Goal: Information Seeking & Learning: Learn about a topic

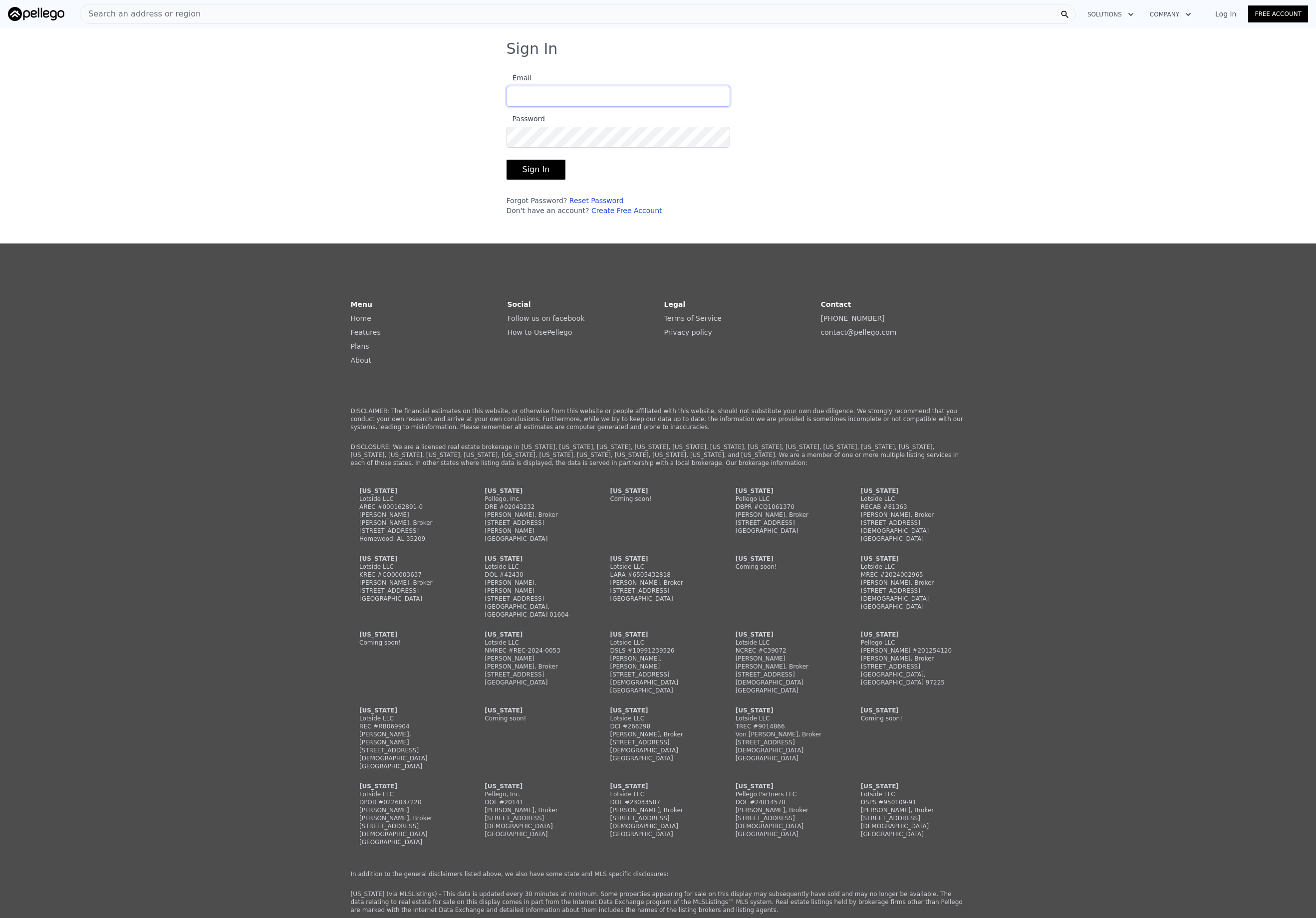
type input "mayasy@me.com"
click at [549, 168] on button "Sign In" at bounding box center [536, 169] width 59 height 20
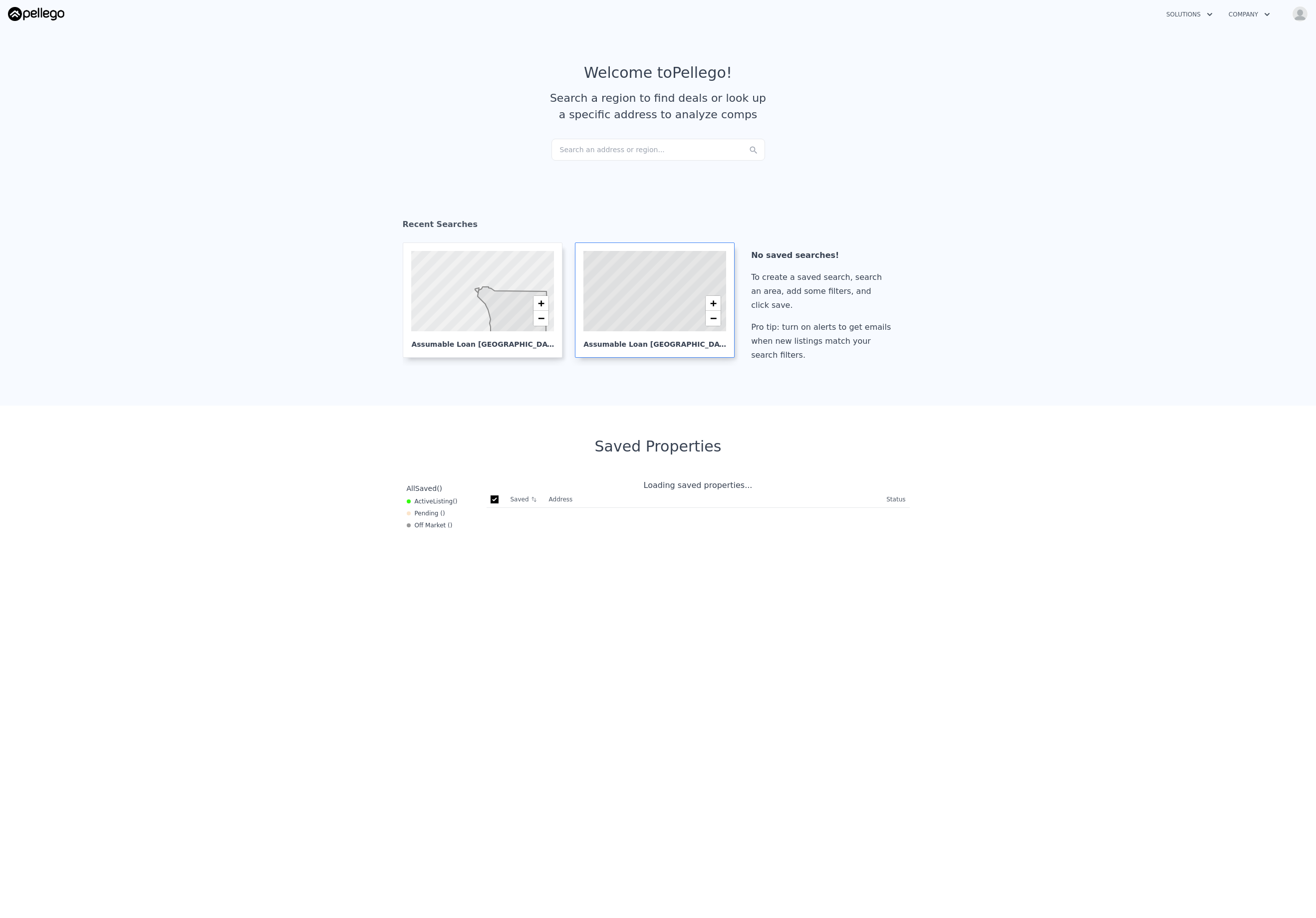
checkbox input "true"
click at [658, 286] on icon at bounding box center [654, 291] width 173 height 99
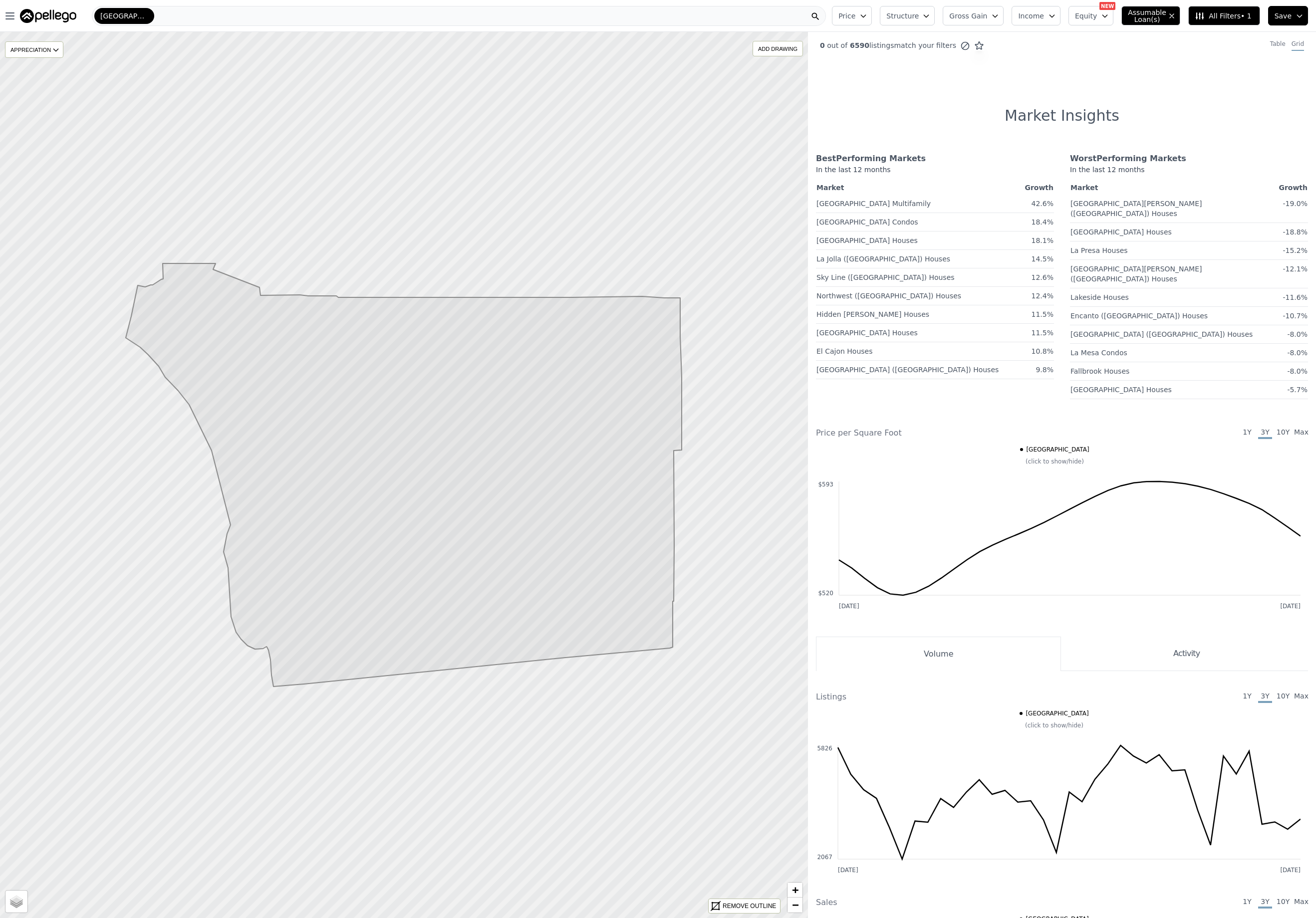
click at [1109, 14] on icon "button" at bounding box center [1104, 16] width 8 height 8
click at [1102, 56] on icon "button" at bounding box center [1103, 57] width 5 height 3
click at [1104, 129] on button "30%" at bounding box center [1093, 133] width 34 height 14
click at [1106, 56] on icon "button" at bounding box center [1104, 57] width 4 height 4
click at [1093, 56] on span "Min" at bounding box center [1089, 57] width 12 height 10
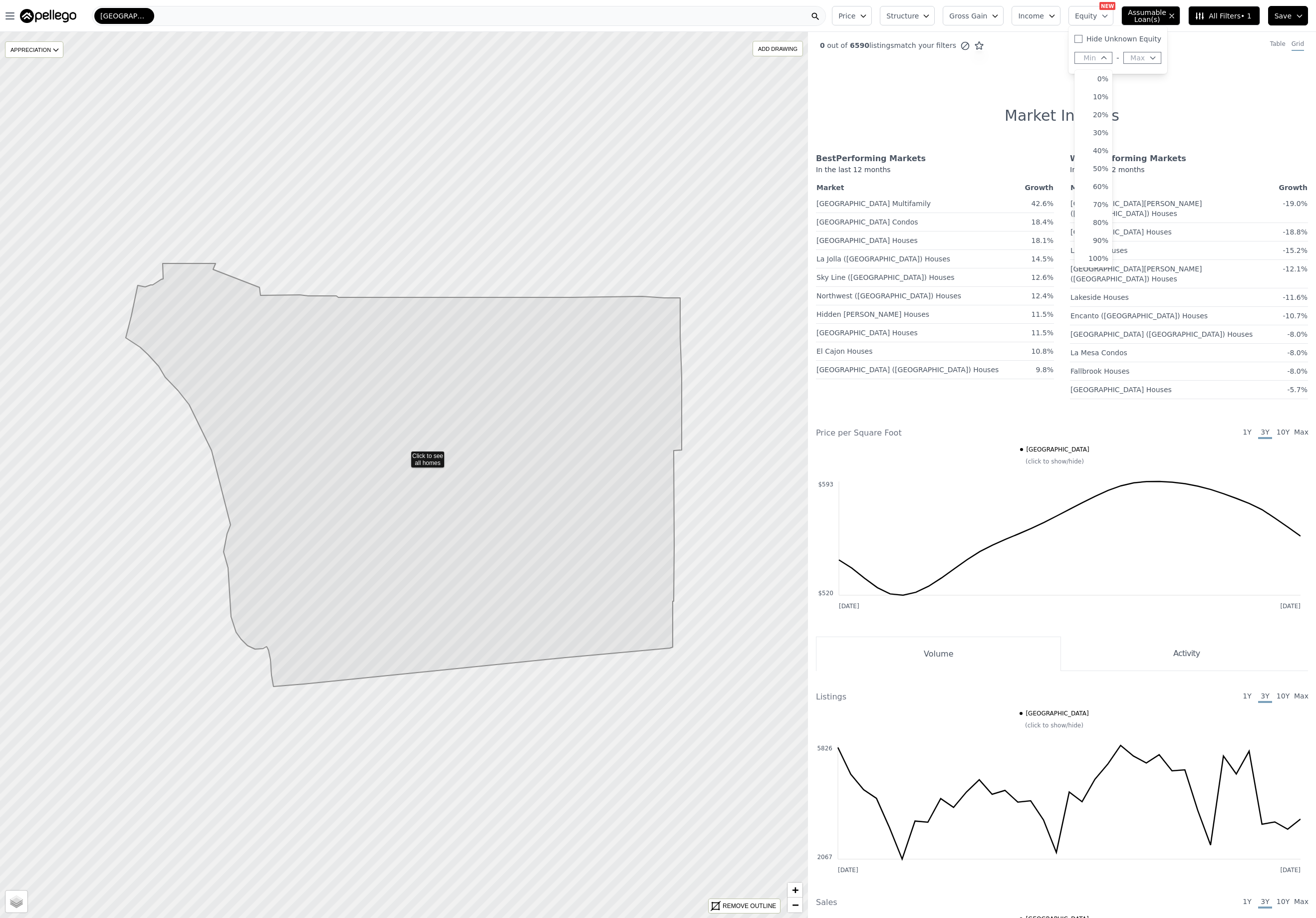
click at [1090, 57] on span "Min" at bounding box center [1089, 57] width 12 height 10
click at [1101, 115] on button "20%" at bounding box center [1093, 114] width 34 height 14
click at [1154, 56] on icon "button" at bounding box center [1152, 57] width 8 height 8
click at [1146, 204] on button "100%" at bounding box center [1143, 204] width 34 height 14
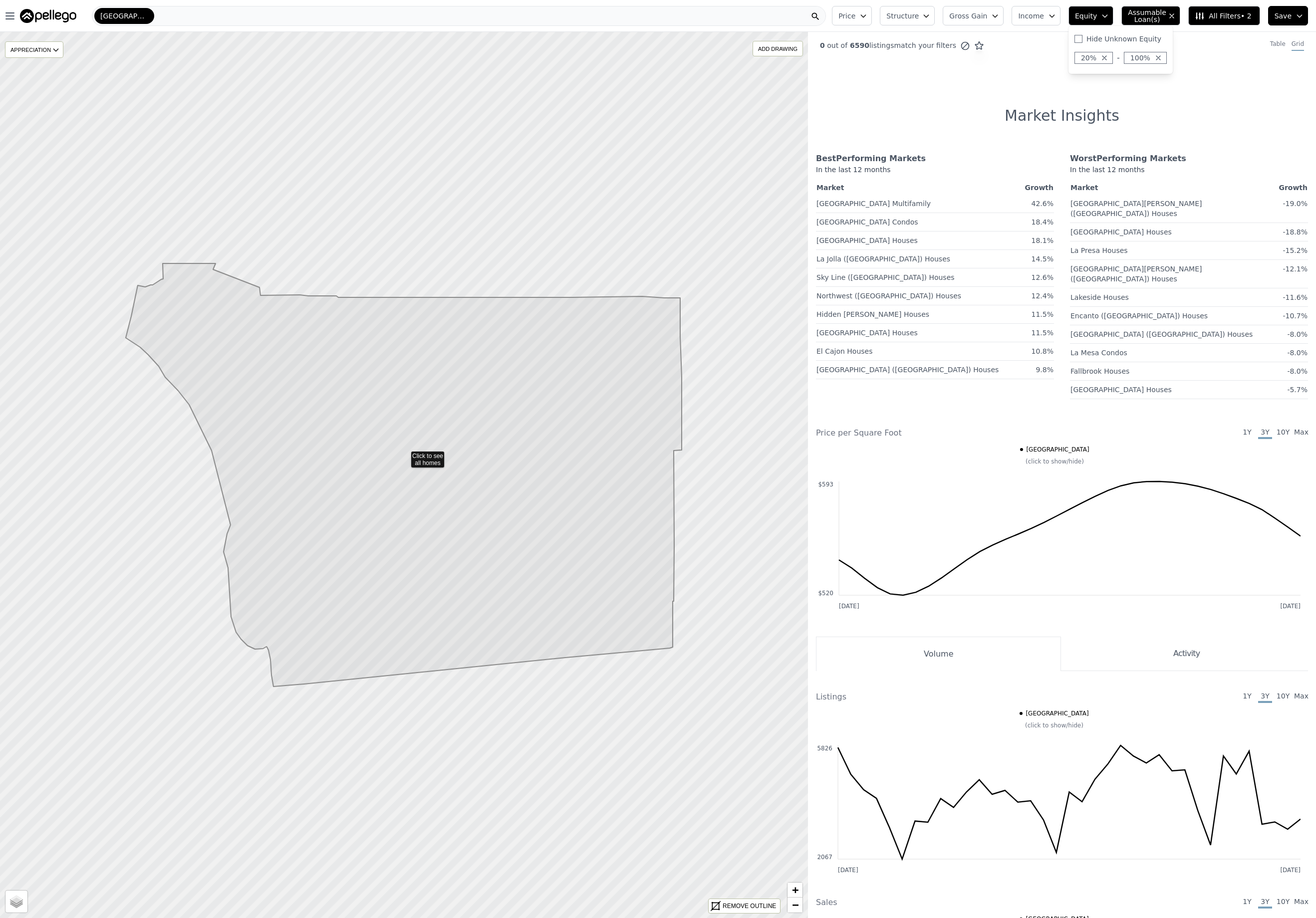
click at [1174, 15] on icon "button" at bounding box center [1172, 16] width 4 height 4
click at [1113, 18] on button "Equity" at bounding box center [1091, 15] width 45 height 20
click at [1162, 56] on icon "button" at bounding box center [1158, 57] width 8 height 8
click at [1154, 56] on icon "button" at bounding box center [1152, 57] width 8 height 8
click at [1150, 112] on button "50%" at bounding box center [1143, 114] width 34 height 14
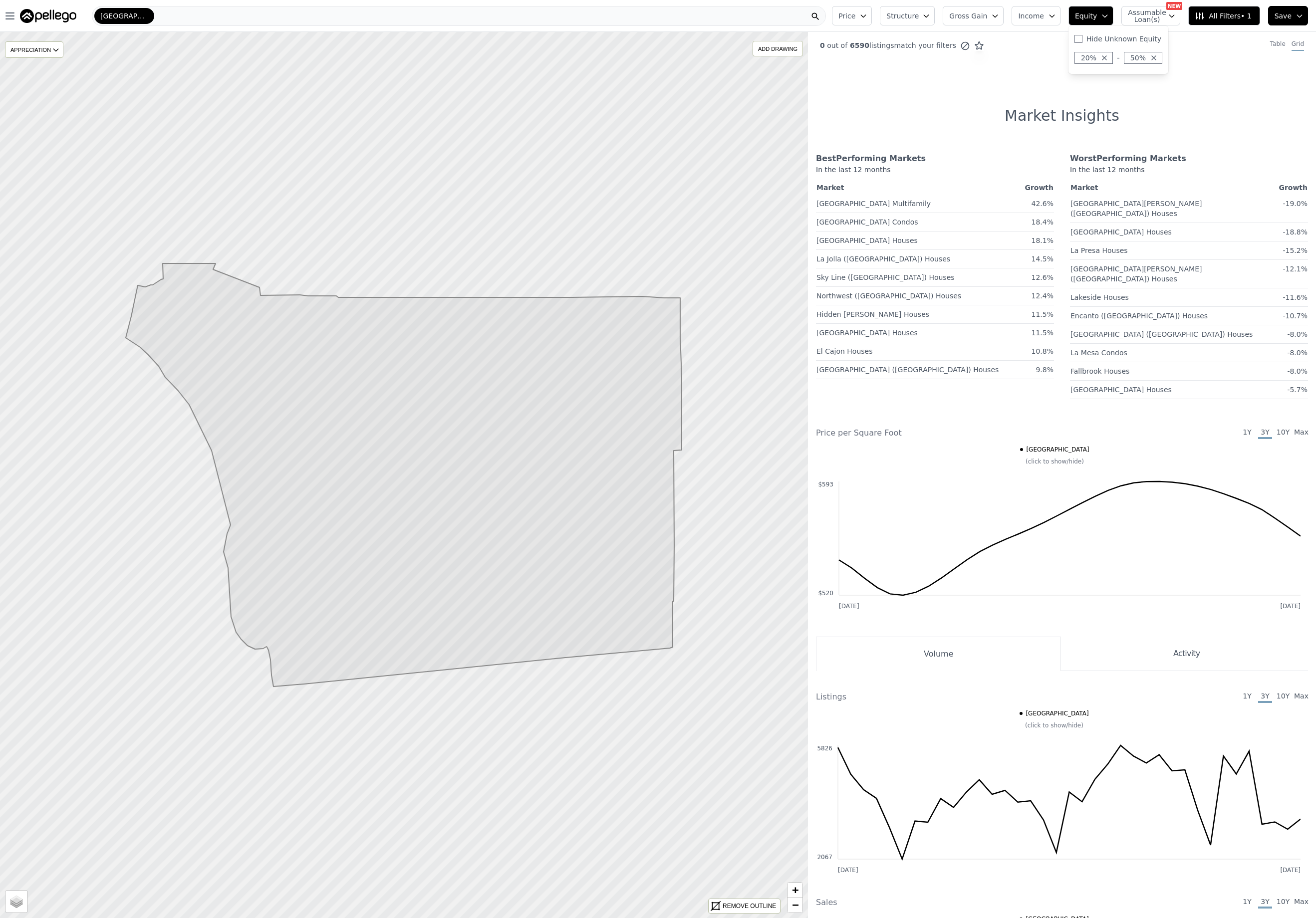
click at [1158, 57] on icon "button" at bounding box center [1153, 57] width 8 height 8
click at [1106, 57] on icon "button" at bounding box center [1104, 57] width 4 height 4
click at [1106, 57] on button "Min" at bounding box center [1093, 57] width 38 height 12
click at [1112, 137] on button "30%" at bounding box center [1104, 133] width 34 height 14
click at [426, 459] on icon at bounding box center [404, 475] width 556 height 424
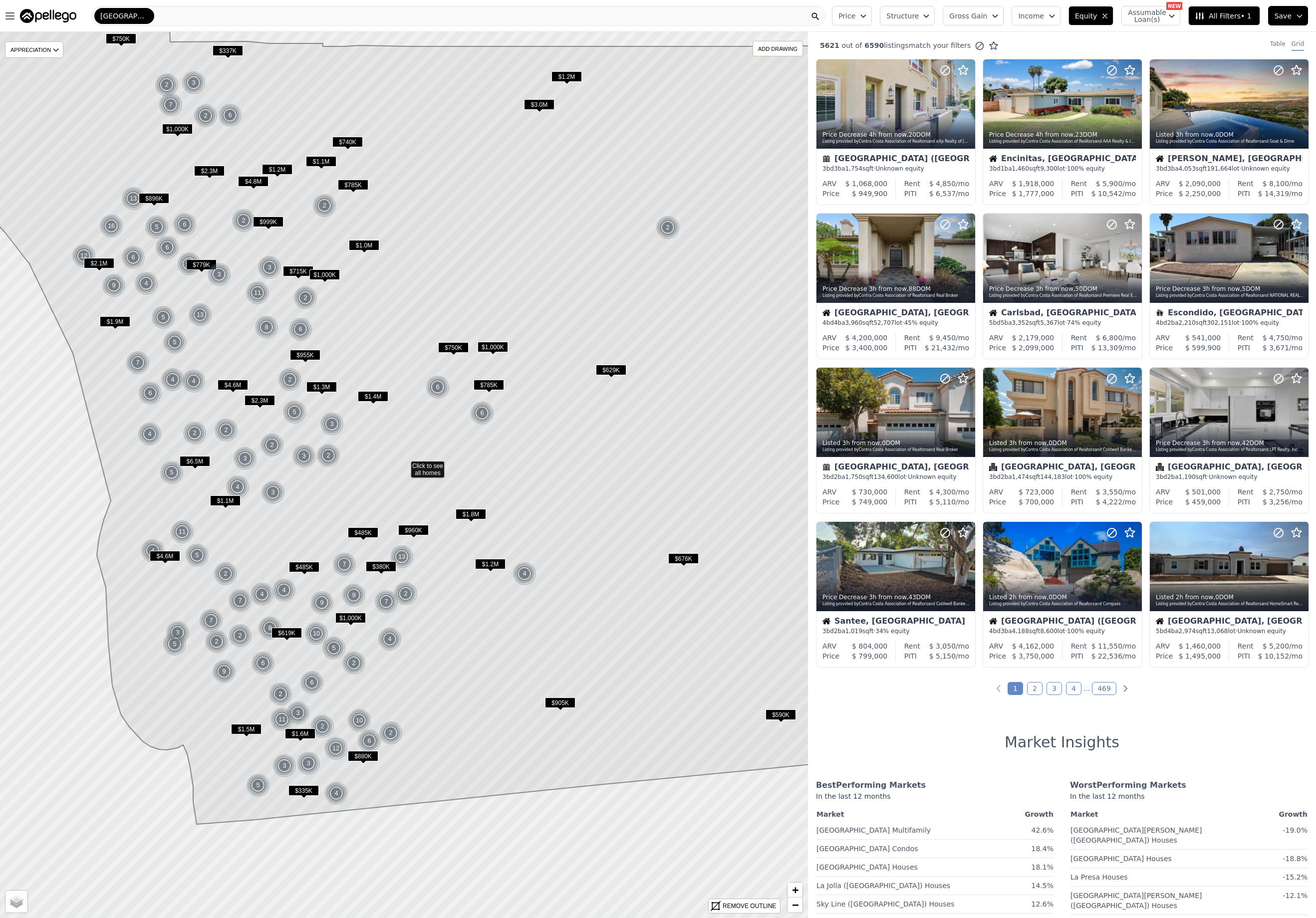
click at [305, 356] on span "$955K" at bounding box center [305, 355] width 30 height 10
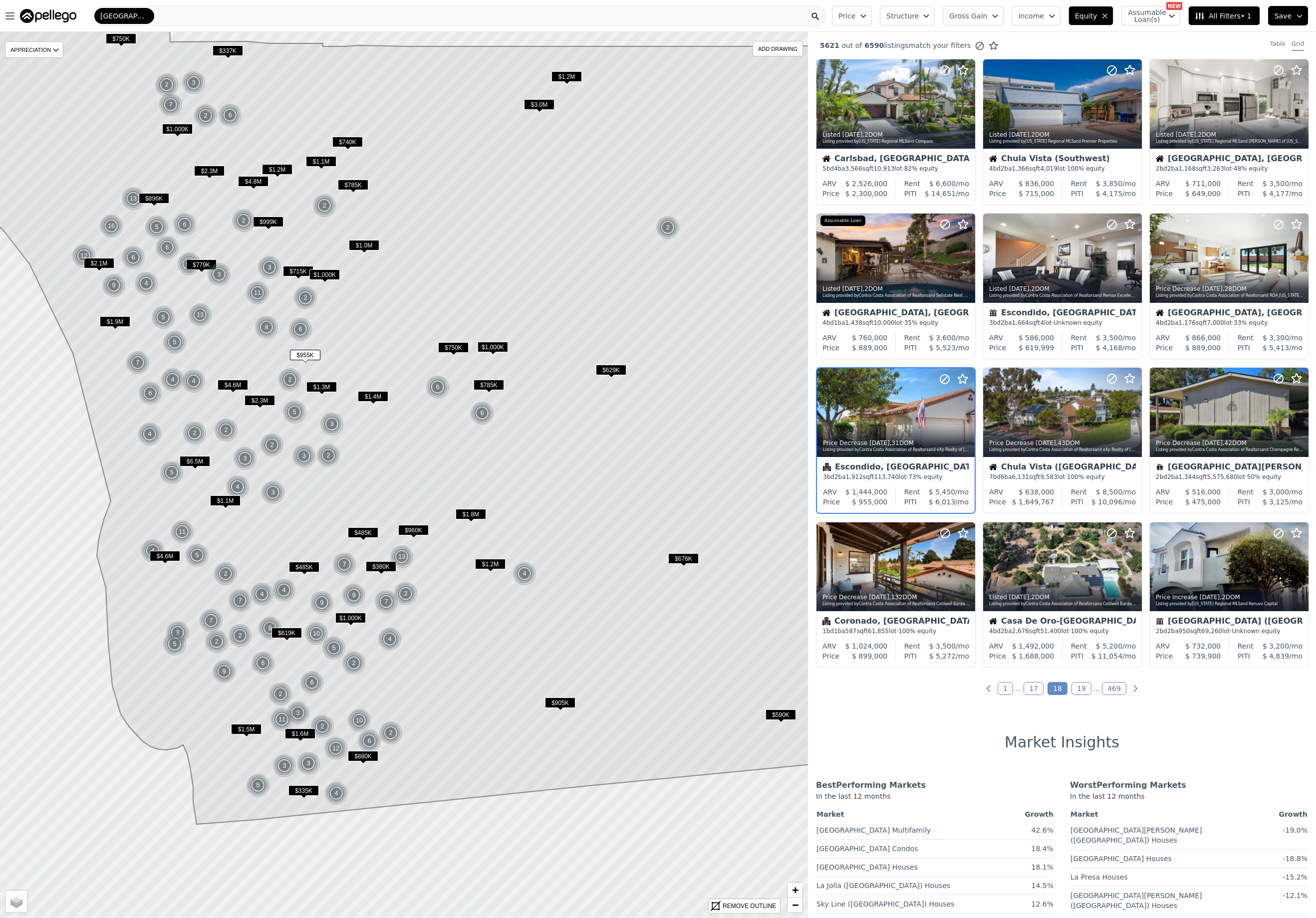
click at [304, 352] on span "$955K" at bounding box center [305, 355] width 30 height 10
click at [1154, 23] on span "Assumable Loan(s)" at bounding box center [1144, 16] width 32 height 14
click at [1158, 36] on label "Has Assumable Loan(s)" at bounding box center [1181, 35] width 82 height 10
click at [1137, 36] on input "Has Assumable Loan(s)" at bounding box center [1133, 35] width 8 height 8
checkbox input "true"
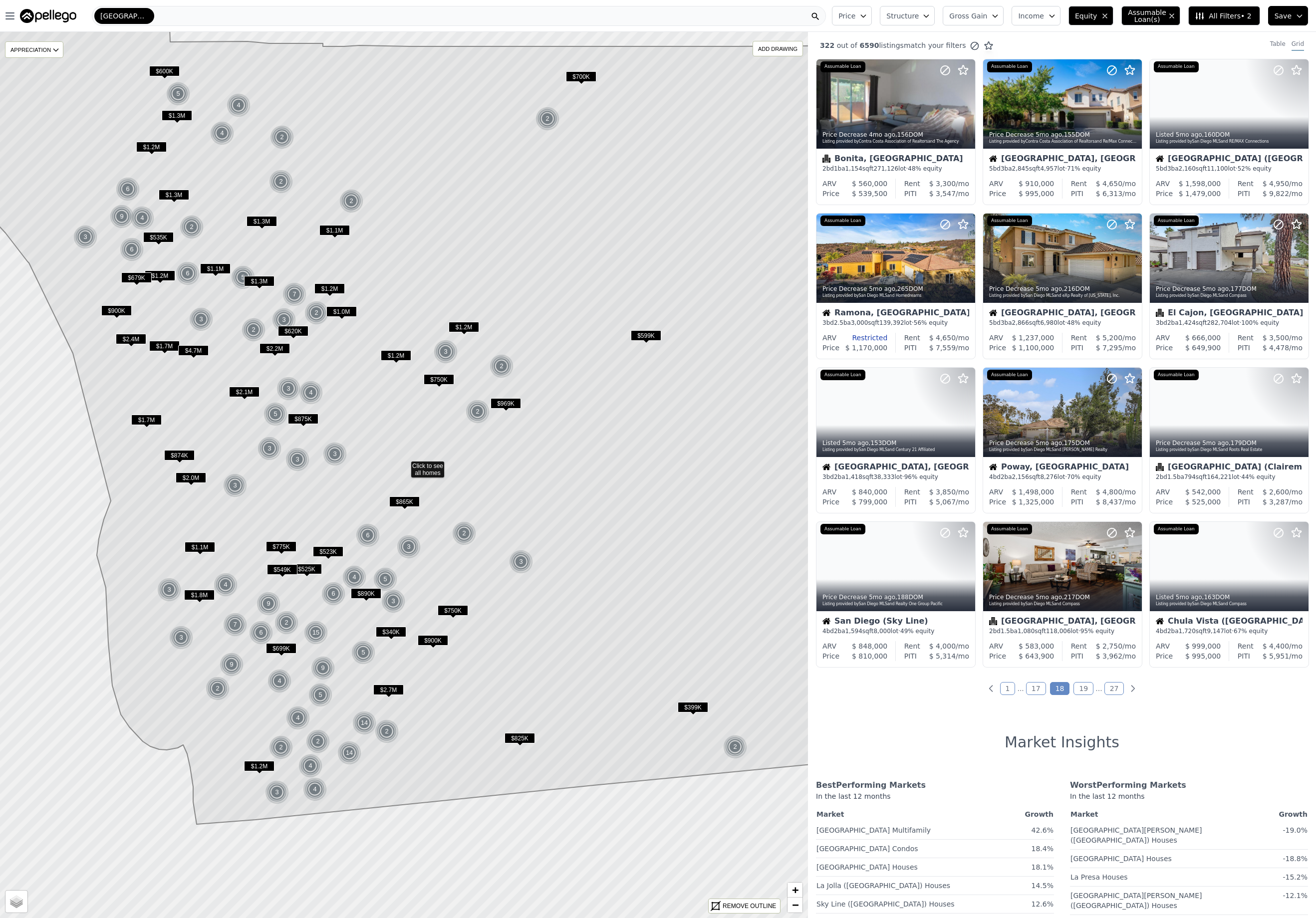
click at [1105, 14] on icon "button" at bounding box center [1105, 16] width 4 height 4
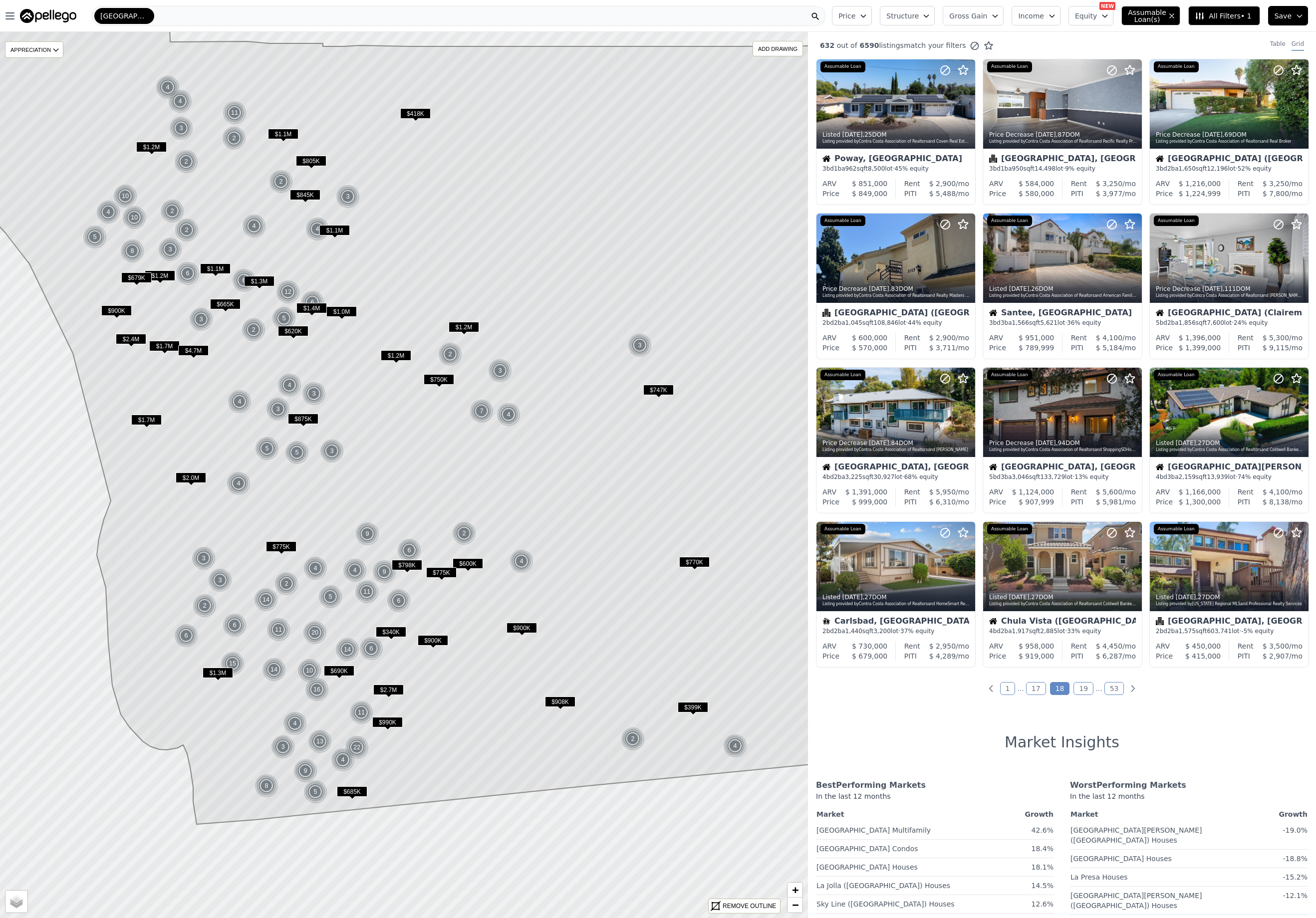
click at [286, 546] on span "$775K" at bounding box center [281, 546] width 30 height 10
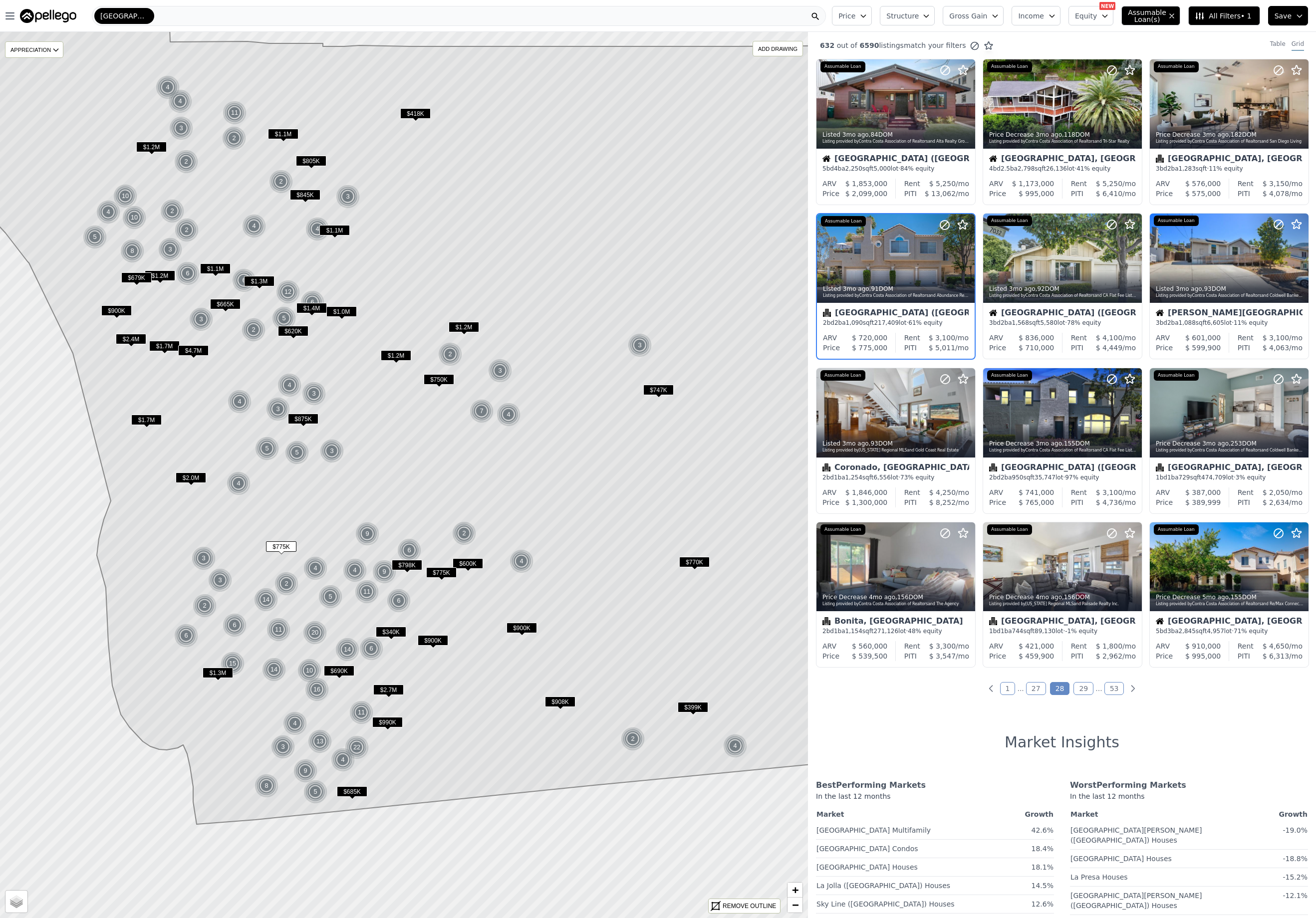
click at [286, 546] on span "$775K" at bounding box center [281, 546] width 30 height 10
click at [969, 259] on icon at bounding box center [967, 258] width 5 height 9
click at [930, 15] on icon "button" at bounding box center [926, 16] width 8 height 8
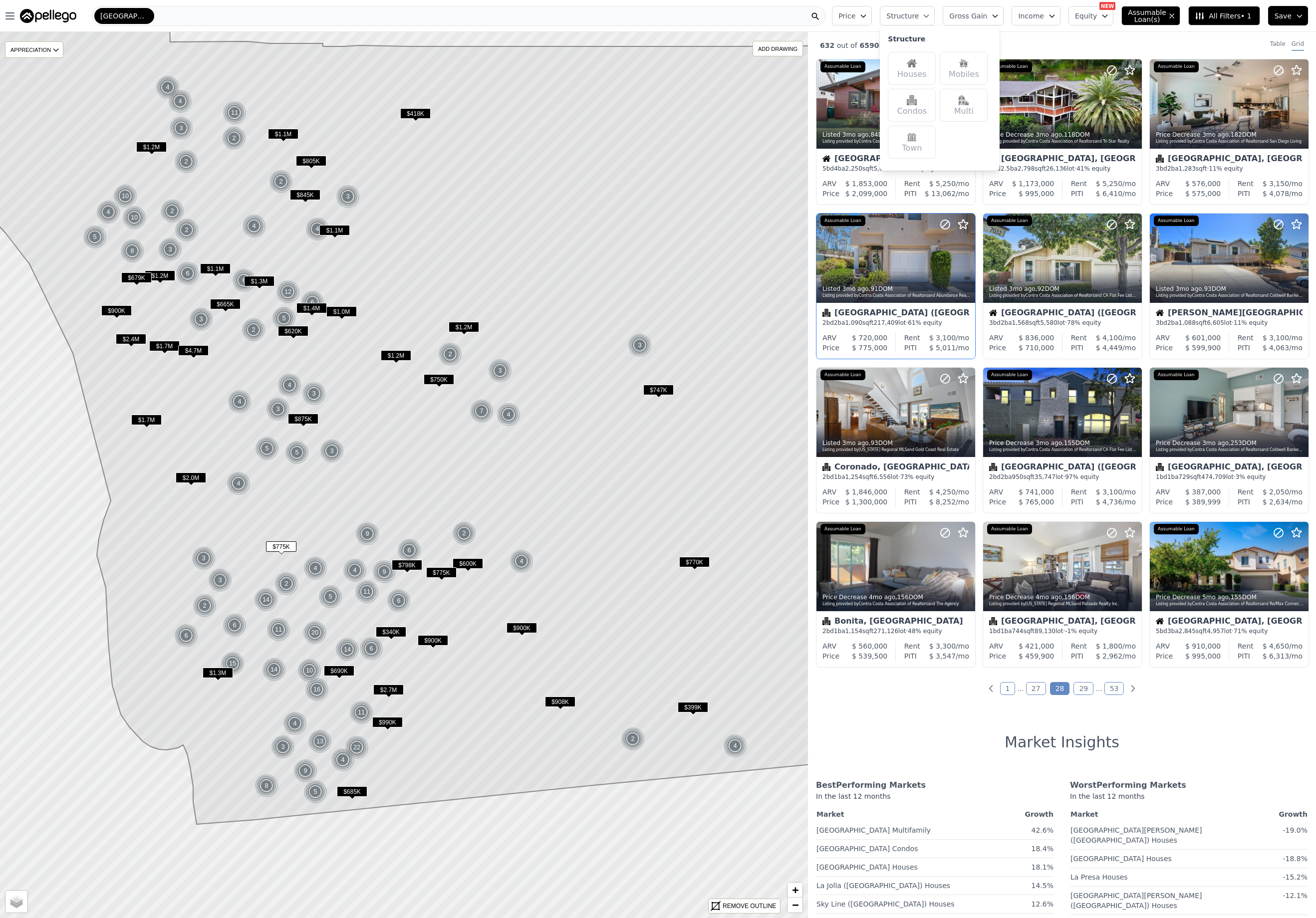
click at [930, 15] on icon "button" at bounding box center [926, 16] width 8 height 8
click at [928, 66] on div "Houses" at bounding box center [911, 68] width 48 height 33
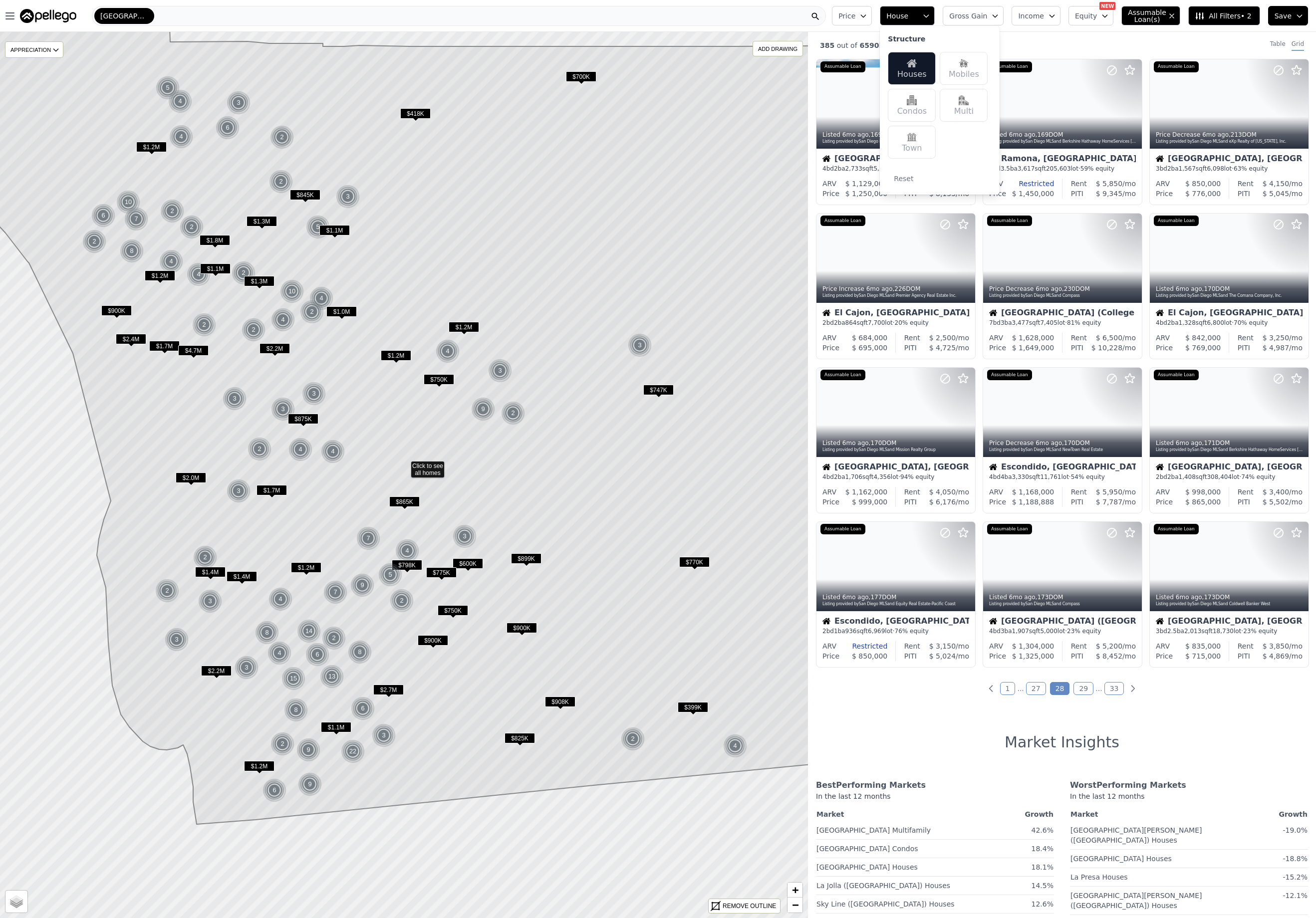
click at [999, 12] on icon "button" at bounding box center [995, 16] width 8 height 8
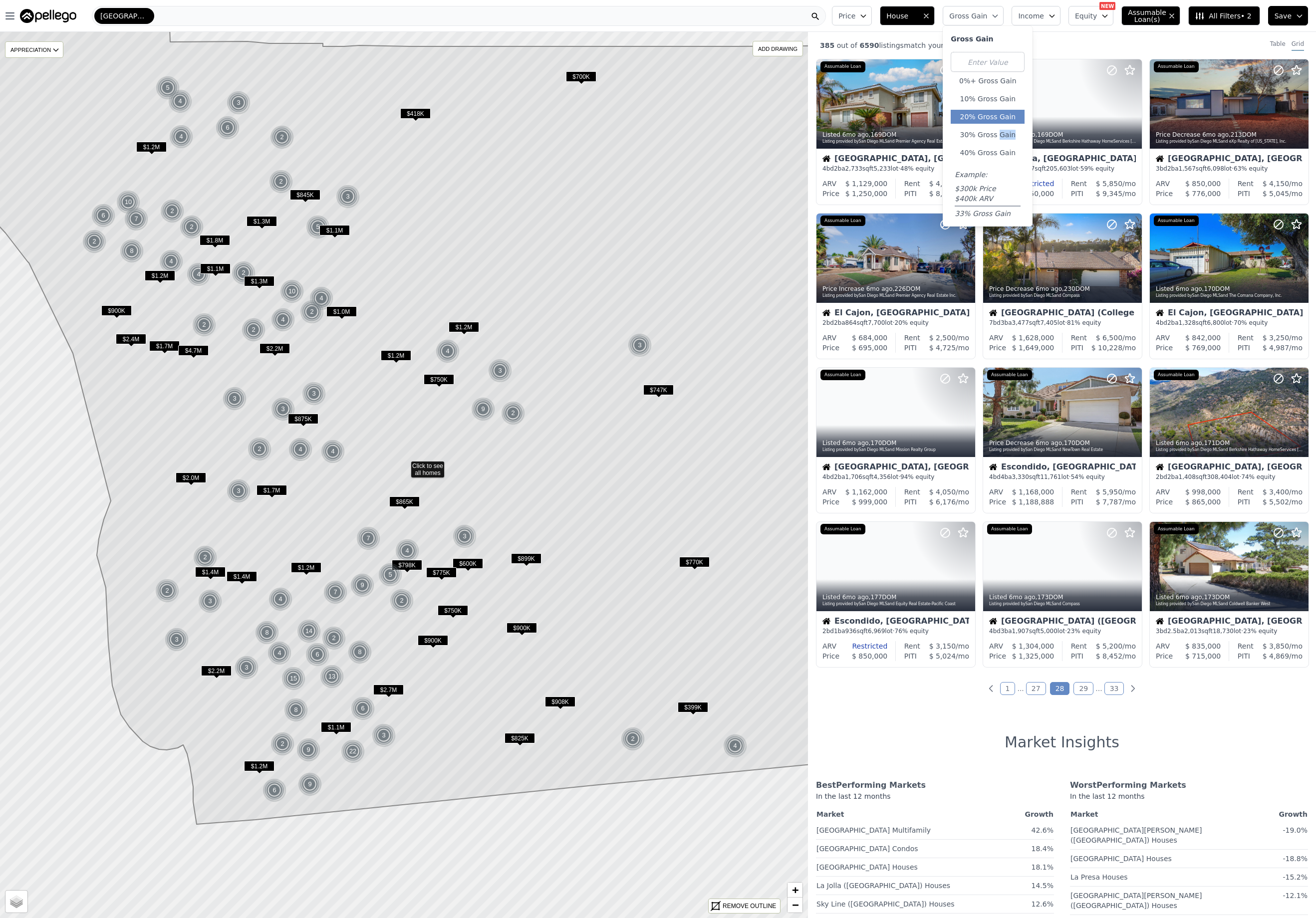
click at [992, 119] on button "20% Gross Gain" at bounding box center [987, 117] width 73 height 14
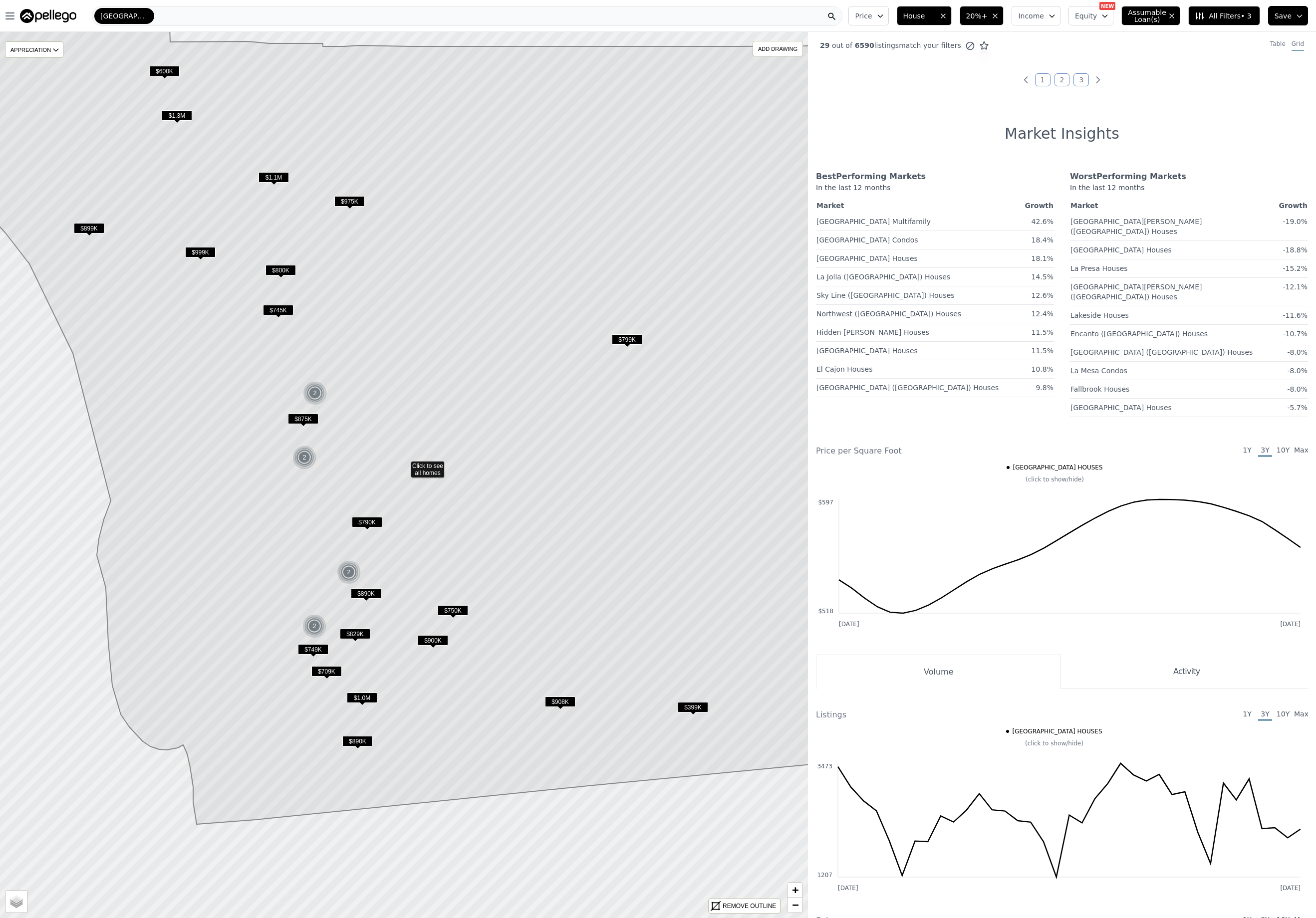
click at [1172, 16] on icon "button" at bounding box center [1171, 16] width 8 height 8
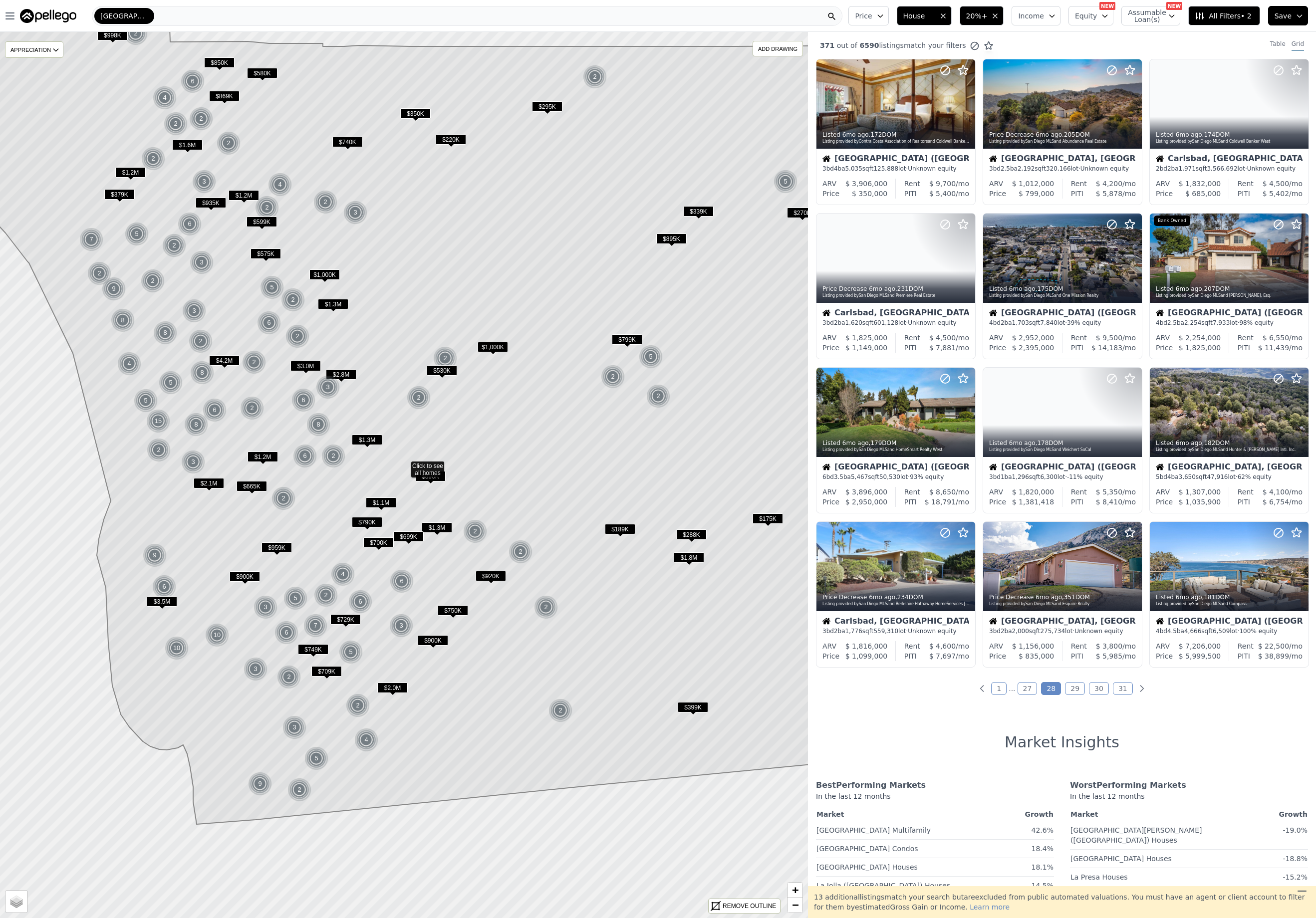
click at [1105, 15] on icon "button" at bounding box center [1105, 16] width 5 height 3
click at [1048, 30] on div "Price House 20%+ Income Equity NEW Hide Unknown Equity Min - Max Assumable Loan…" at bounding box center [1080, 16] width 472 height 32
click at [320, 649] on span "$749K" at bounding box center [313, 649] width 30 height 10
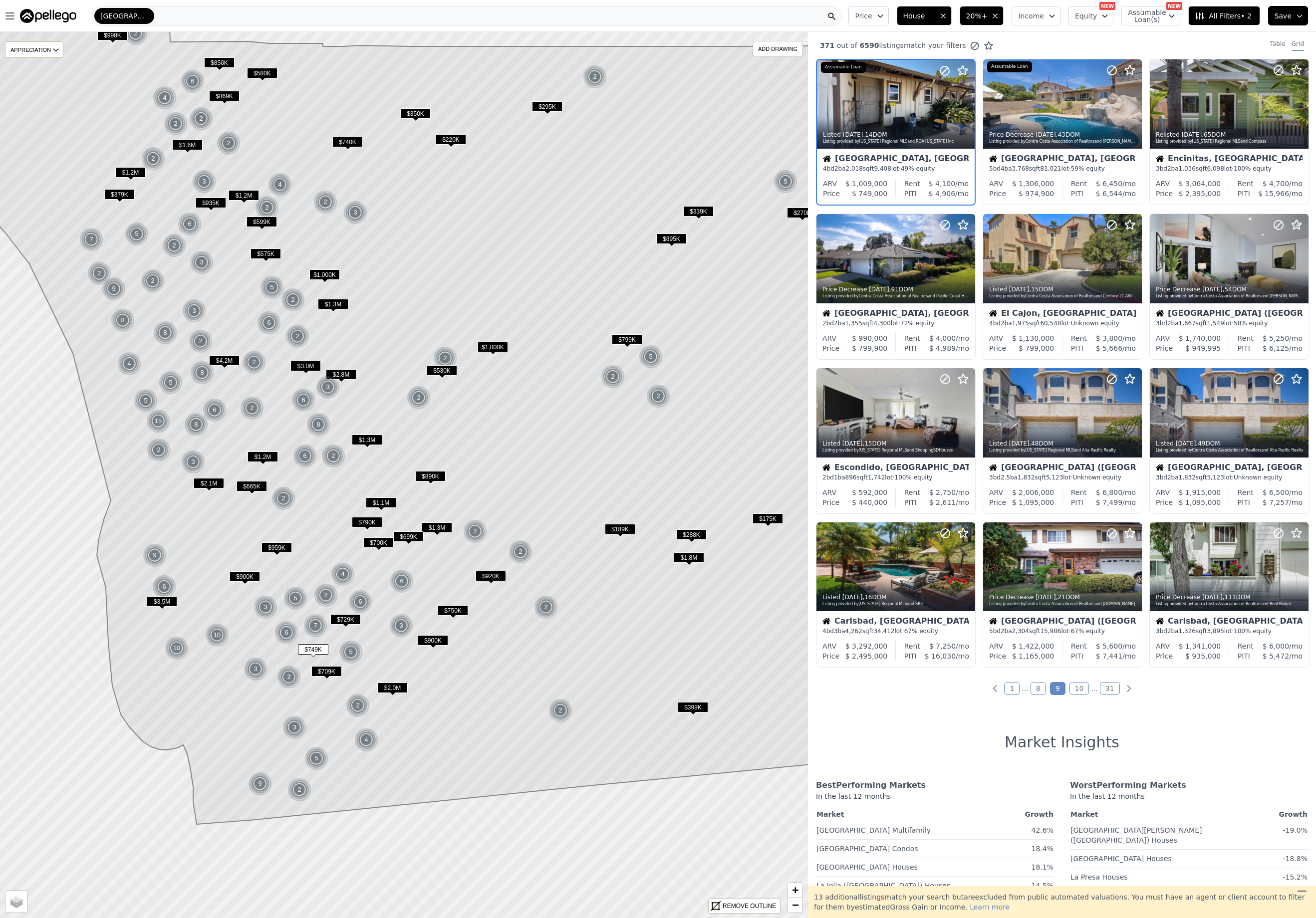
click at [252, 486] on span "$665K" at bounding box center [251, 486] width 30 height 10
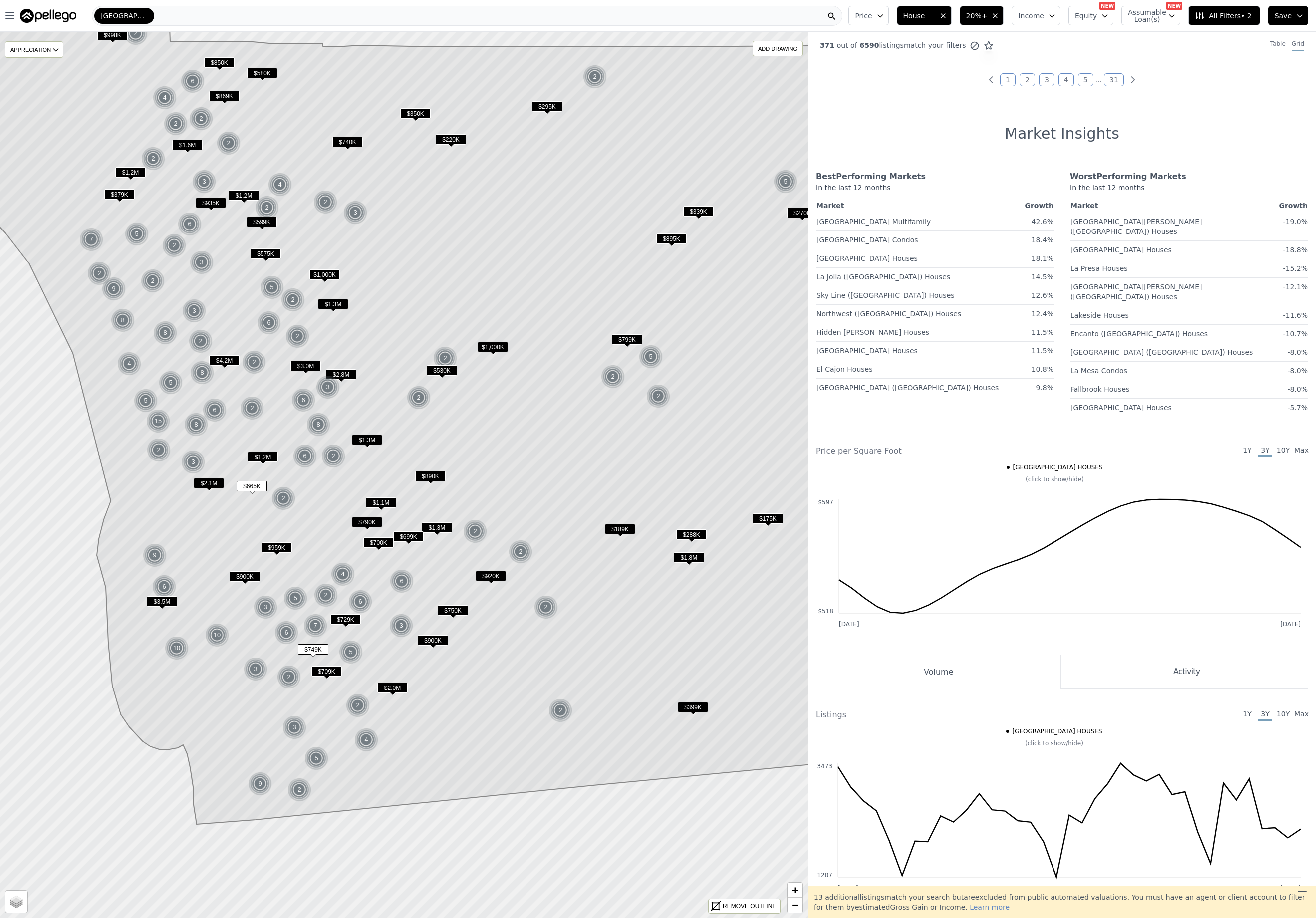
click at [254, 485] on span "$665K" at bounding box center [251, 486] width 30 height 10
click at [256, 485] on span "$665K" at bounding box center [251, 486] width 30 height 10
click at [1270, 41] on div "Table" at bounding box center [1277, 45] width 15 height 11
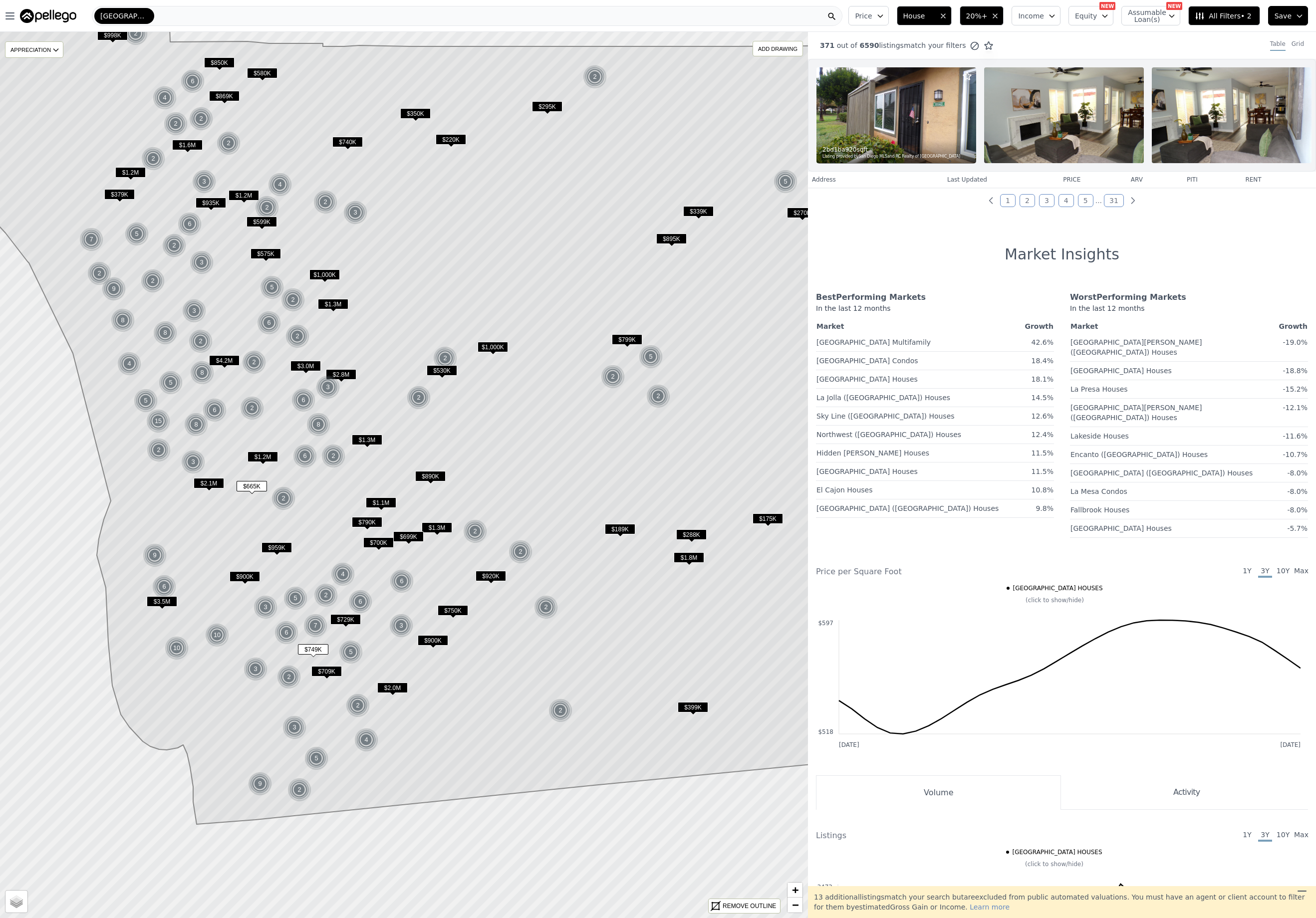
click at [121, 190] on span "$379K" at bounding box center [120, 194] width 30 height 10
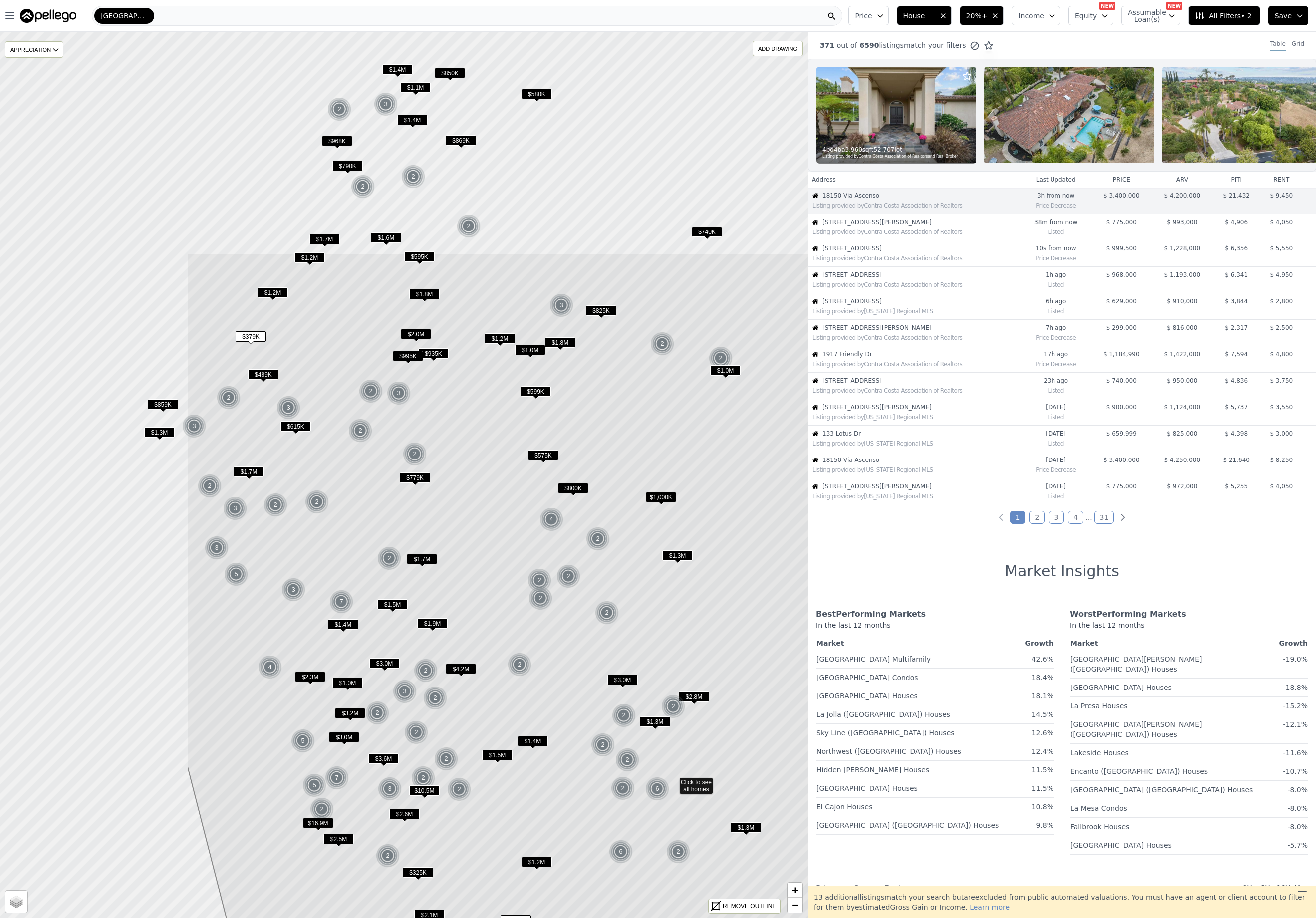
drag, startPoint x: 188, startPoint y: 336, endPoint x: 414, endPoint y: 577, distance: 330.4
click at [414, 577] on icon at bounding box center [673, 786] width 971 height 1066
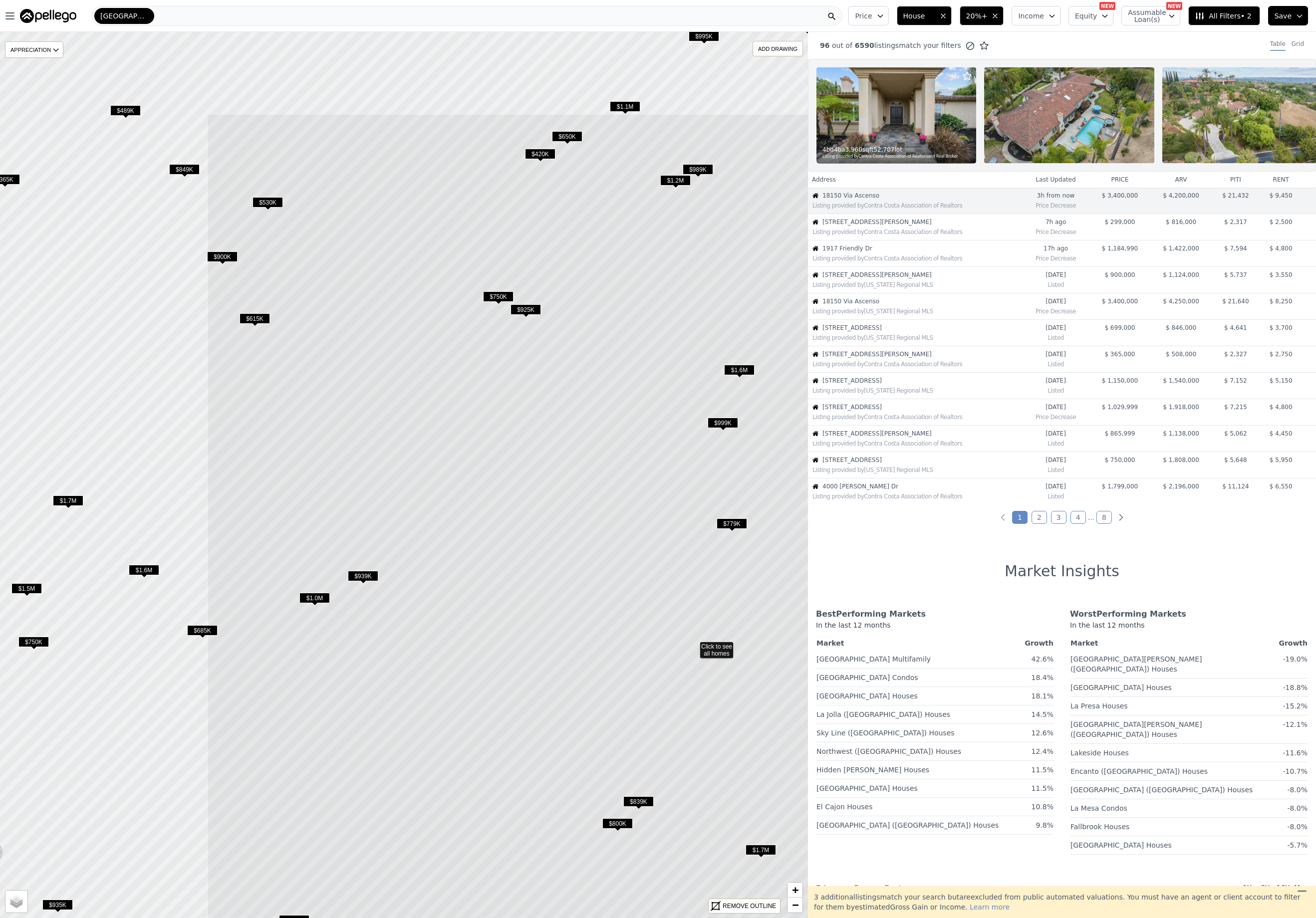
drag, startPoint x: 327, startPoint y: 476, endPoint x: 550, endPoint y: 599, distance: 254.7
click at [550, 599] on icon at bounding box center [693, 647] width 971 height 1066
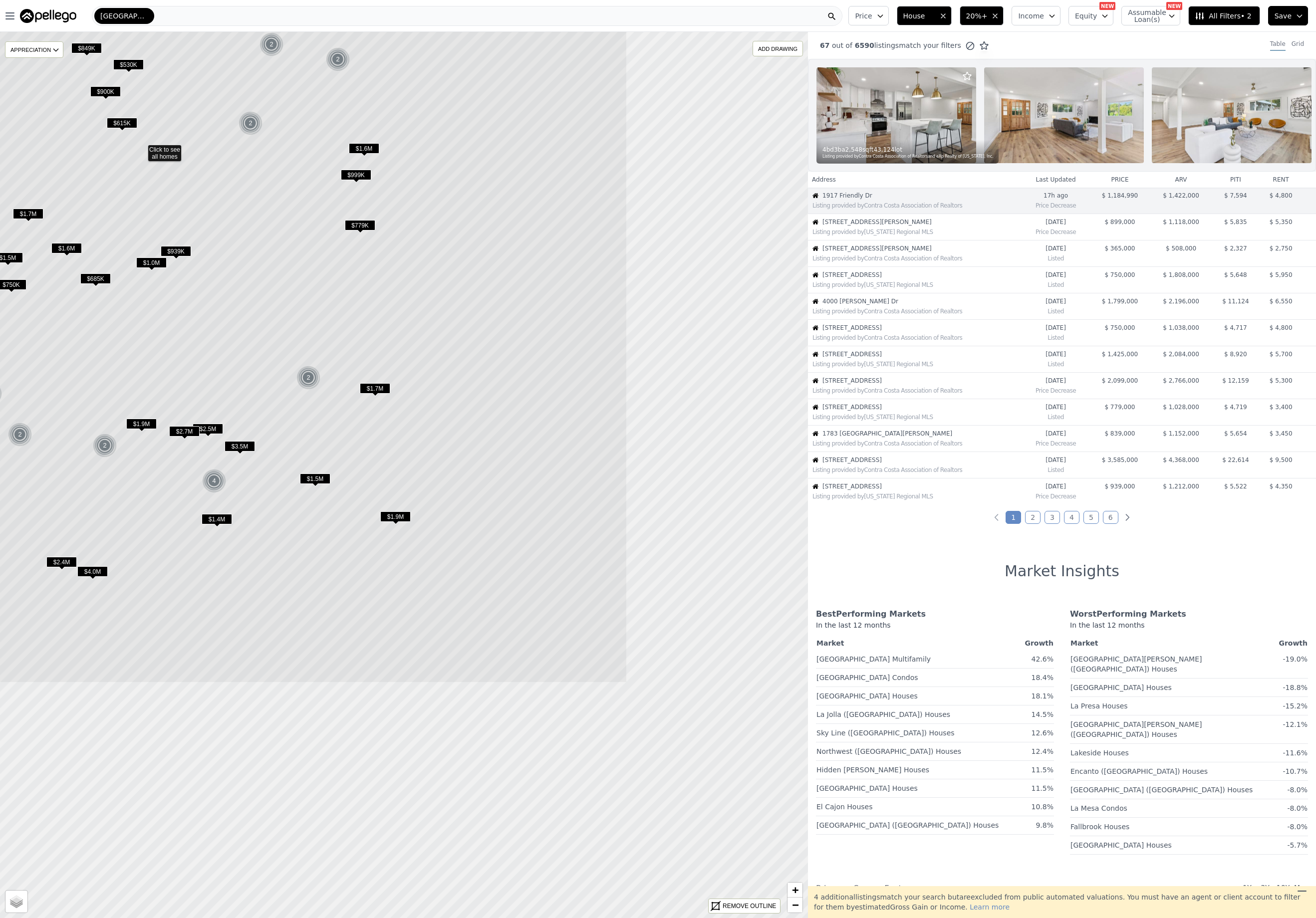
drag, startPoint x: 522, startPoint y: 639, endPoint x: 260, endPoint y: 314, distance: 417.5
click at [260, 314] on icon at bounding box center [141, 151] width 971 height 1066
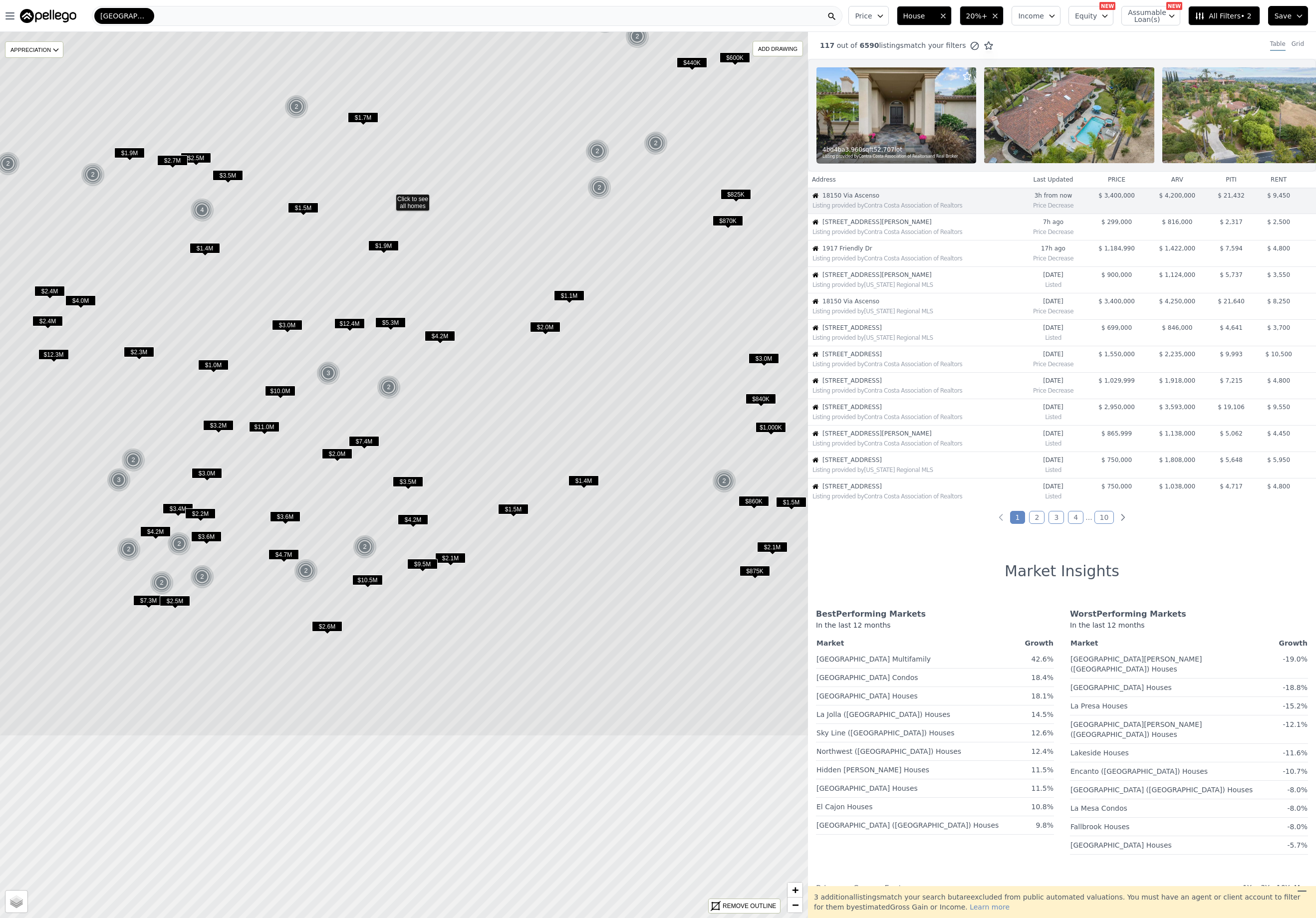
drag, startPoint x: 383, startPoint y: 711, endPoint x: 371, endPoint y: 440, distance: 271.3
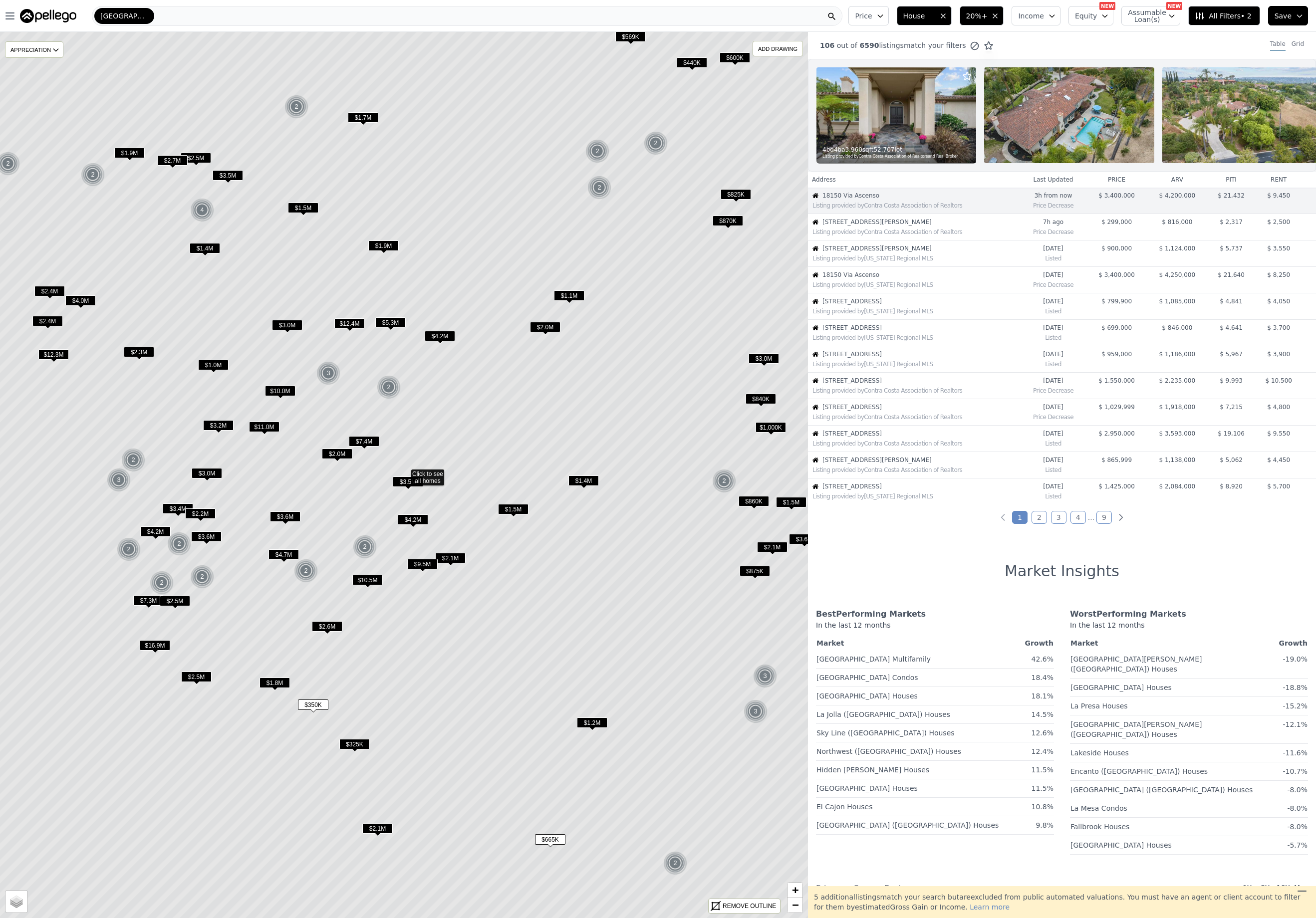
click at [212, 362] on span "$1.0M" at bounding box center [213, 364] width 30 height 10
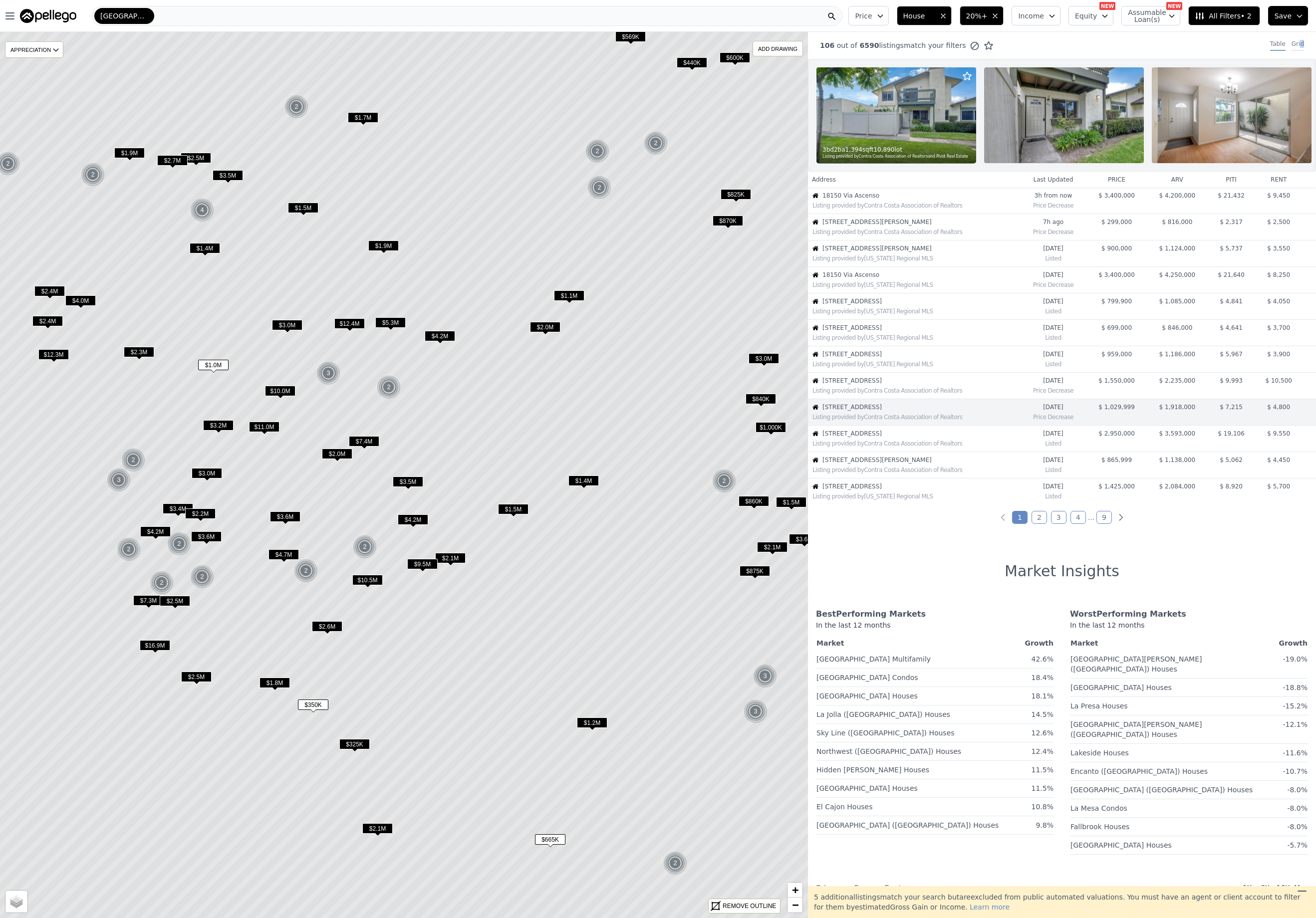
click at [1295, 43] on div "Grid" at bounding box center [1297, 45] width 12 height 11
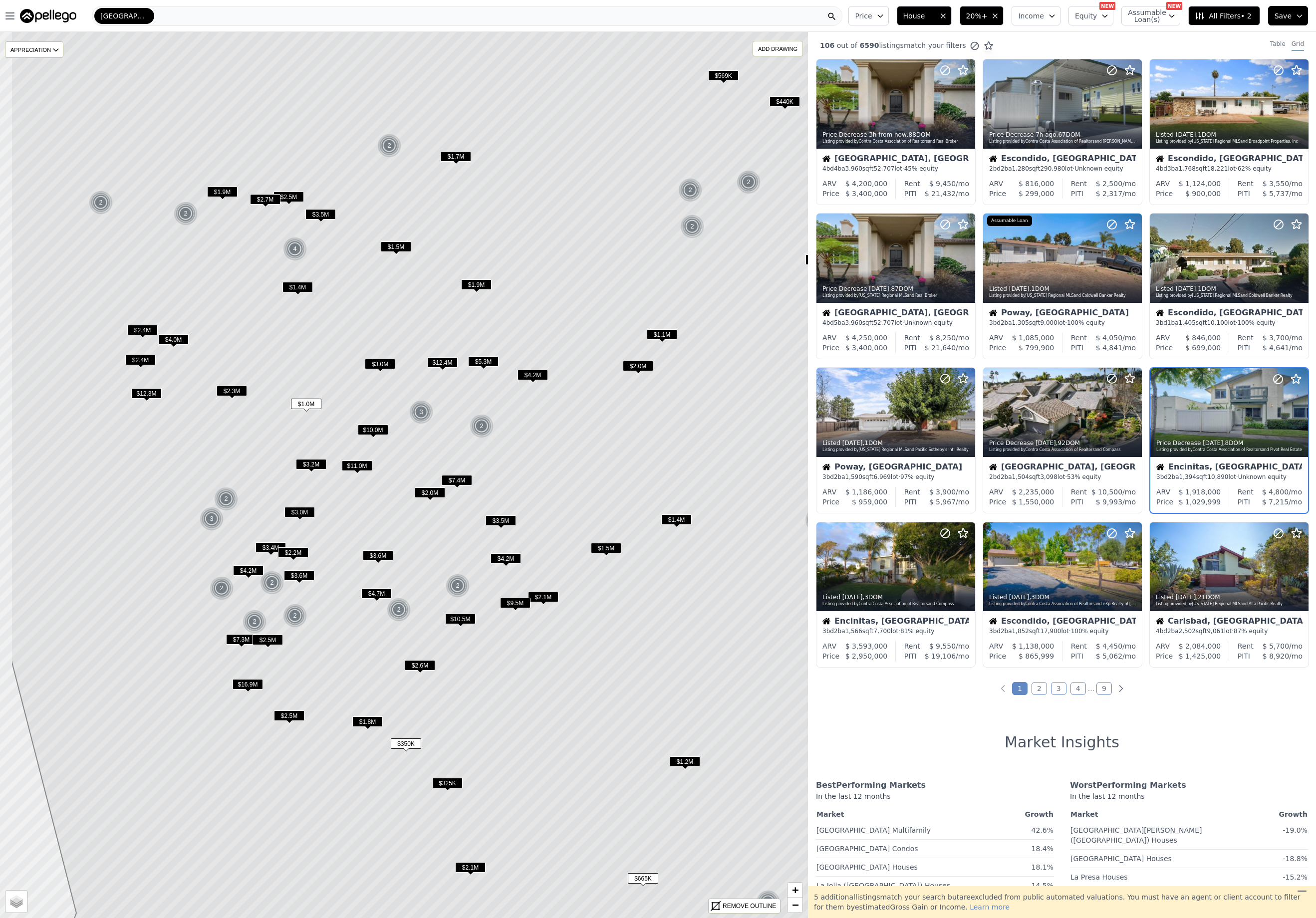
drag, startPoint x: 272, startPoint y: 641, endPoint x: 364, endPoint y: 682, distance: 100.7
click at [364, 682] on icon at bounding box center [497, 514] width 971 height 1066
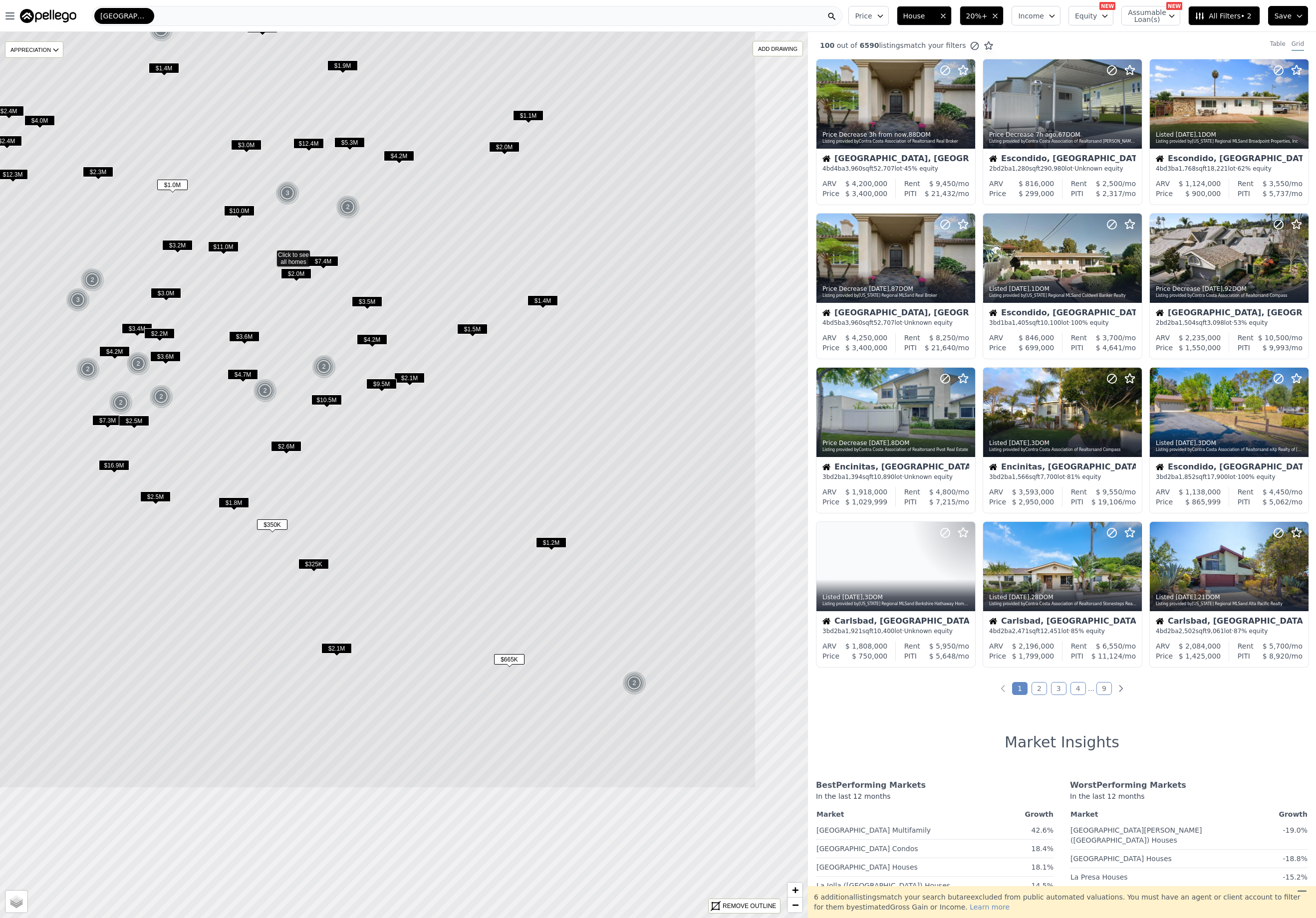
drag, startPoint x: 546, startPoint y: 787, endPoint x: 409, endPoint y: 563, distance: 262.6
click at [409, 563] on icon at bounding box center [270, 256] width 971 height 1066
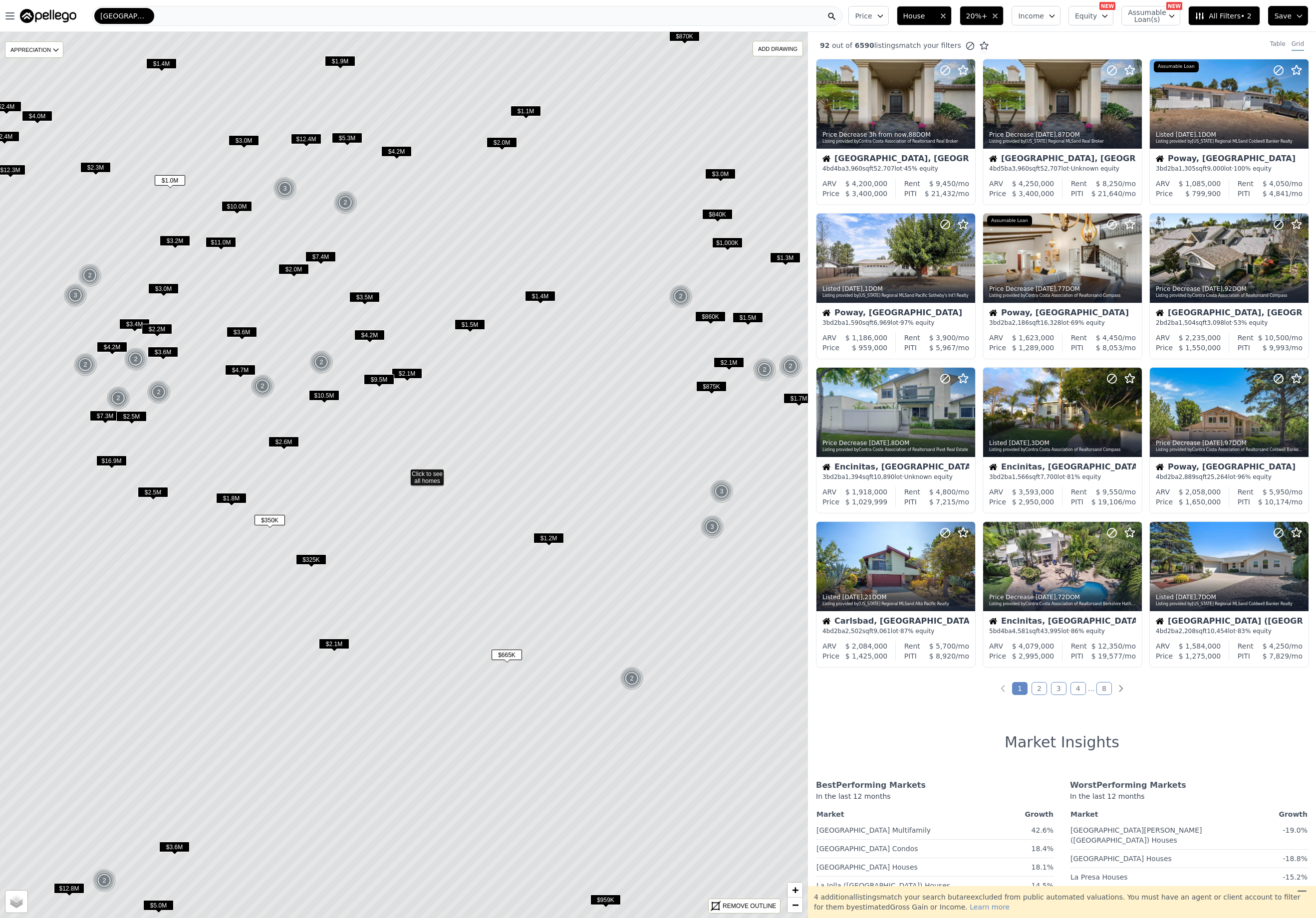
click at [153, 490] on span "$2.5M" at bounding box center [152, 491] width 30 height 10
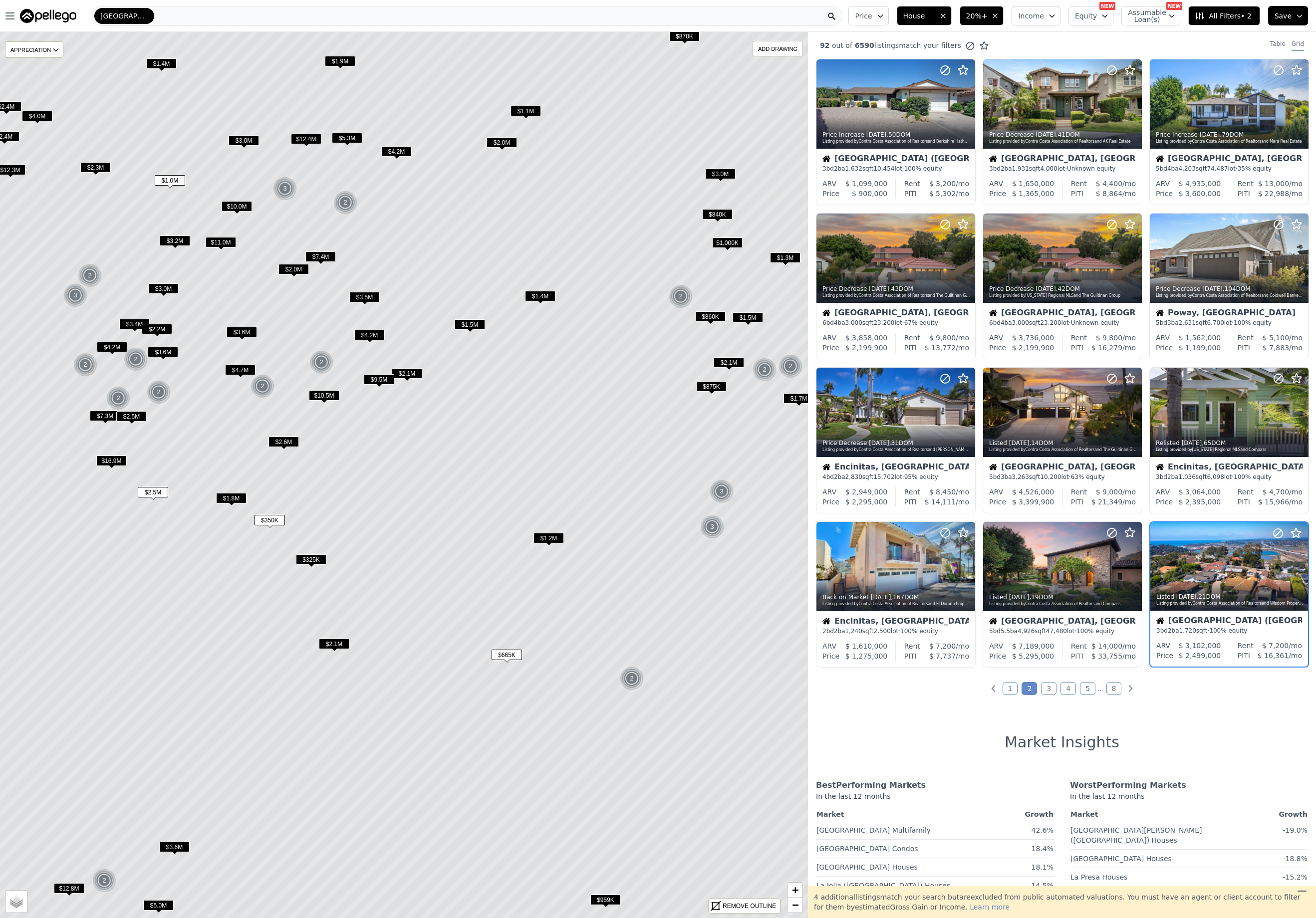
scroll to position [137, 0]
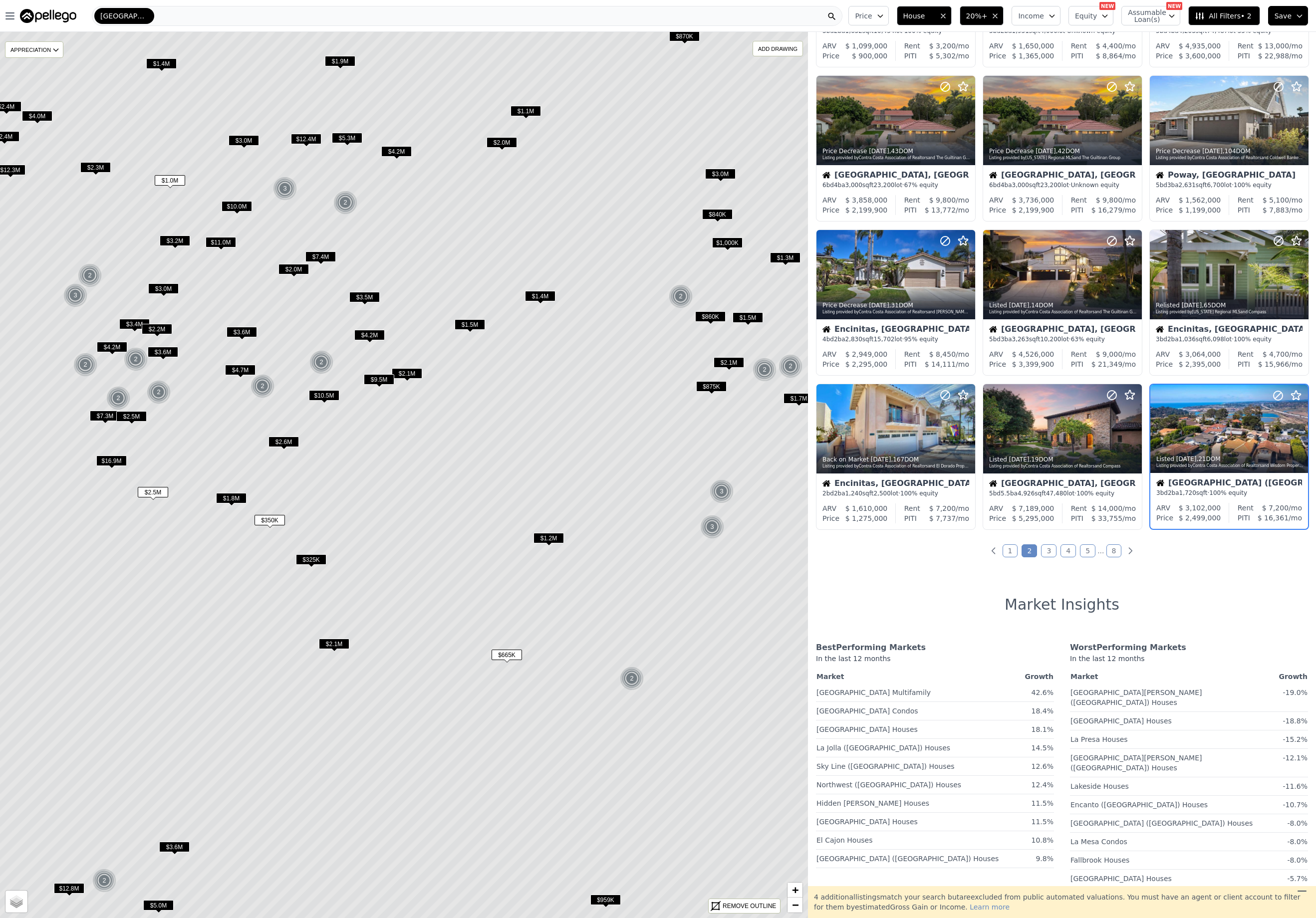
click at [548, 537] on span "$1.2M" at bounding box center [549, 538] width 30 height 10
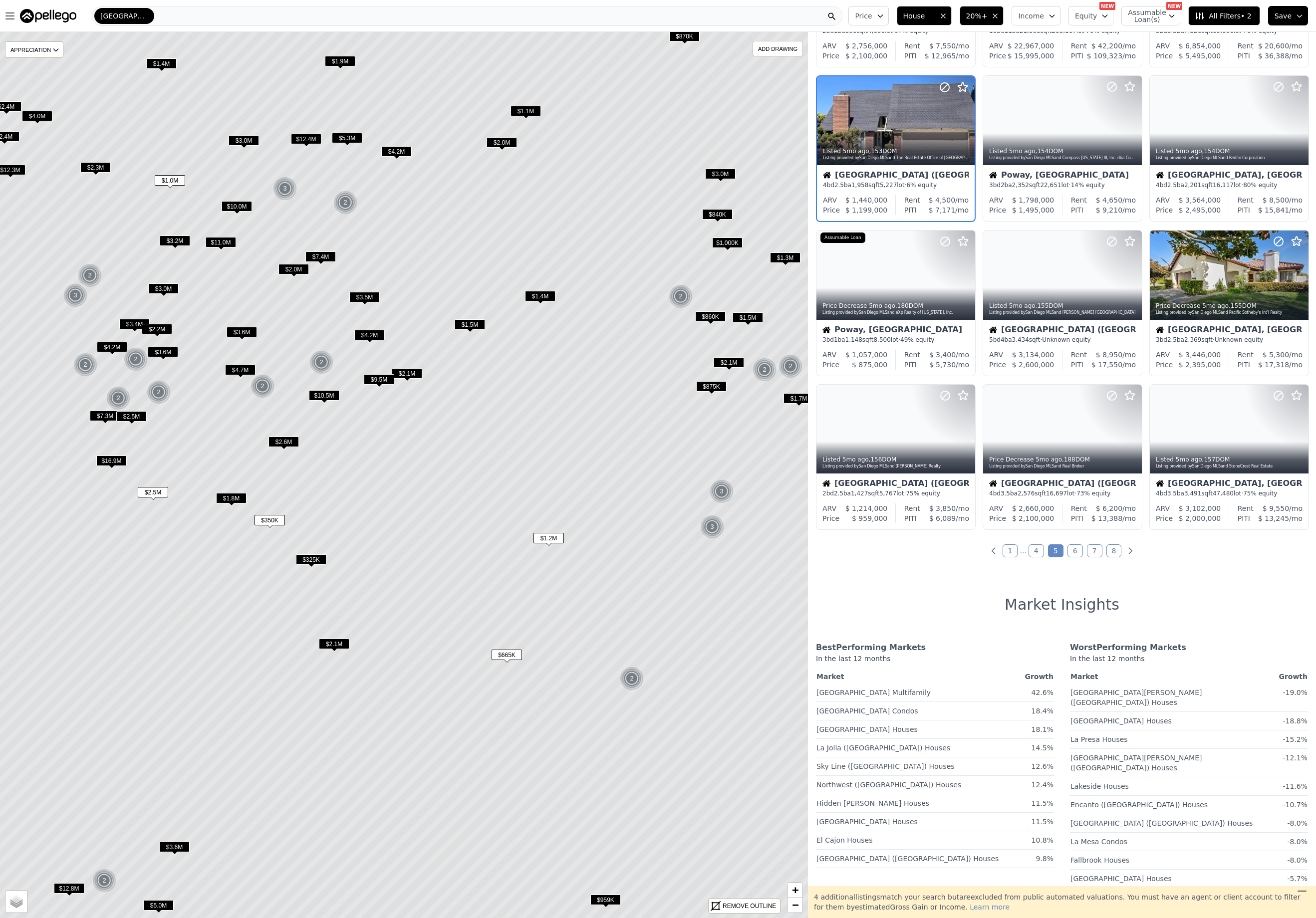
scroll to position [0, 0]
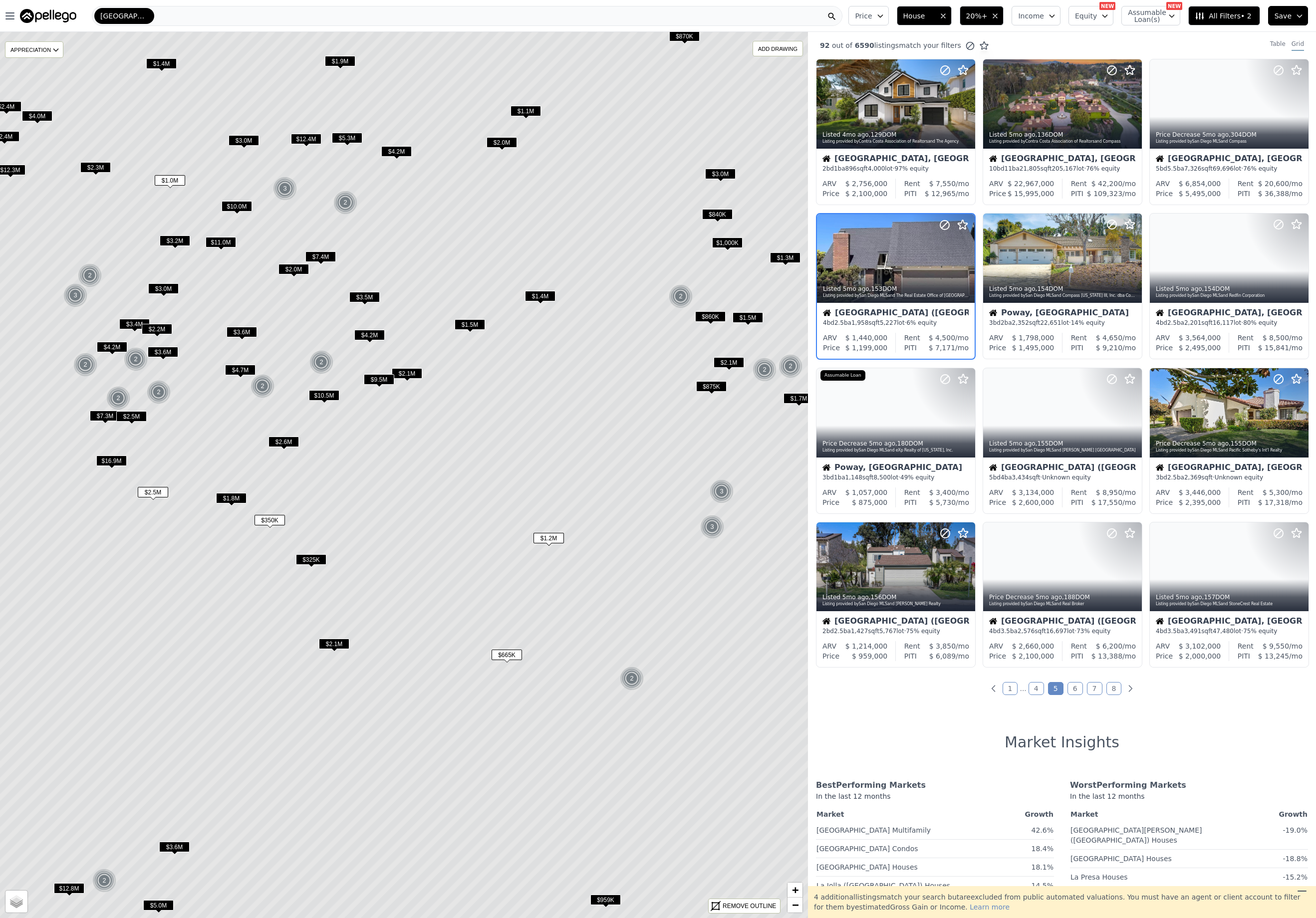
click at [917, 255] on div at bounding box center [942, 246] width 64 height 64
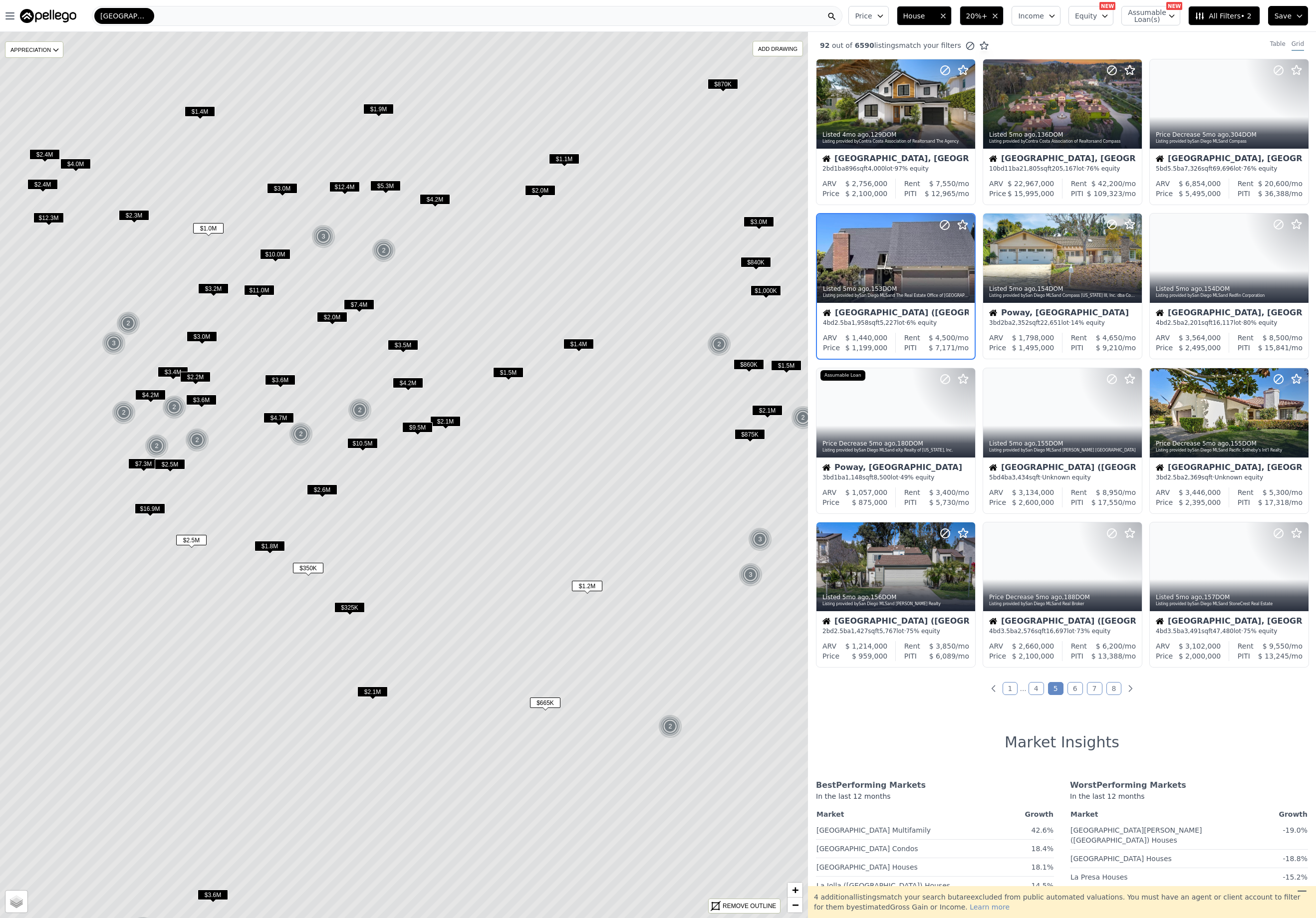
drag, startPoint x: 245, startPoint y: 557, endPoint x: 283, endPoint y: 606, distance: 62.0
click at [283, 606] on icon at bounding box center [442, 523] width 971 height 1066
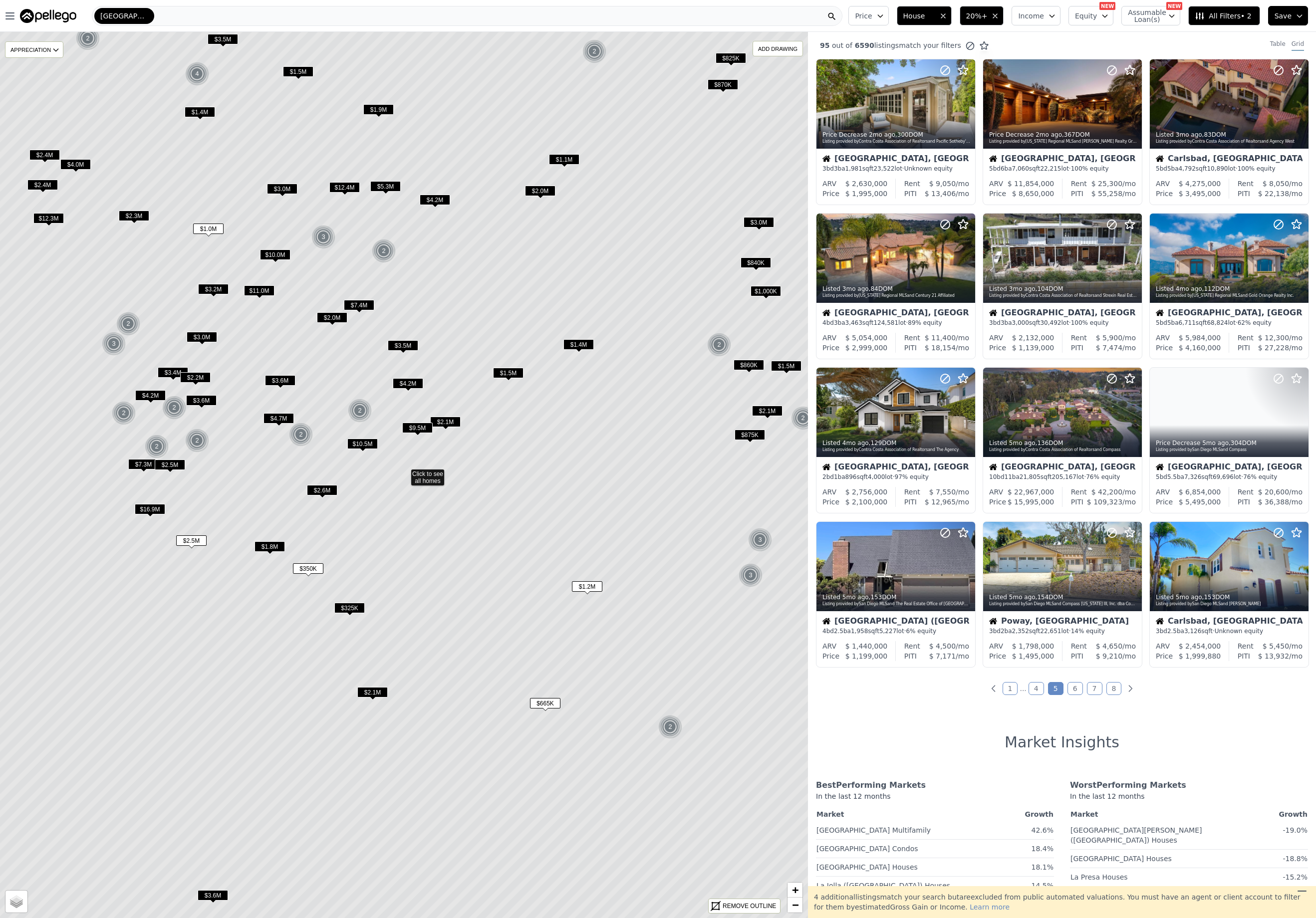
click at [221, 286] on span "$3.2M" at bounding box center [213, 289] width 30 height 10
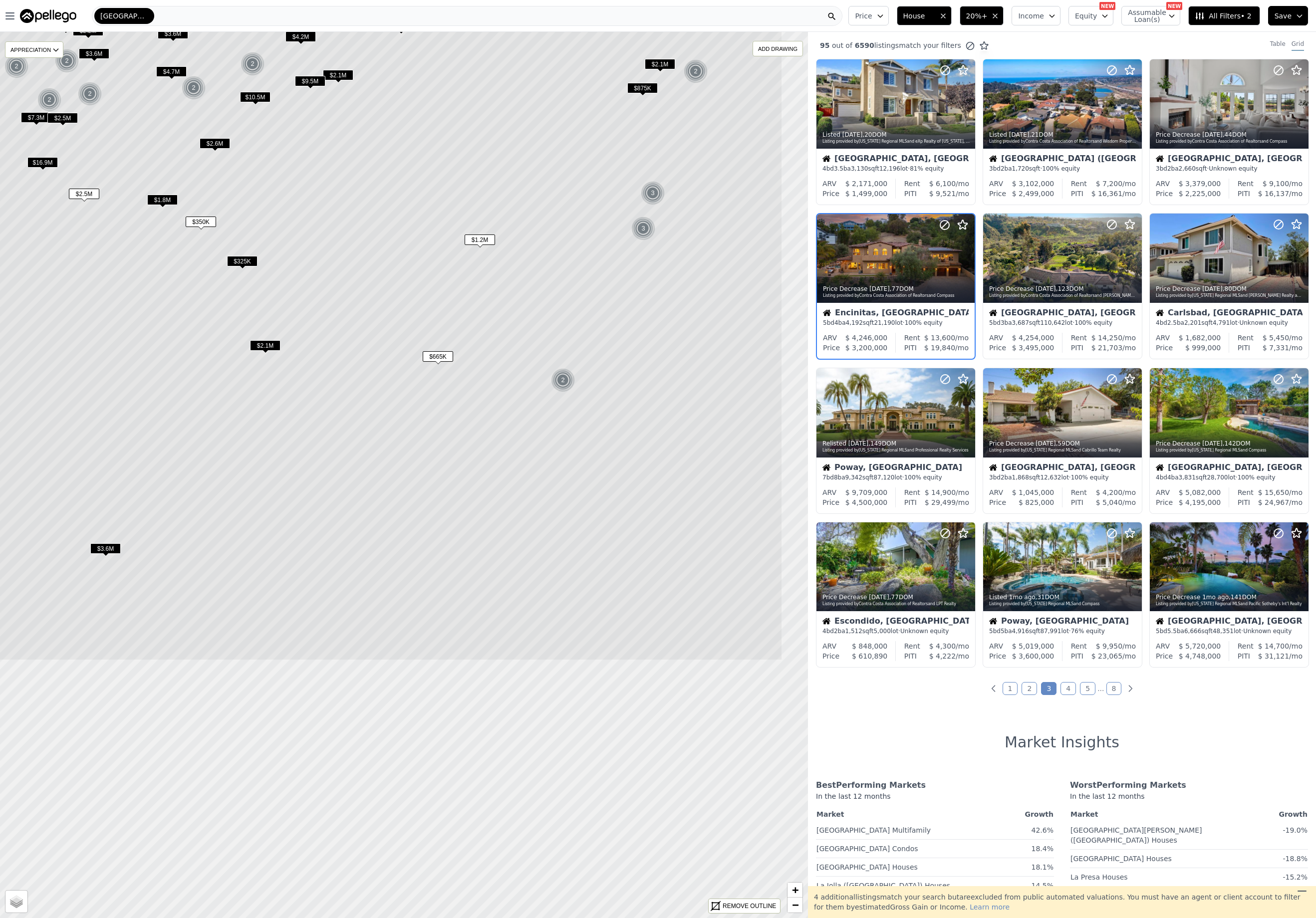
drag, startPoint x: 204, startPoint y: 709, endPoint x: 97, endPoint y: 362, distance: 363.1
click at [97, 362] on icon at bounding box center [297, 128] width 971 height 1066
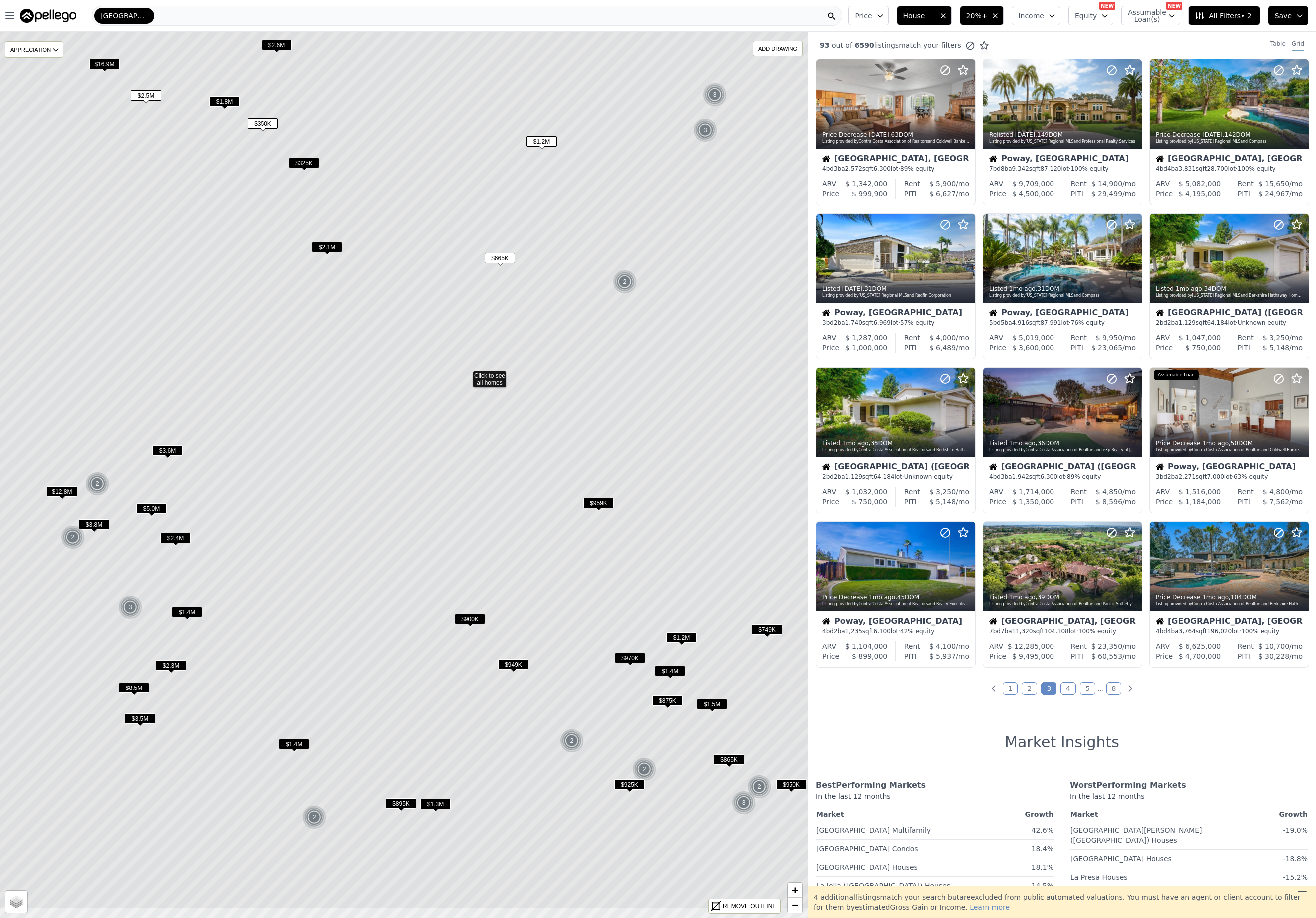
drag, startPoint x: 234, startPoint y: 684, endPoint x: 296, endPoint y: 585, distance: 116.8
click at [296, 585] on icon at bounding box center [466, 377] width 971 height 1066
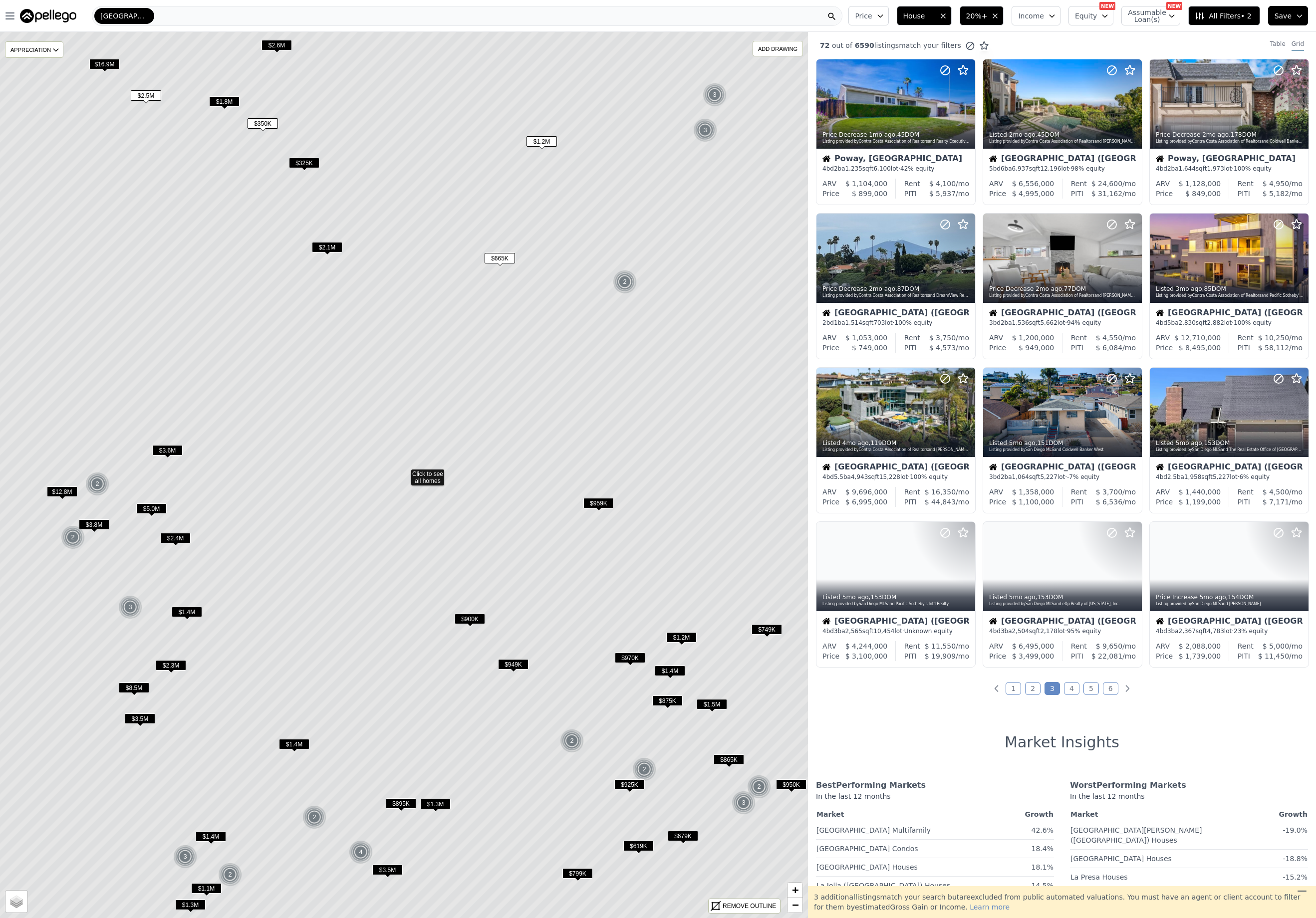
click at [188, 613] on span "$1.4M" at bounding box center [186, 612] width 30 height 10
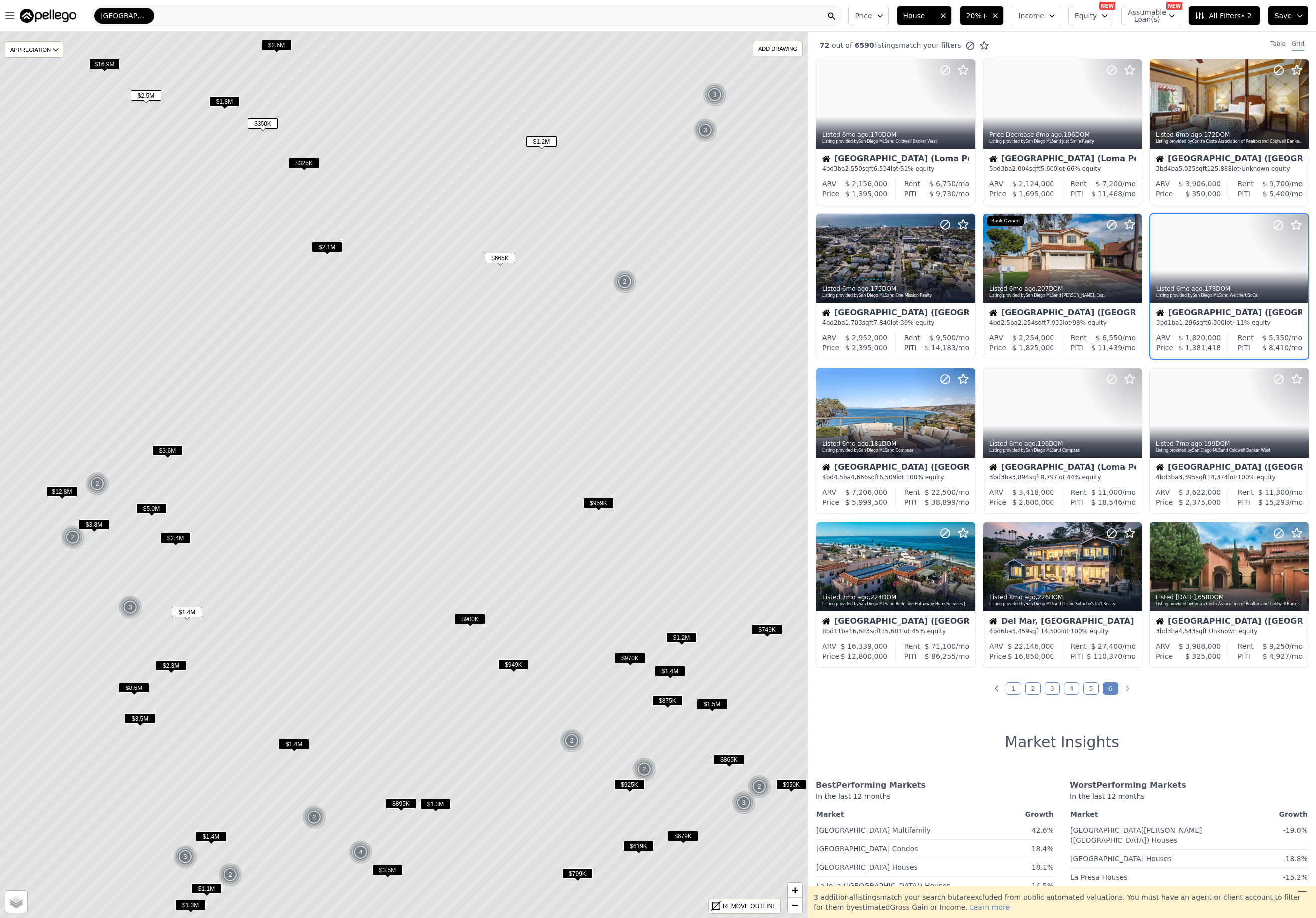
click at [188, 612] on span "$1.4M" at bounding box center [186, 612] width 30 height 10
click at [471, 619] on span "$900K" at bounding box center [470, 619] width 30 height 10
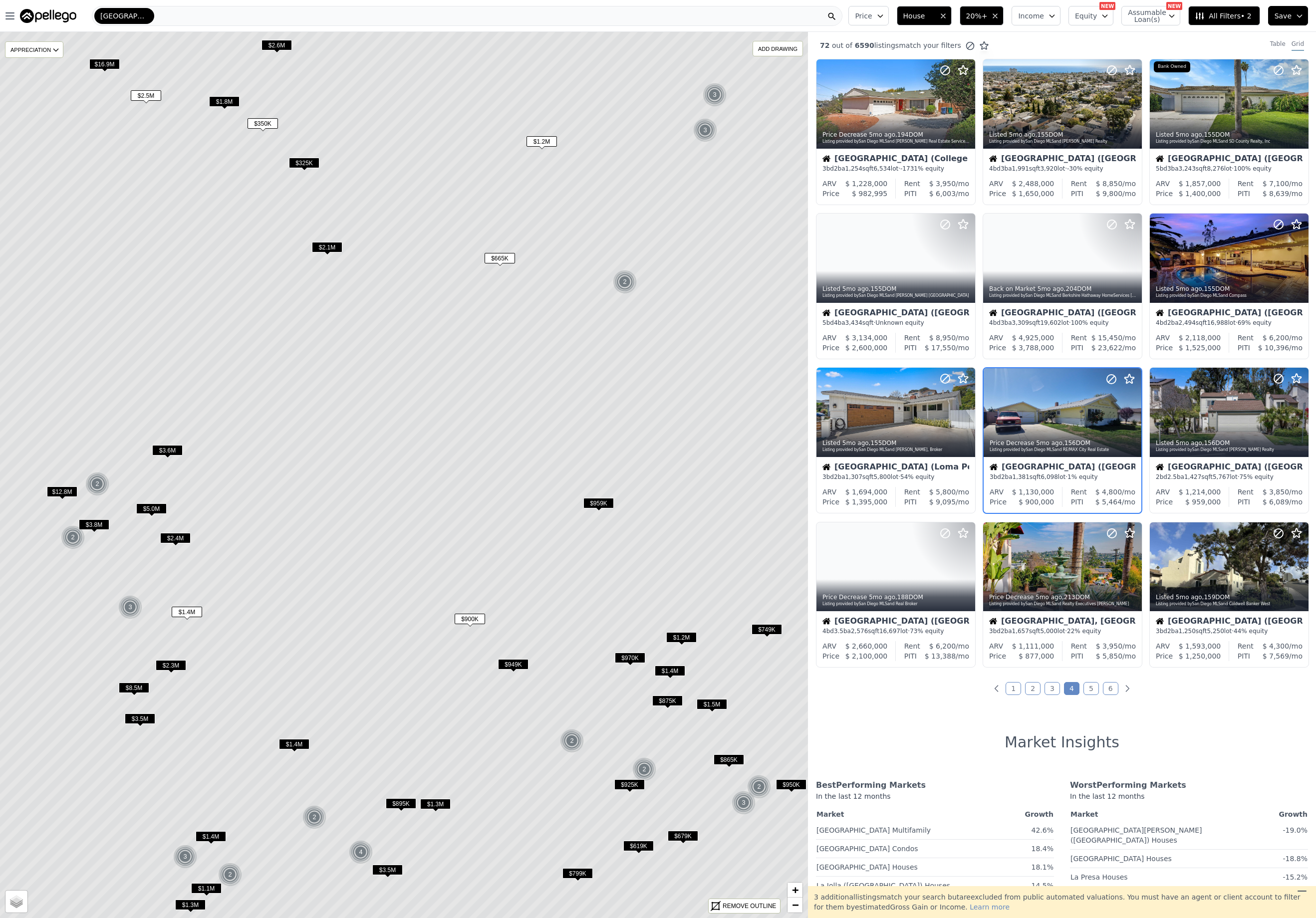
click at [597, 501] on span "$959K" at bounding box center [599, 503] width 30 height 10
click at [1292, 415] on icon at bounding box center [1299, 412] width 16 height 16
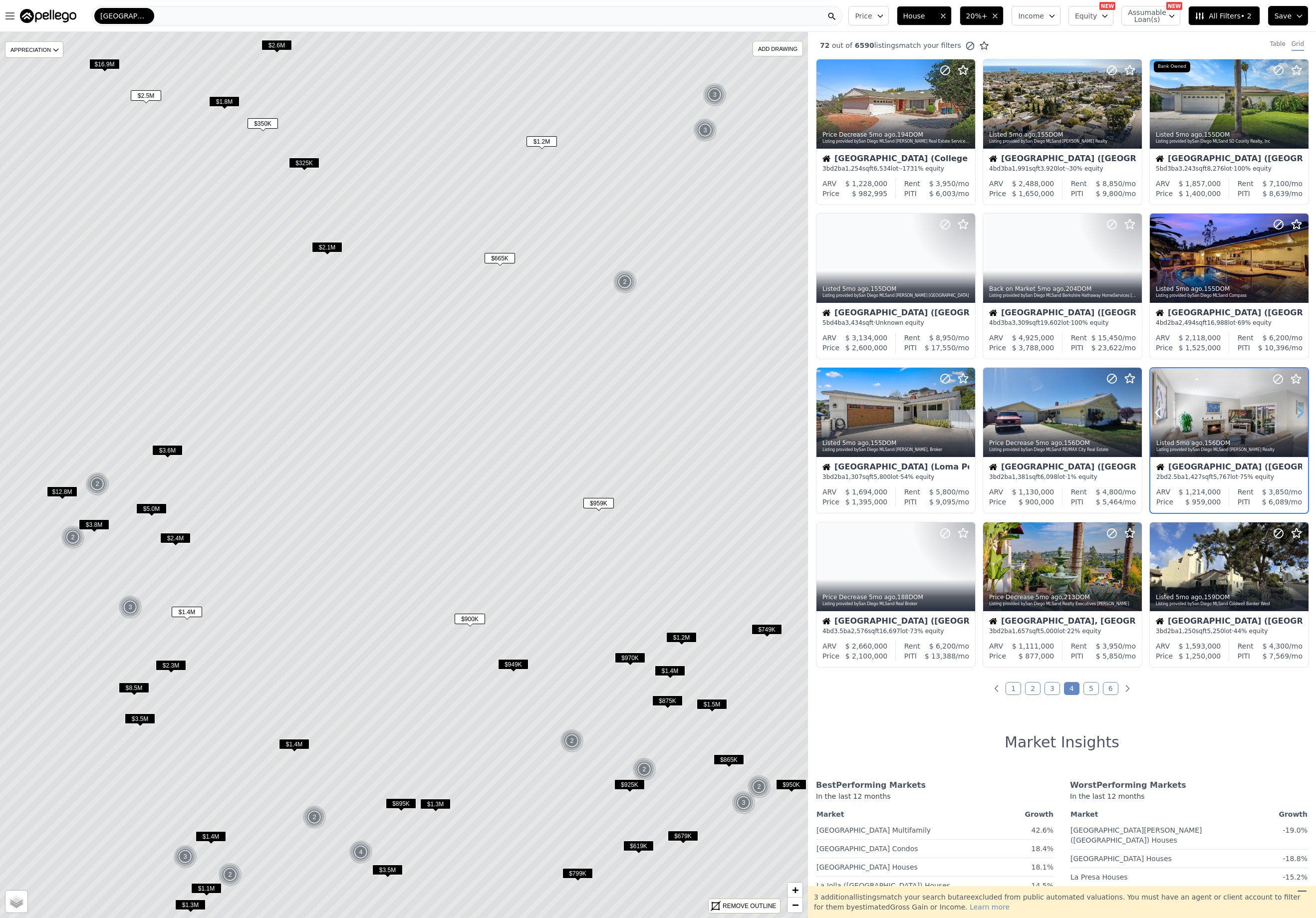
click at [1292, 415] on icon at bounding box center [1299, 412] width 16 height 16
click at [1293, 415] on icon at bounding box center [1299, 412] width 16 height 16
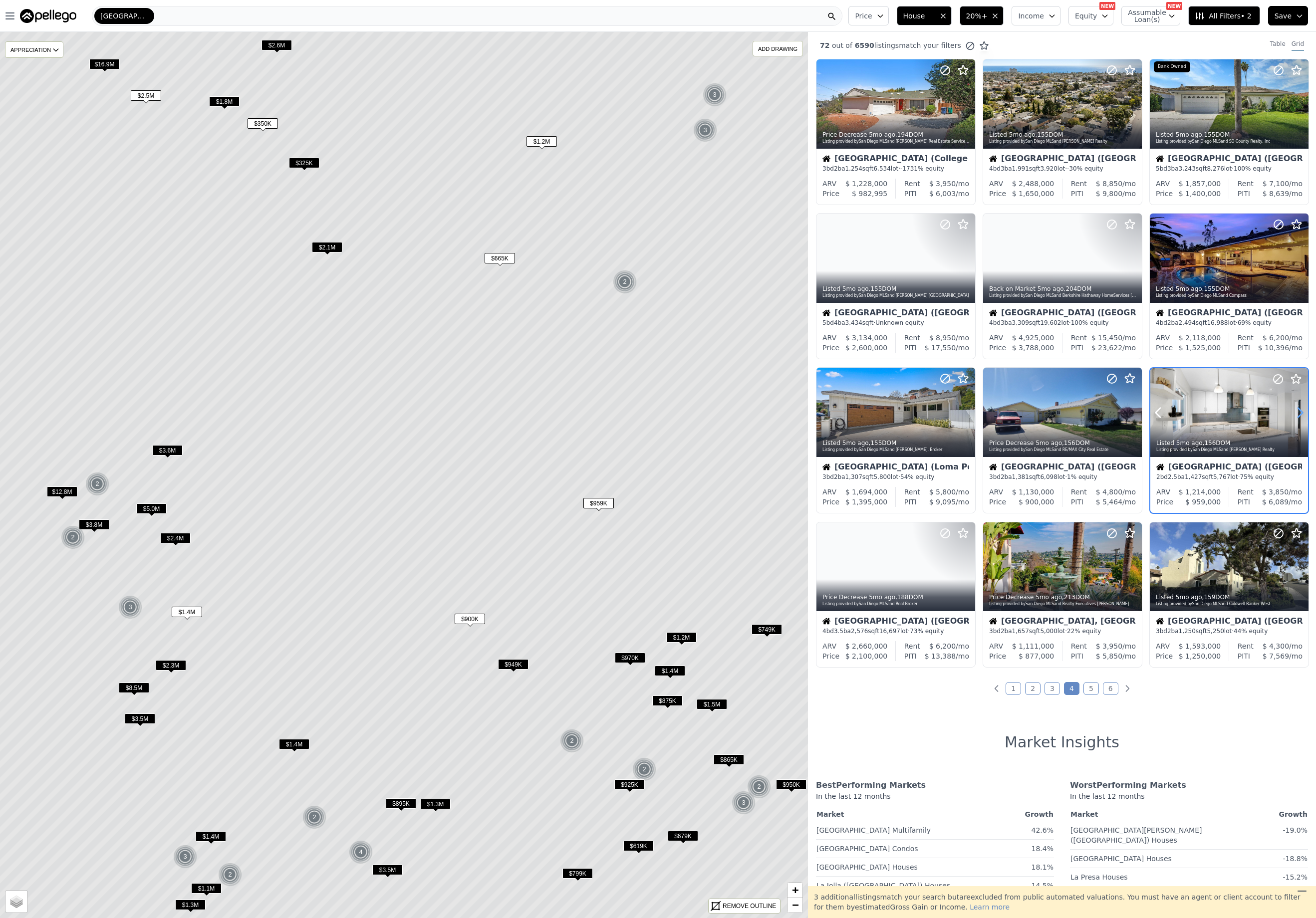
click at [1293, 415] on icon at bounding box center [1299, 412] width 16 height 16
click at [1298, 415] on icon at bounding box center [1300, 412] width 5 height 9
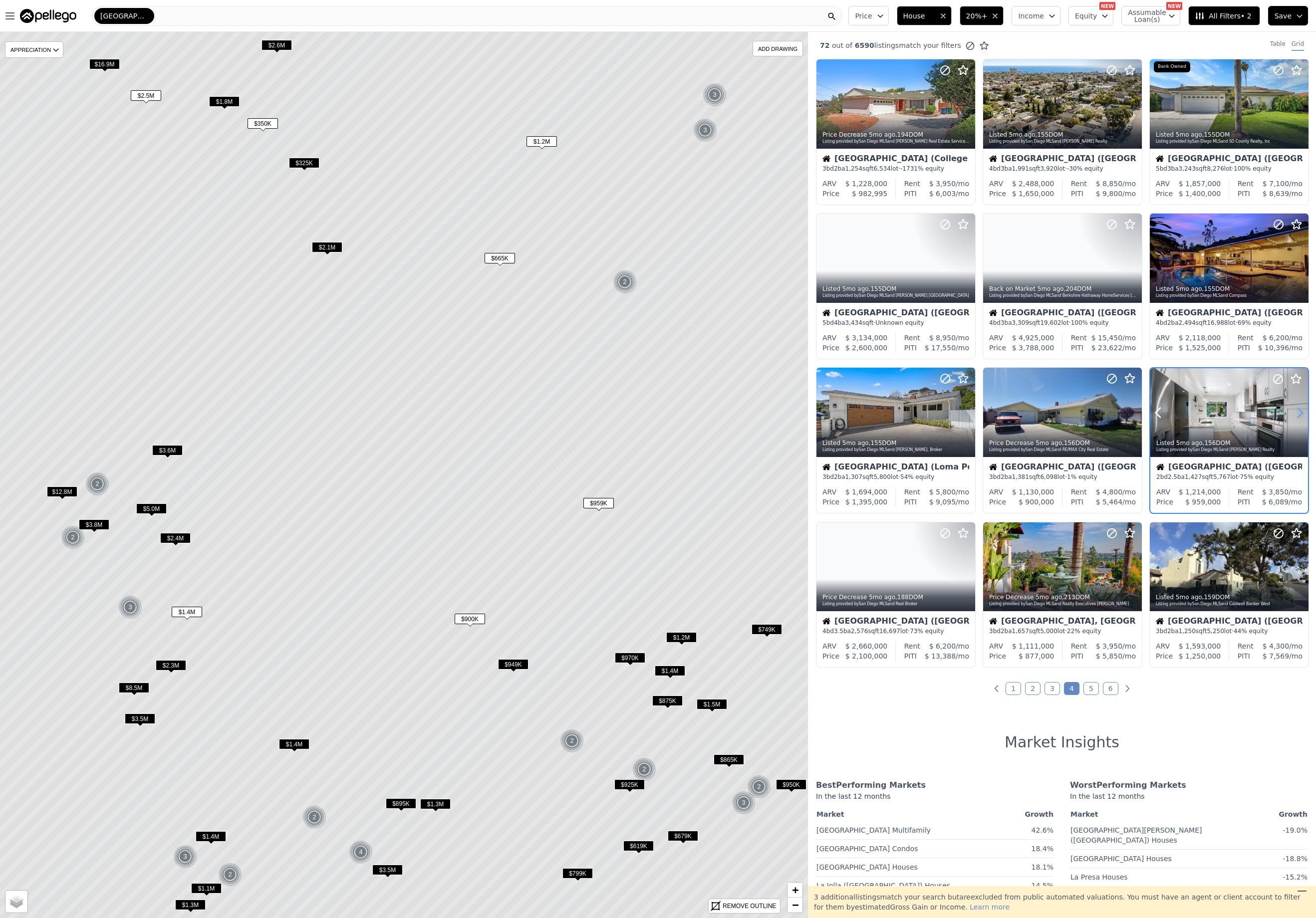
click at [1298, 415] on icon at bounding box center [1300, 412] width 5 height 9
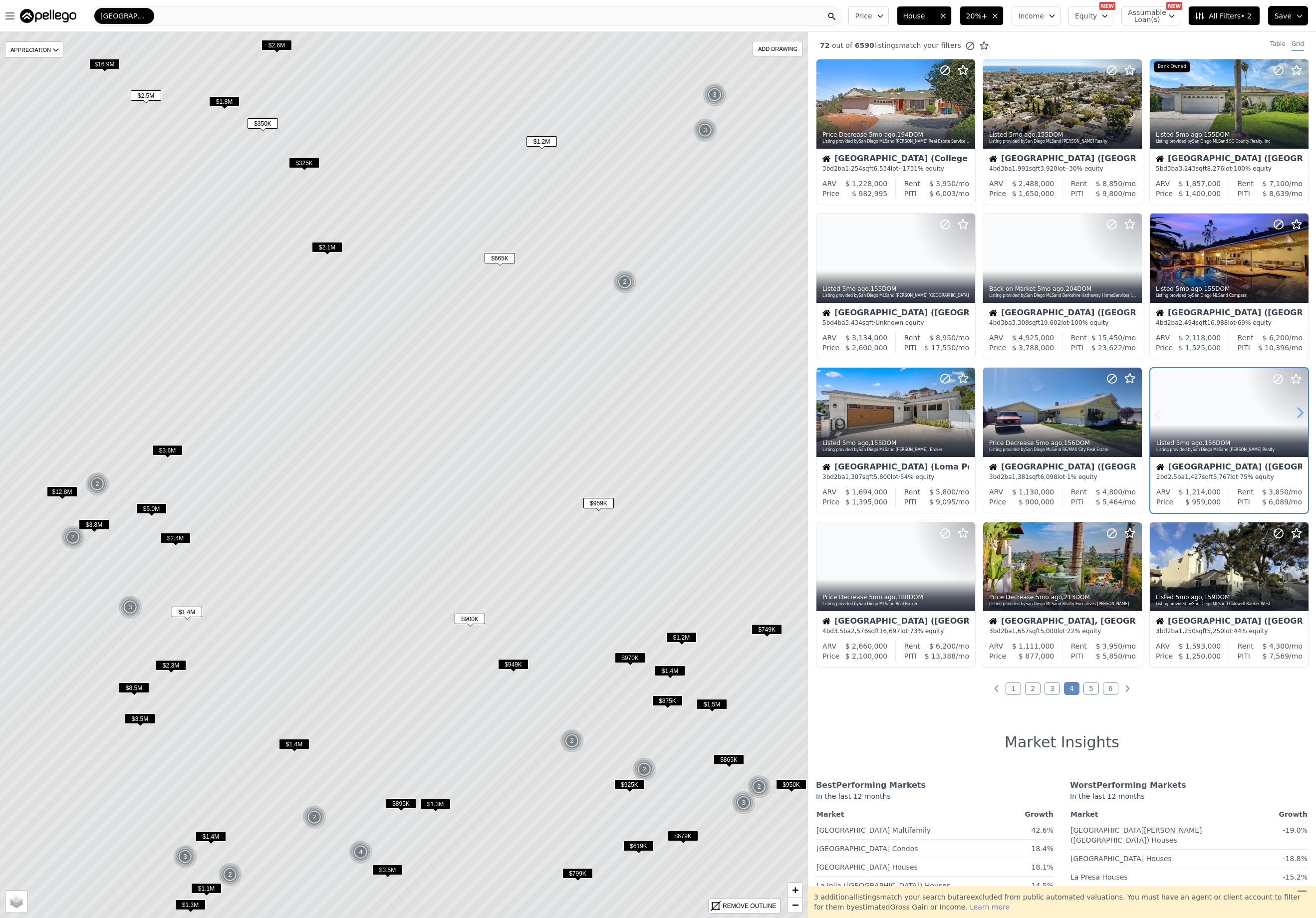
click at [1298, 415] on icon at bounding box center [1300, 412] width 5 height 9
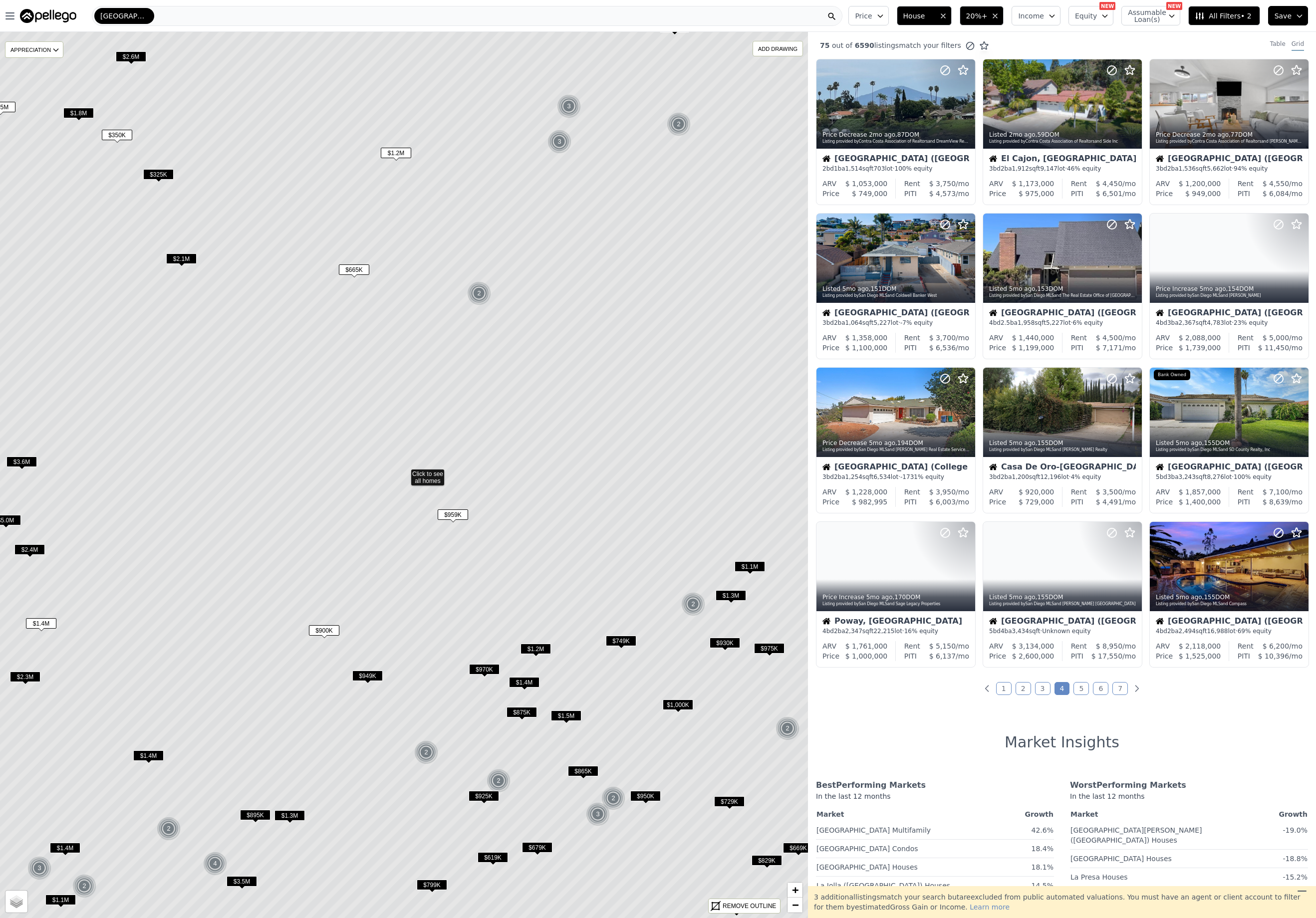
click at [581, 768] on span "$865K" at bounding box center [583, 771] width 30 height 10
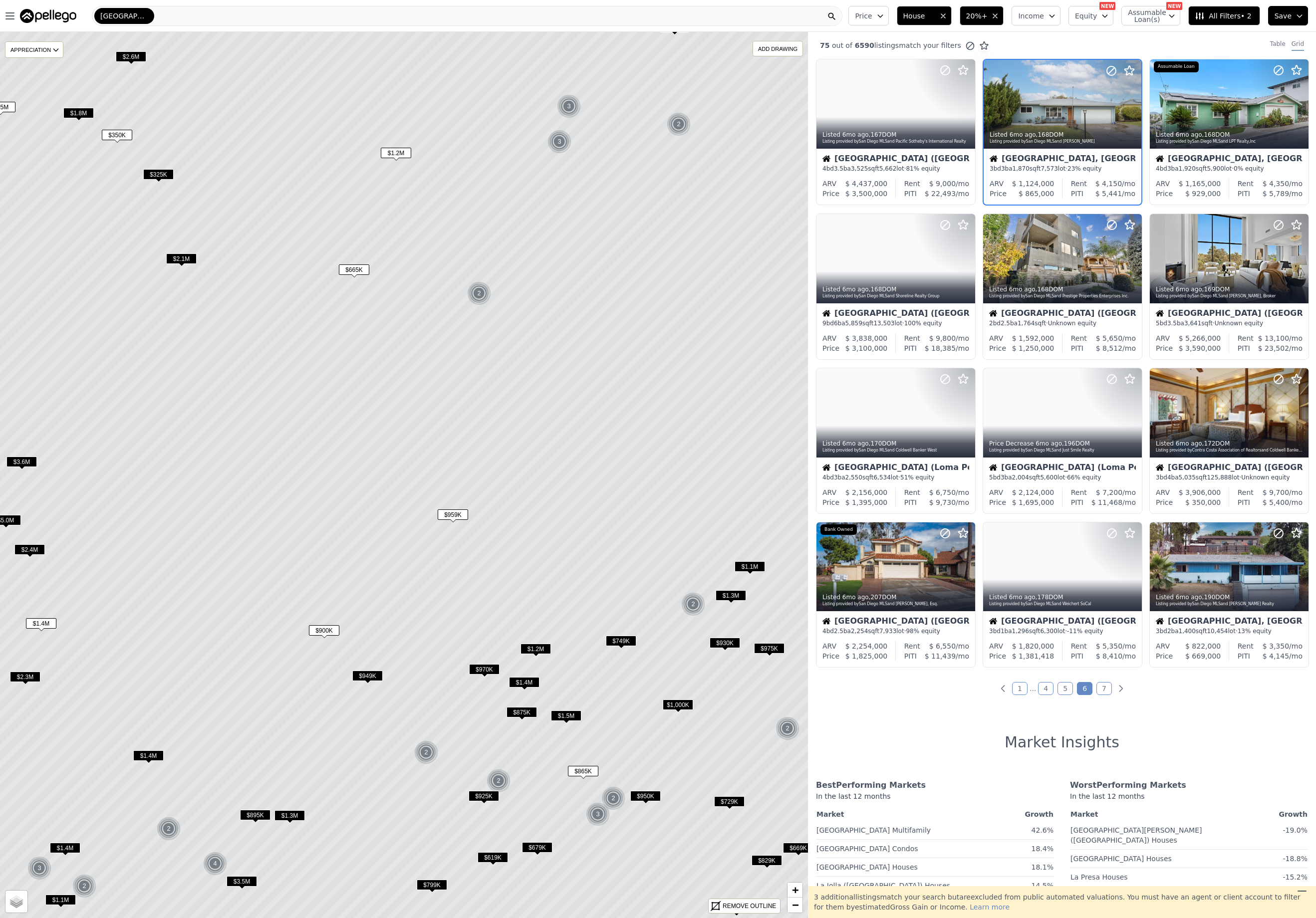
click at [987, 13] on span "20%+" at bounding box center [976, 16] width 22 height 10
click at [1014, 140] on button "30% Gross Gain" at bounding box center [1004, 135] width 73 height 14
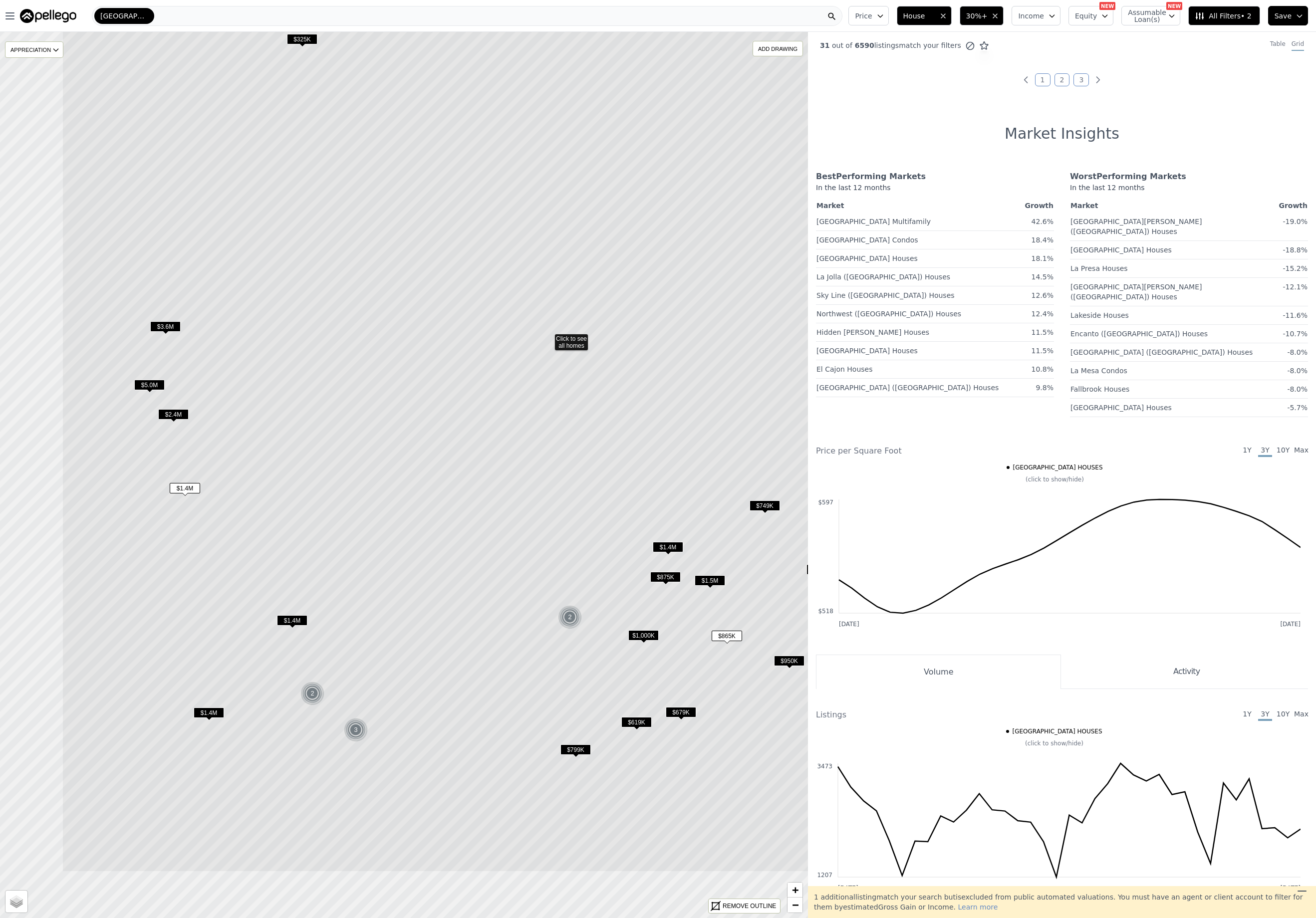
drag, startPoint x: 265, startPoint y: 646, endPoint x: 412, endPoint y: 491, distance: 213.6
click at [412, 491] on icon at bounding box center [548, 340] width 971 height 1066
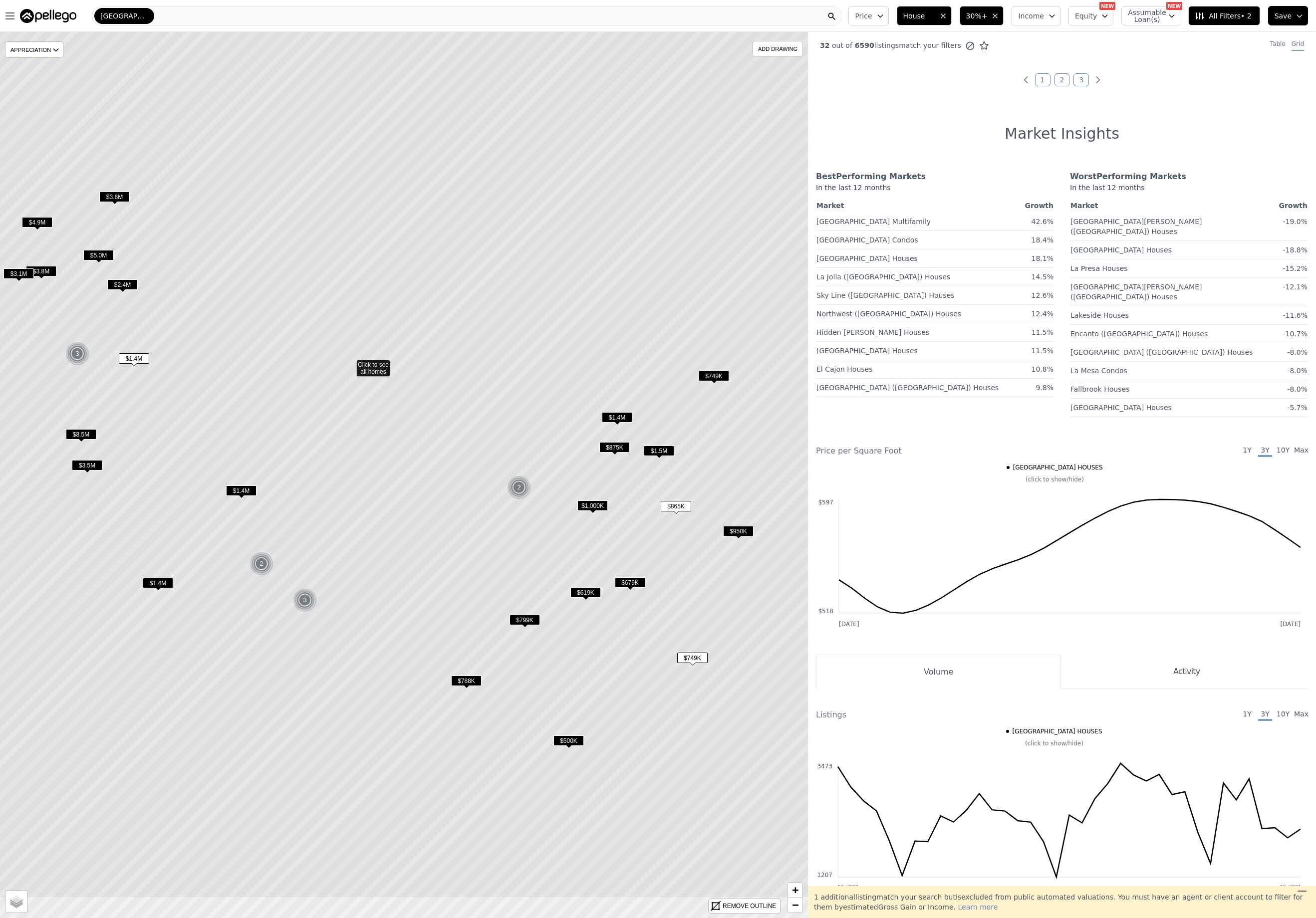
drag, startPoint x: 354, startPoint y: 534, endPoint x: 305, endPoint y: 443, distance: 103.4
click at [305, 443] on icon at bounding box center [349, 365] width 971 height 1066
click at [239, 489] on span "$1.4M" at bounding box center [241, 491] width 30 height 10
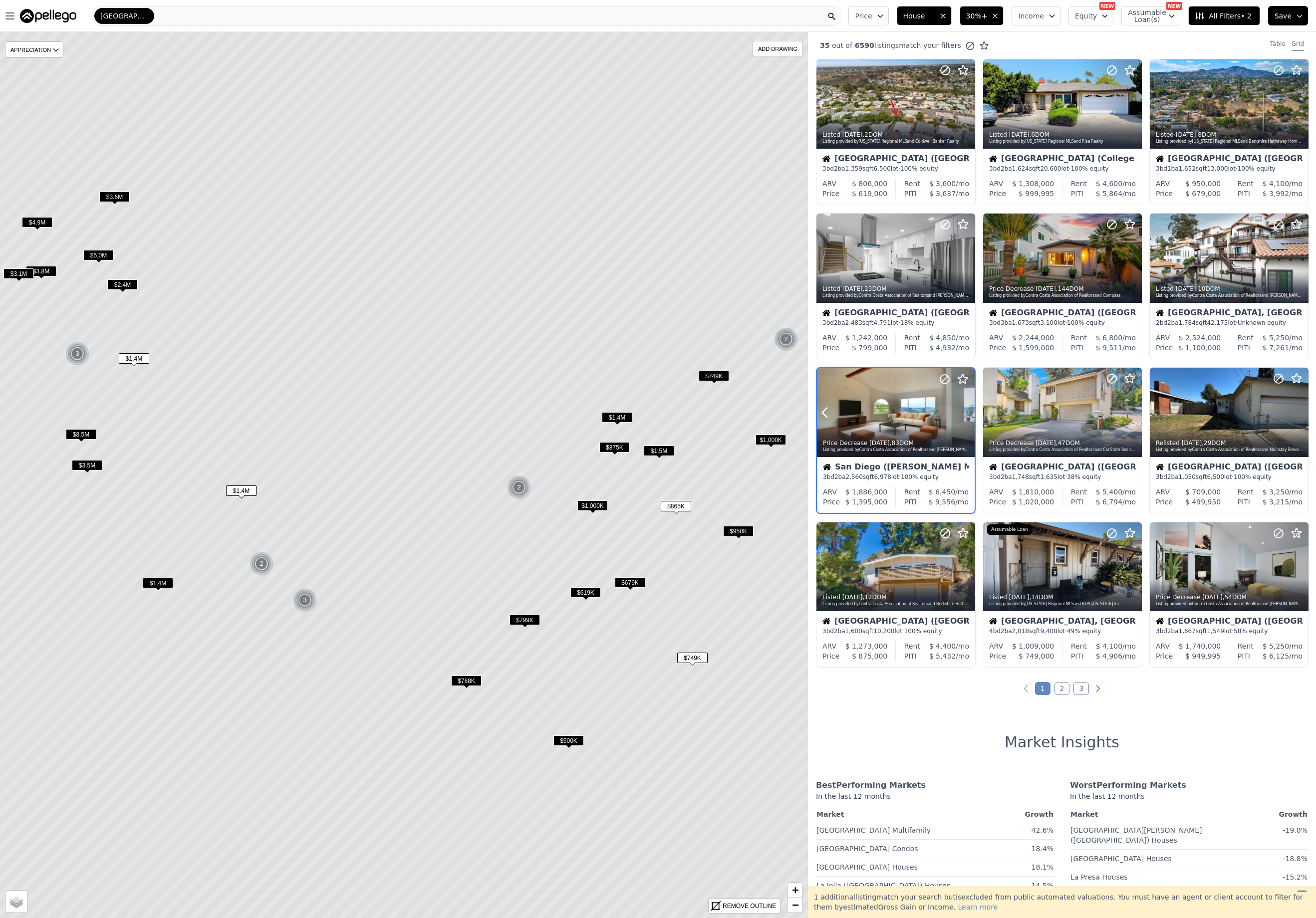
click at [966, 412] on icon at bounding box center [966, 412] width 16 height 16
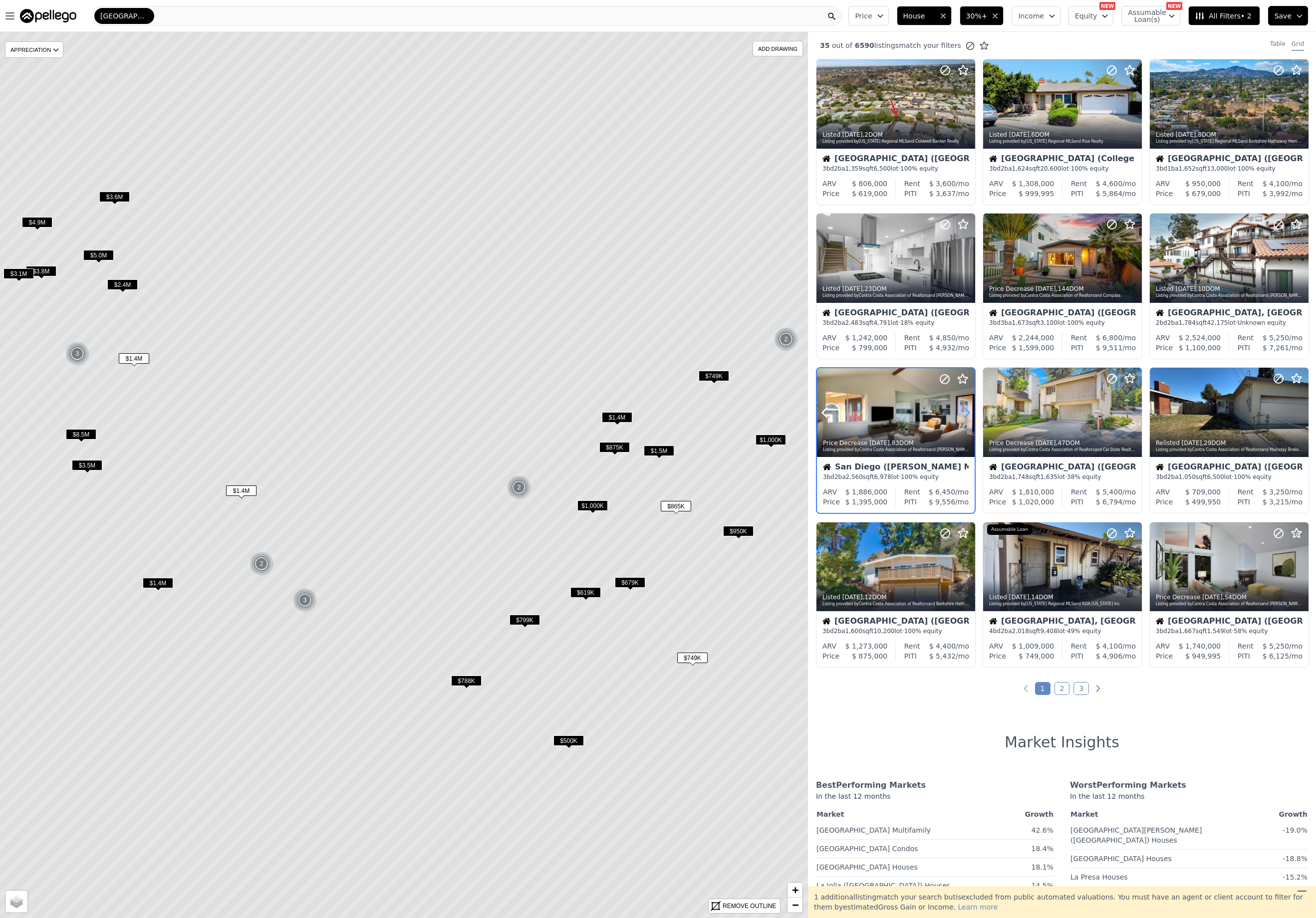
click at [966, 412] on icon at bounding box center [966, 412] width 16 height 16
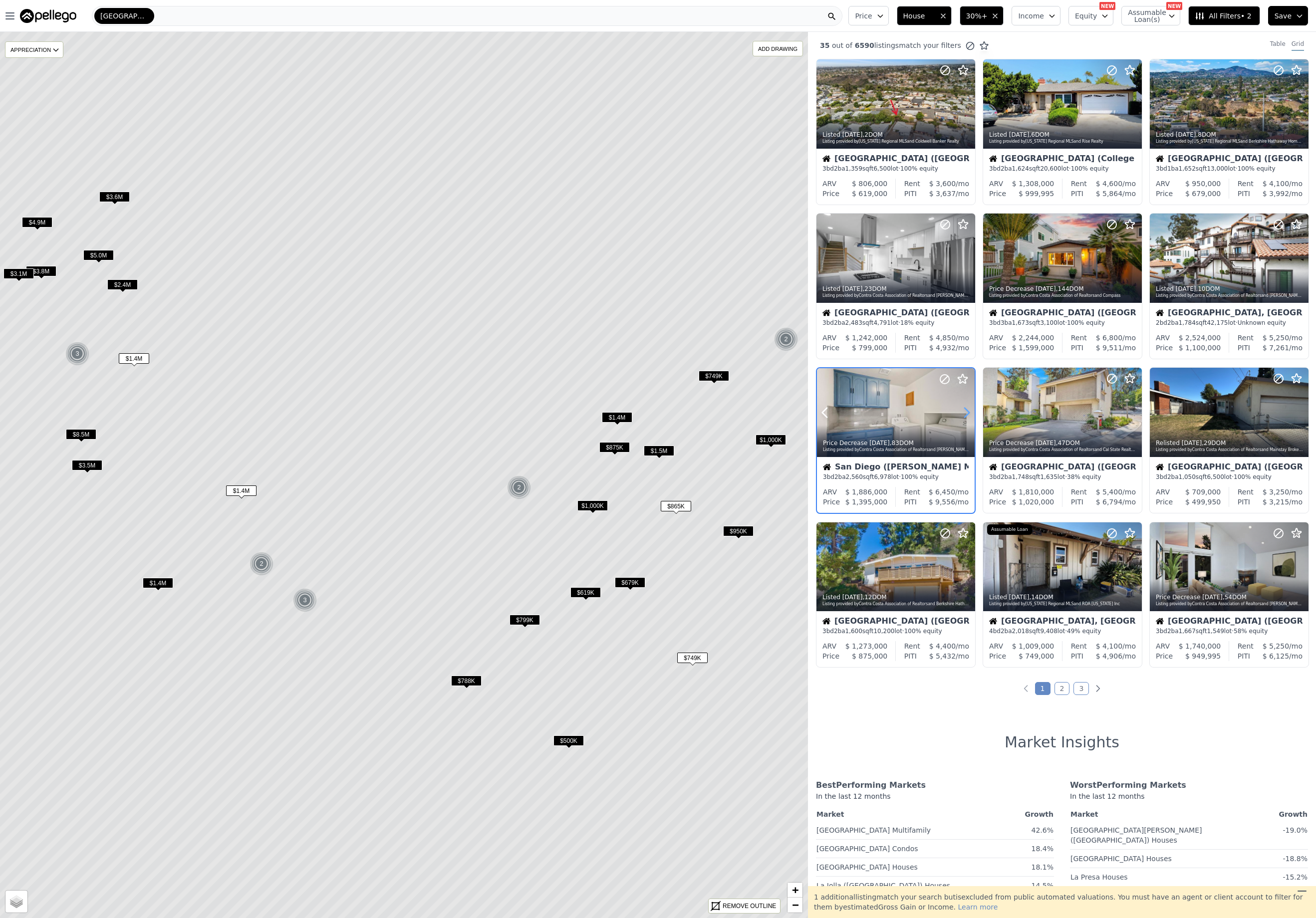
click at [966, 412] on icon at bounding box center [966, 412] width 16 height 16
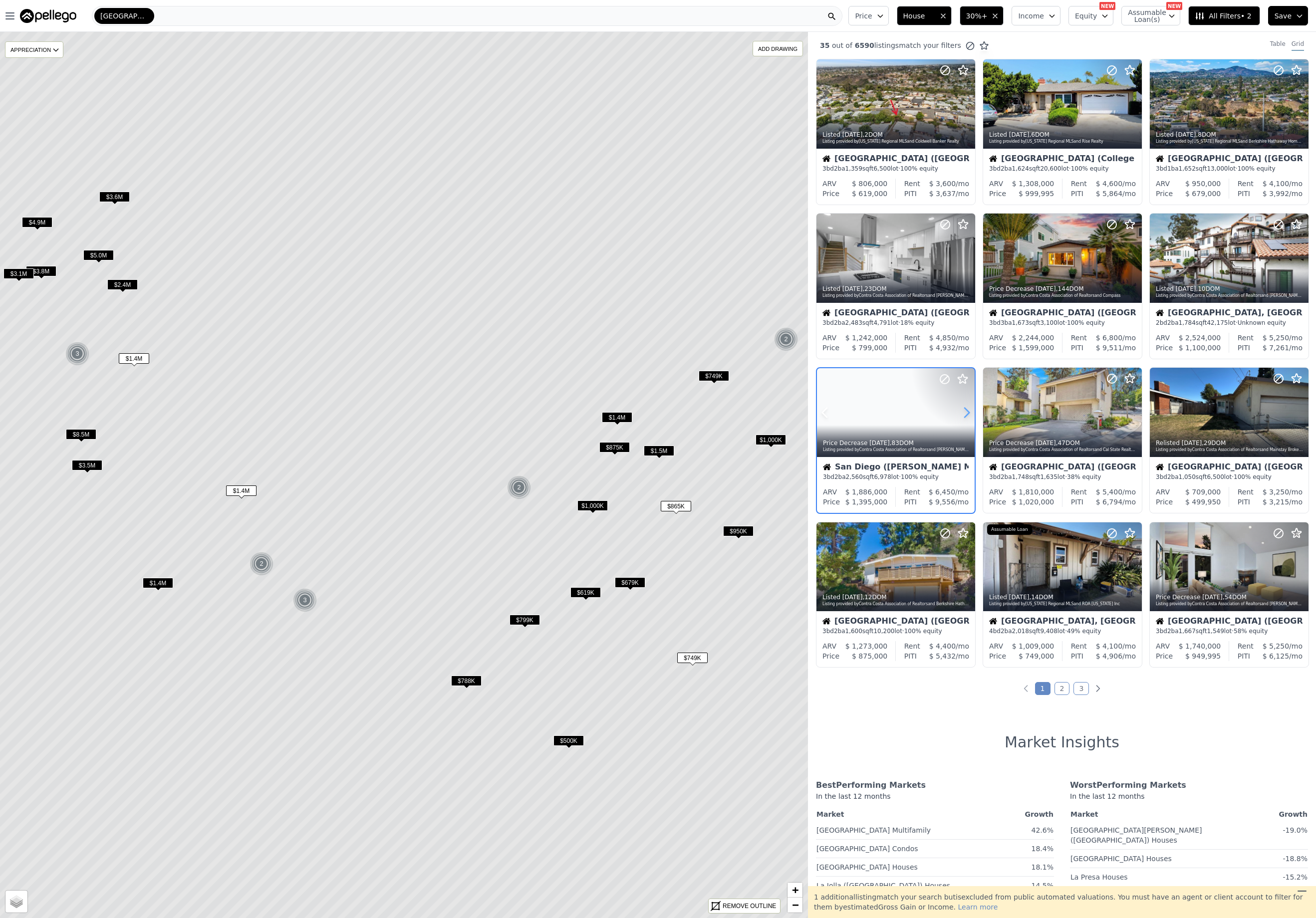
click at [966, 412] on icon at bounding box center [966, 412] width 16 height 16
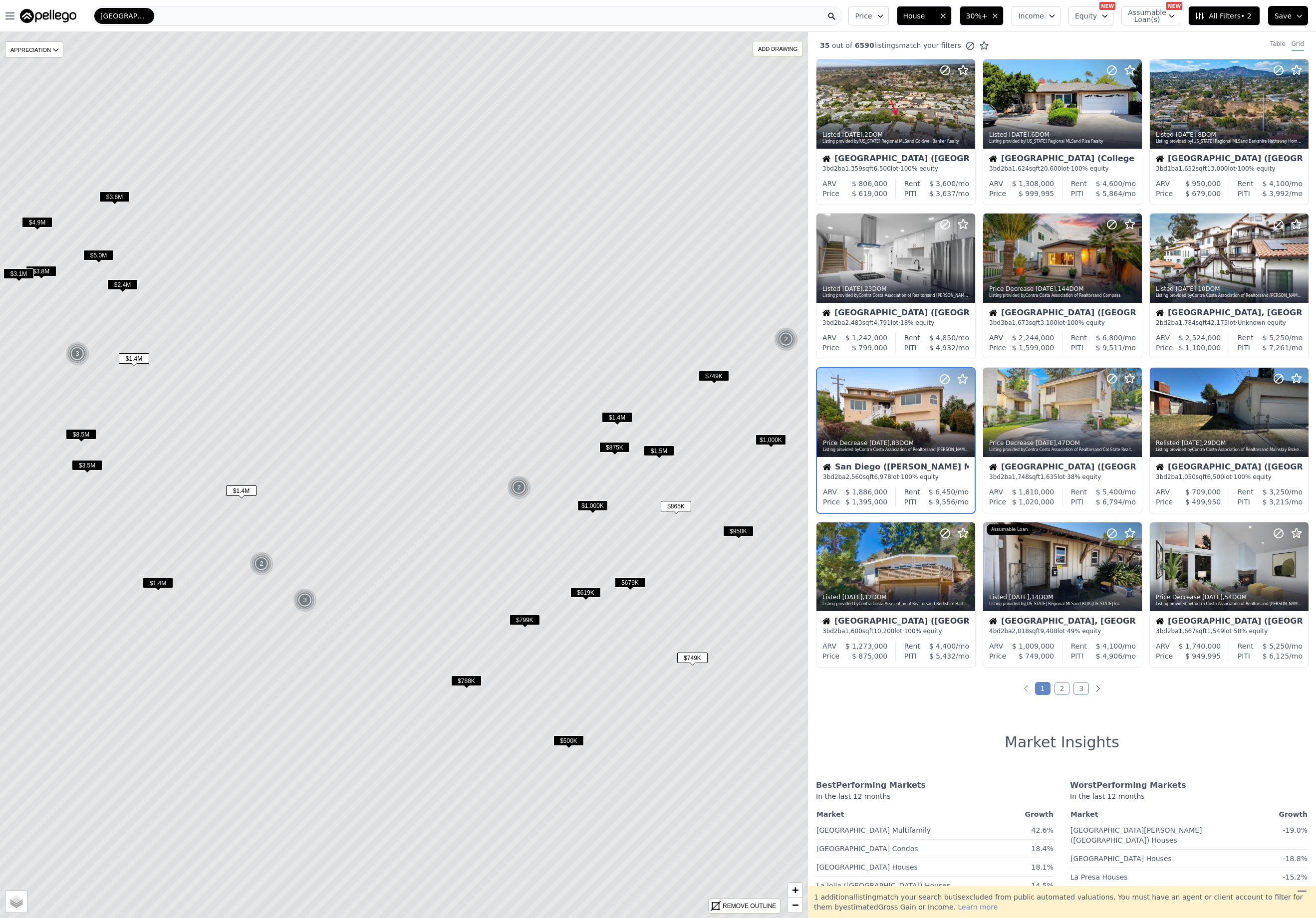
click at [462, 677] on span "$788K" at bounding box center [466, 681] width 30 height 10
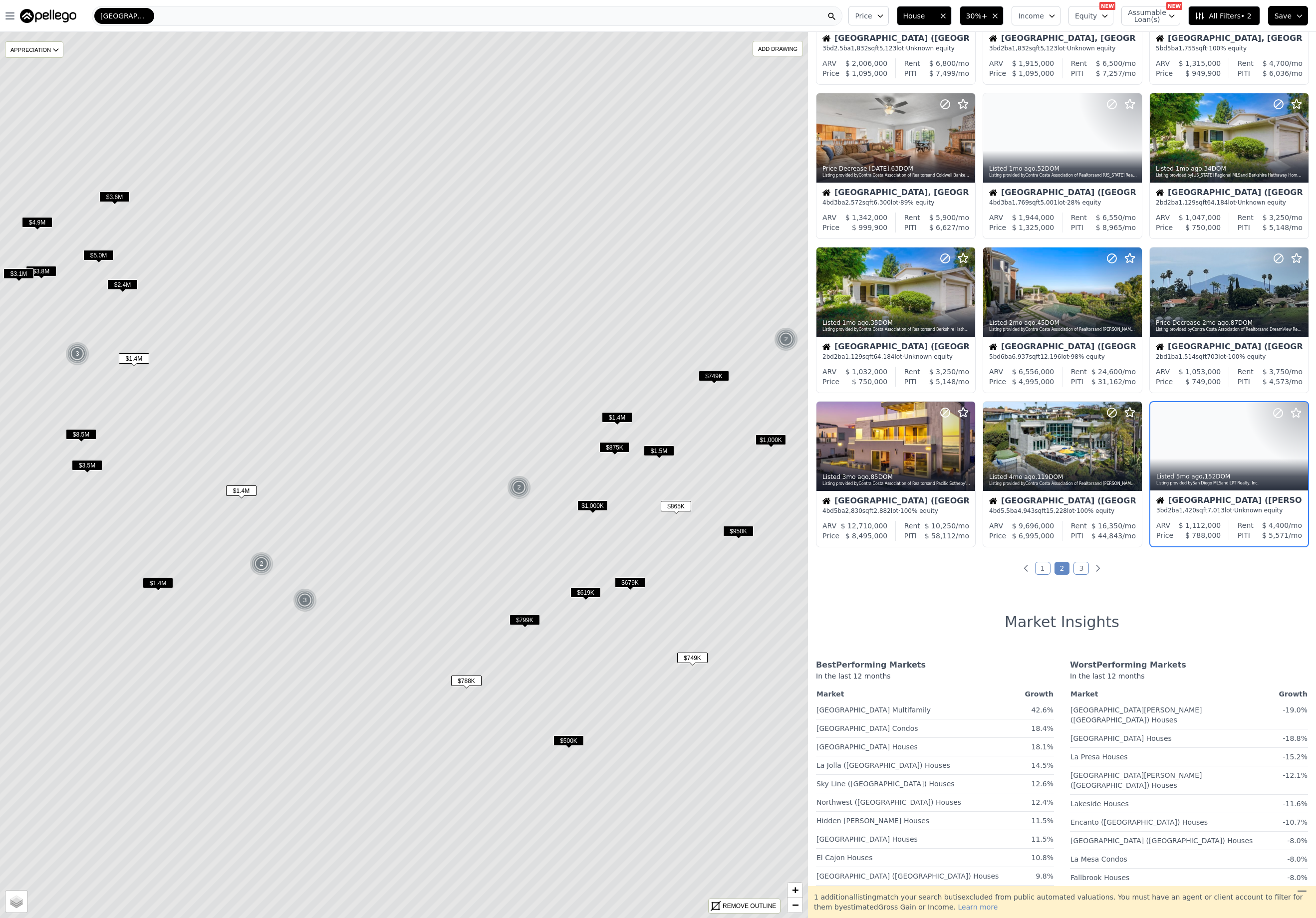
scroll to position [137, 0]
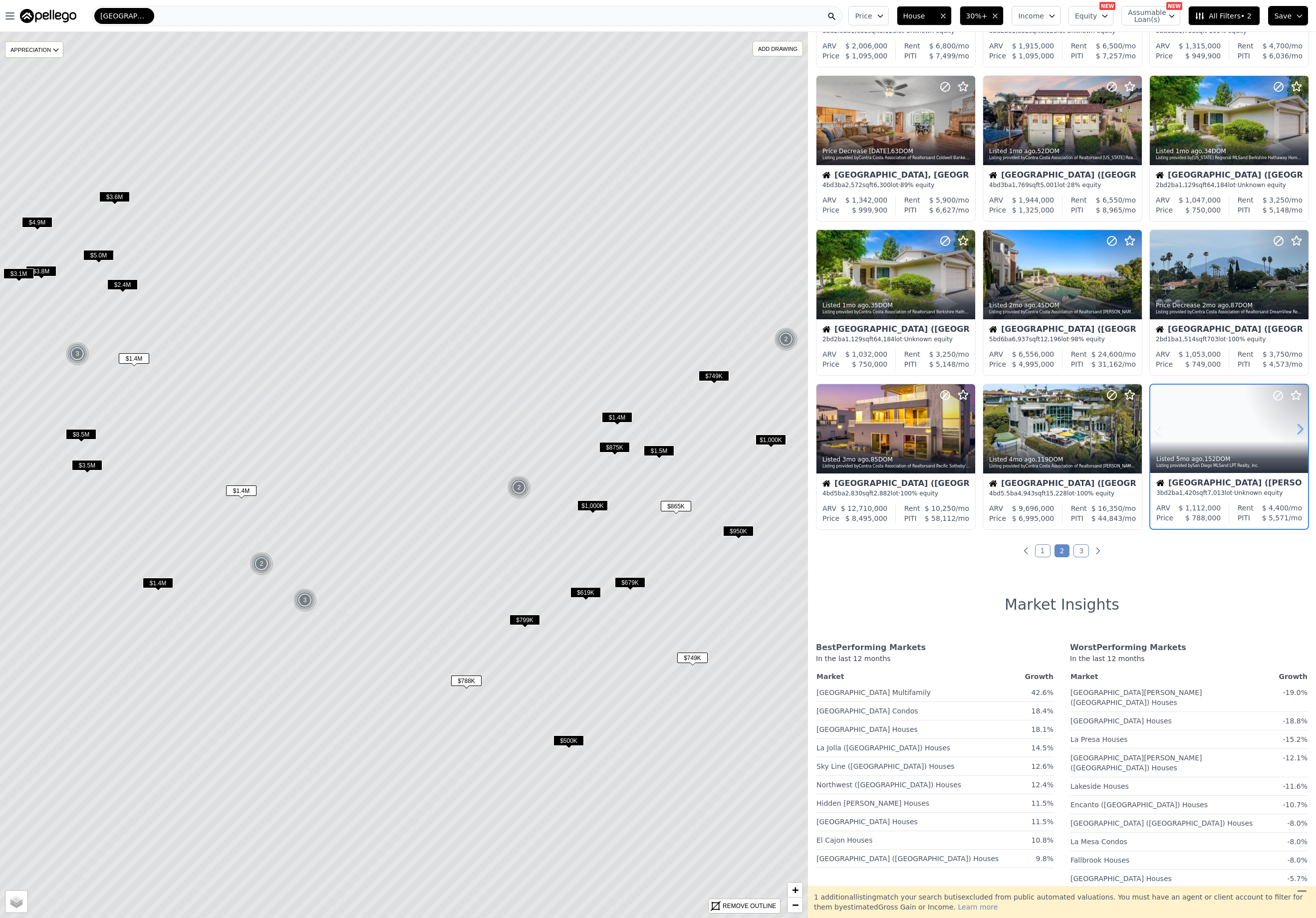
click at [1292, 430] on icon at bounding box center [1299, 428] width 16 height 16
click at [1292, 427] on icon at bounding box center [1299, 428] width 16 height 16
click at [1245, 427] on div at bounding box center [1276, 417] width 64 height 64
click at [566, 737] on span "$500K" at bounding box center [569, 740] width 30 height 10
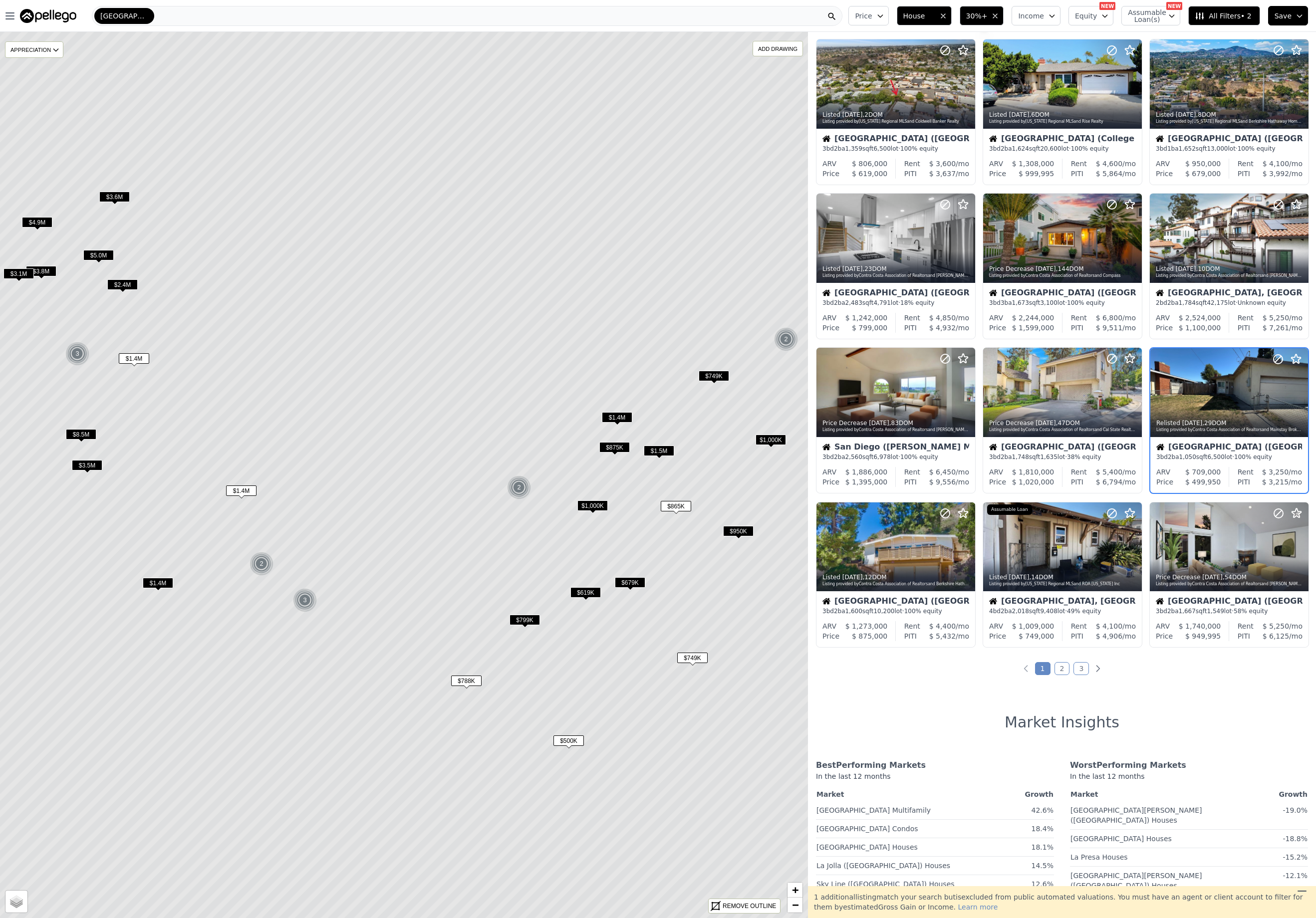
scroll to position [0, 0]
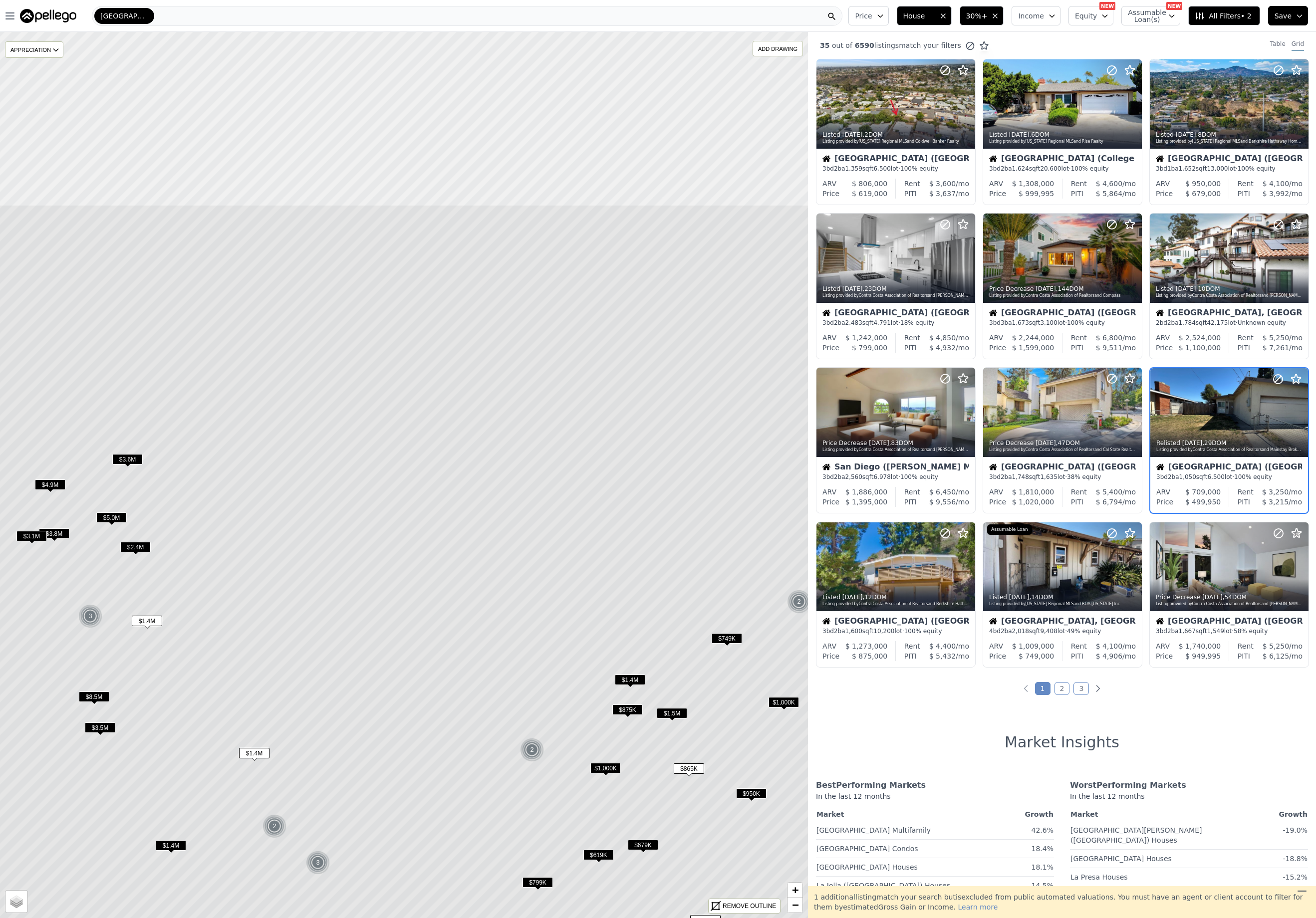
drag, startPoint x: 519, startPoint y: 338, endPoint x: 532, endPoint y: 600, distance: 262.3
click at [532, 600] on icon at bounding box center [417, 737] width 971 height 1066
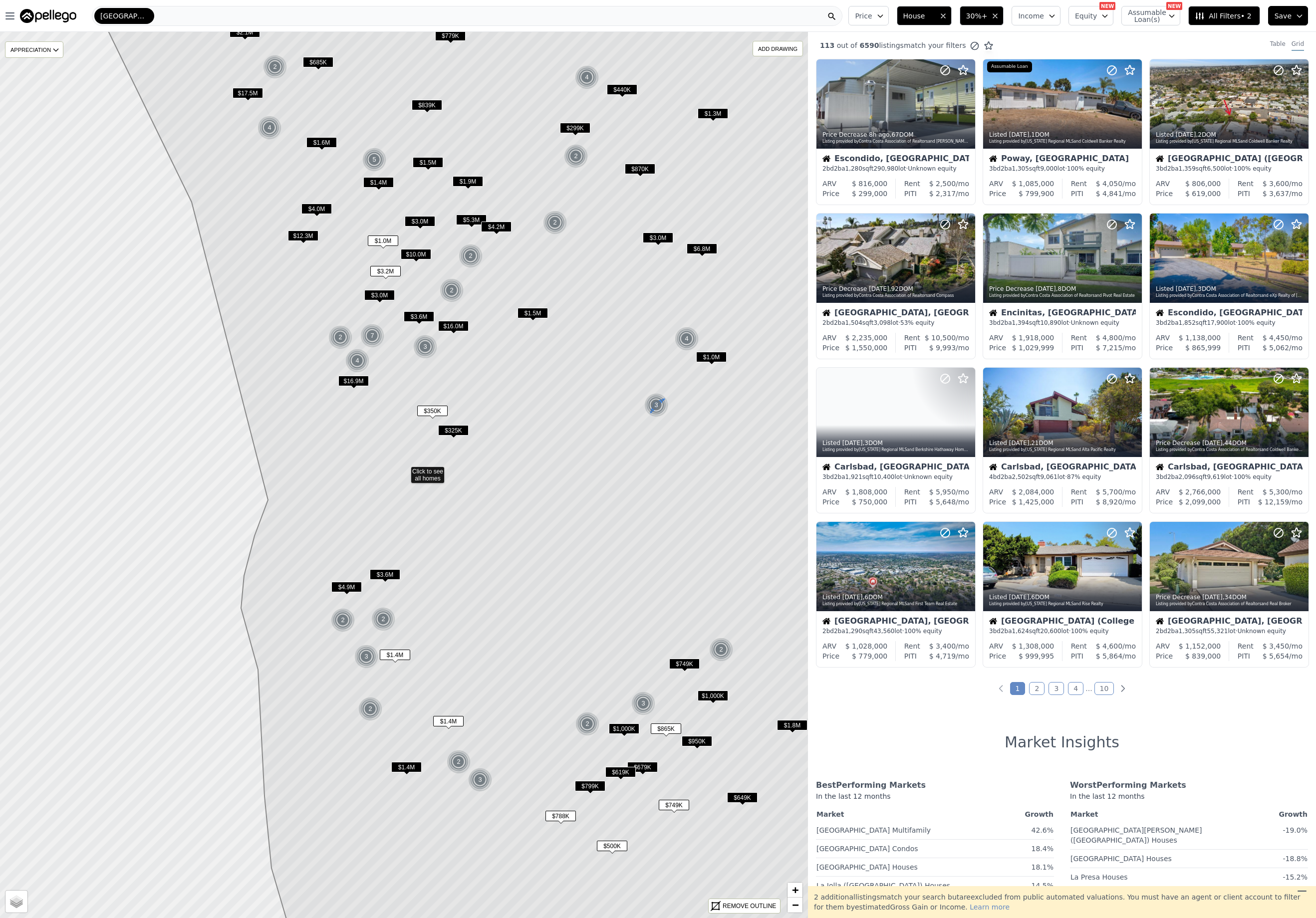
click at [652, 405] on img at bounding box center [656, 405] width 24 height 24
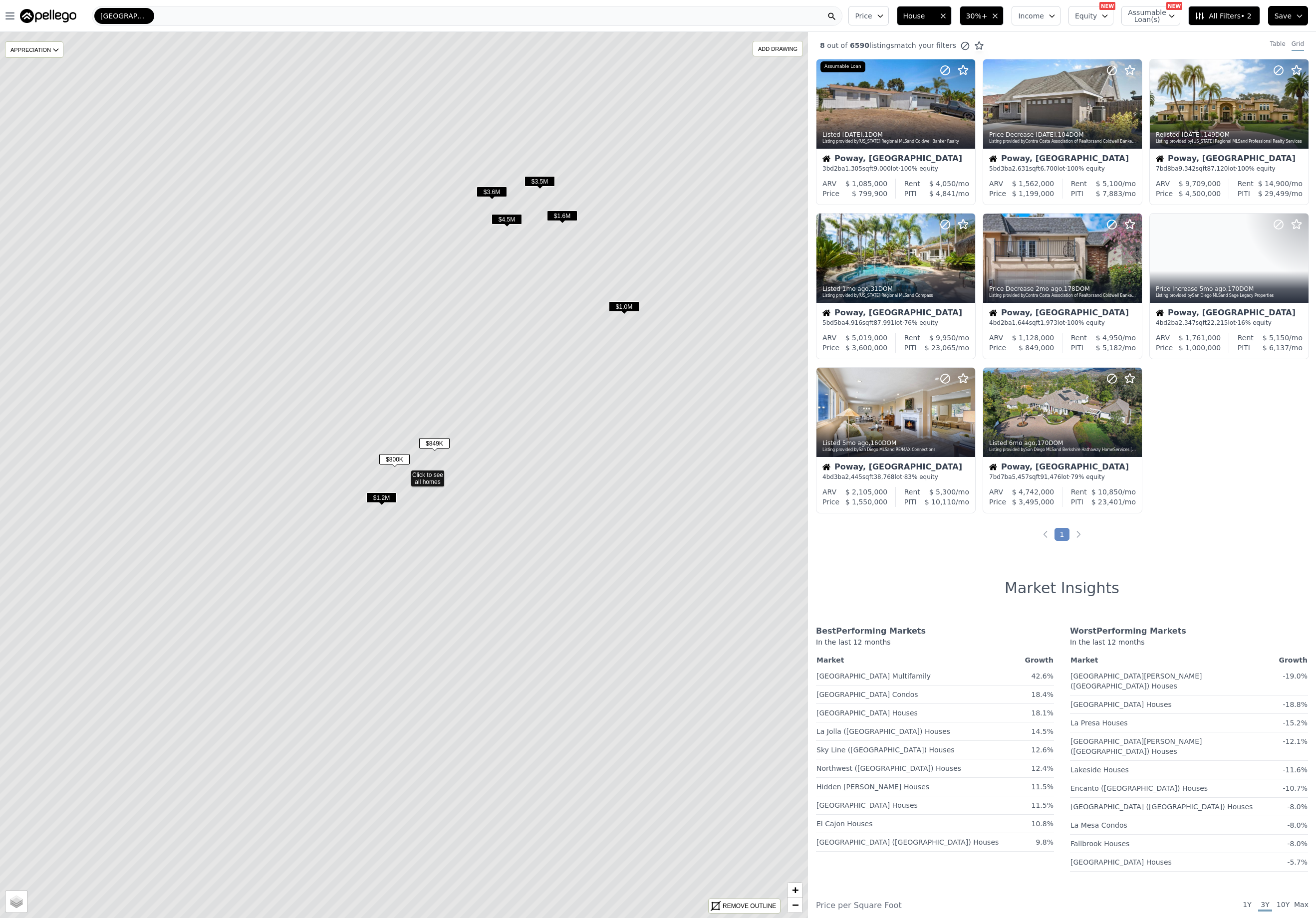
click at [441, 443] on span "$849K" at bounding box center [434, 443] width 30 height 10
click at [432, 443] on span "$849K" at bounding box center [434, 443] width 30 height 10
click at [431, 443] on span "$849K" at bounding box center [434, 443] width 30 height 10
click at [391, 457] on span "$800K" at bounding box center [394, 459] width 30 height 10
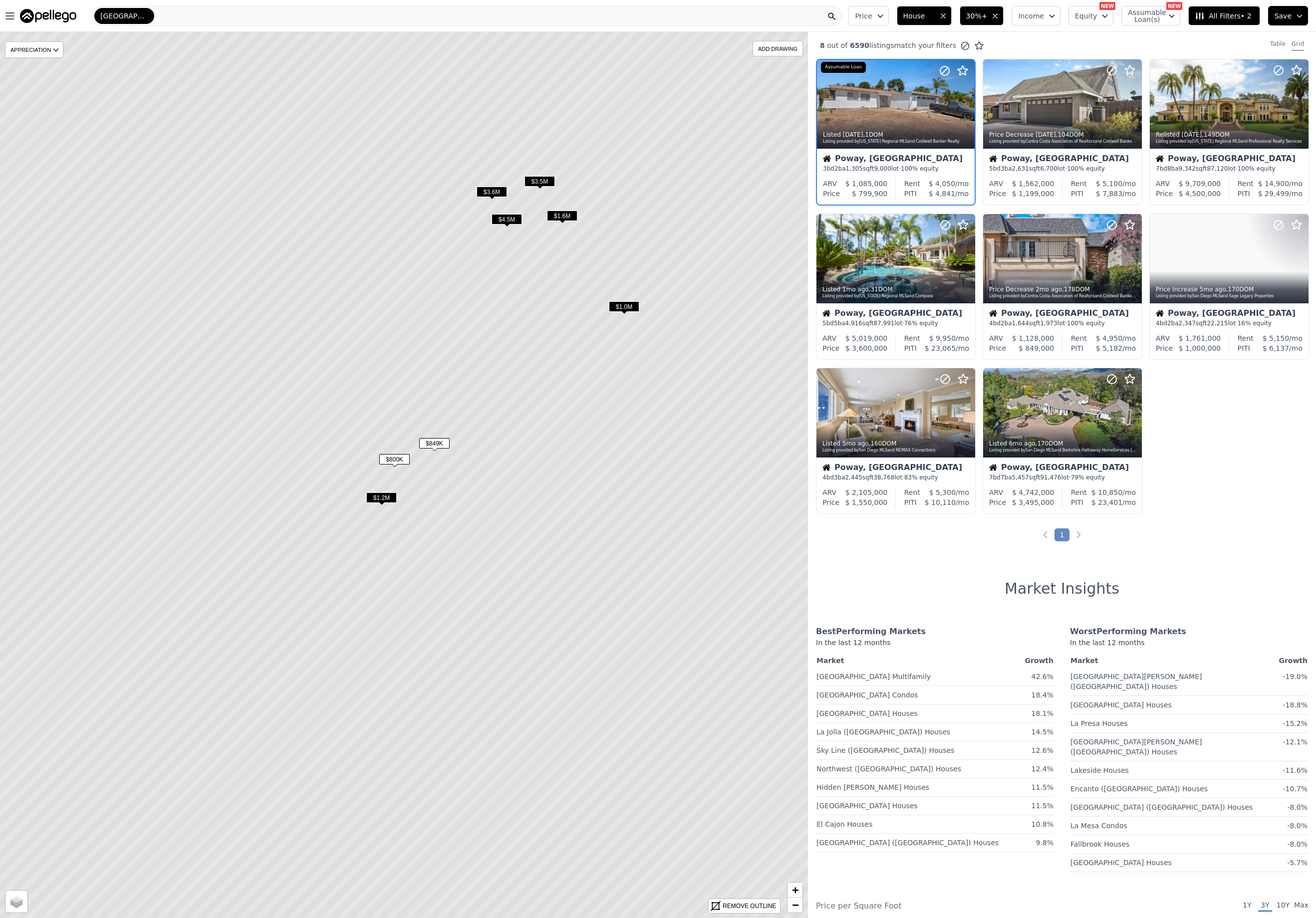
click at [388, 489] on icon at bounding box center [404, 475] width 971 height 1066
click at [388, 497] on span "$1.2M" at bounding box center [381, 497] width 30 height 10
click at [435, 440] on span "$849K" at bounding box center [434, 443] width 30 height 10
click at [438, 443] on span "$849K" at bounding box center [434, 443] width 30 height 10
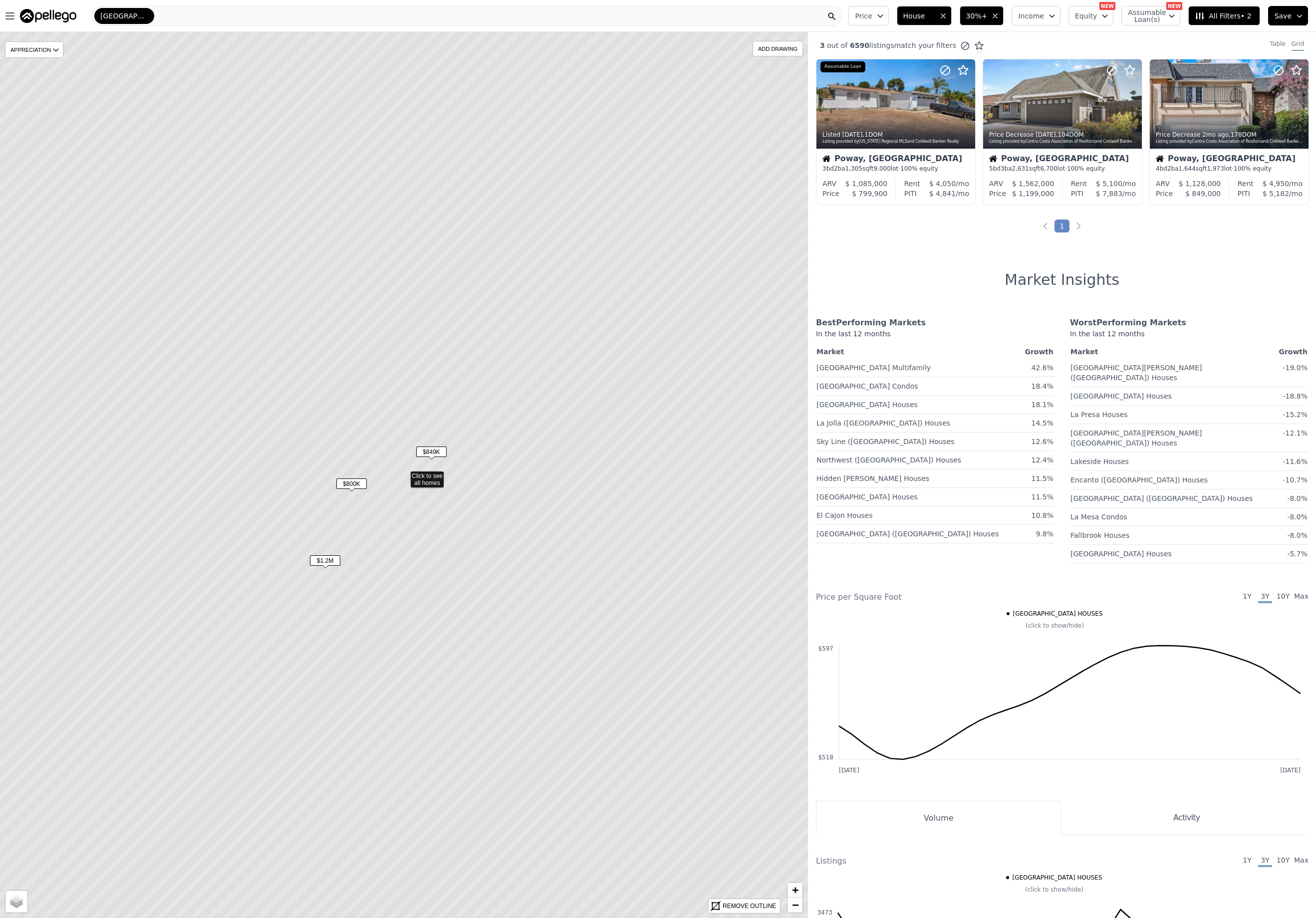
click at [435, 453] on span "$849K" at bounding box center [431, 451] width 30 height 10
click at [1219, 110] on div at bounding box center [1229, 105] width 158 height 89
click at [793, 906] on span "−" at bounding box center [794, 905] width 7 height 12
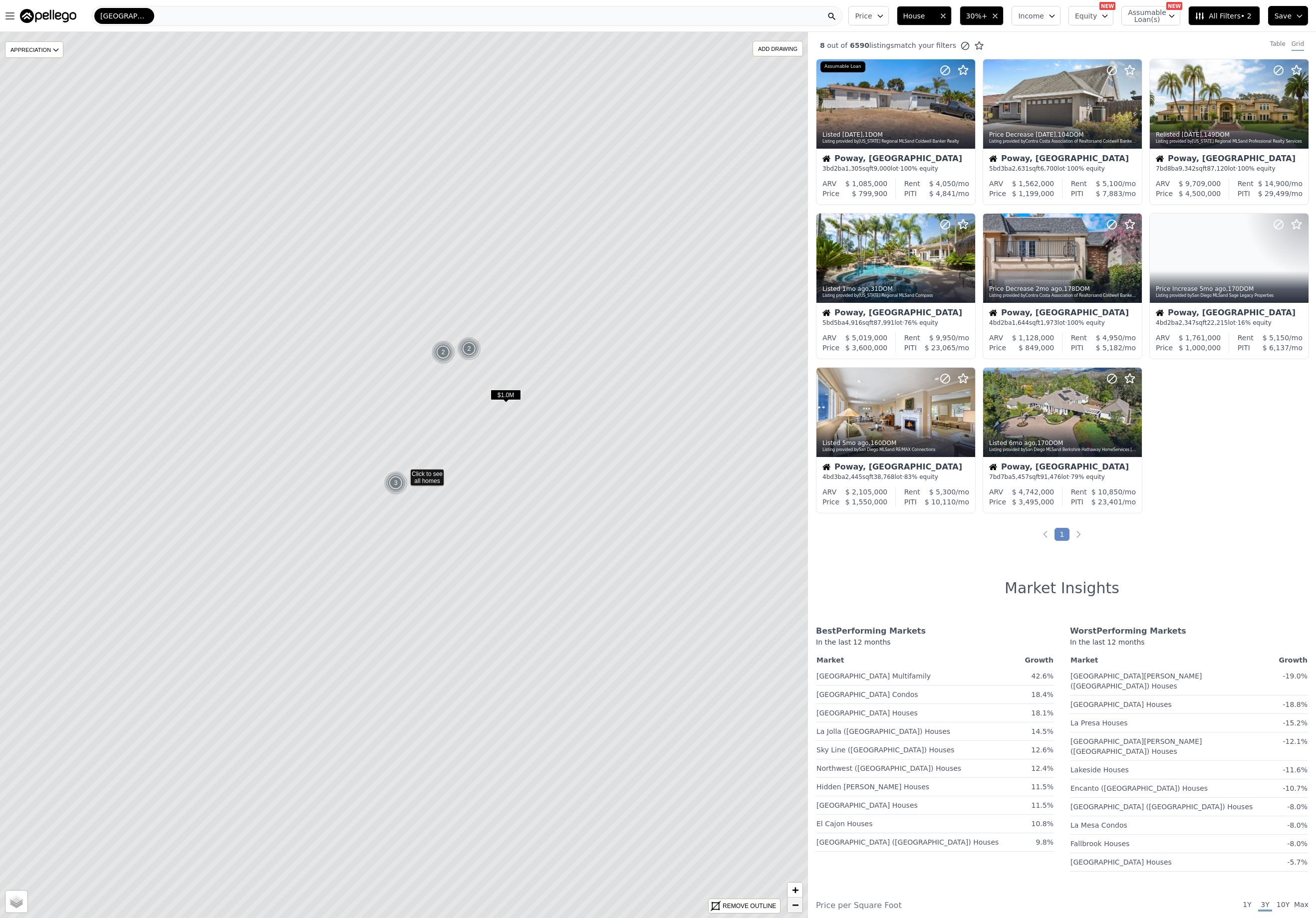
click at [793, 906] on span "−" at bounding box center [794, 905] width 7 height 12
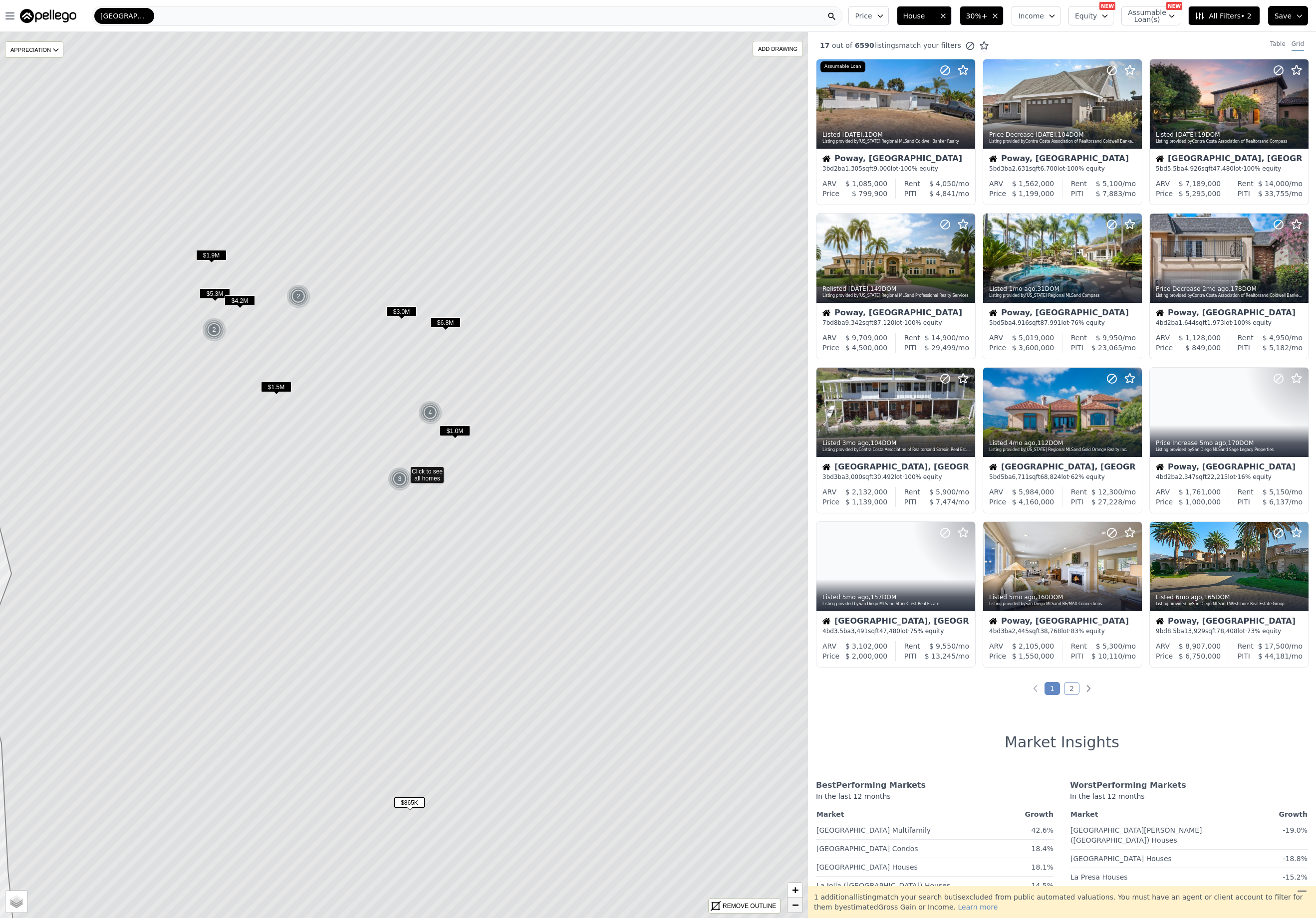
click at [793, 906] on span "−" at bounding box center [794, 905] width 7 height 12
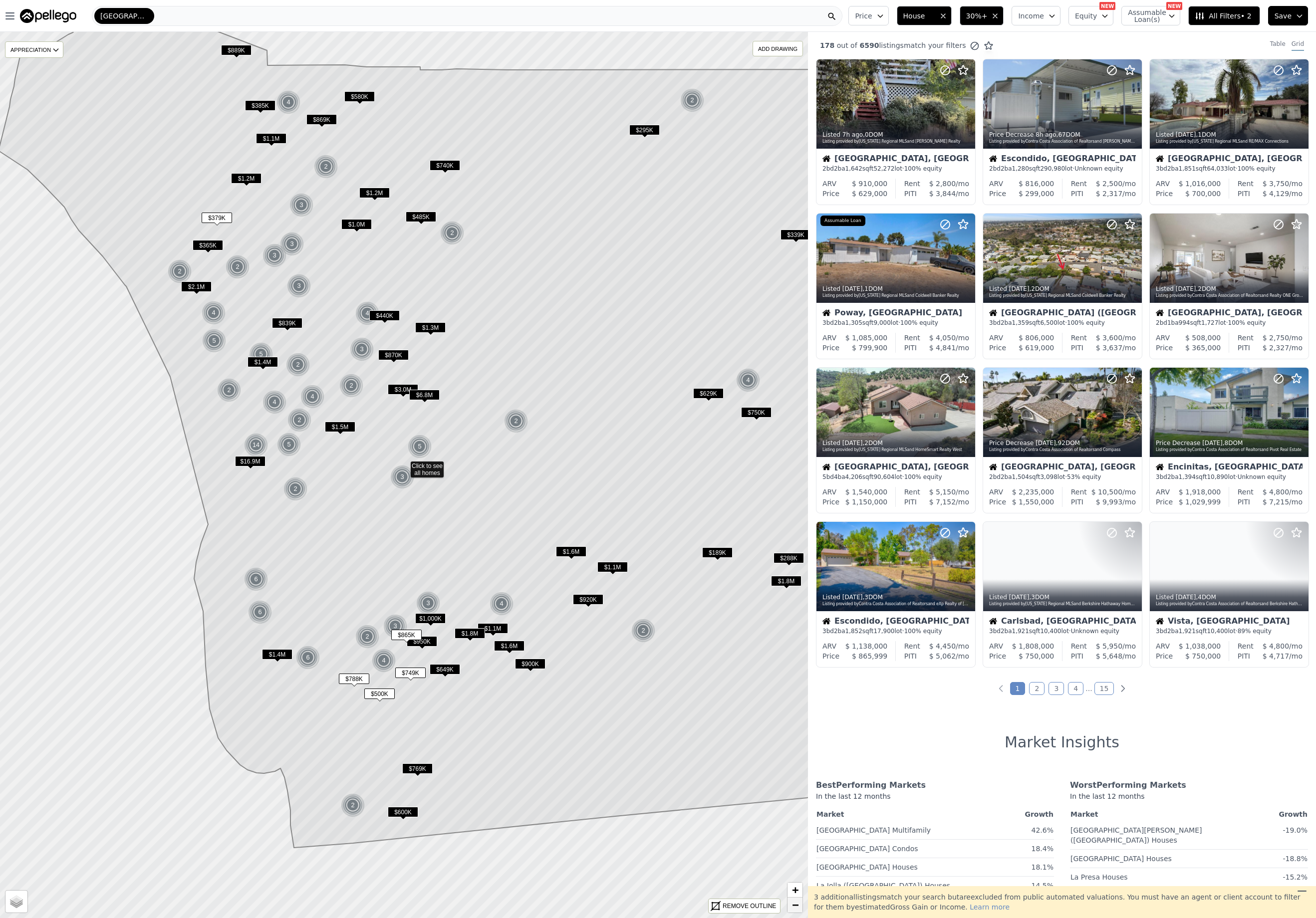
click at [793, 906] on span "−" at bounding box center [794, 905] width 7 height 12
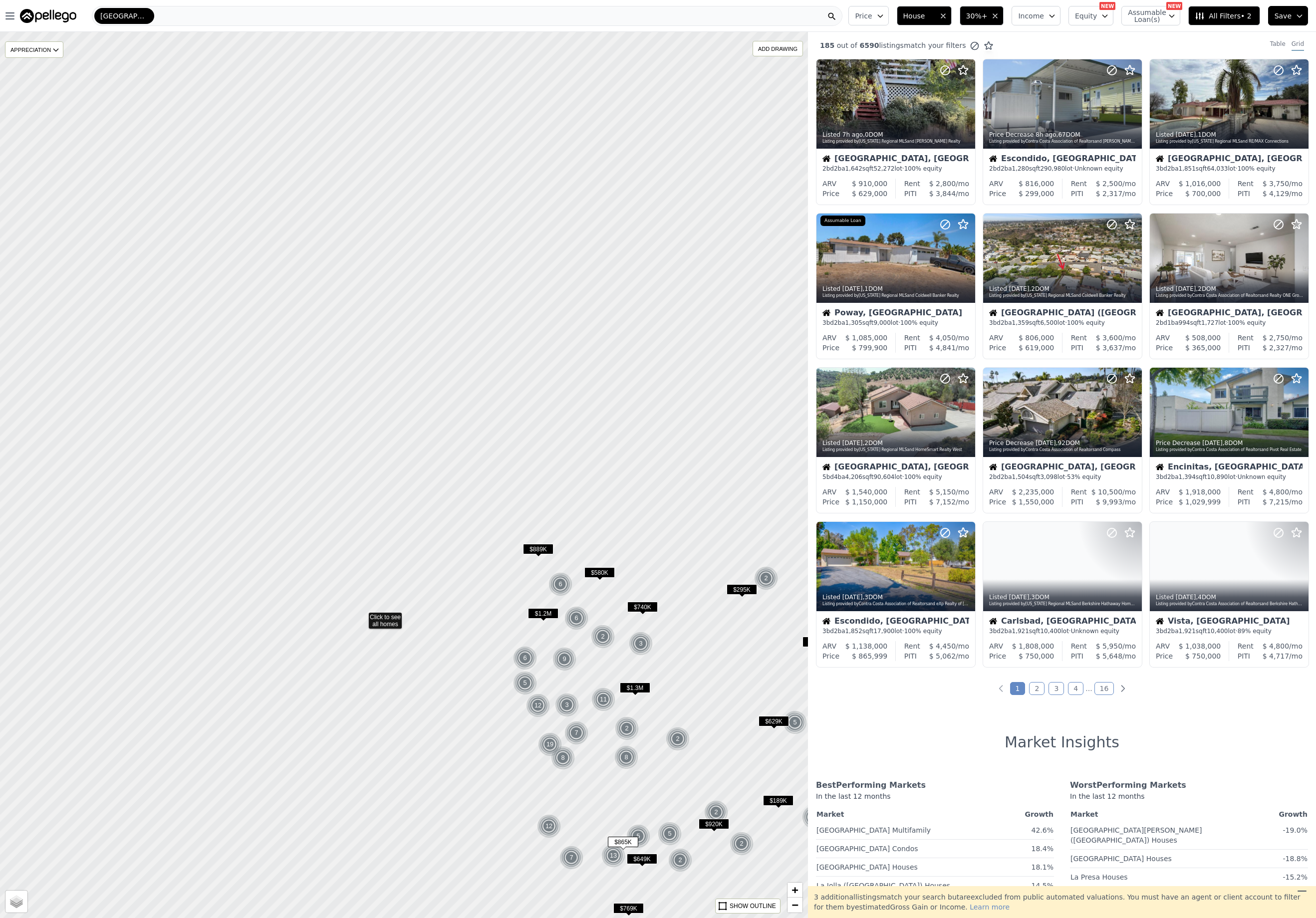
drag, startPoint x: 141, startPoint y: 323, endPoint x: 360, endPoint y: 615, distance: 365.0
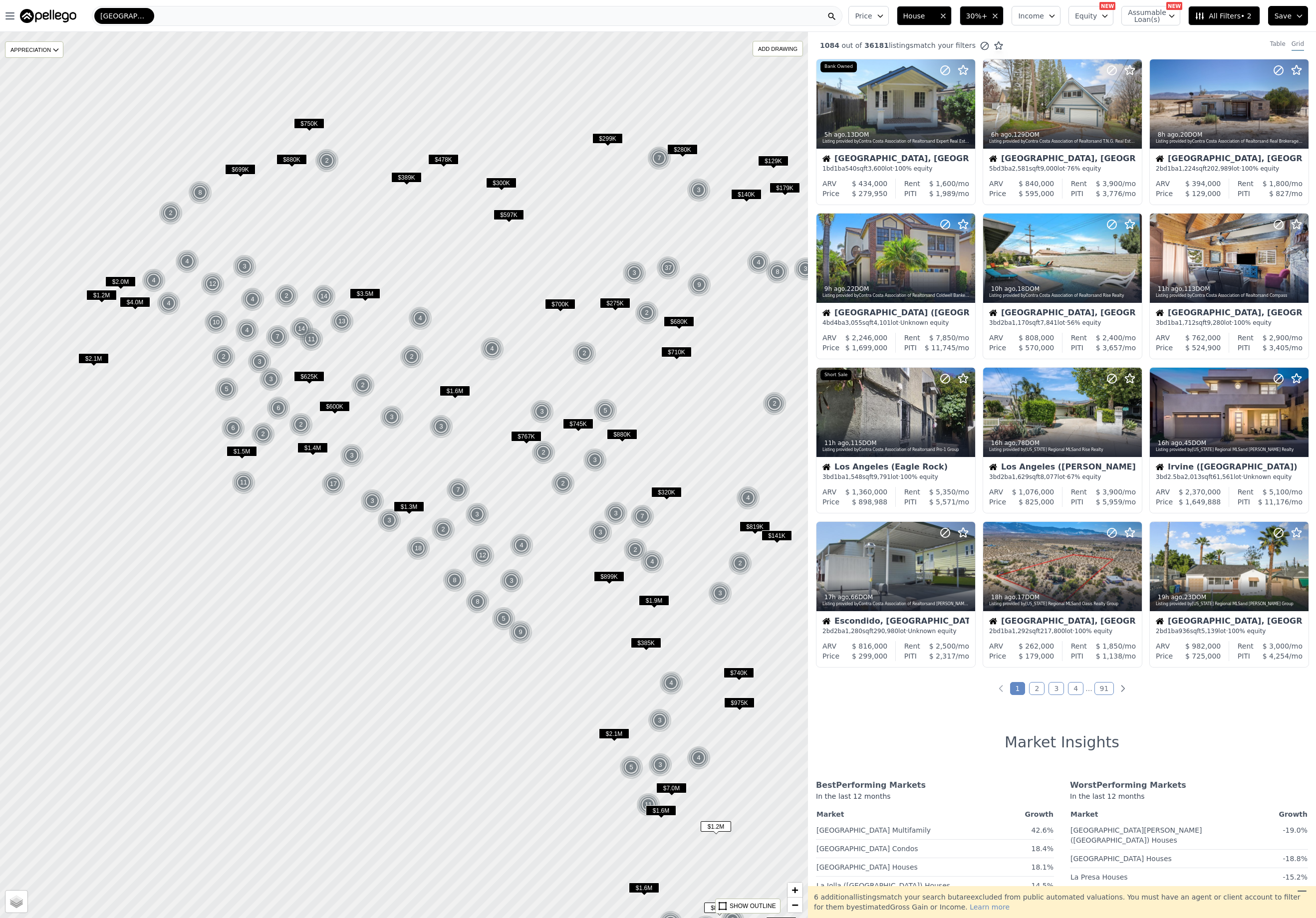
drag, startPoint x: 274, startPoint y: 519, endPoint x: 370, endPoint y: 584, distance: 115.9
click at [370, 584] on div at bounding box center [404, 475] width 970 height 1064
click at [795, 890] on span "+" at bounding box center [794, 890] width 7 height 12
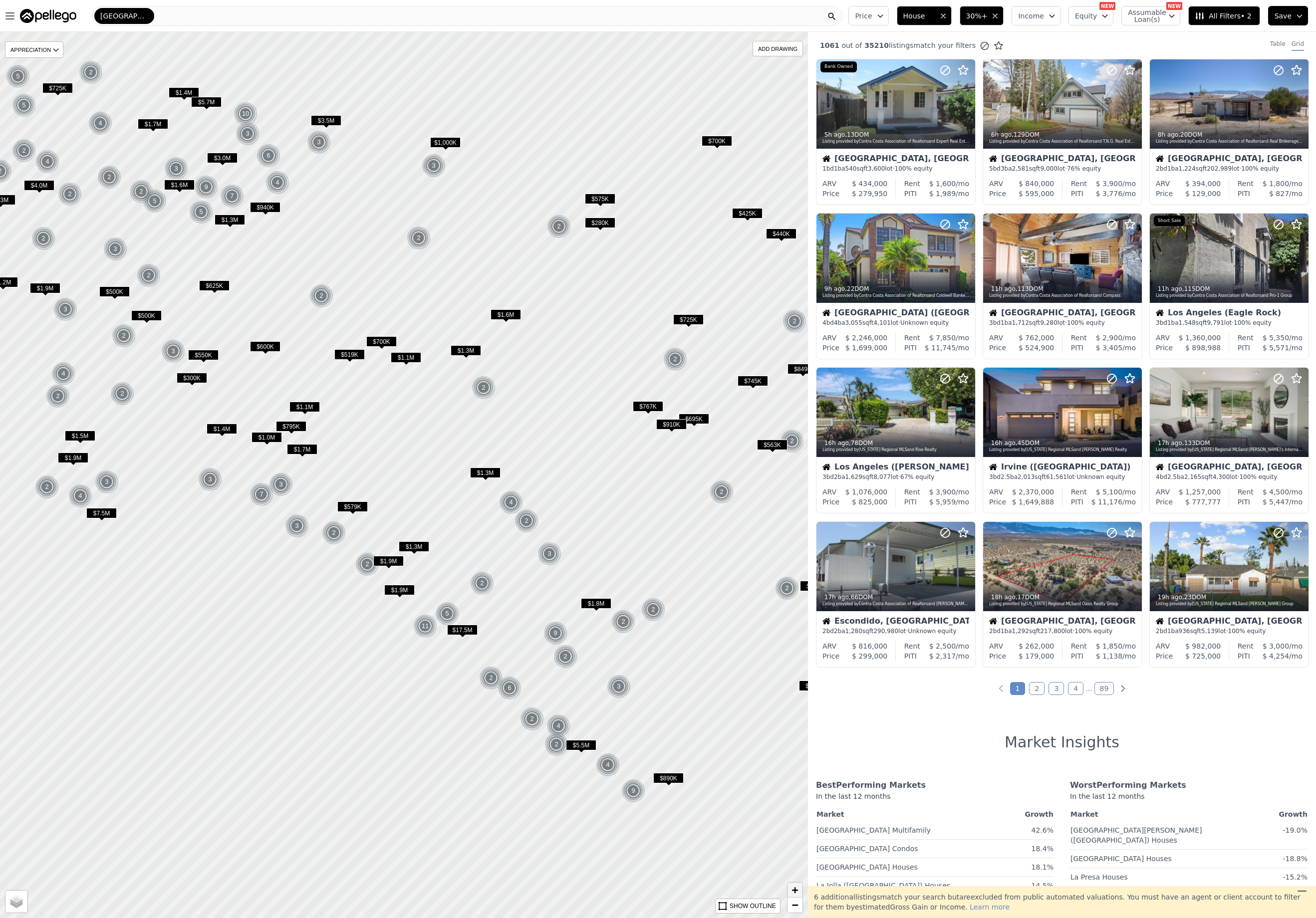
click at [795, 890] on span "+" at bounding box center [794, 890] width 7 height 12
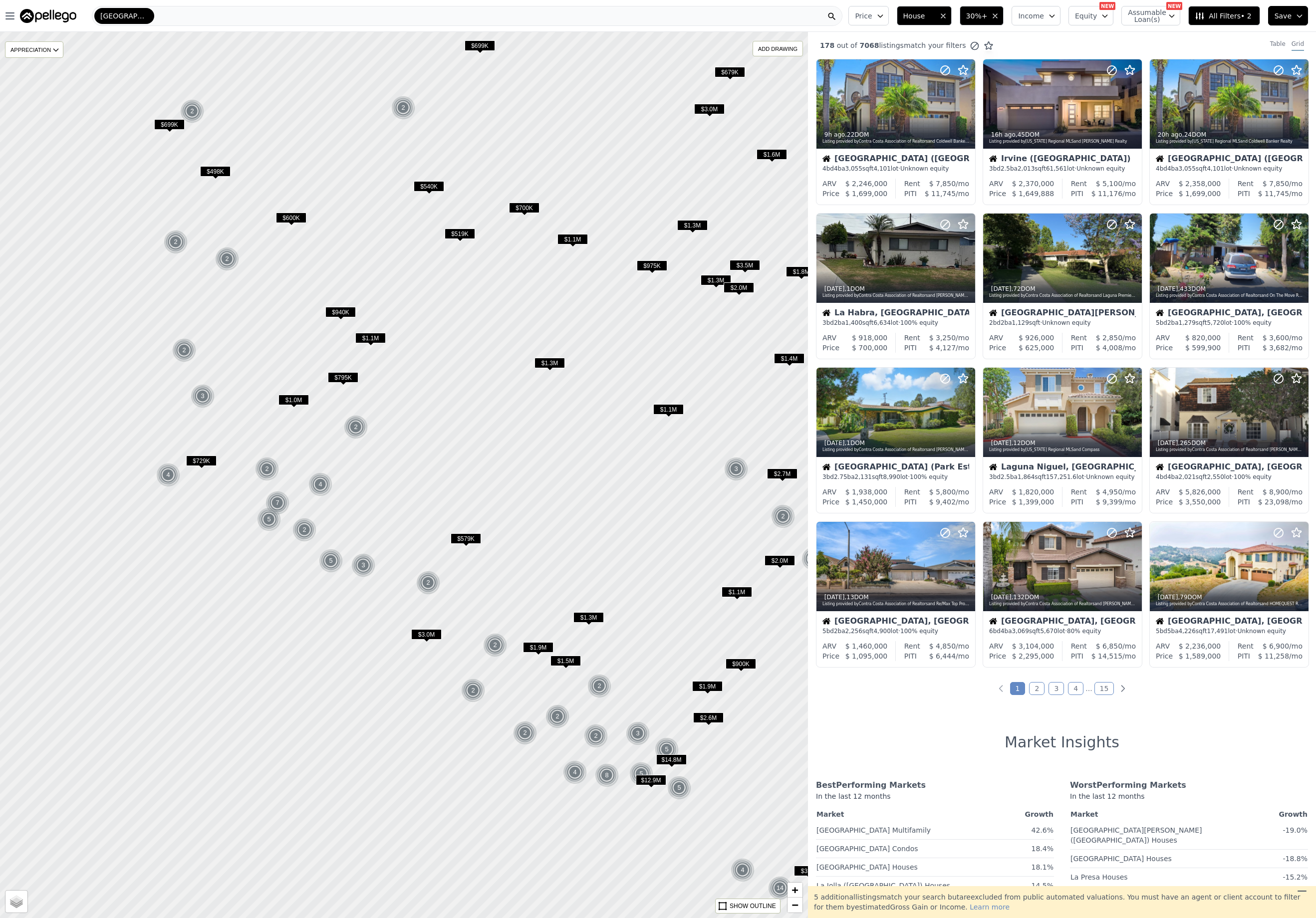
drag, startPoint x: 163, startPoint y: 741, endPoint x: 328, endPoint y: 733, distance: 165.2
click at [328, 733] on div at bounding box center [404, 475] width 970 height 1064
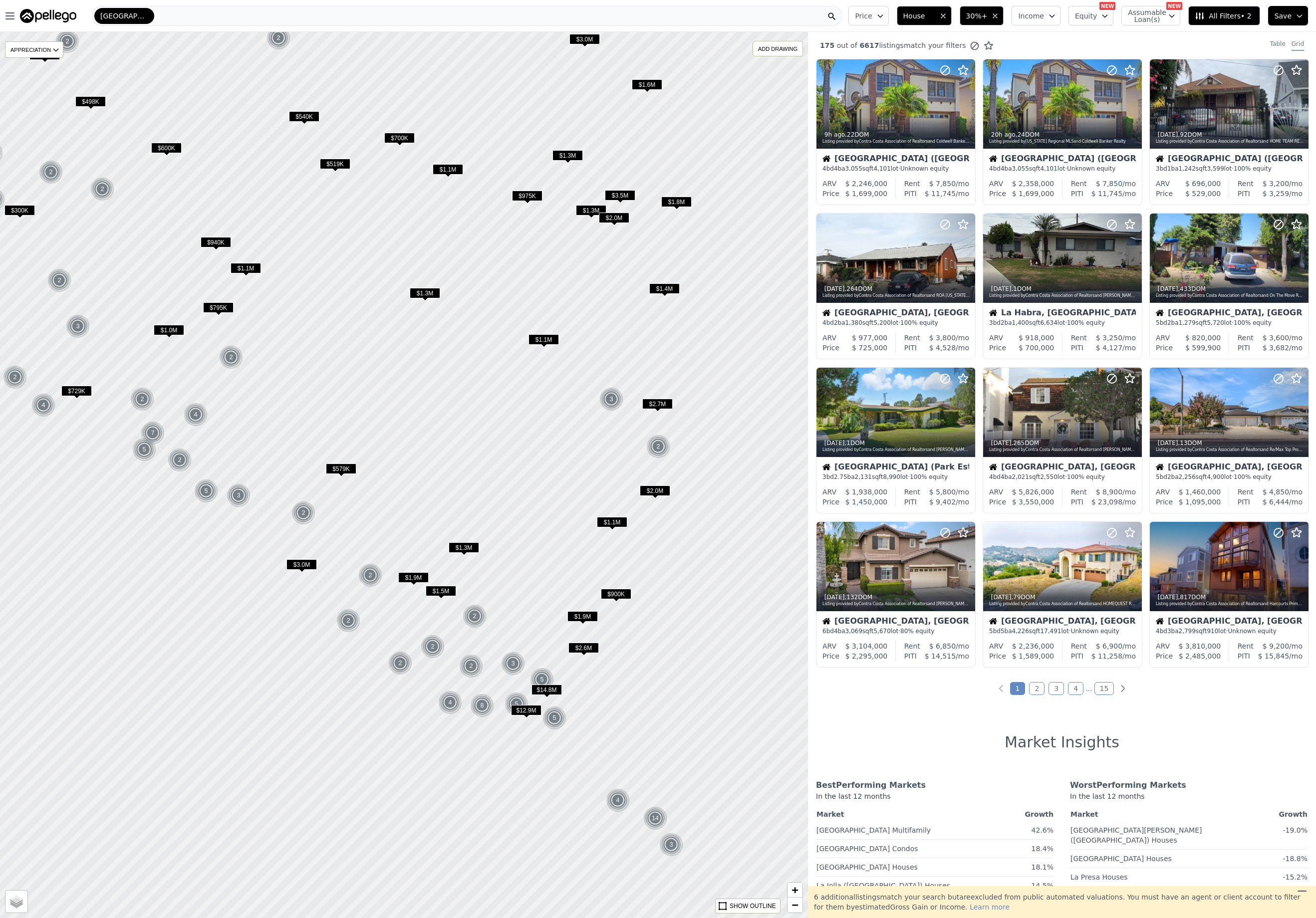
drag, startPoint x: 572, startPoint y: 791, endPoint x: 447, endPoint y: 720, distance: 143.8
click at [447, 720] on div at bounding box center [404, 475] width 970 height 1064
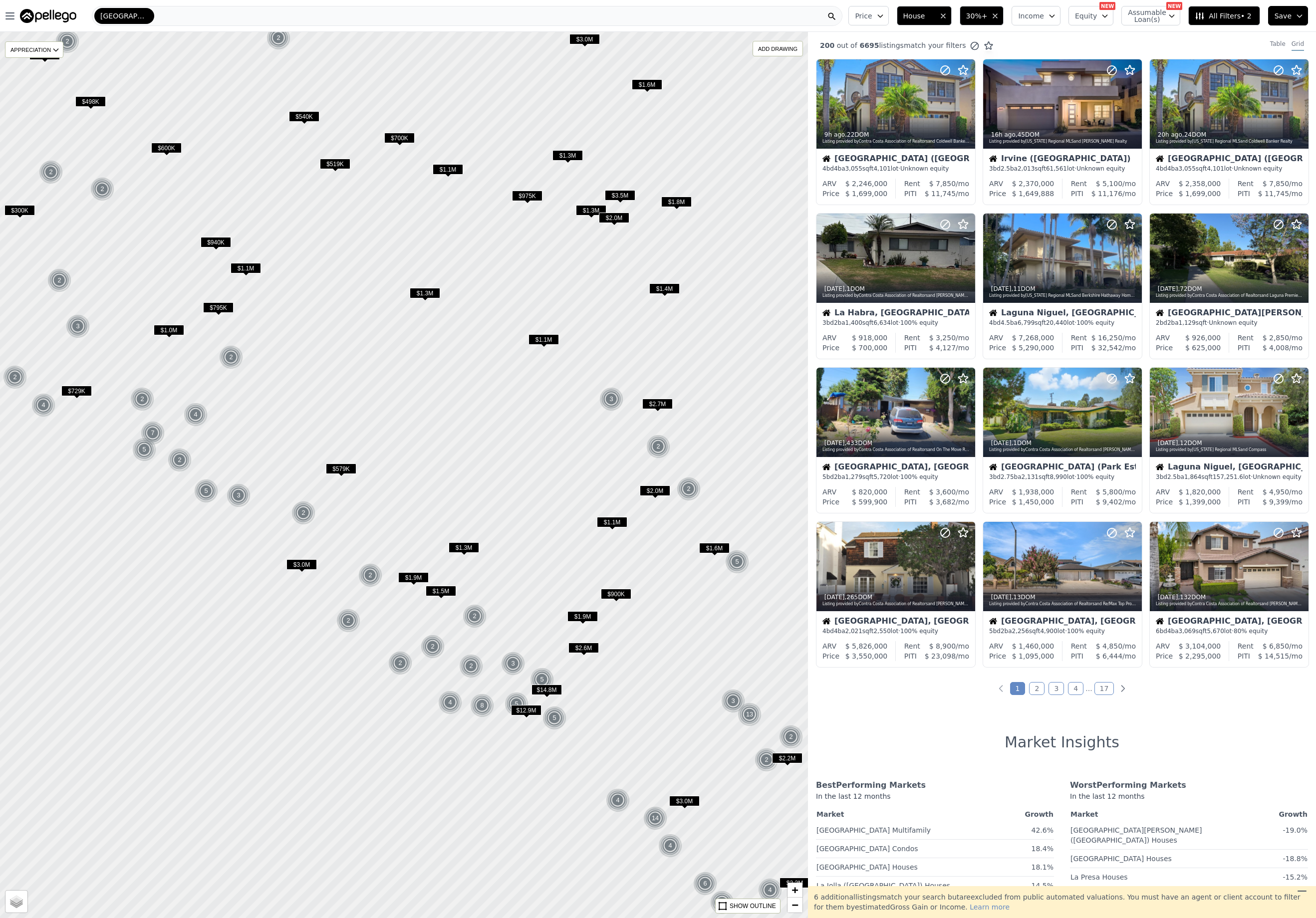
drag, startPoint x: 797, startPoint y: 892, endPoint x: 778, endPoint y: 882, distance: 21.5
click at [797, 892] on span "+" at bounding box center [794, 890] width 7 height 12
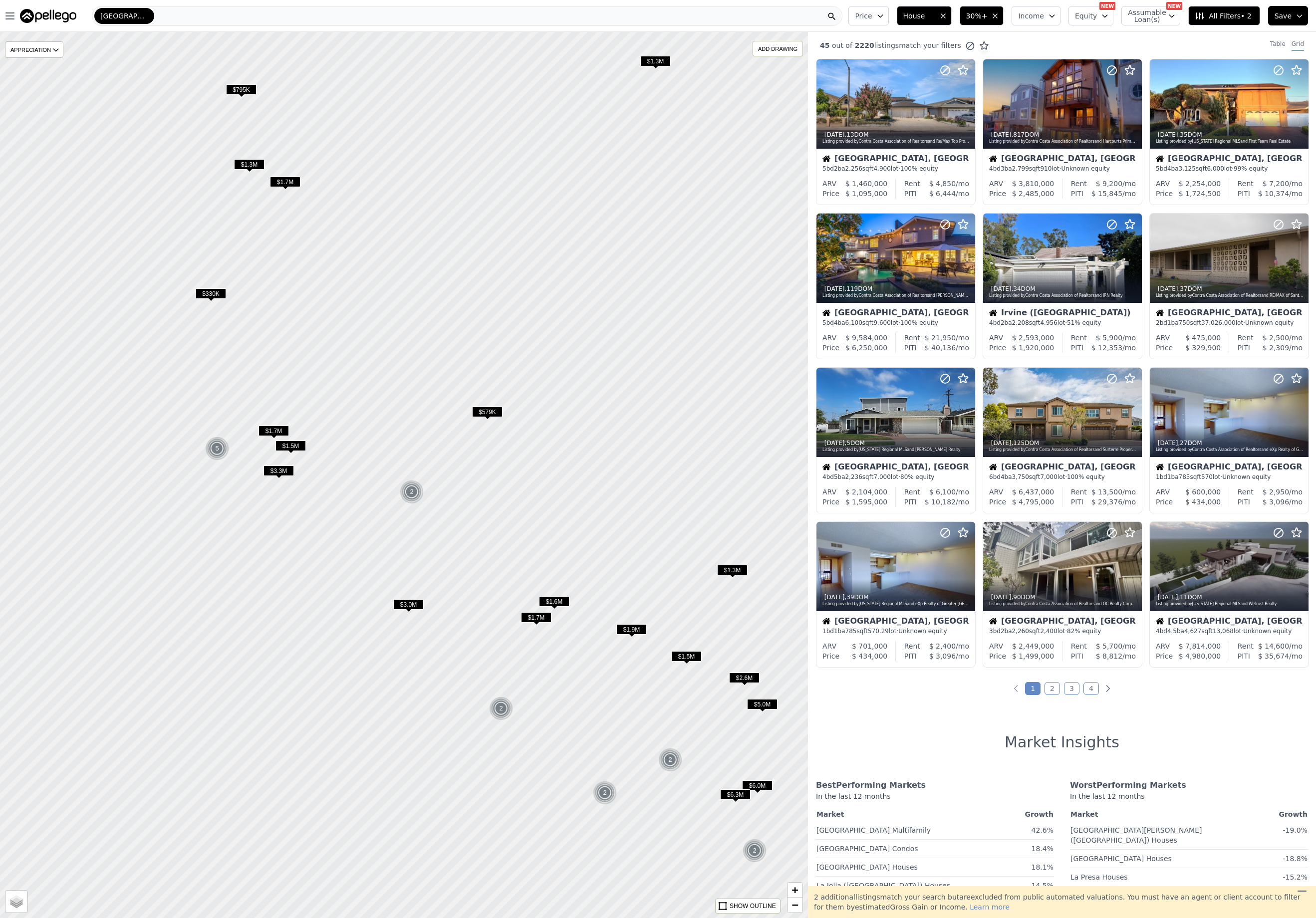
drag, startPoint x: 275, startPoint y: 713, endPoint x: 484, endPoint y: 653, distance: 217.4
click at [484, 653] on div at bounding box center [404, 475] width 970 height 1064
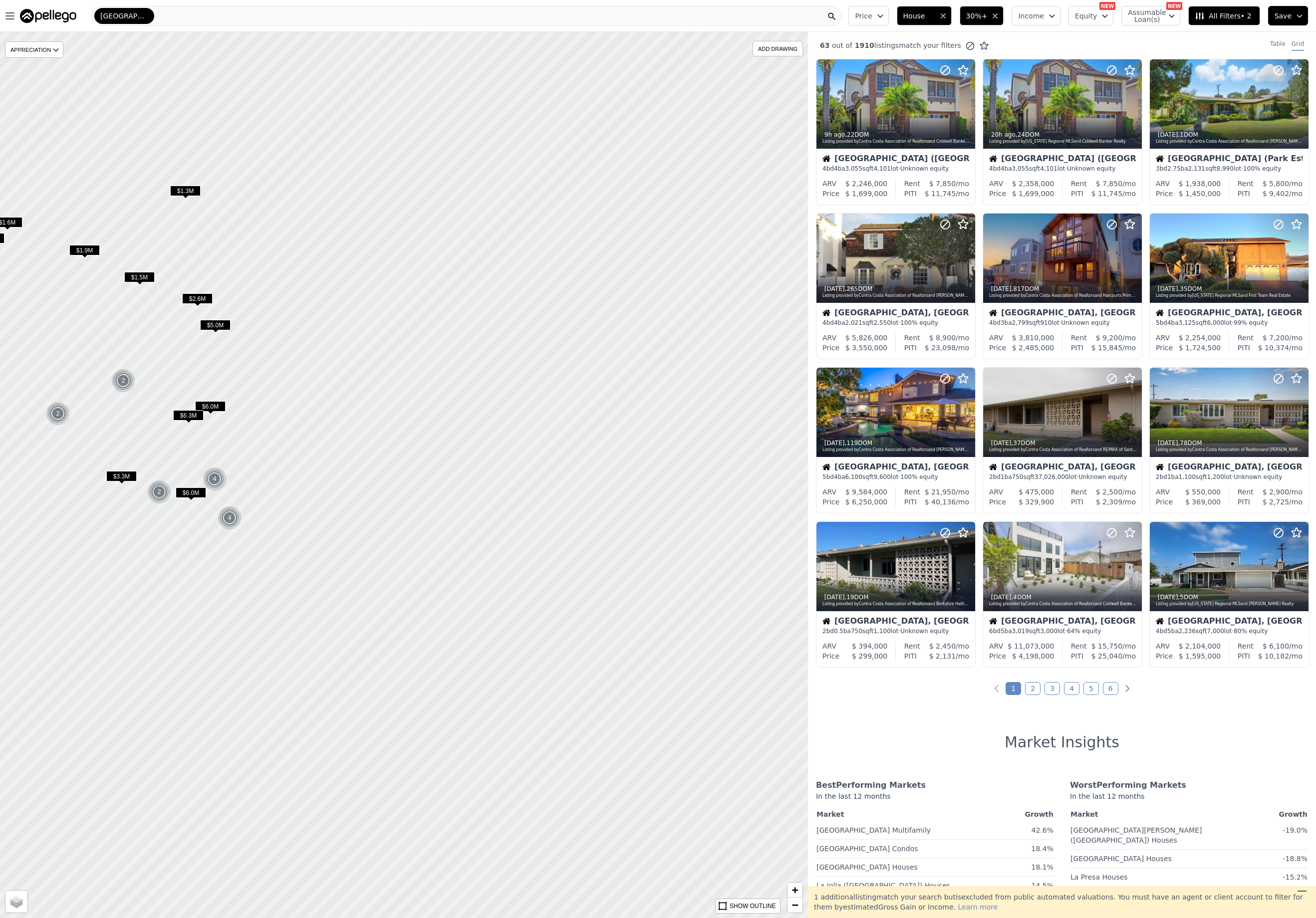
drag, startPoint x: 463, startPoint y: 794, endPoint x: -84, endPoint y: 415, distance: 665.5
click at [0, 415] on html "Open main menu San Diego Price House 30%+ Income Equity NEW Assumable Loan(s) N…" at bounding box center [658, 459] width 1316 height 918
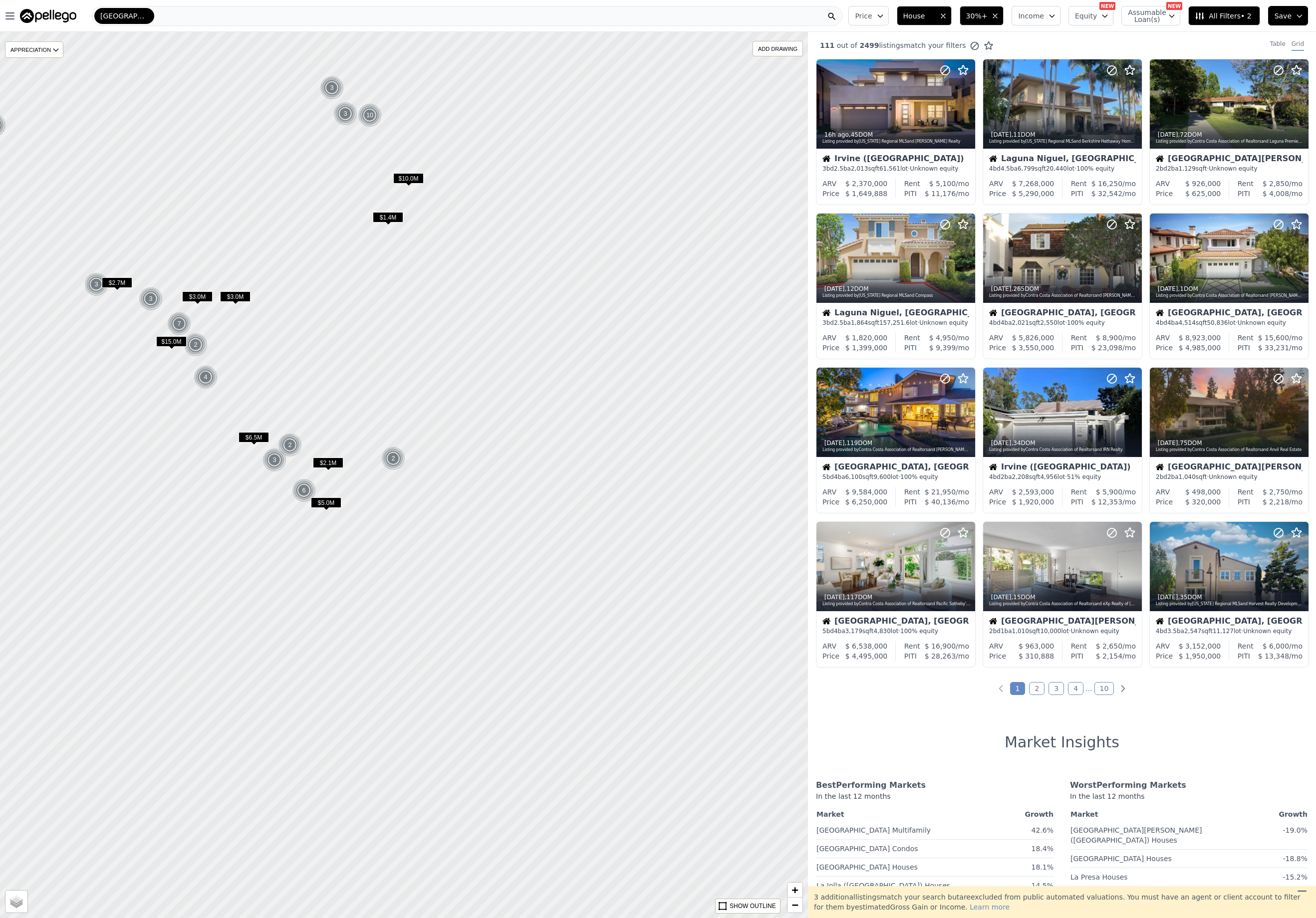
drag, startPoint x: 441, startPoint y: 733, endPoint x: -106, endPoint y: 235, distance: 739.7
click at [0, 235] on html "Open main menu San Diego Price House 30%+ Income Equity NEW Assumable Loan(s) N…" at bounding box center [658, 459] width 1316 height 918
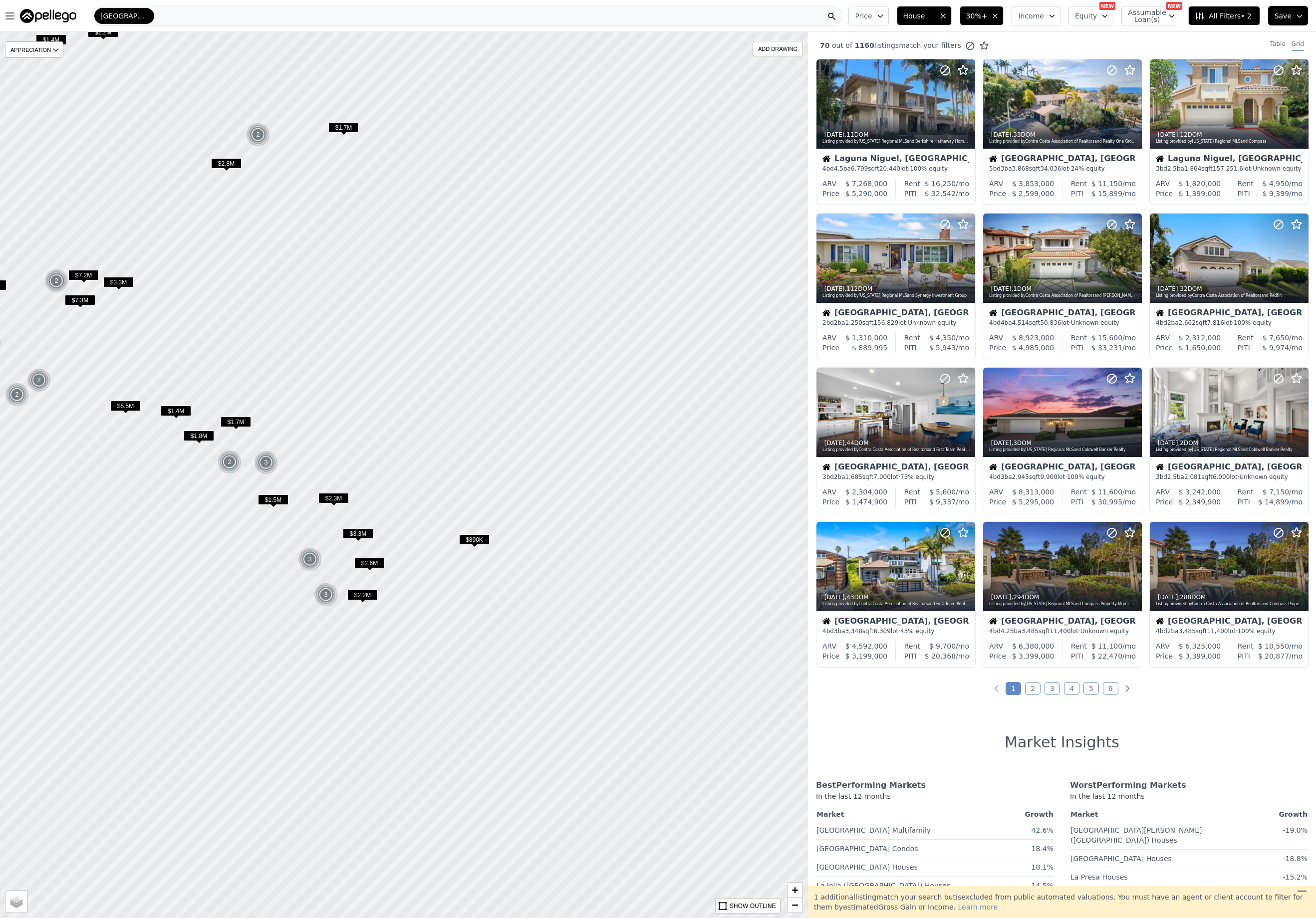
drag, startPoint x: 435, startPoint y: 701, endPoint x: 254, endPoint y: 620, distance: 198.3
click at [254, 620] on div at bounding box center [404, 475] width 970 height 1064
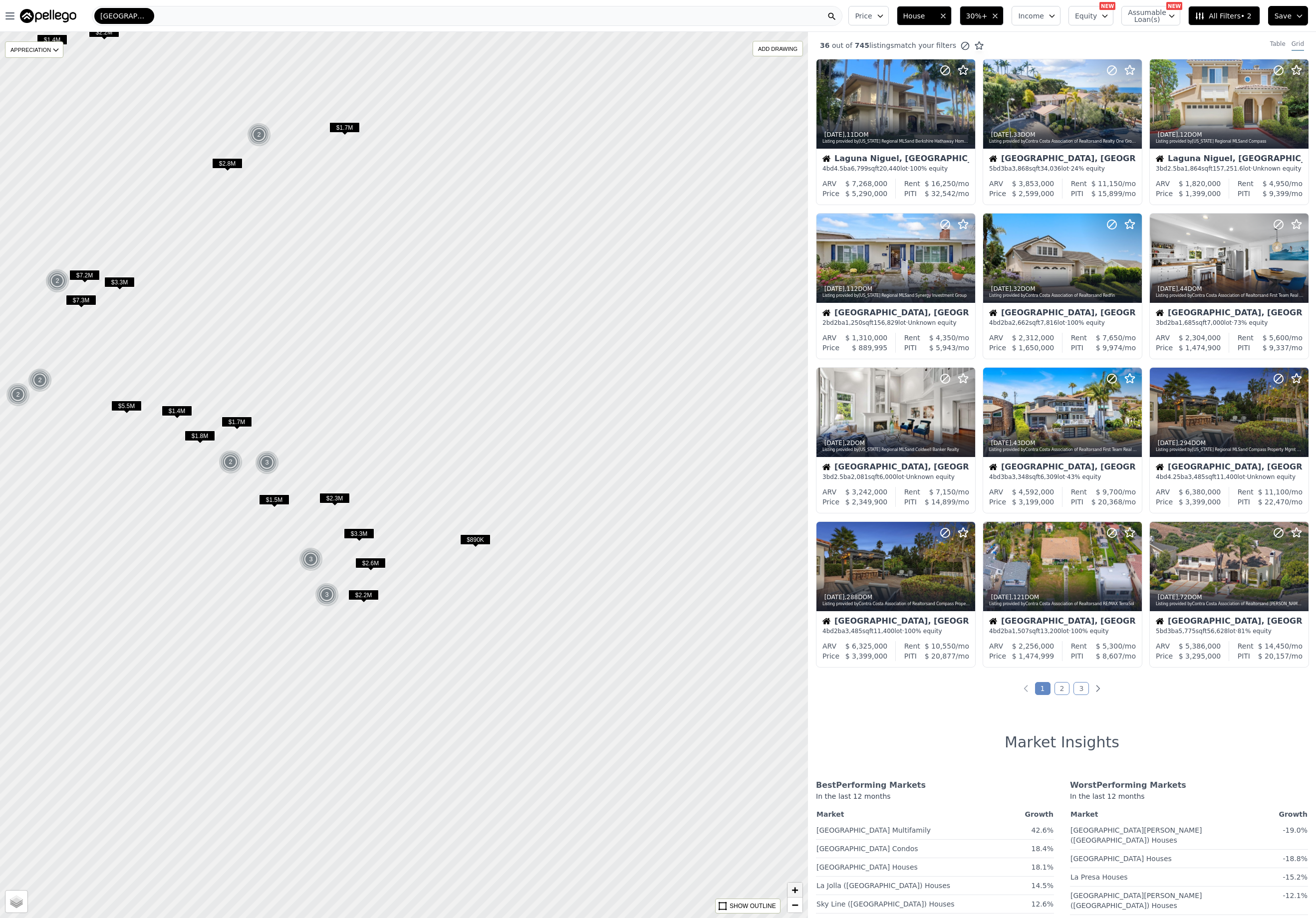
click at [794, 890] on span "+" at bounding box center [794, 890] width 7 height 12
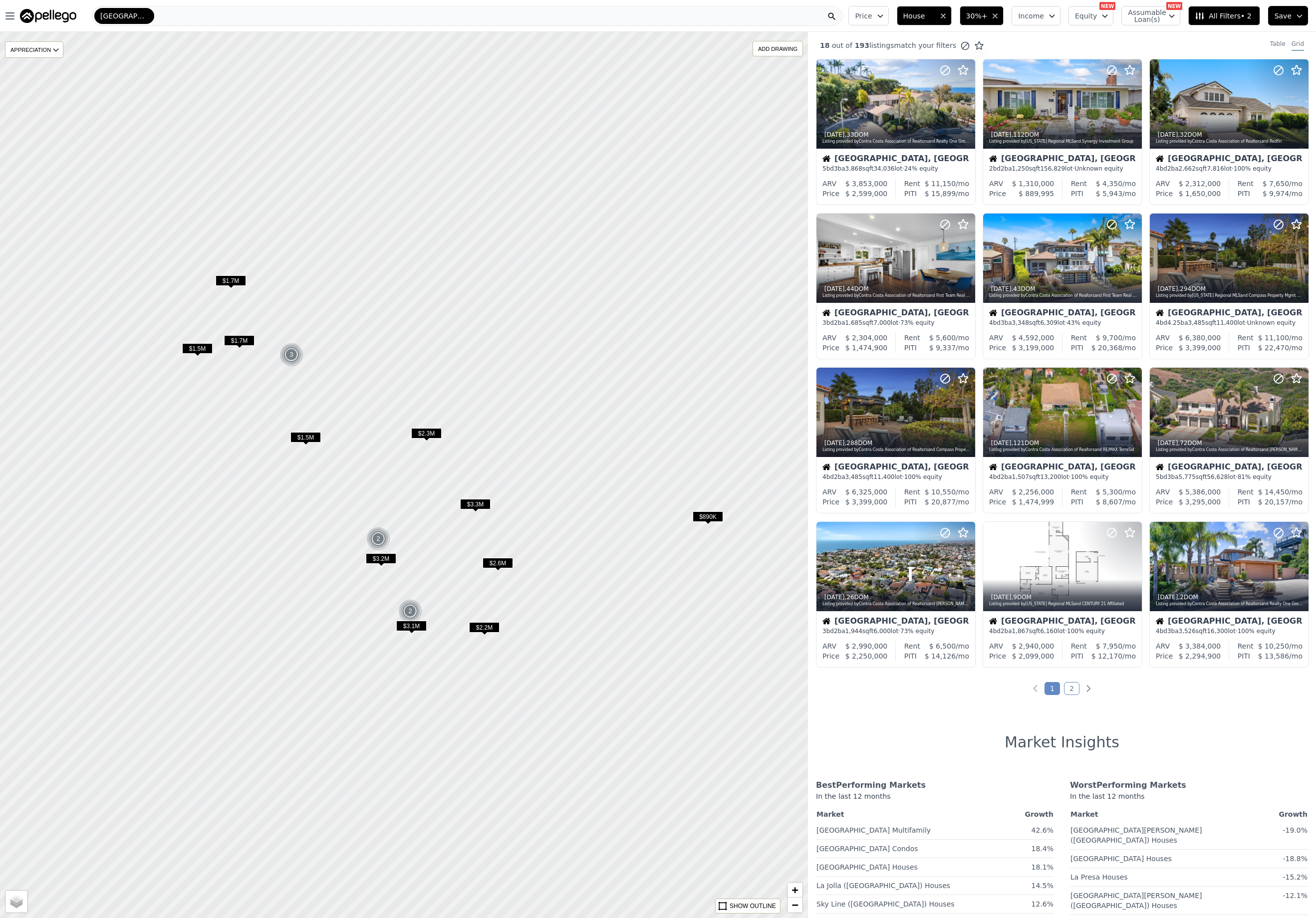
drag, startPoint x: 237, startPoint y: 801, endPoint x: 397, endPoint y: 705, distance: 186.6
click at [397, 705] on div at bounding box center [404, 475] width 970 height 1064
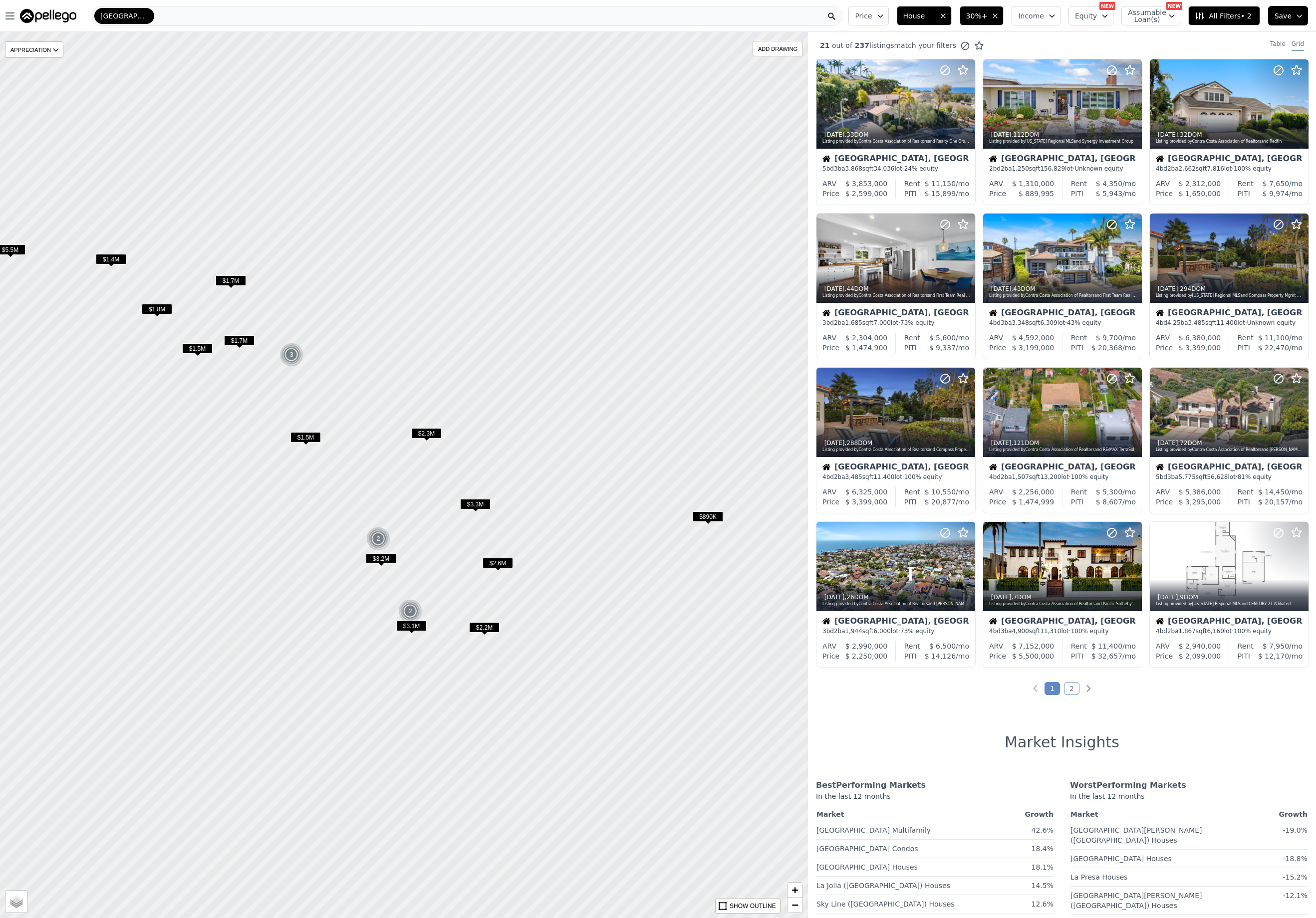
click at [714, 517] on span "$890K" at bounding box center [708, 516] width 30 height 10
click at [1131, 104] on icon at bounding box center [1132, 104] width 16 height 16
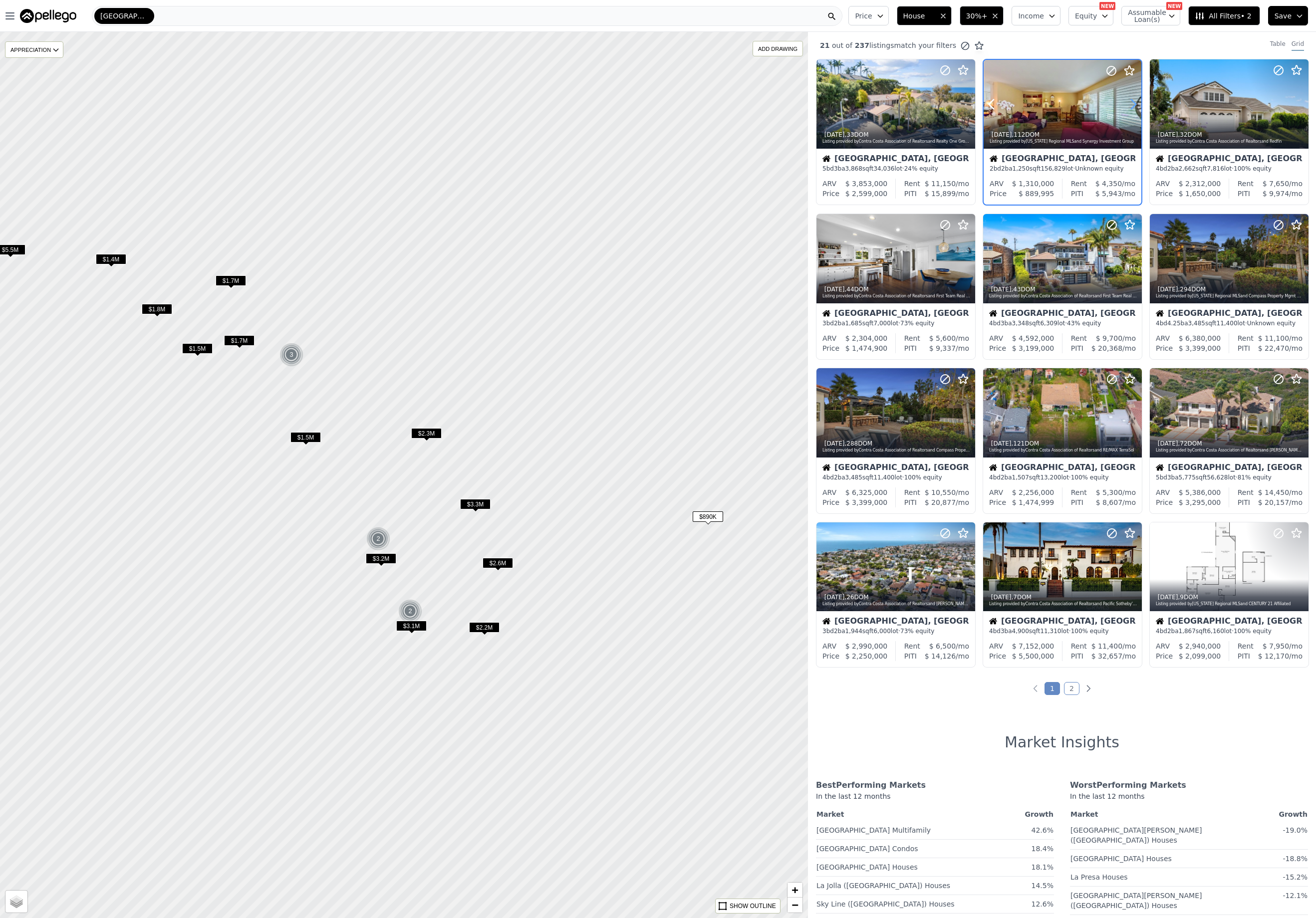
click at [1131, 104] on icon at bounding box center [1132, 104] width 16 height 16
click at [1131, 103] on icon at bounding box center [1132, 104] width 16 height 16
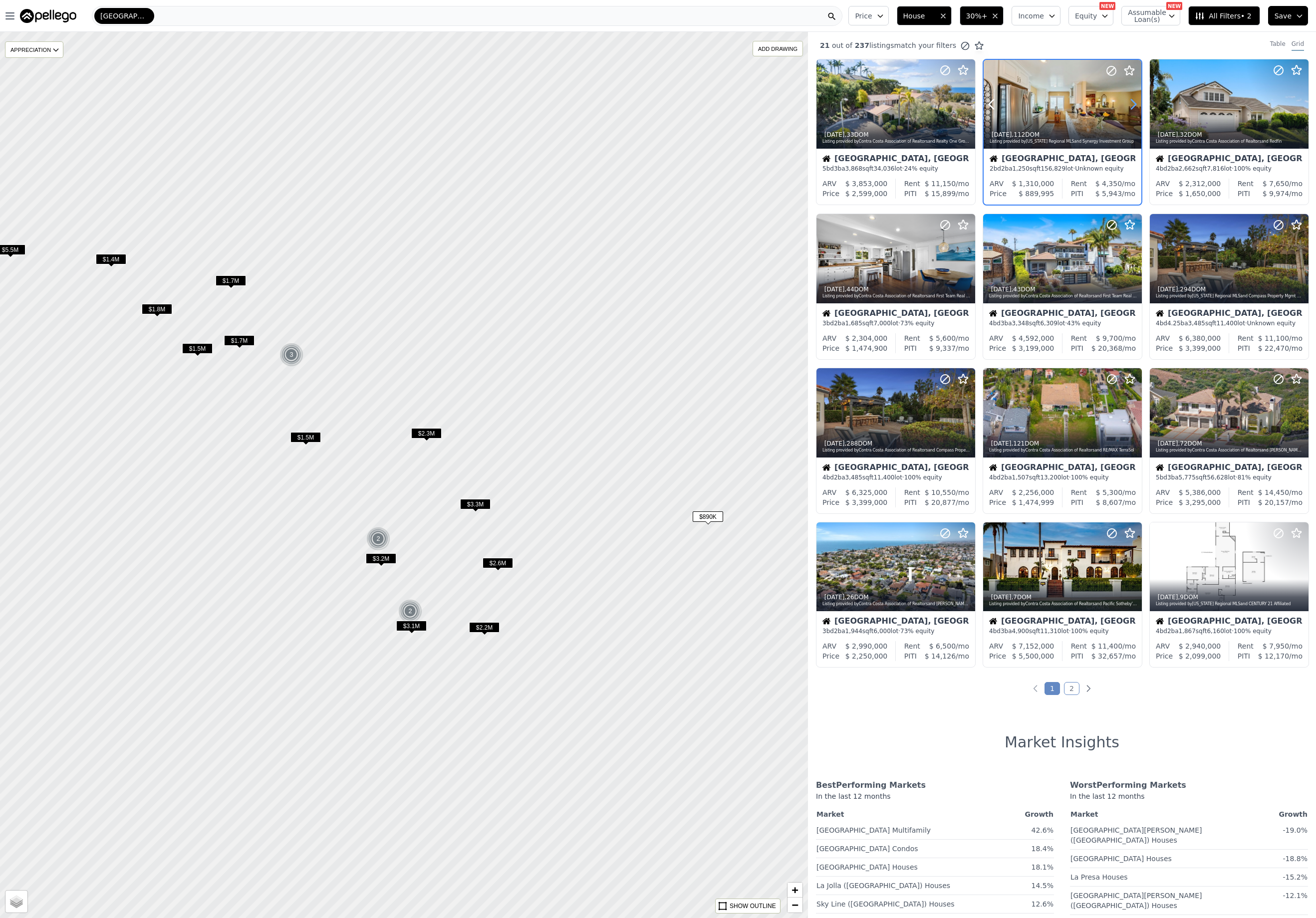
click at [1131, 103] on icon at bounding box center [1132, 104] width 16 height 16
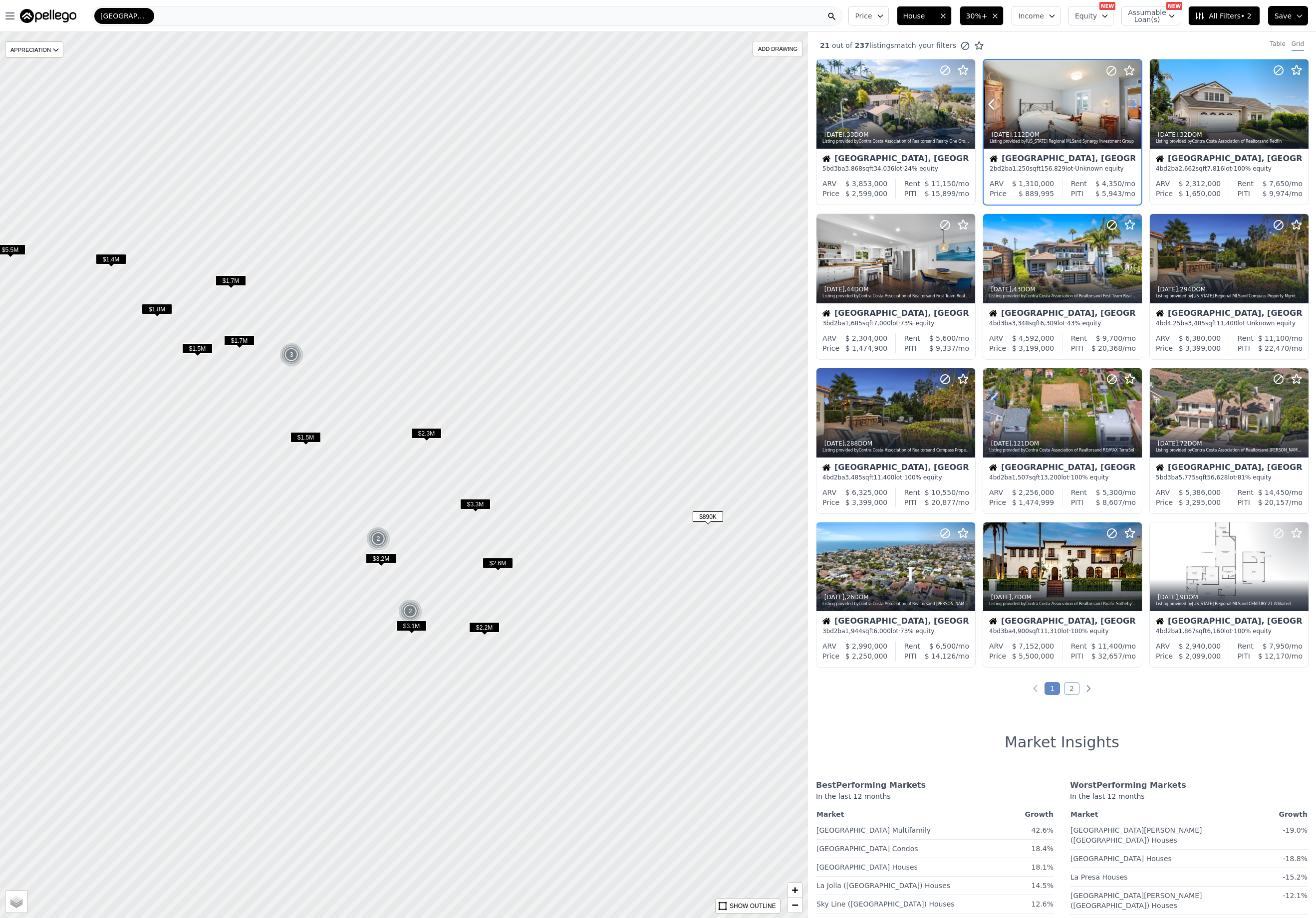
click at [1131, 103] on icon at bounding box center [1132, 104] width 16 height 16
click at [1129, 103] on icon at bounding box center [1132, 104] width 16 height 16
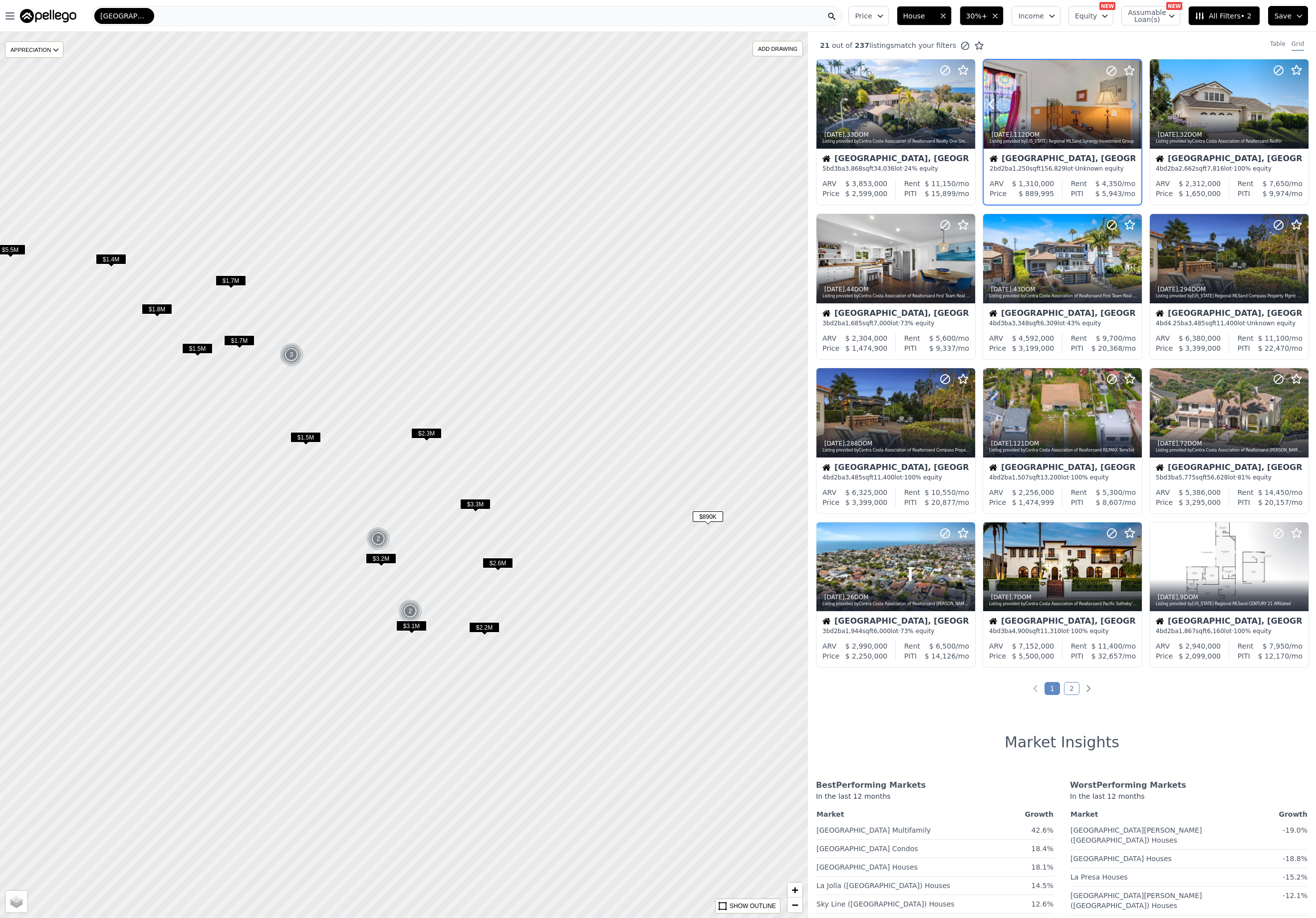
click at [1129, 103] on icon at bounding box center [1132, 104] width 16 height 16
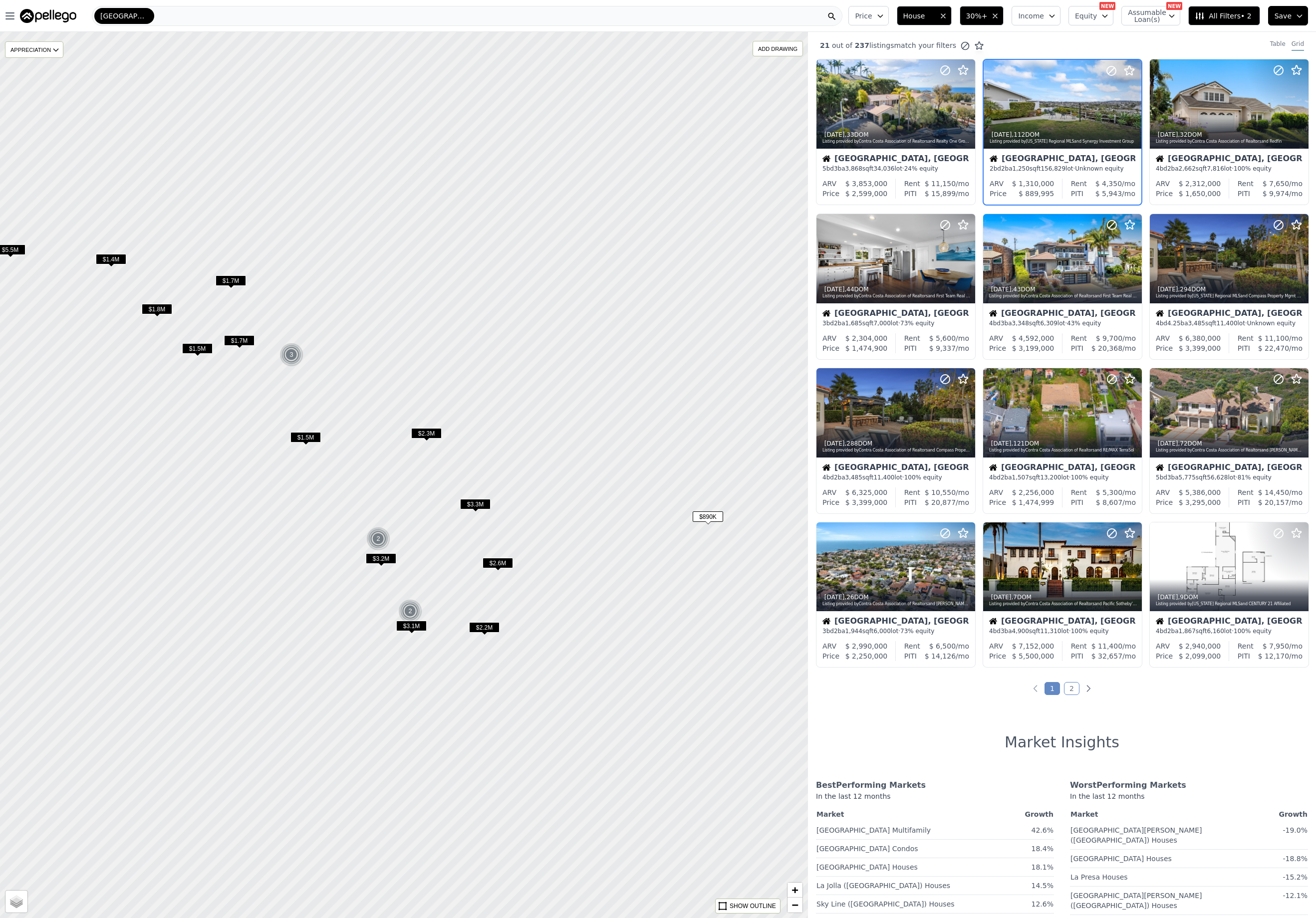
click at [313, 435] on span "$1.5M" at bounding box center [306, 437] width 30 height 10
click at [308, 437] on span "$1.5M" at bounding box center [306, 437] width 30 height 10
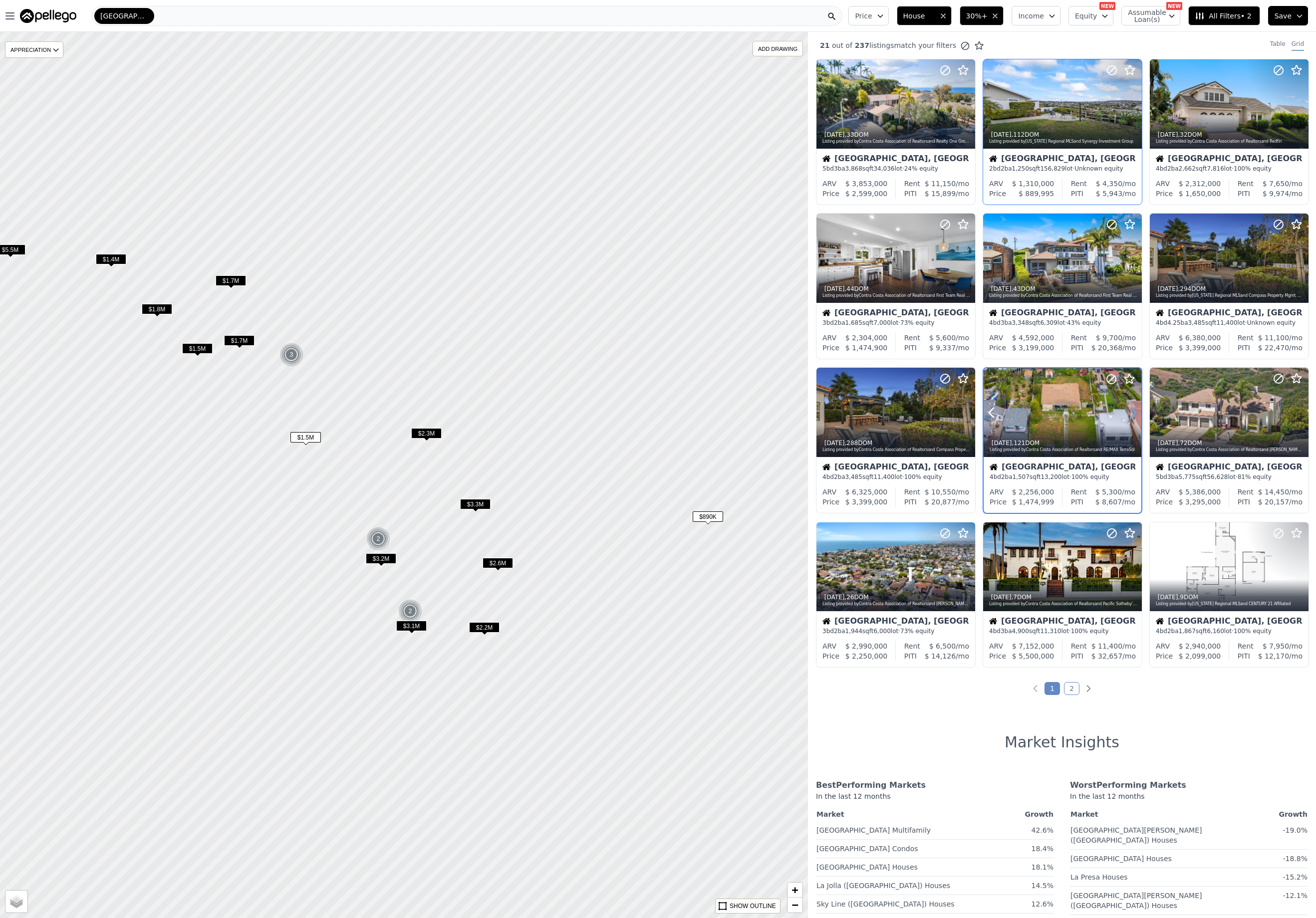
click at [1131, 413] on icon at bounding box center [1132, 412] width 16 height 16
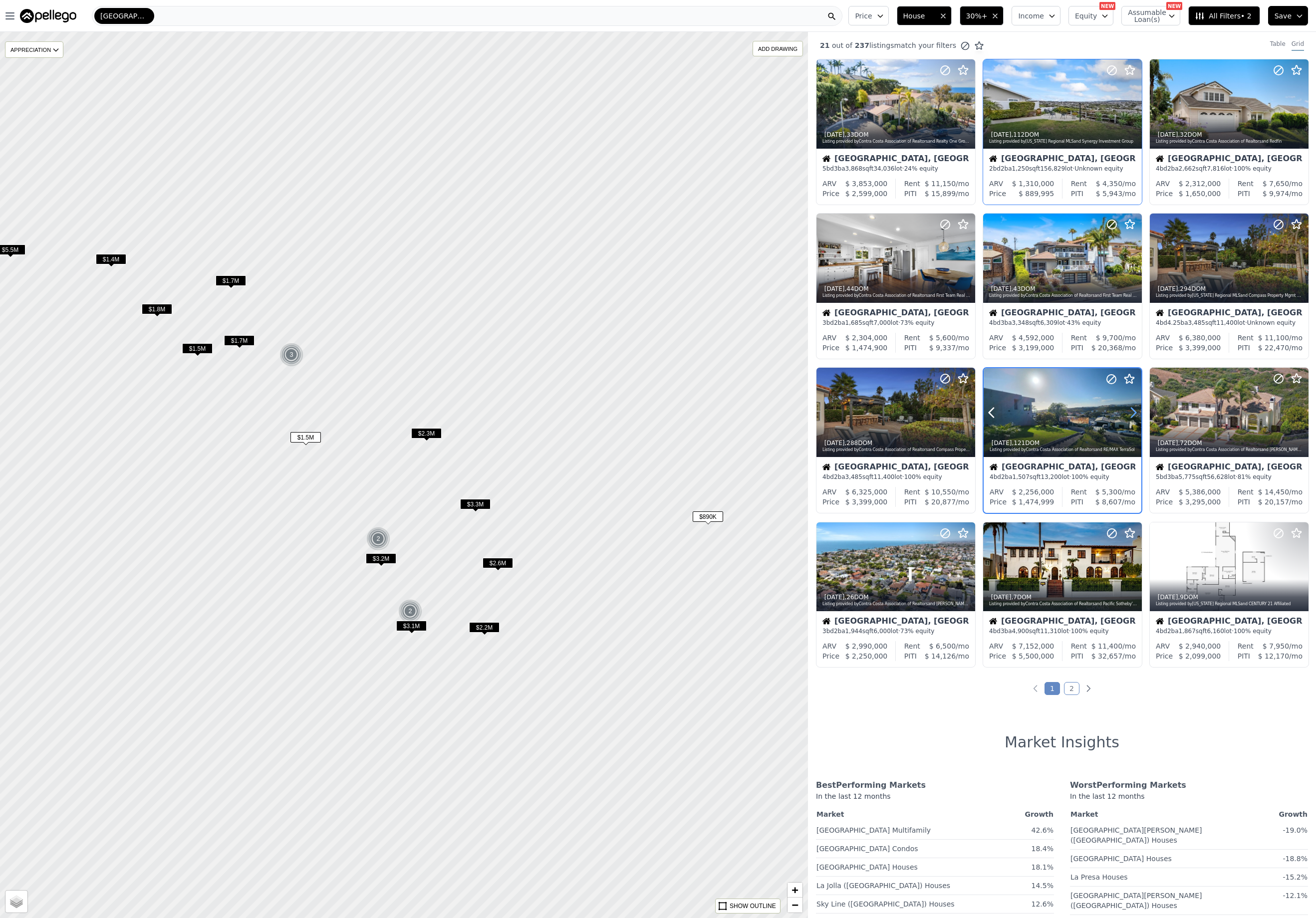
click at [1131, 413] on icon at bounding box center [1132, 412] width 16 height 16
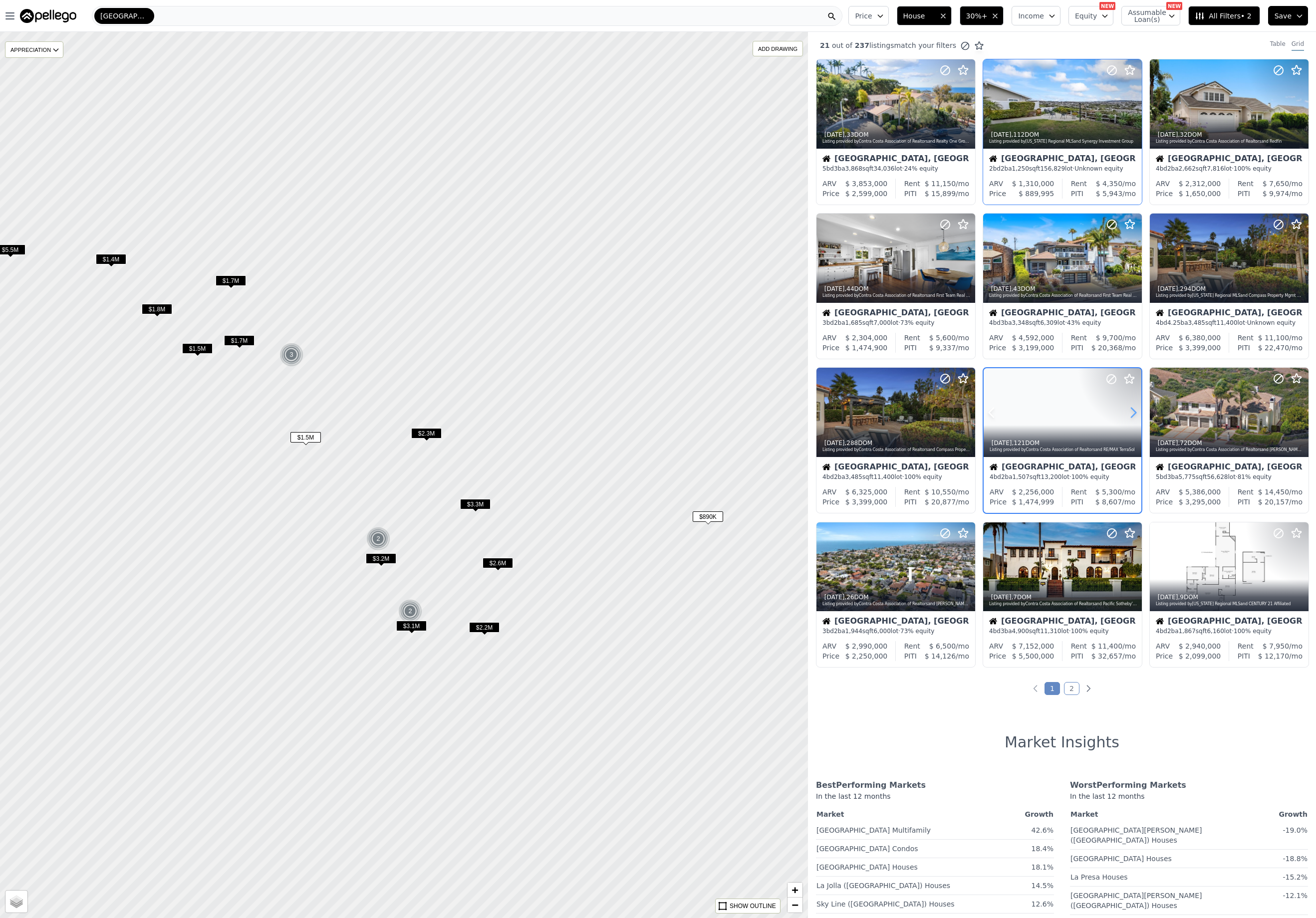
click at [1131, 413] on icon at bounding box center [1132, 412] width 16 height 16
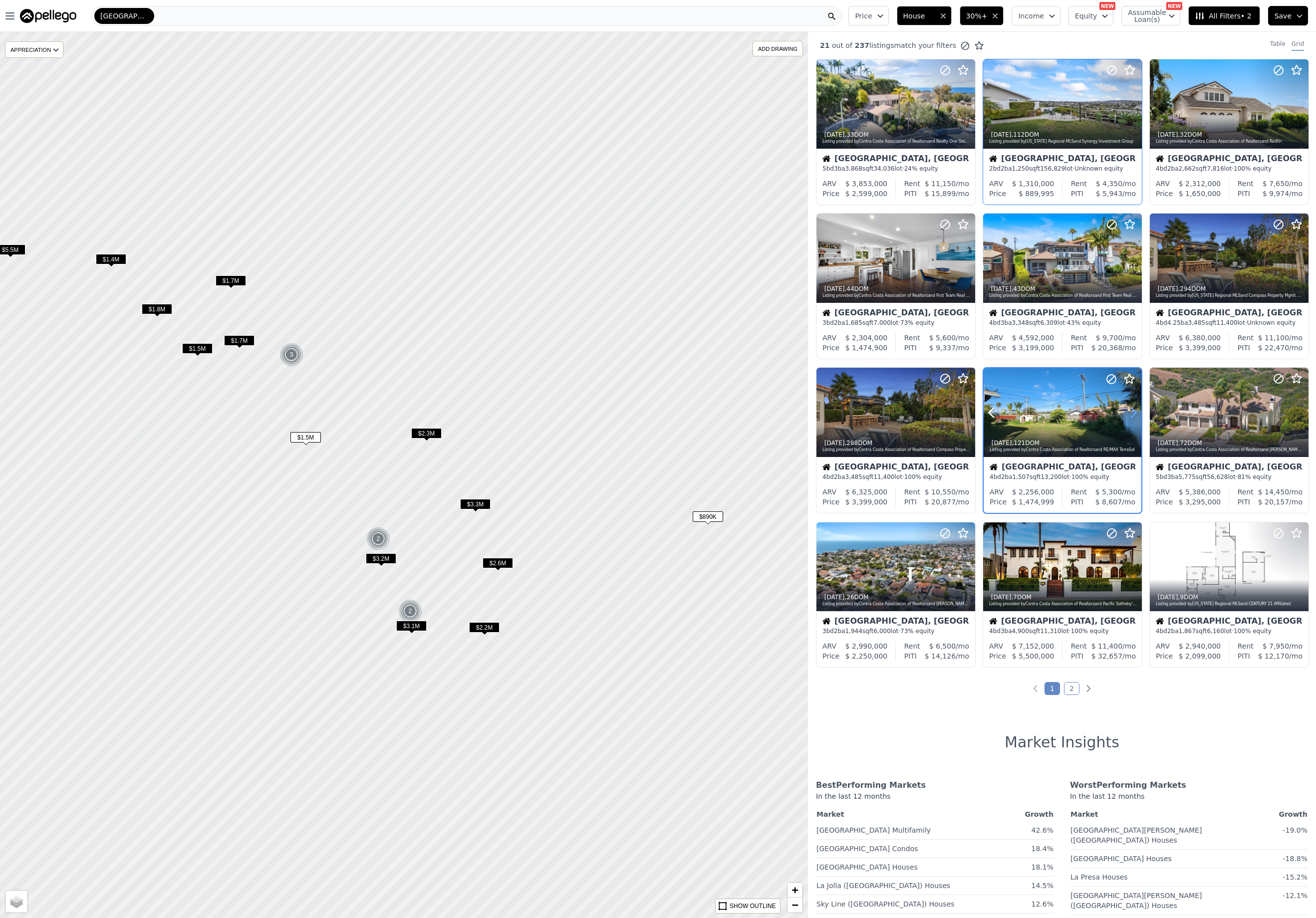
click at [1131, 413] on icon at bounding box center [1132, 412] width 16 height 16
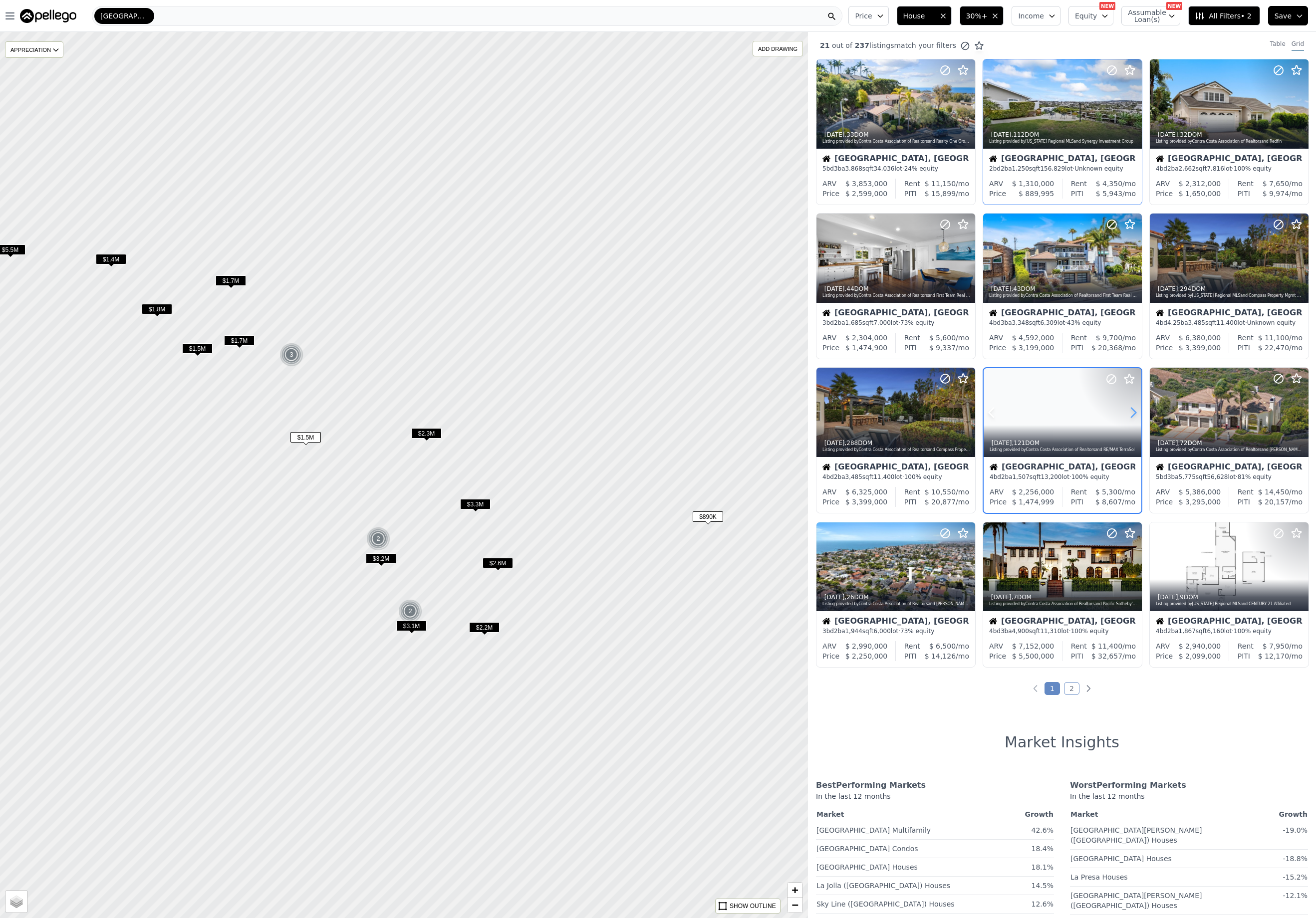
click at [1131, 413] on icon at bounding box center [1132, 412] width 16 height 16
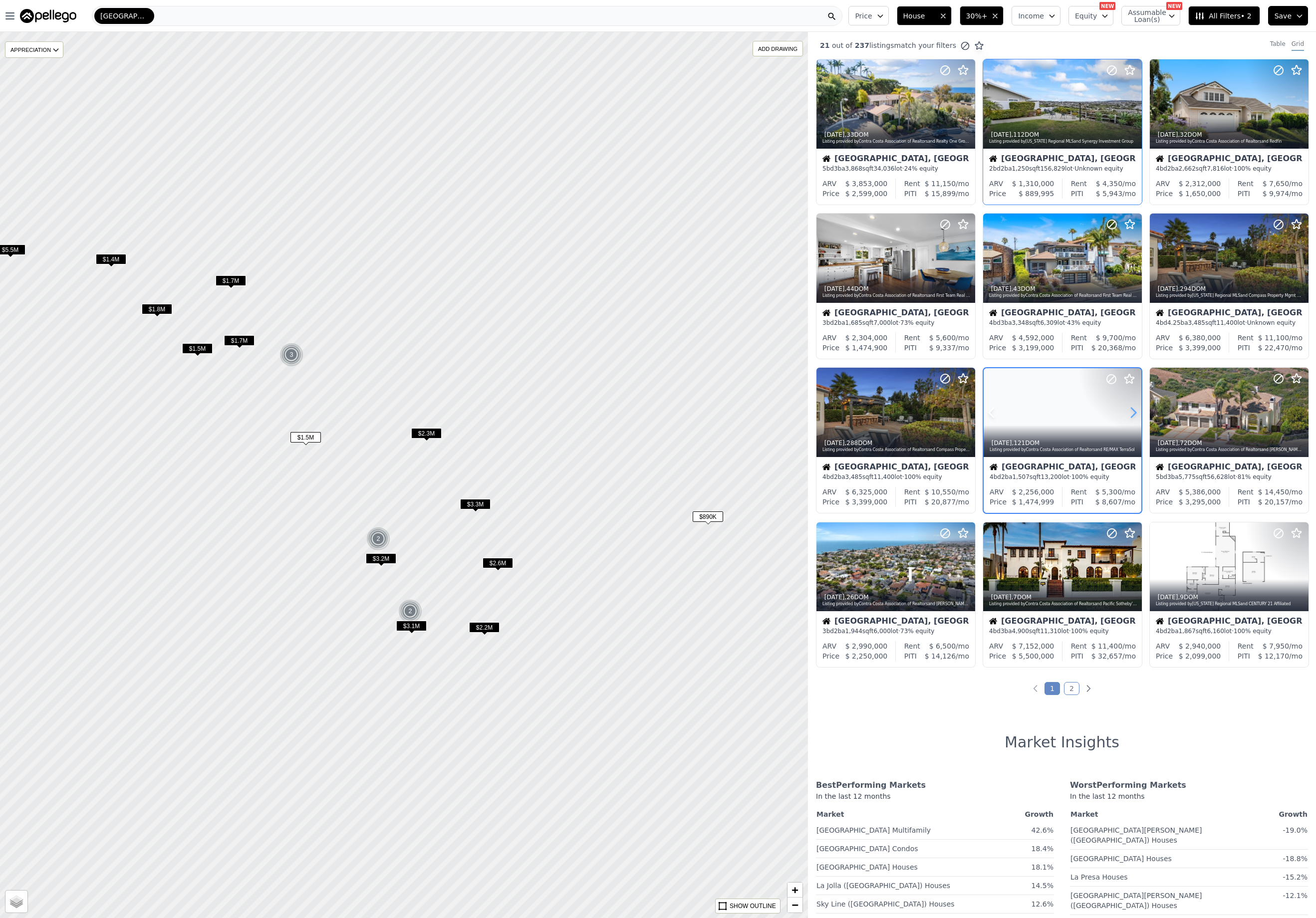
click at [1131, 413] on icon at bounding box center [1132, 412] width 16 height 16
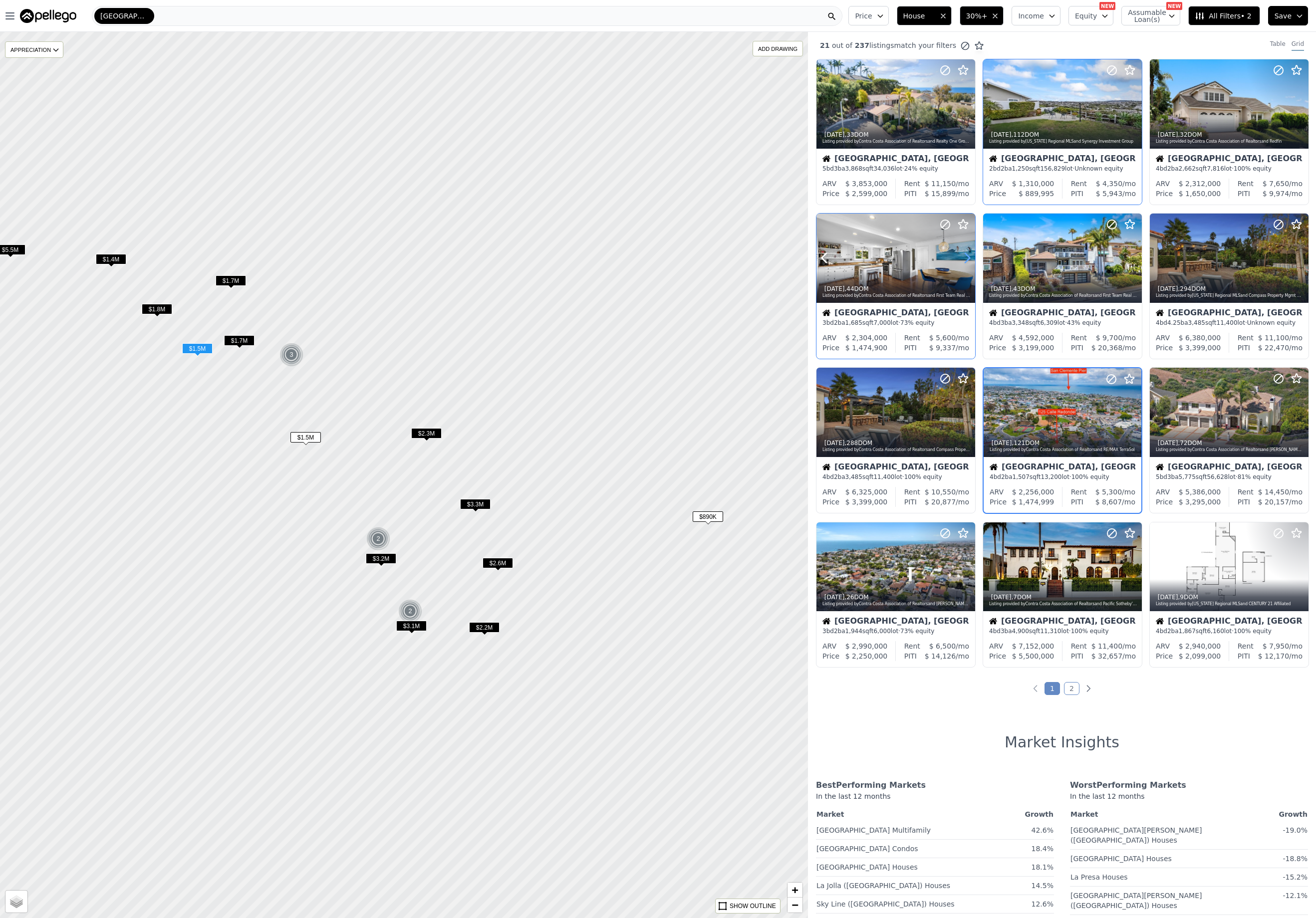
click at [963, 254] on icon at bounding box center [967, 258] width 16 height 16
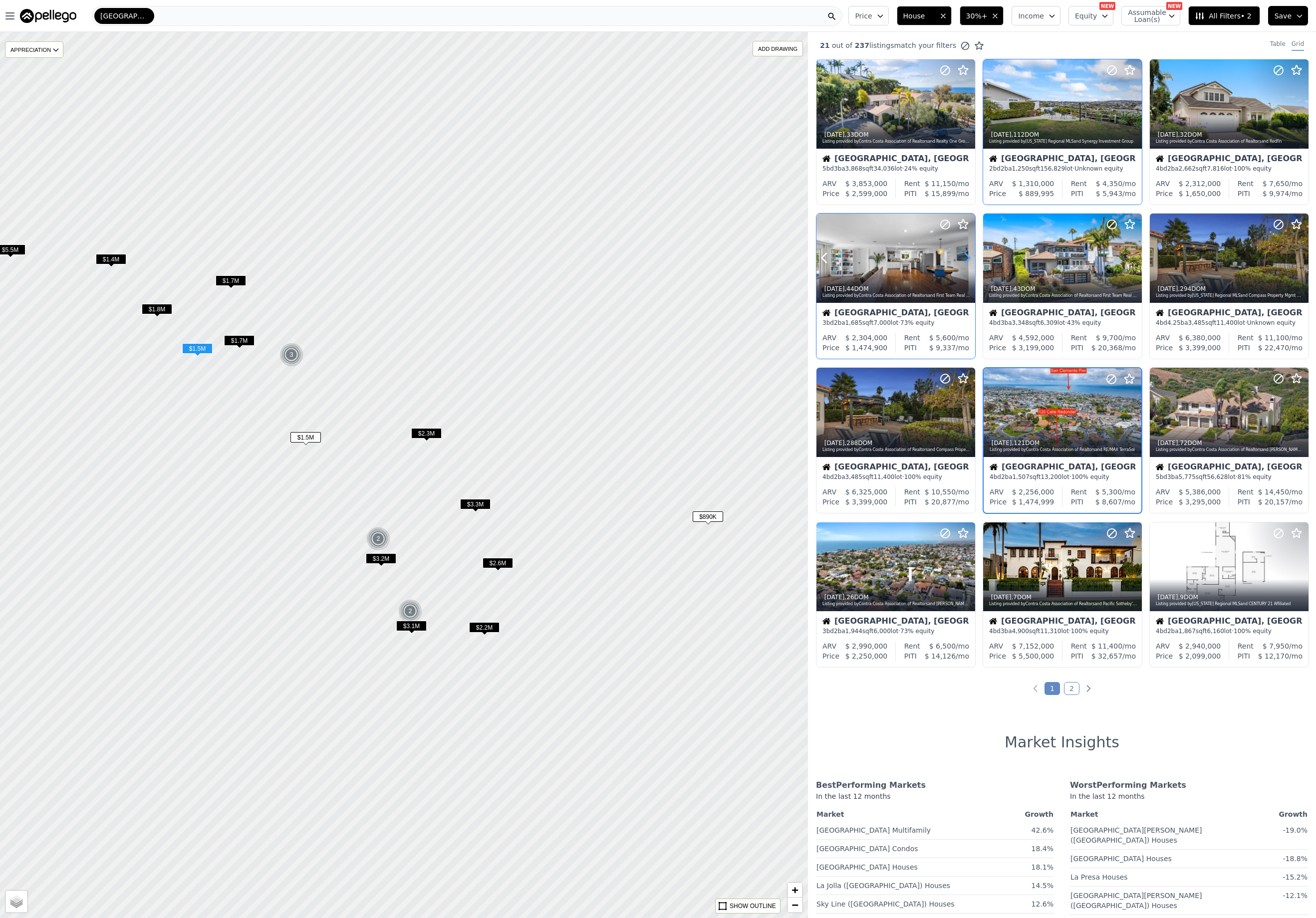
click at [963, 254] on icon at bounding box center [967, 258] width 16 height 16
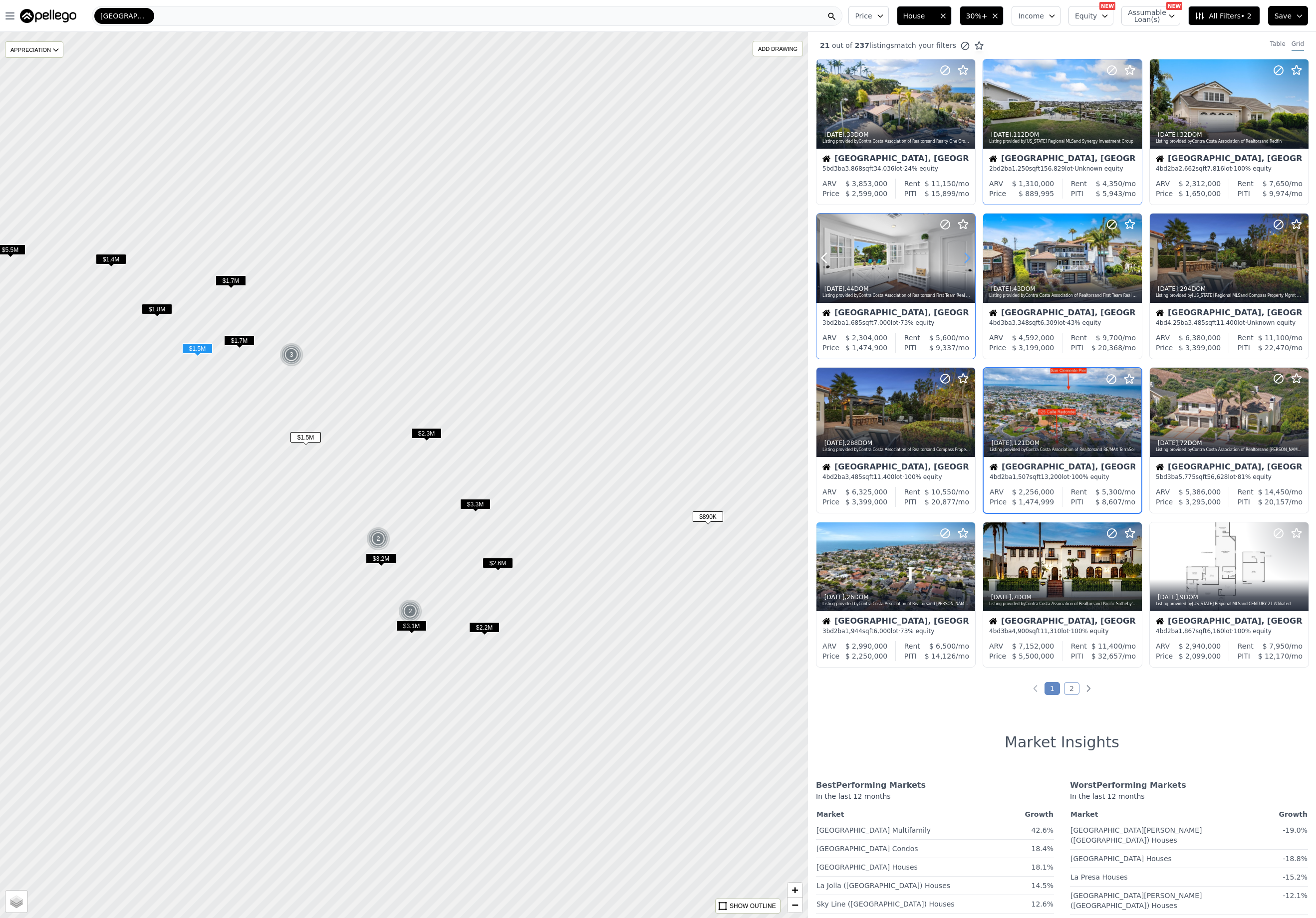
click at [963, 254] on icon at bounding box center [967, 258] width 16 height 16
click at [966, 100] on icon at bounding box center [967, 104] width 5 height 9
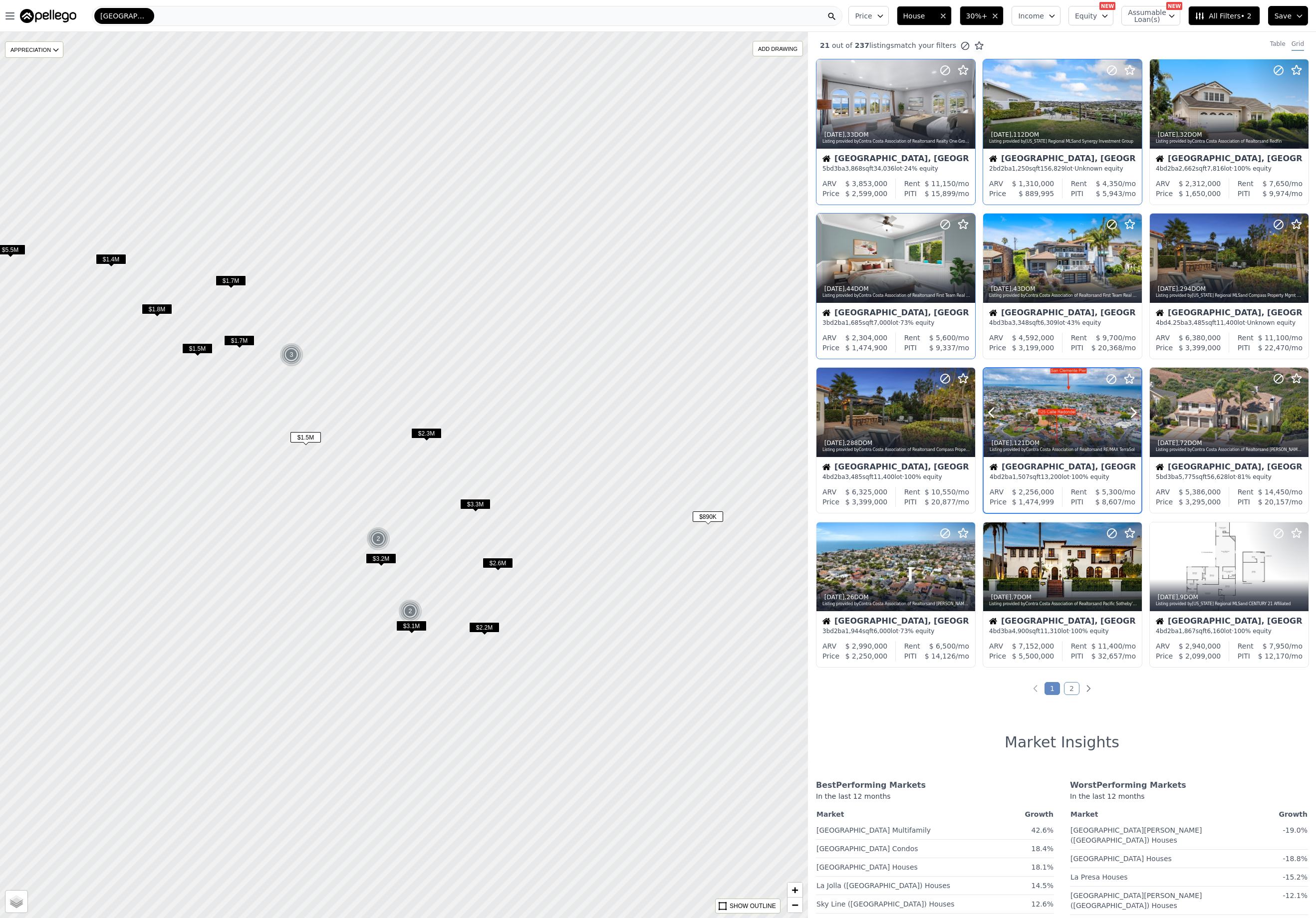
scroll to position [6, 0]
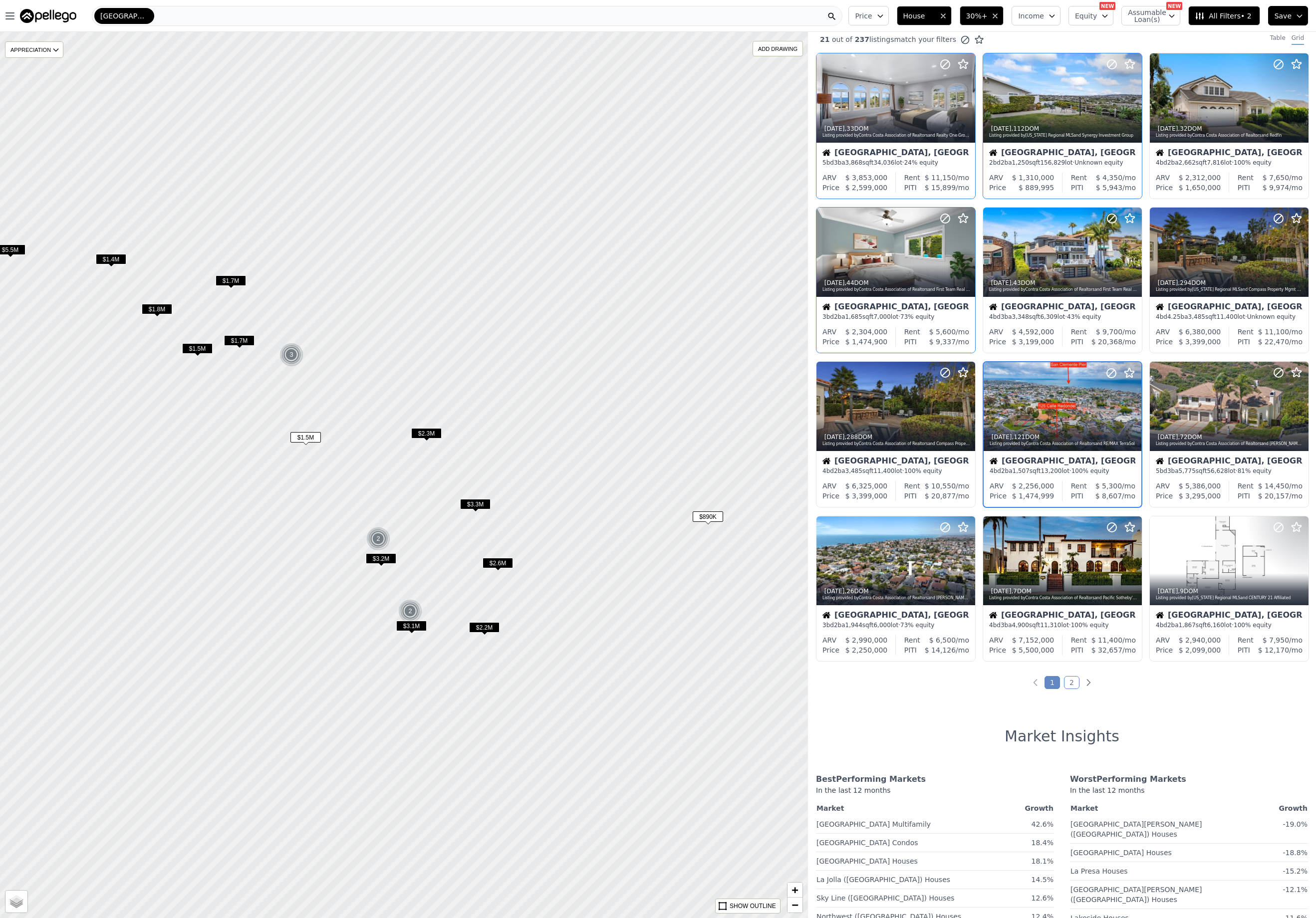
click at [1067, 685] on link "2" at bounding box center [1071, 683] width 15 height 13
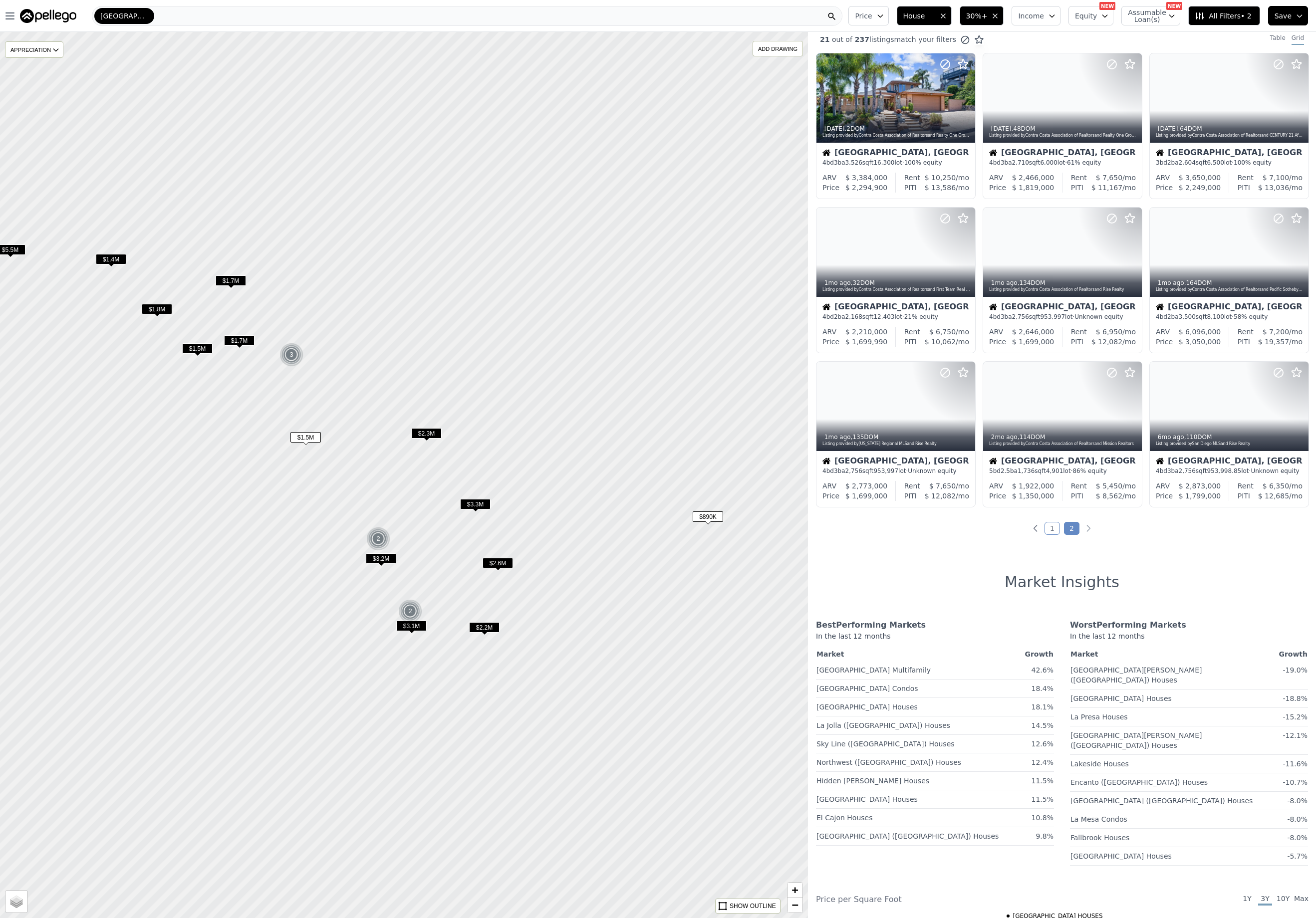
scroll to position [0, 0]
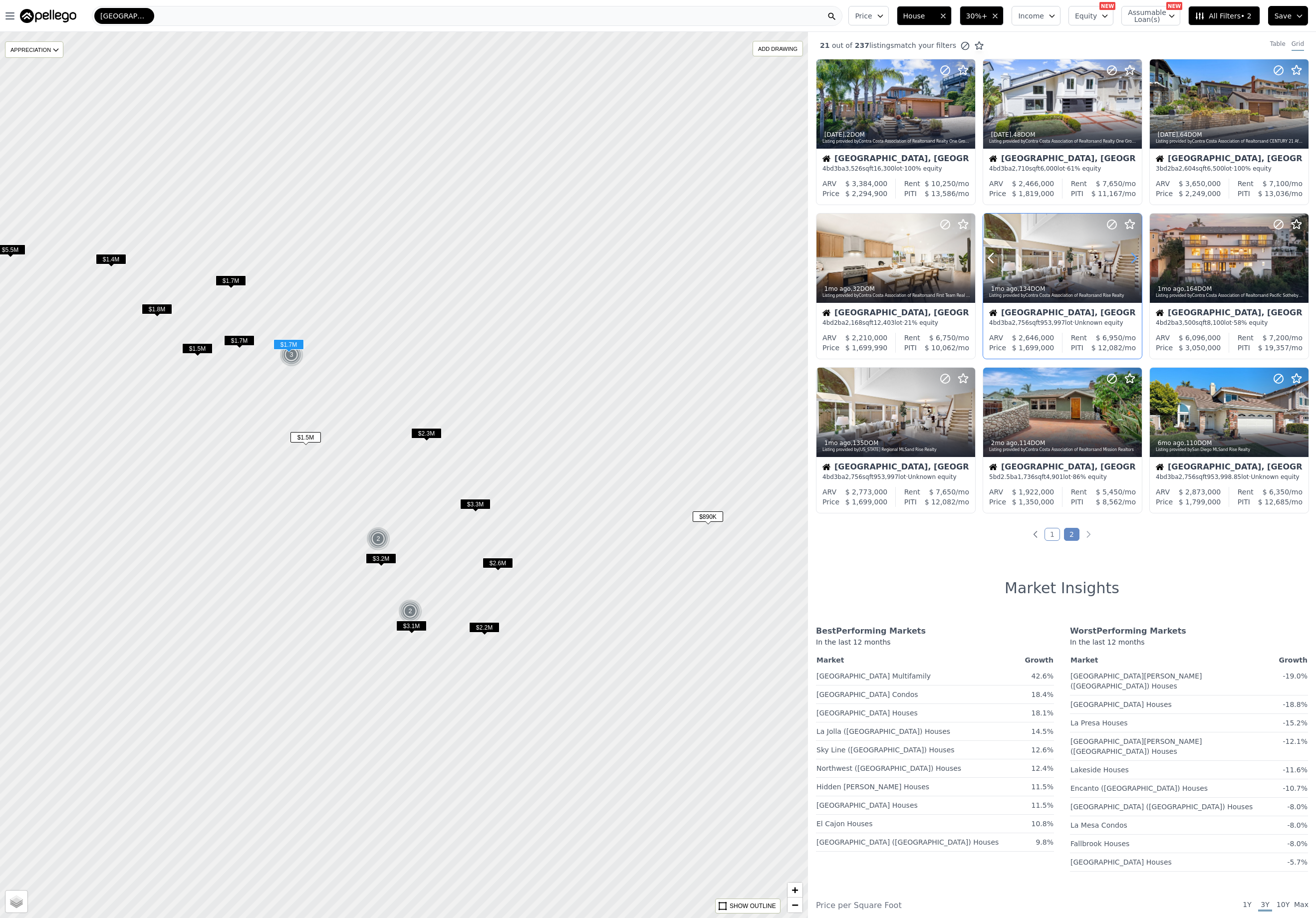
click at [1130, 259] on icon at bounding box center [1133, 258] width 16 height 16
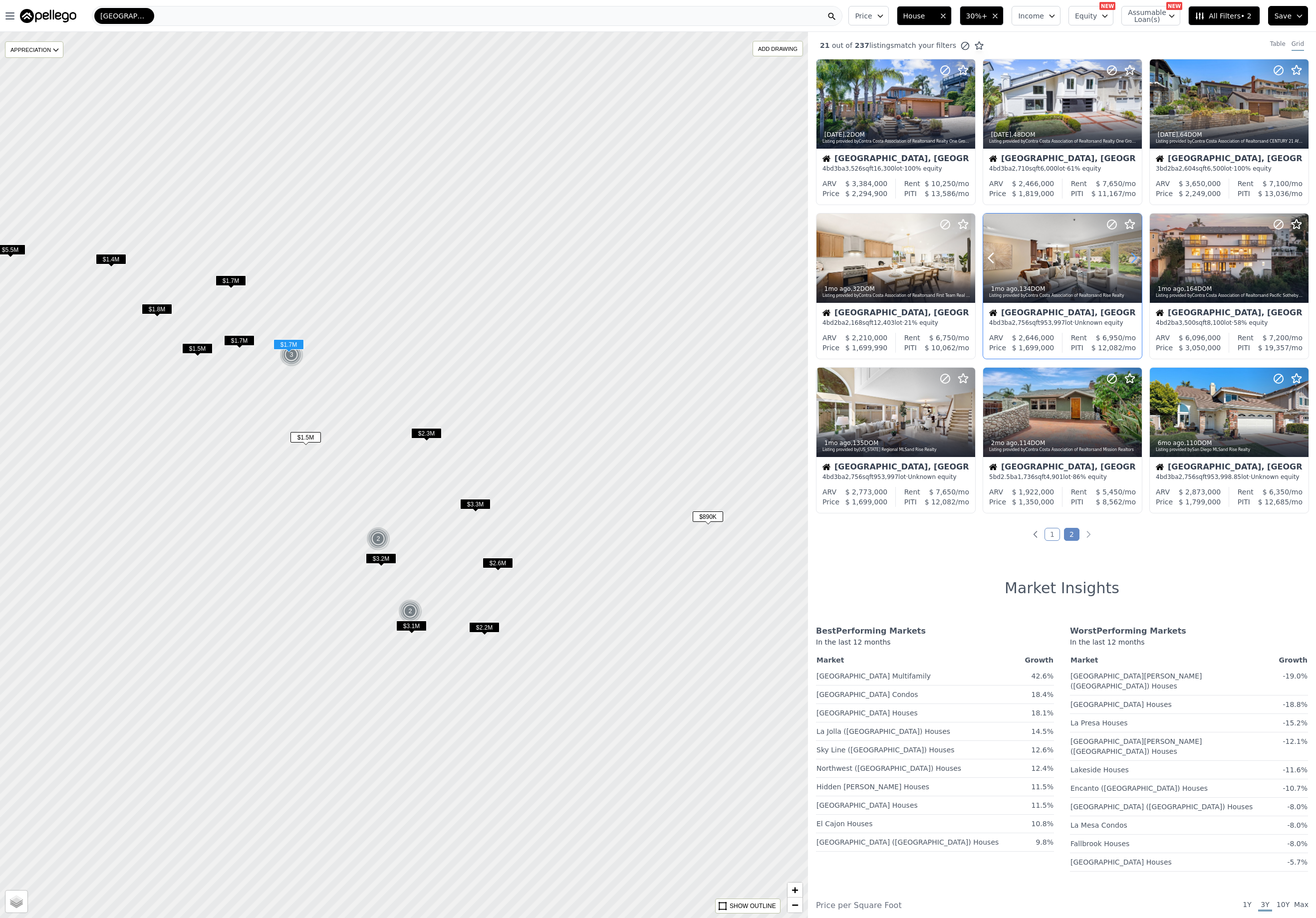
click at [1130, 259] on icon at bounding box center [1133, 258] width 16 height 16
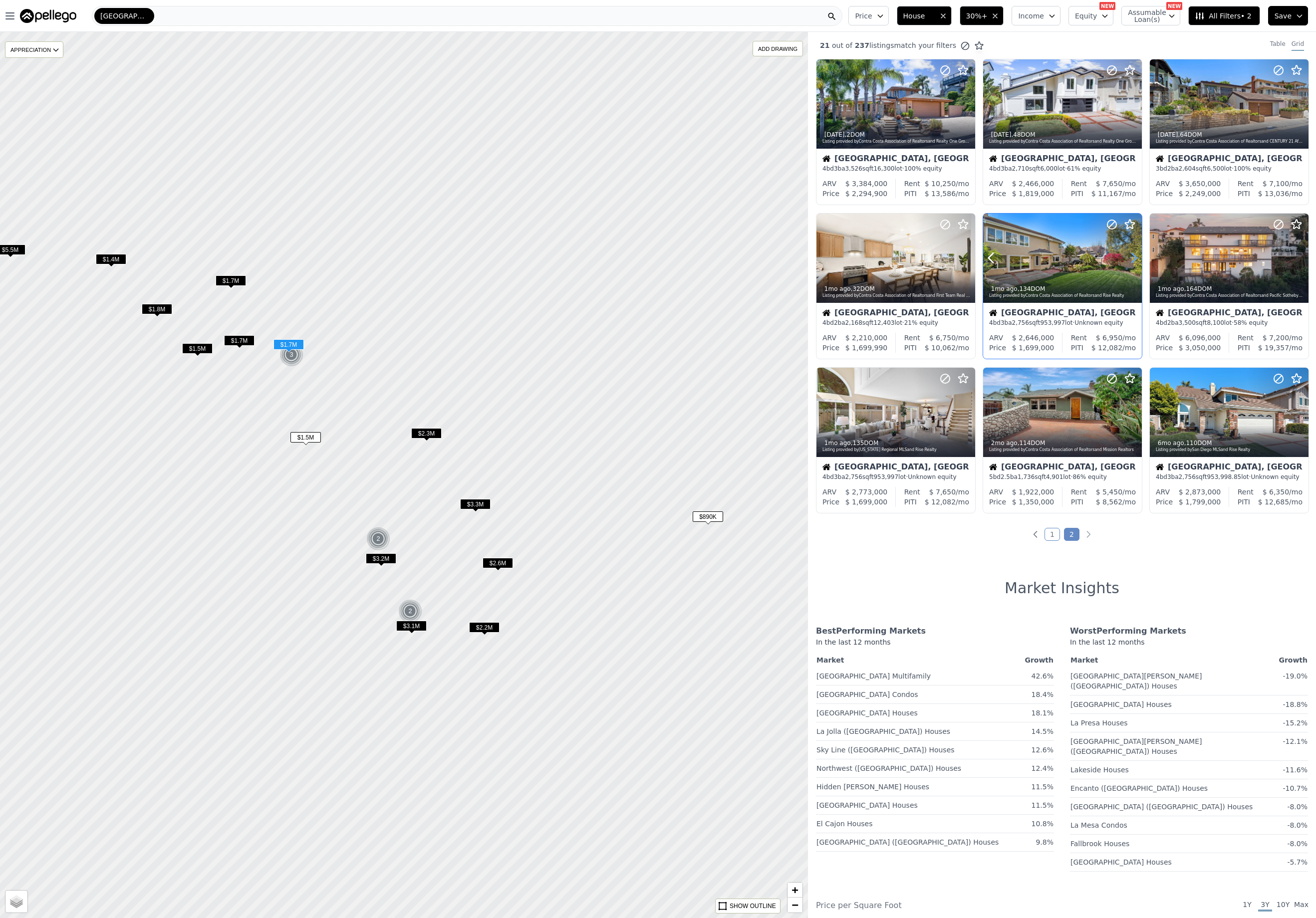
click at [1130, 259] on icon at bounding box center [1133, 258] width 16 height 16
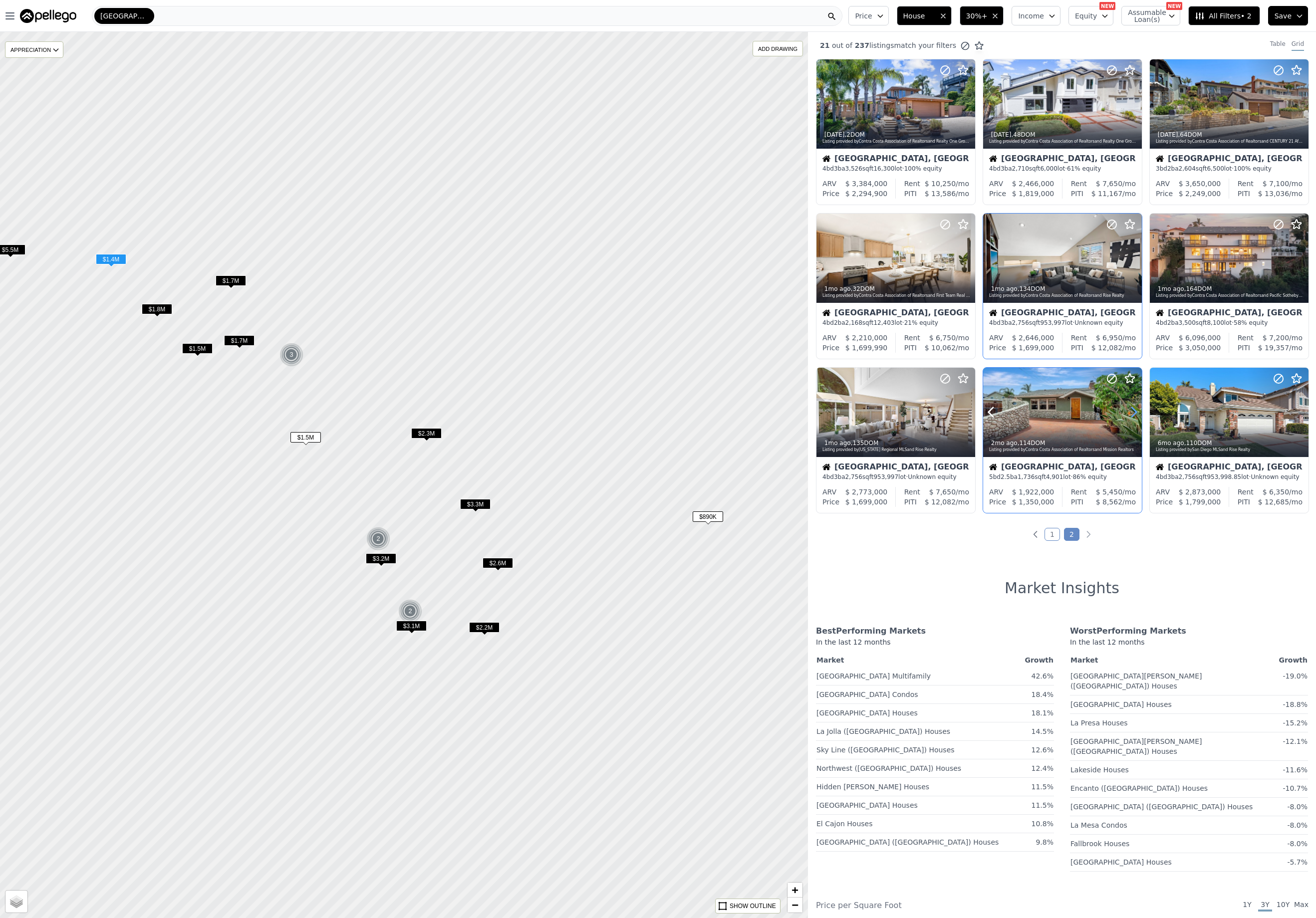
click at [1129, 413] on icon at bounding box center [1133, 411] width 16 height 16
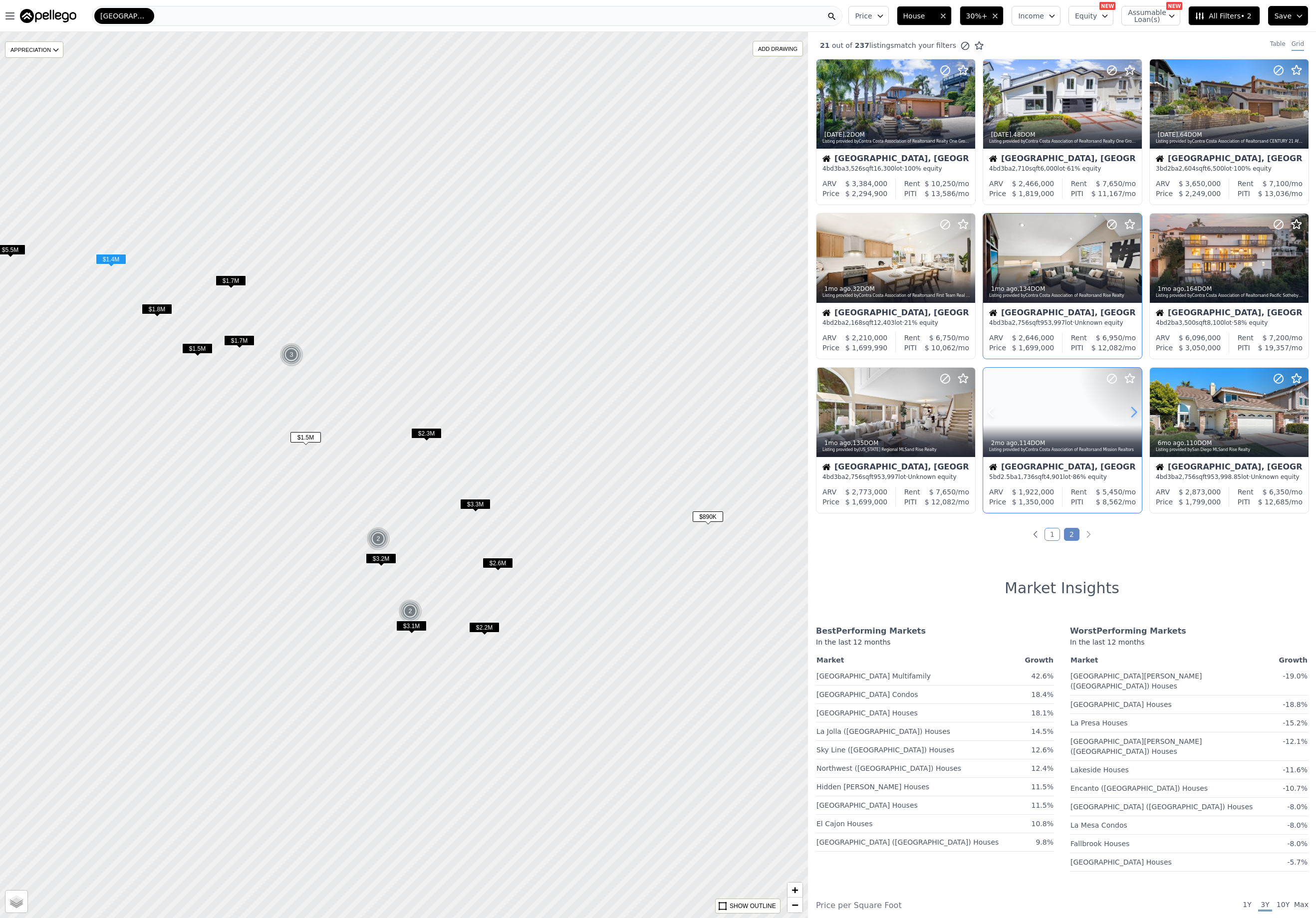
click at [1129, 413] on icon at bounding box center [1133, 411] width 16 height 16
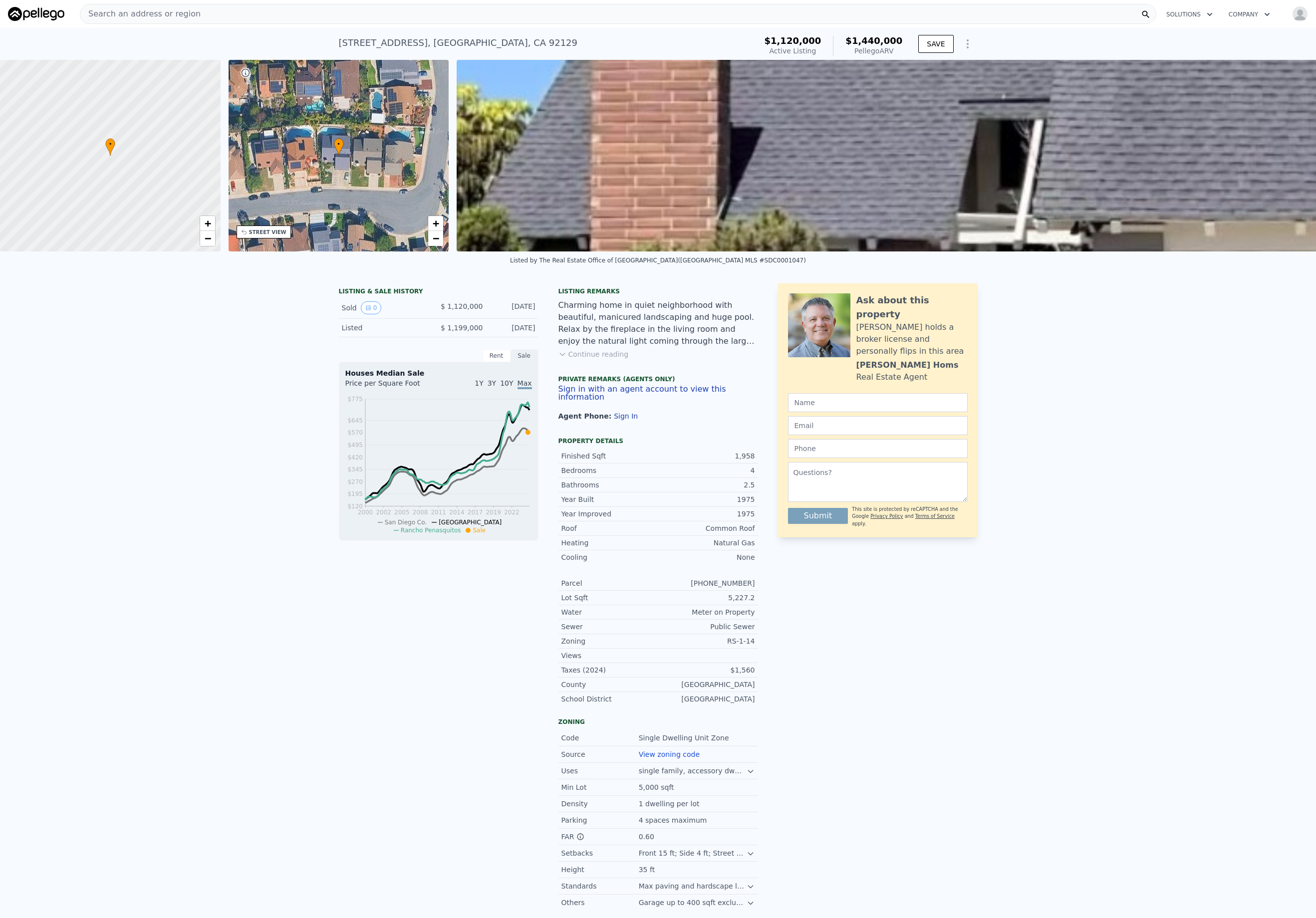
click at [967, 43] on icon "Show Options" at bounding box center [967, 43] width 12 height 12
click at [923, 71] on div "Edit Structure" at bounding box center [922, 70] width 112 height 20
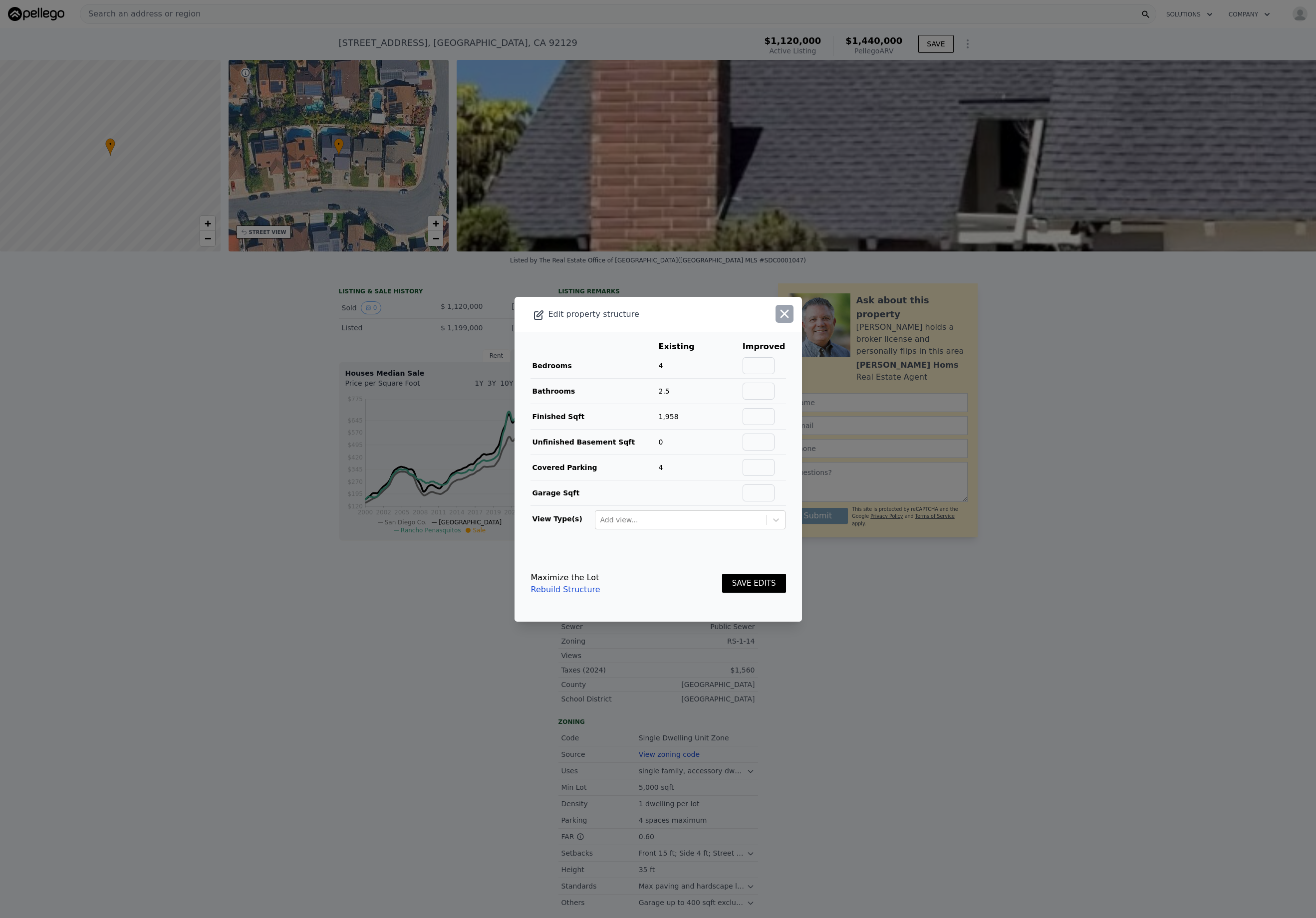
click at [781, 315] on icon "button" at bounding box center [784, 314] width 8 height 8
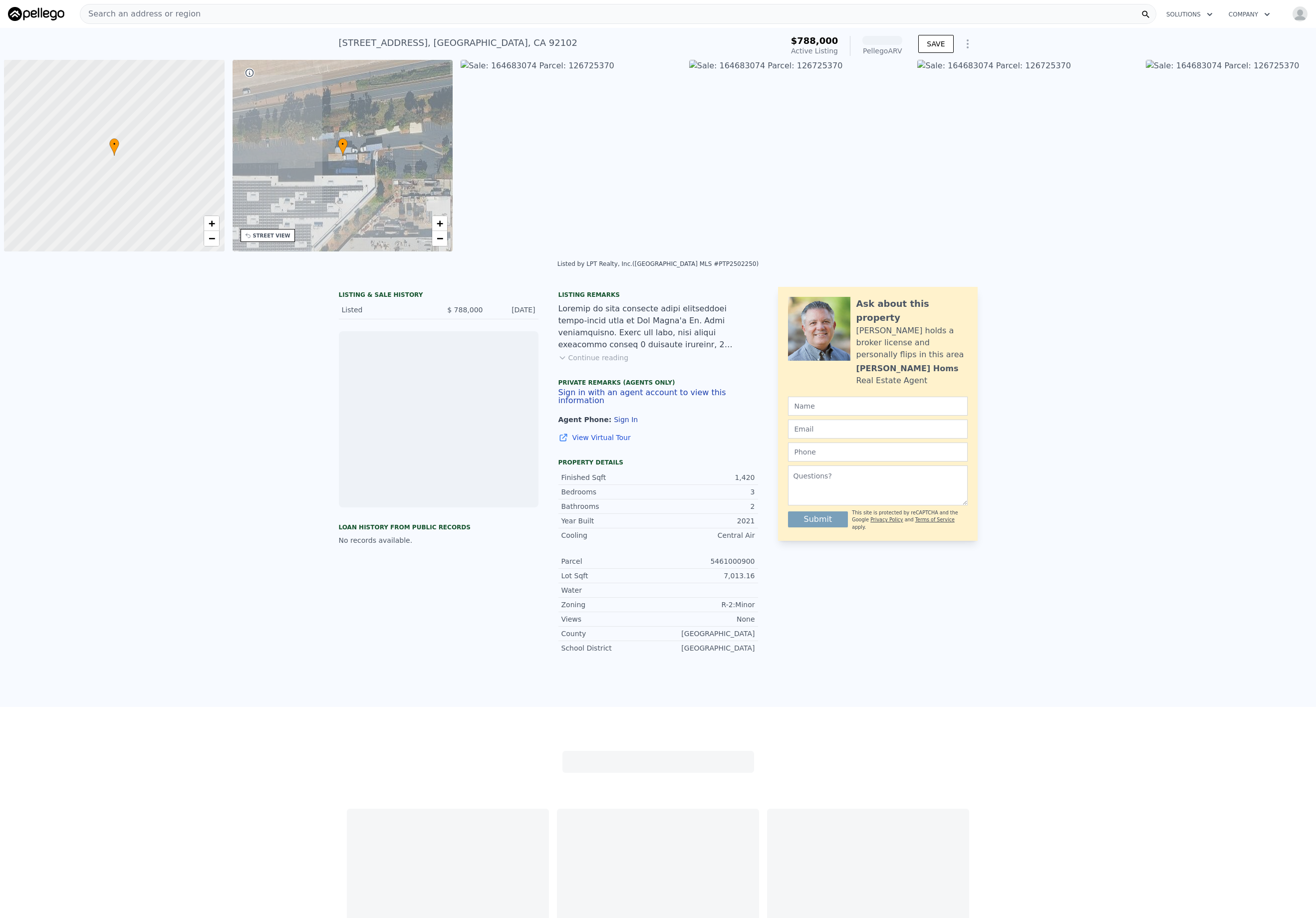
scroll to position [0, 4]
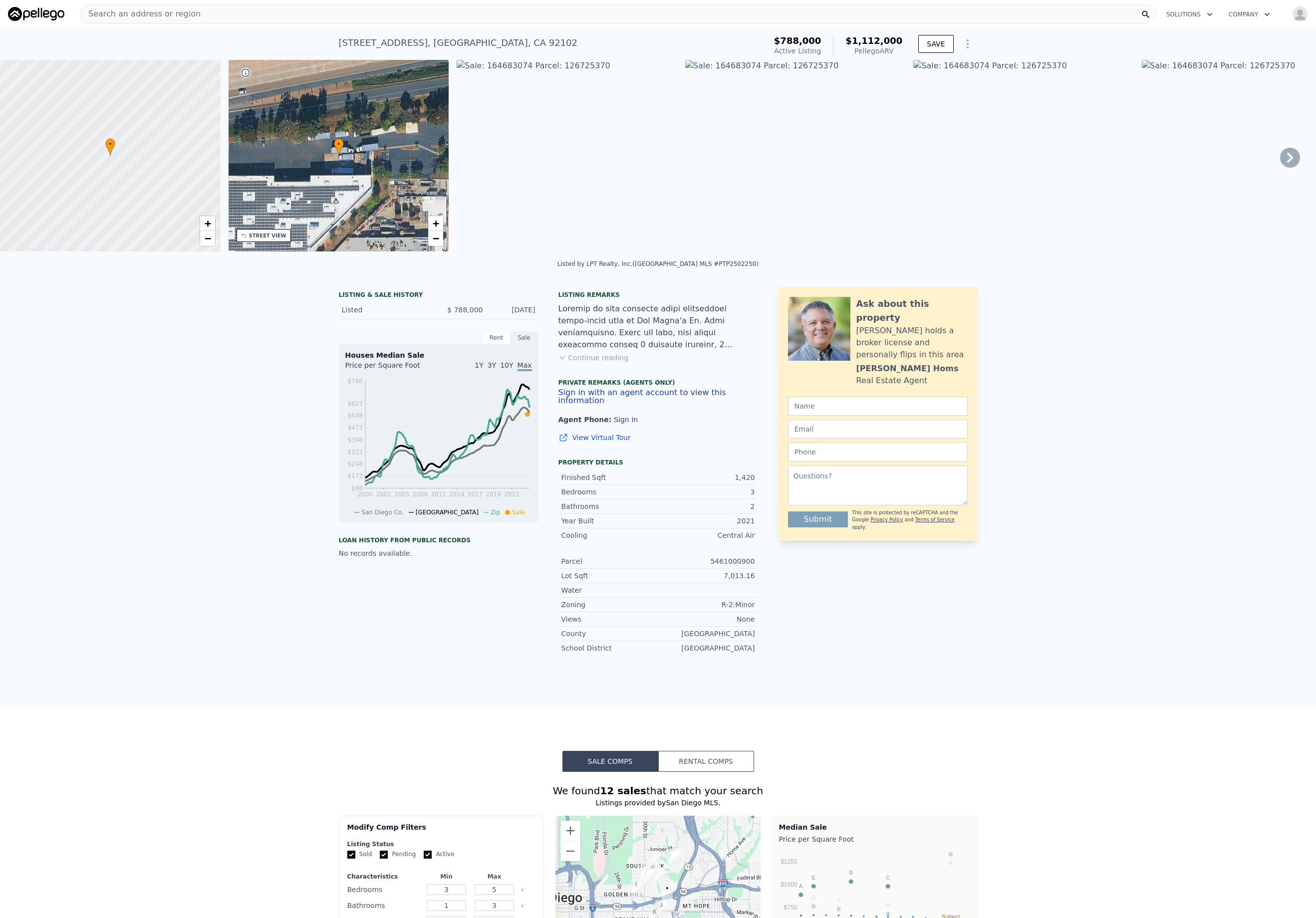
click at [1283, 158] on icon at bounding box center [1290, 157] width 20 height 20
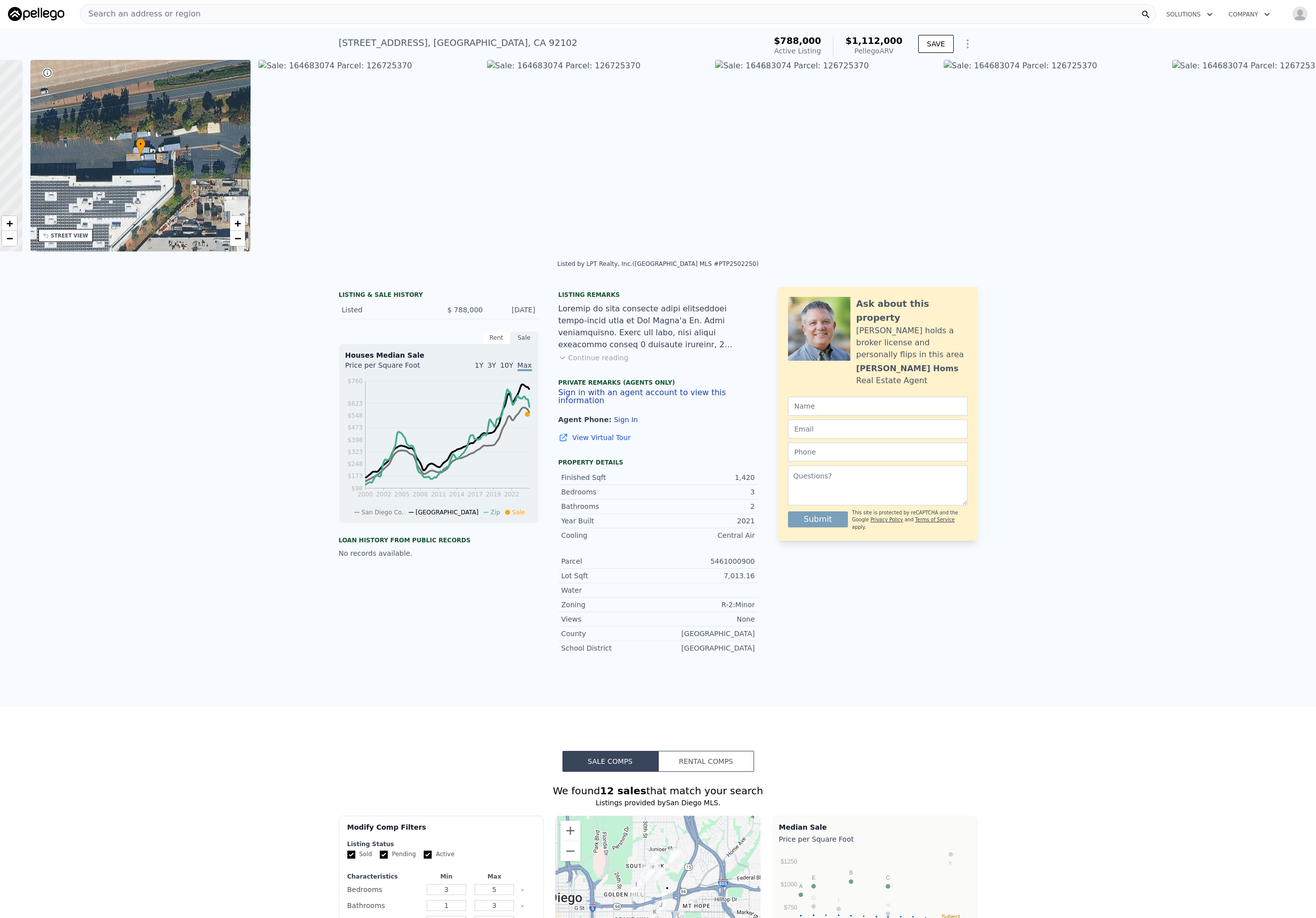
scroll to position [0, 233]
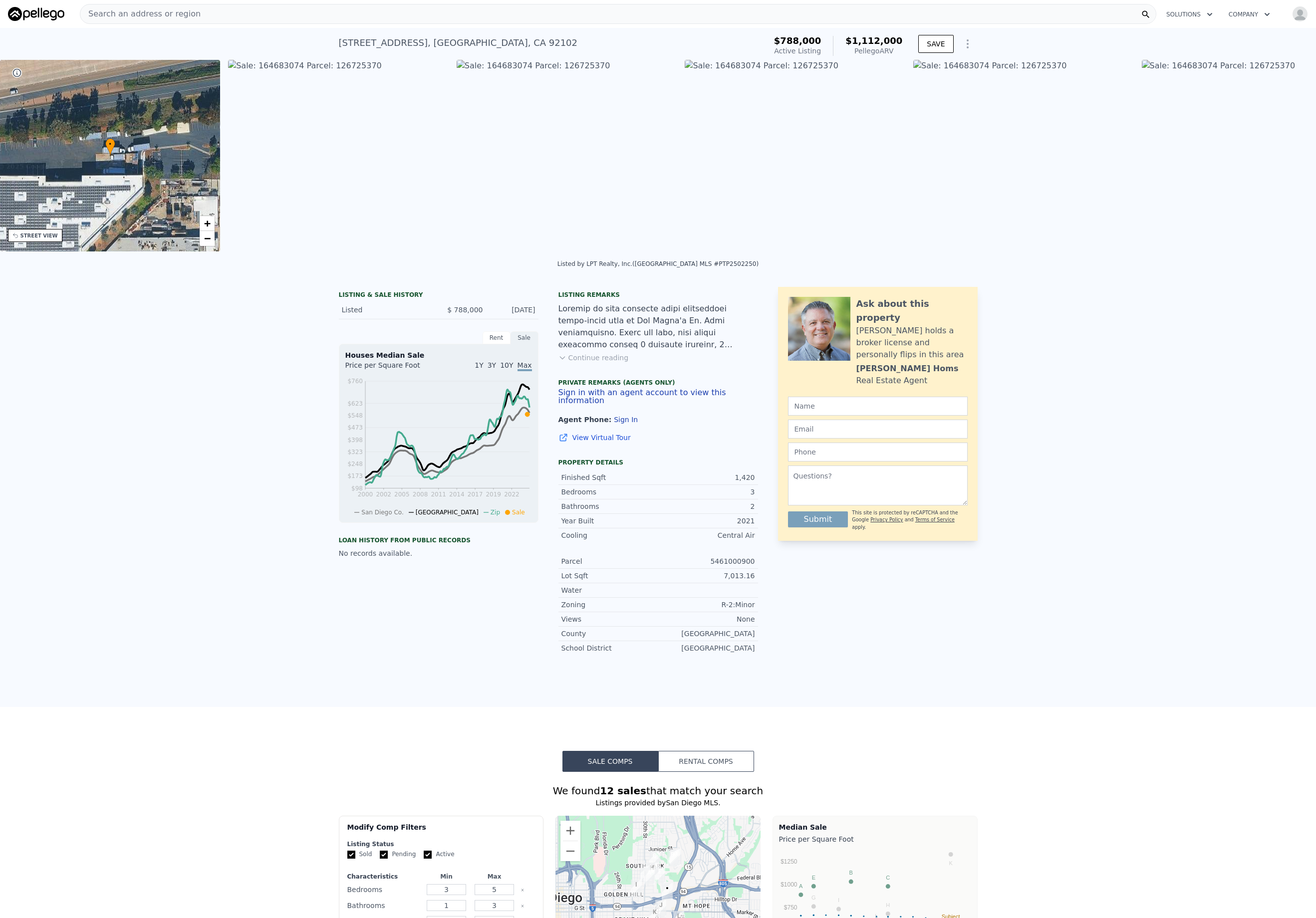
click at [1284, 158] on div "• + − • + − STREET VIEW Loading... SATELLITE VIEW" at bounding box center [658, 157] width 1316 height 195
click at [1283, 155] on icon at bounding box center [1290, 157] width 20 height 20
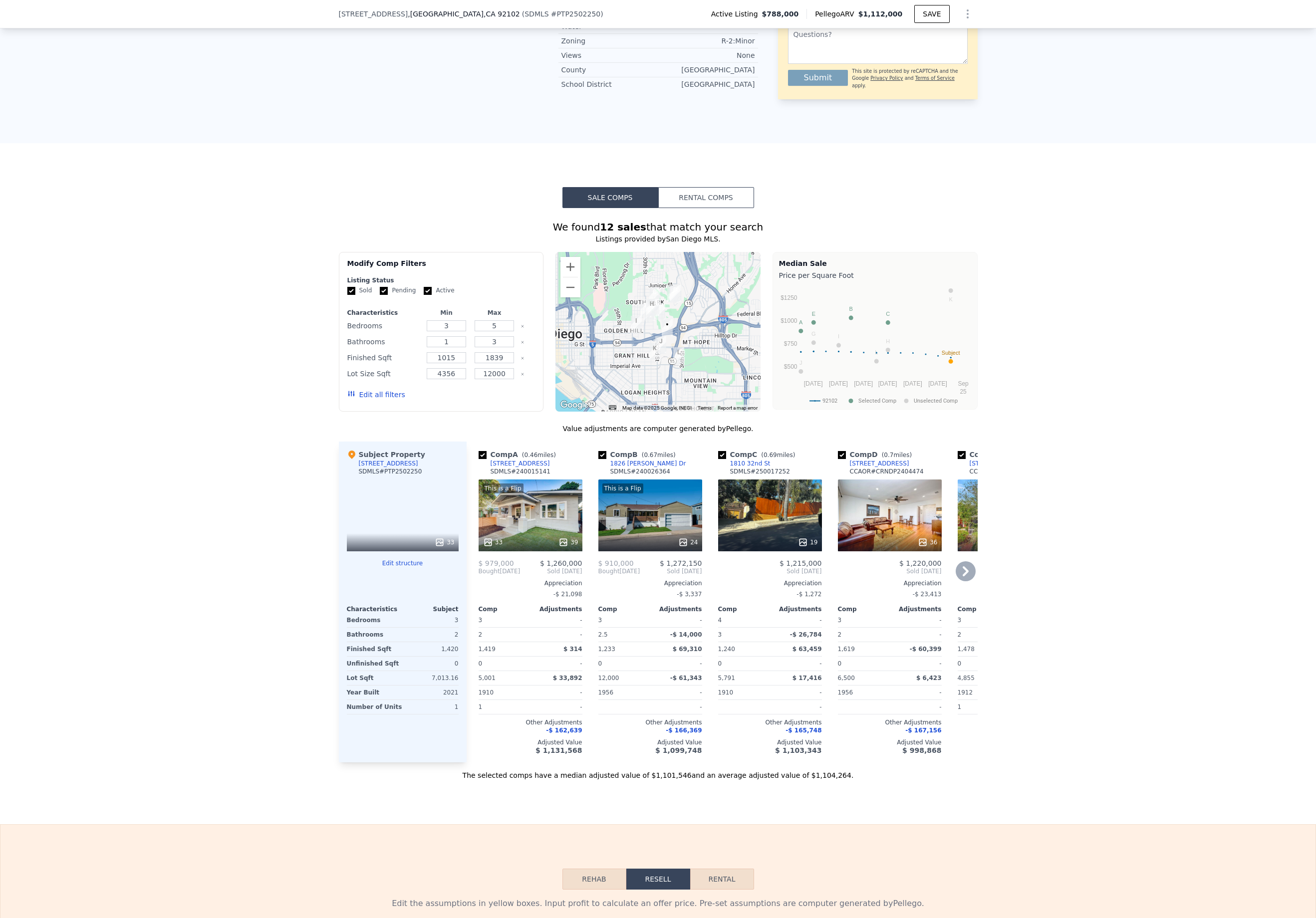
scroll to position [555, 0]
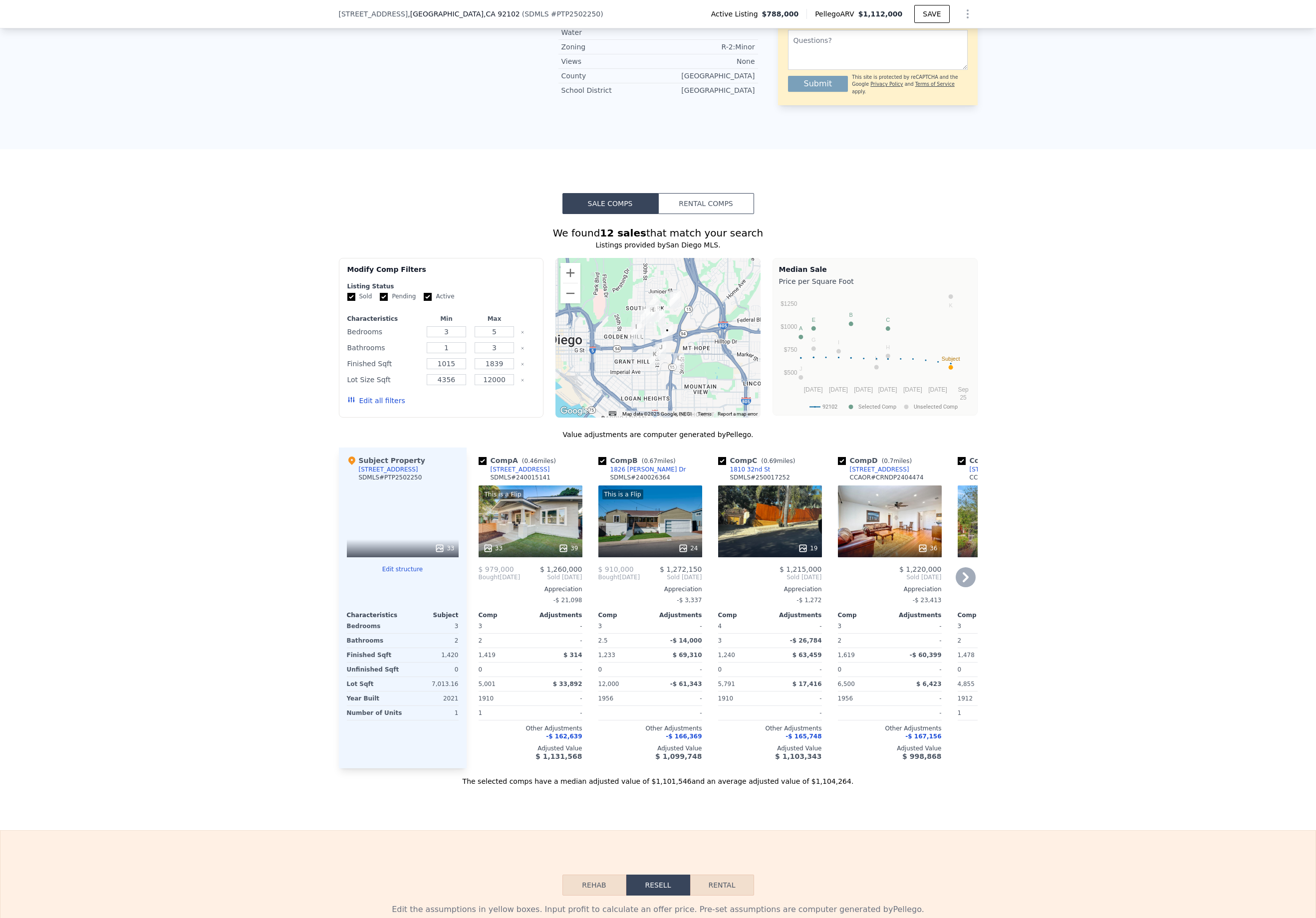
click at [960, 588] on icon at bounding box center [965, 577] width 20 height 20
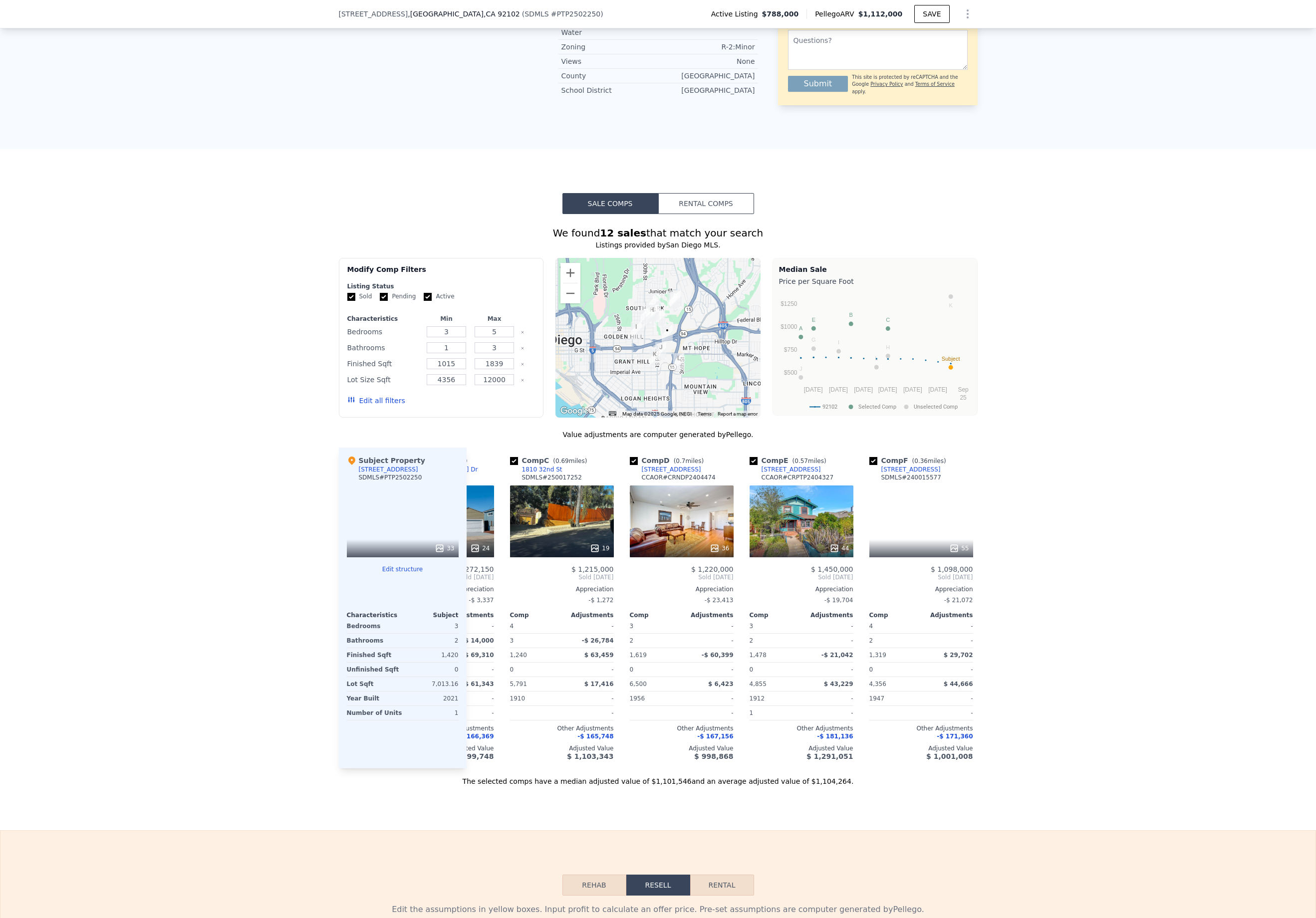
scroll to position [0, 239]
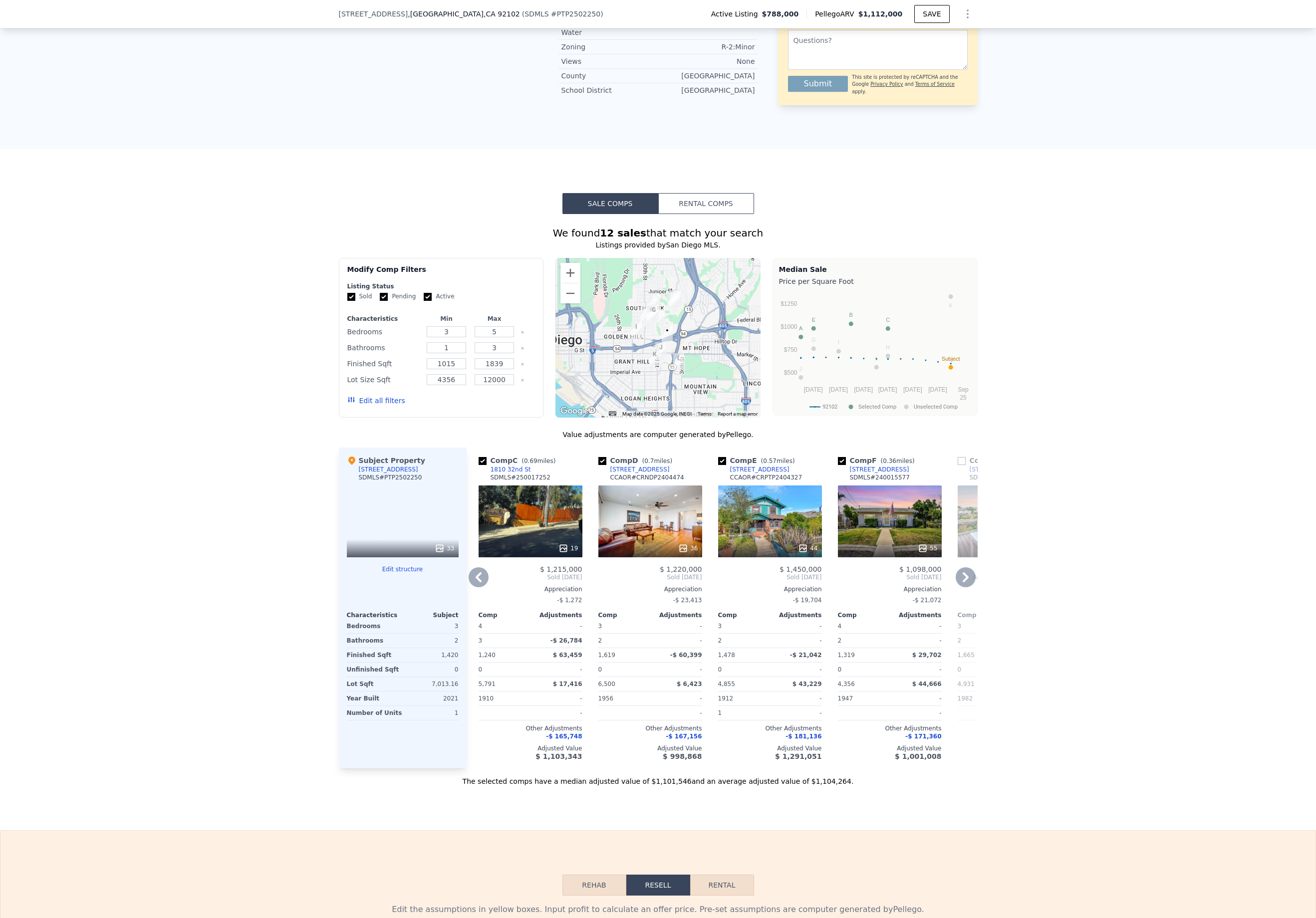
click at [960, 588] on icon at bounding box center [965, 577] width 20 height 20
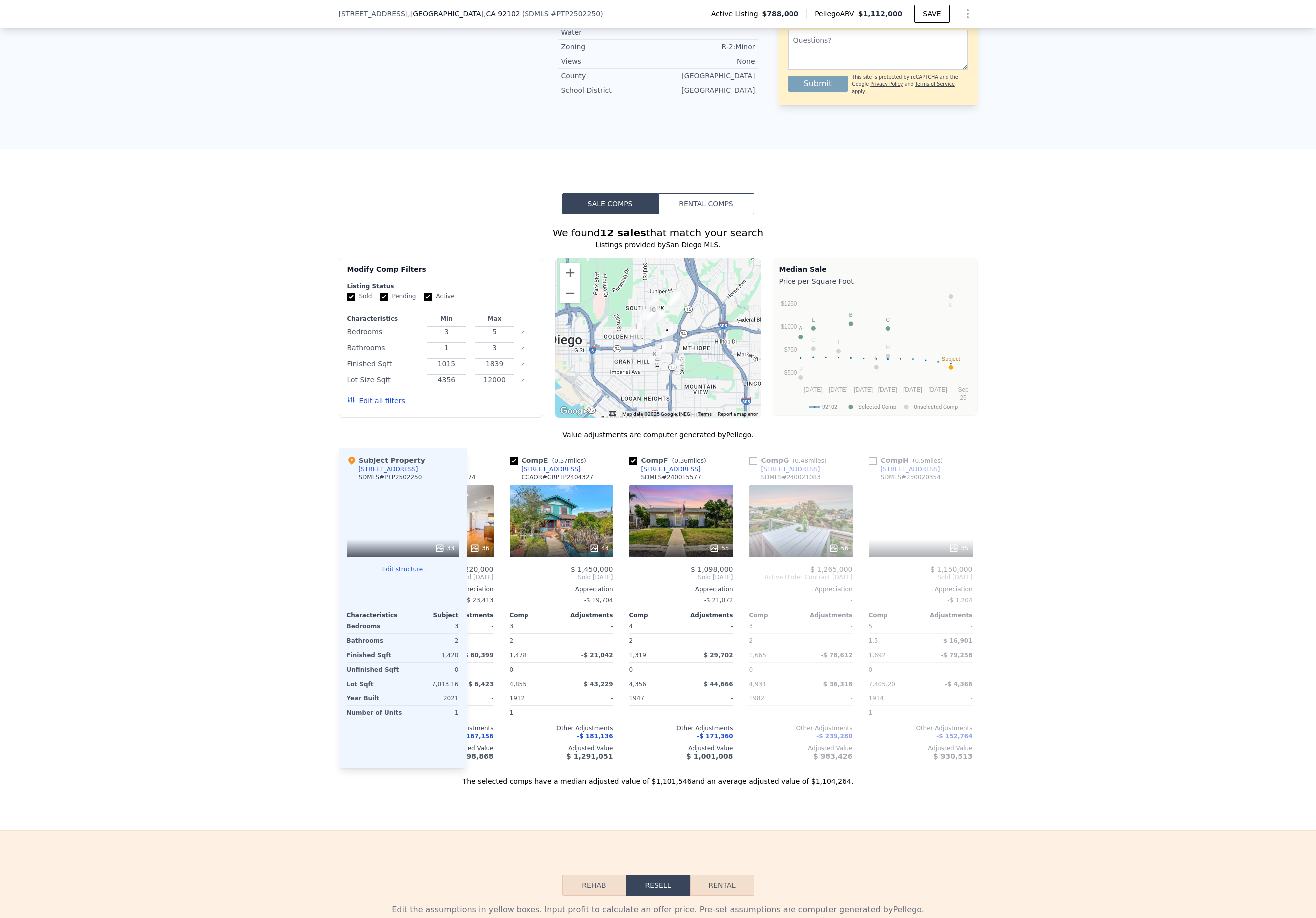
scroll to position [0, 479]
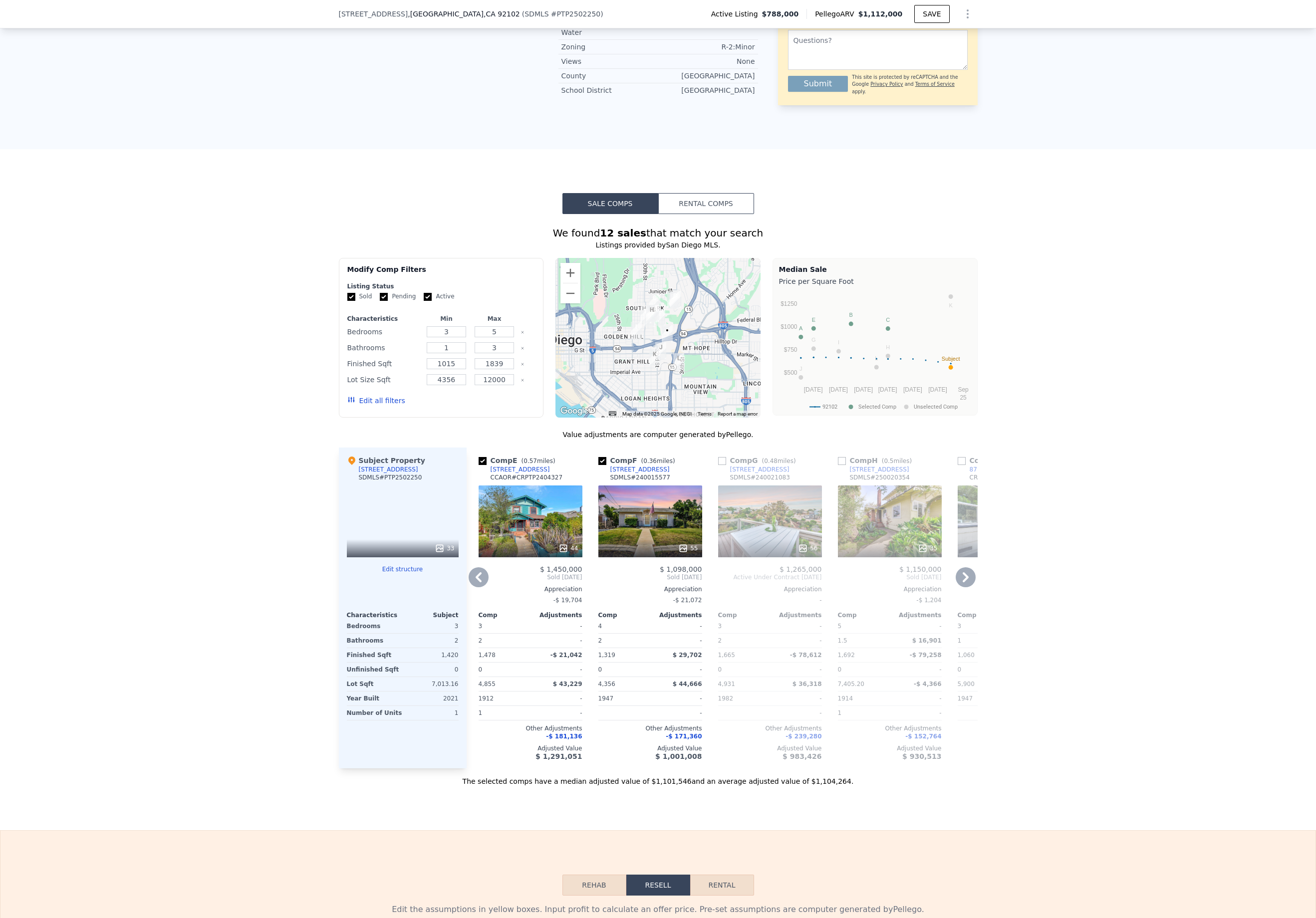
click at [960, 588] on icon at bounding box center [965, 577] width 20 height 20
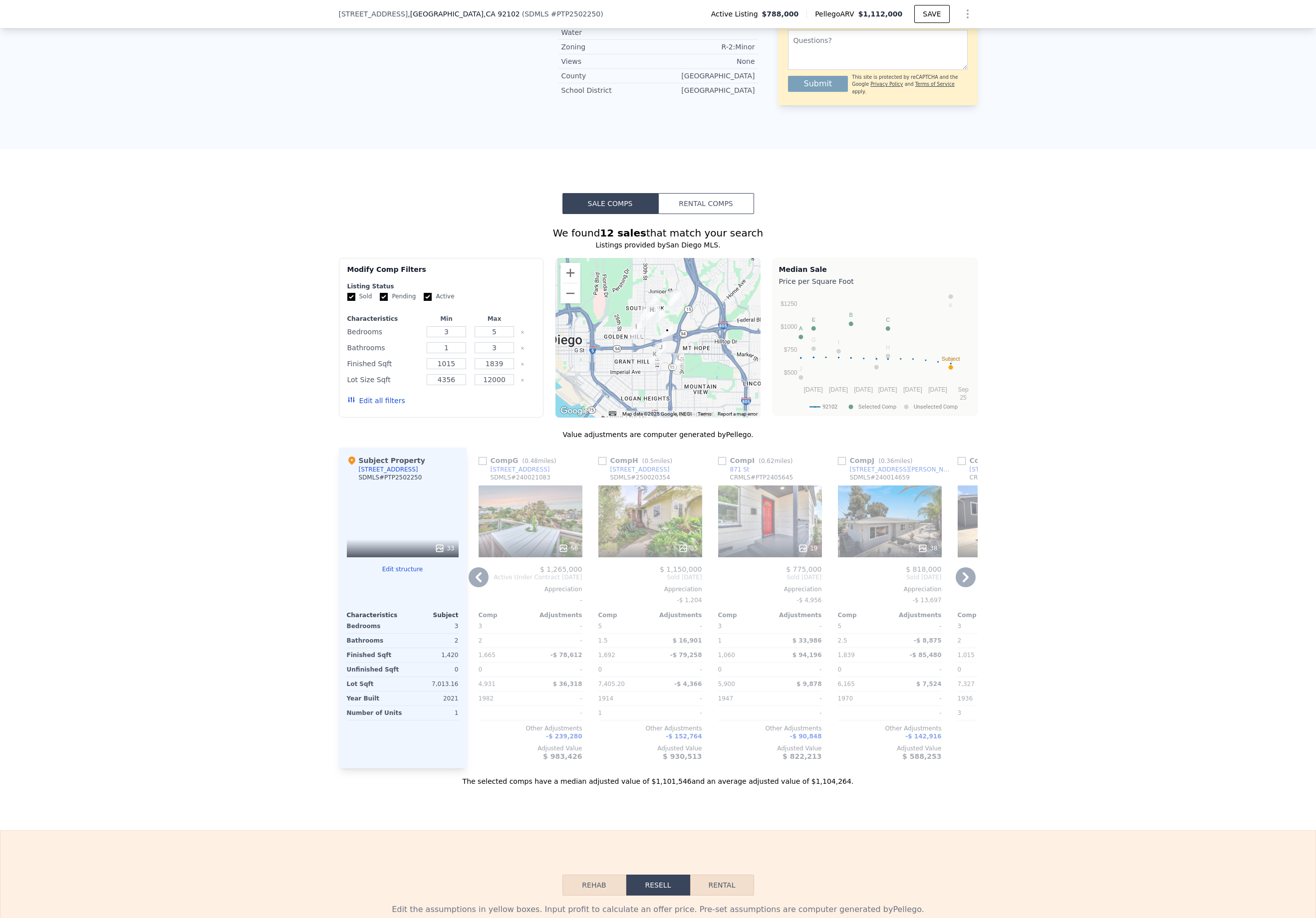
click at [960, 588] on icon at bounding box center [965, 577] width 20 height 20
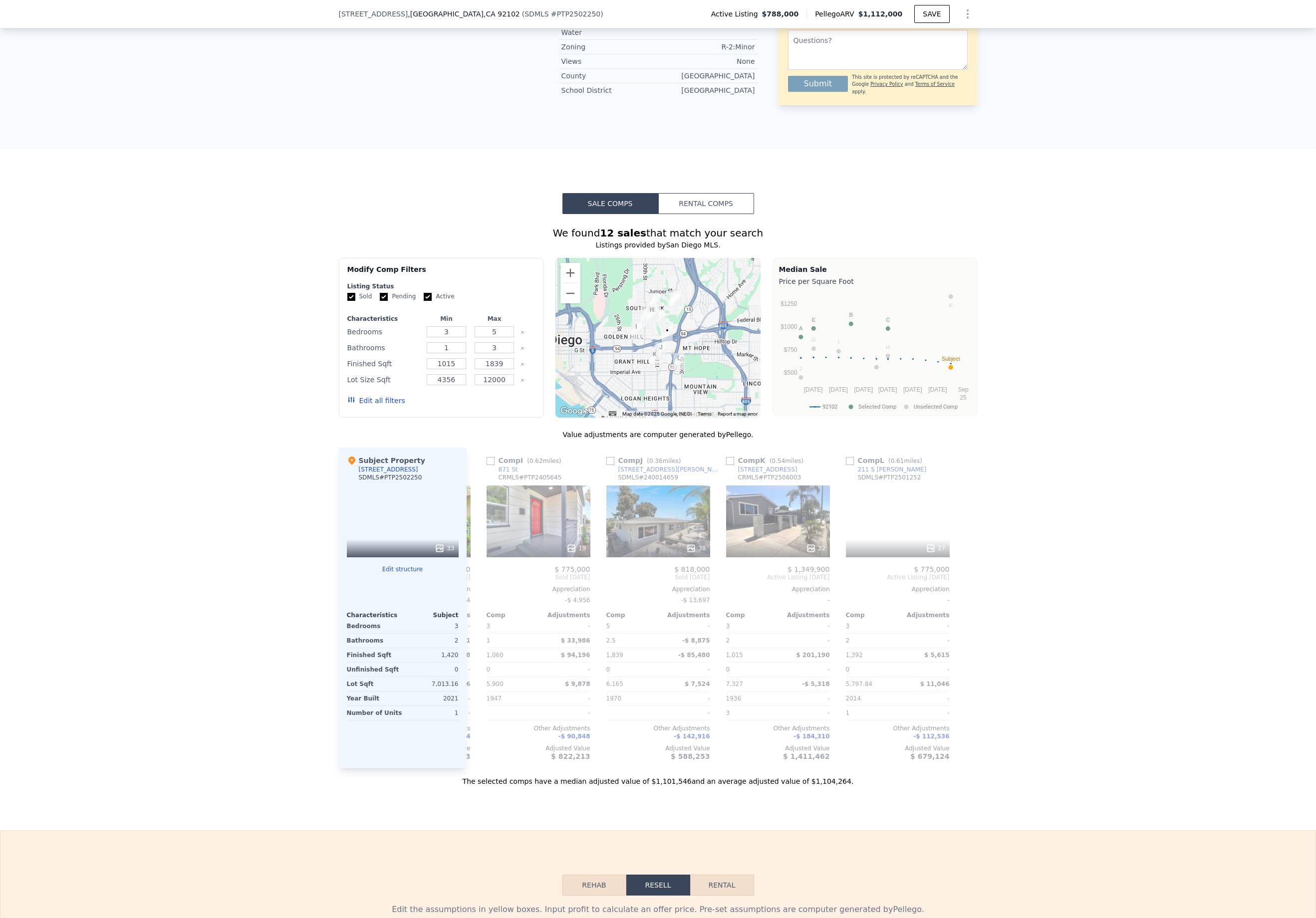
scroll to position [0, 0]
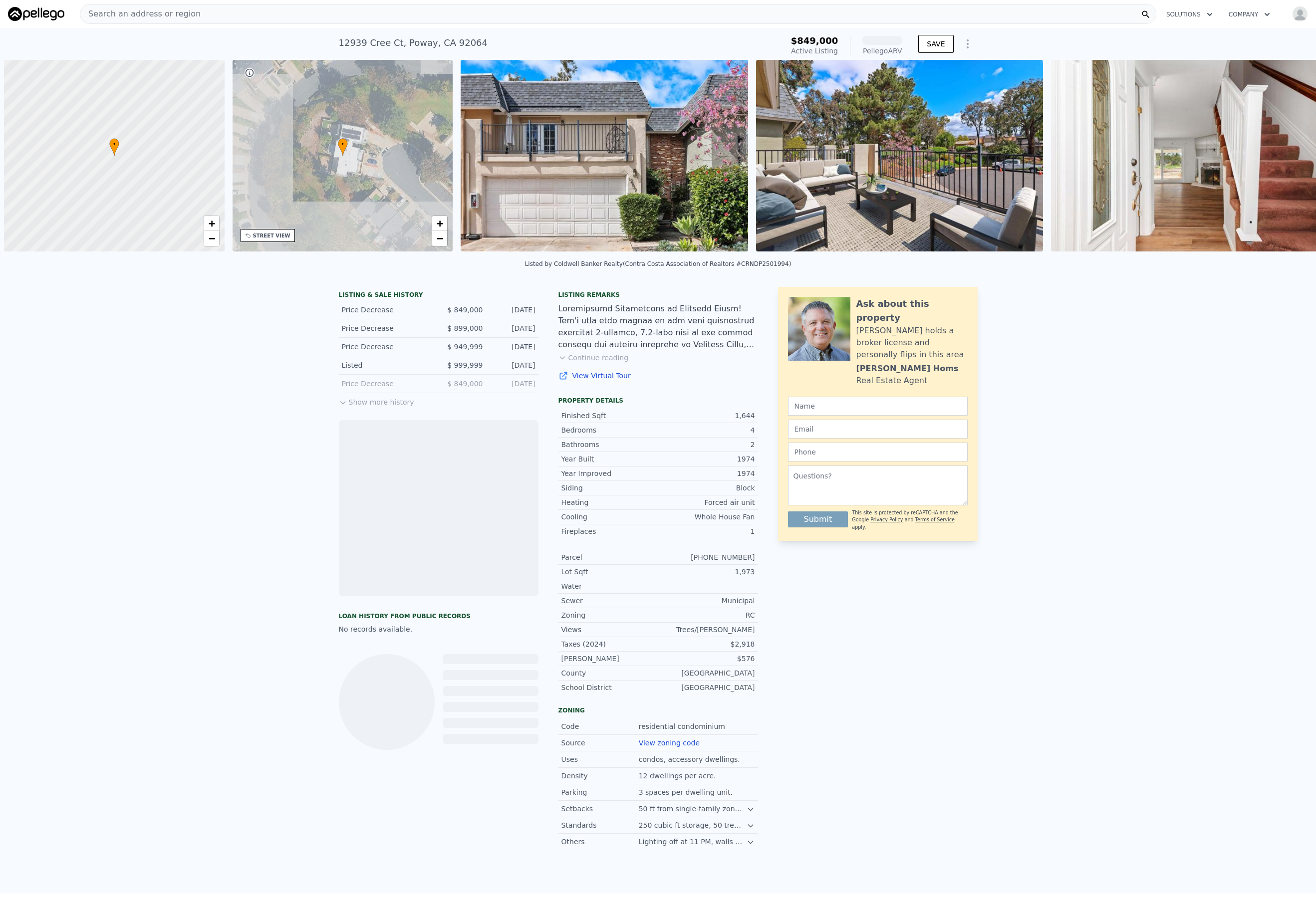
scroll to position [0, 4]
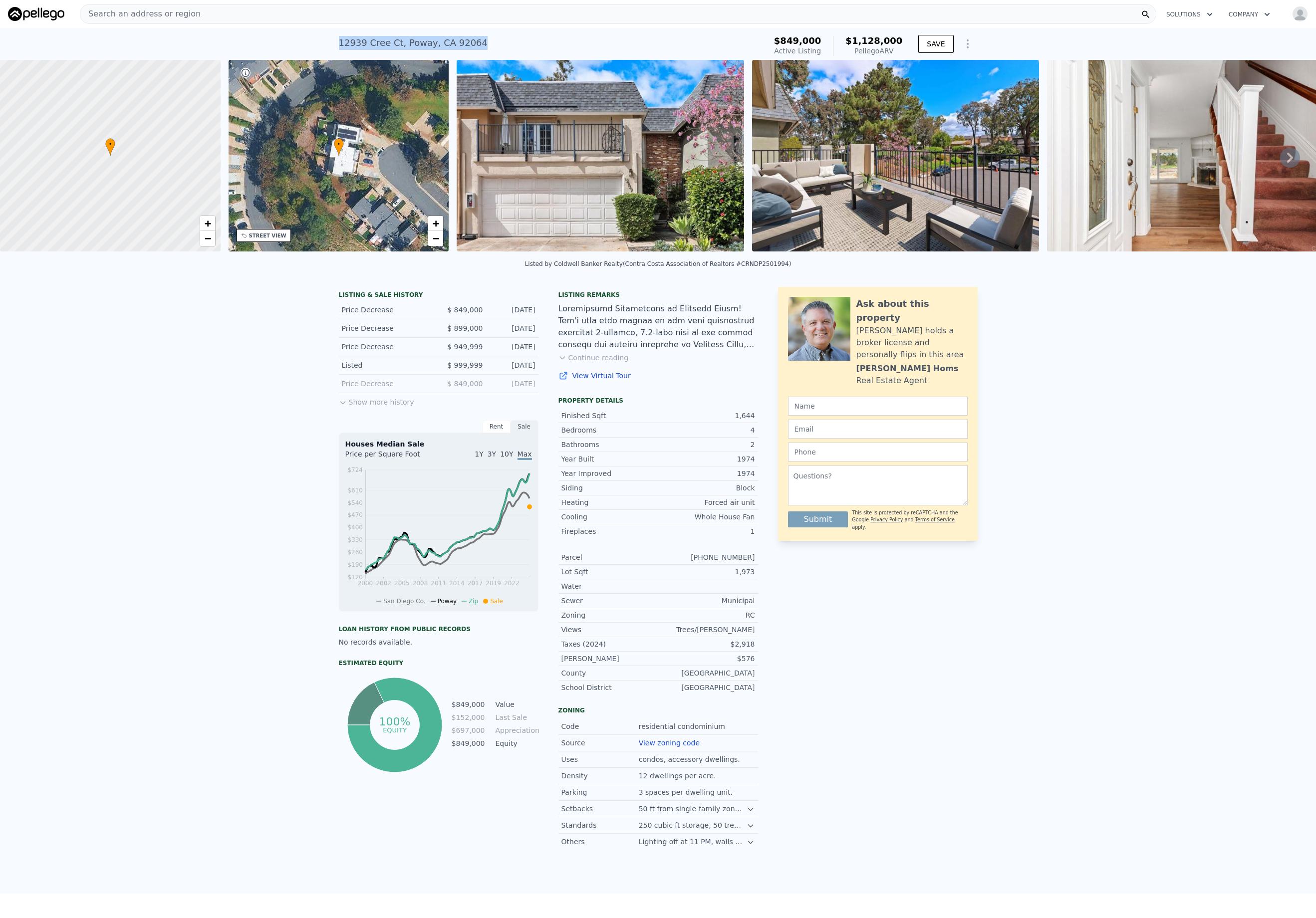
drag, startPoint x: 336, startPoint y: 42, endPoint x: 499, endPoint y: 36, distance: 163.1
click at [499, 36] on div "[STREET_ADDRESS] Active at $849k (~ARV $1.128m )" at bounding box center [551, 46] width 424 height 28
copy div "[STREET_ADDRESS] Active at $849k (~ARV $1.128m )"
click at [1287, 162] on icon at bounding box center [1290, 157] width 20 height 20
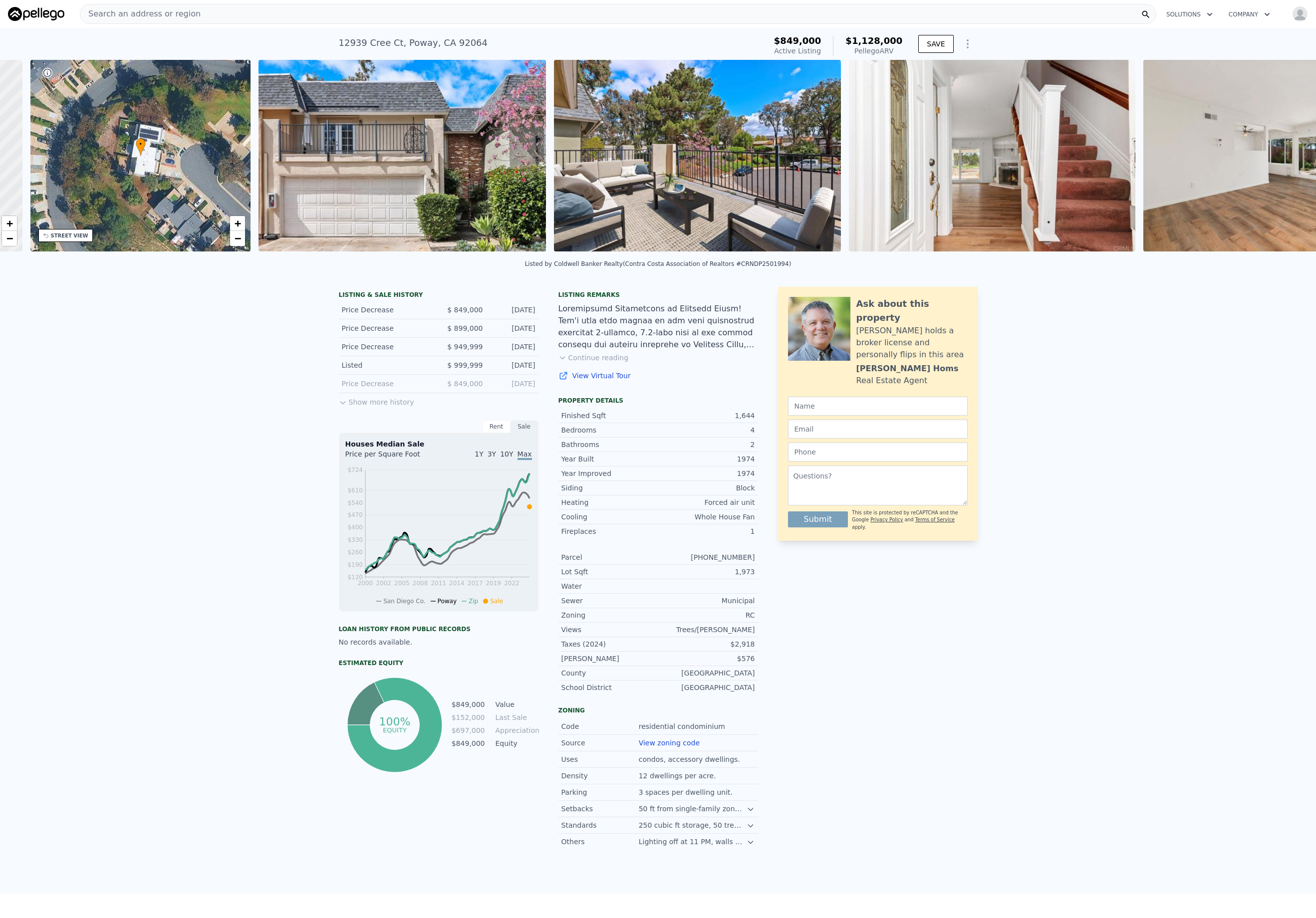
scroll to position [0, 233]
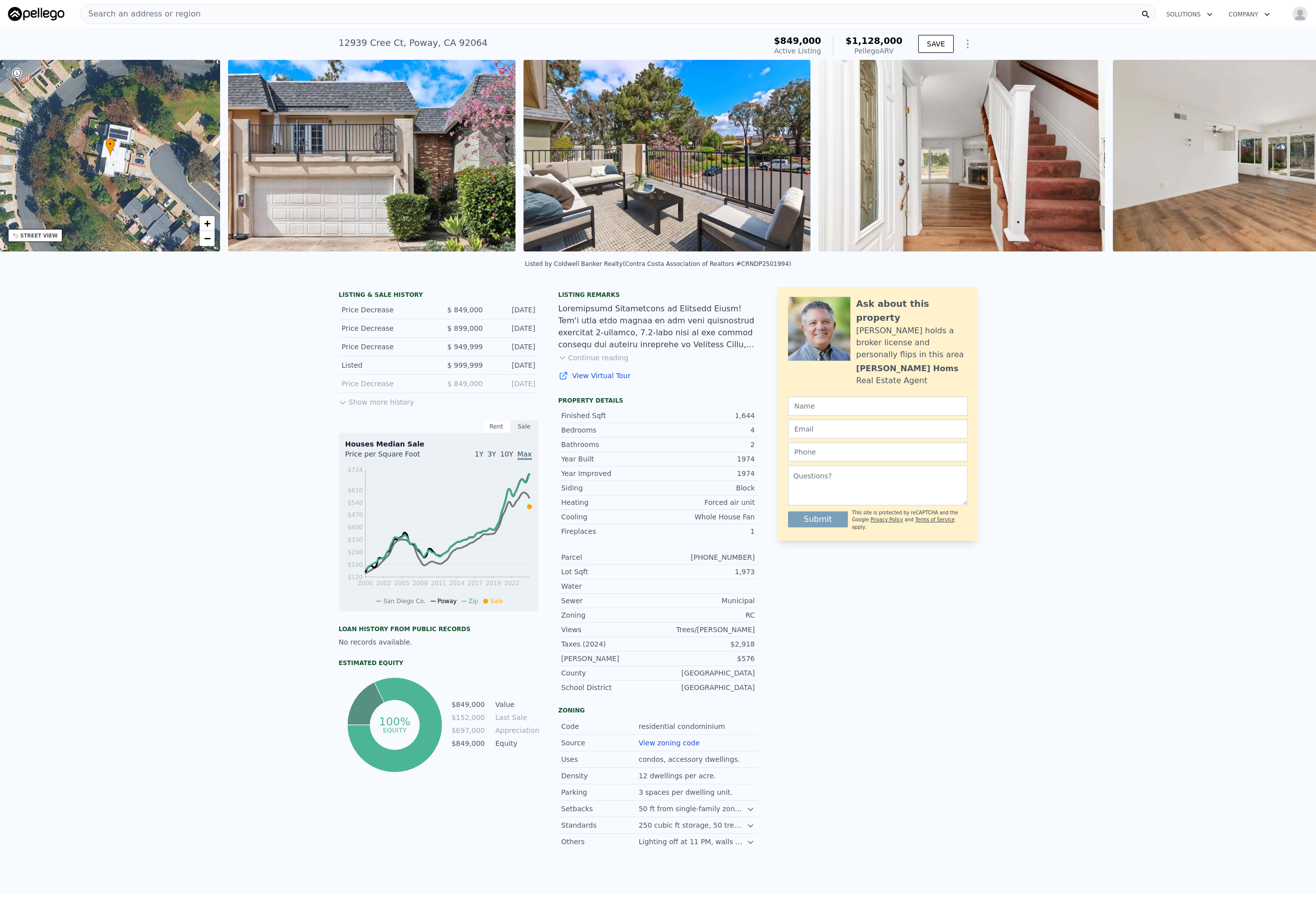
click at [1287, 162] on img at bounding box center [1256, 156] width 286 height 192
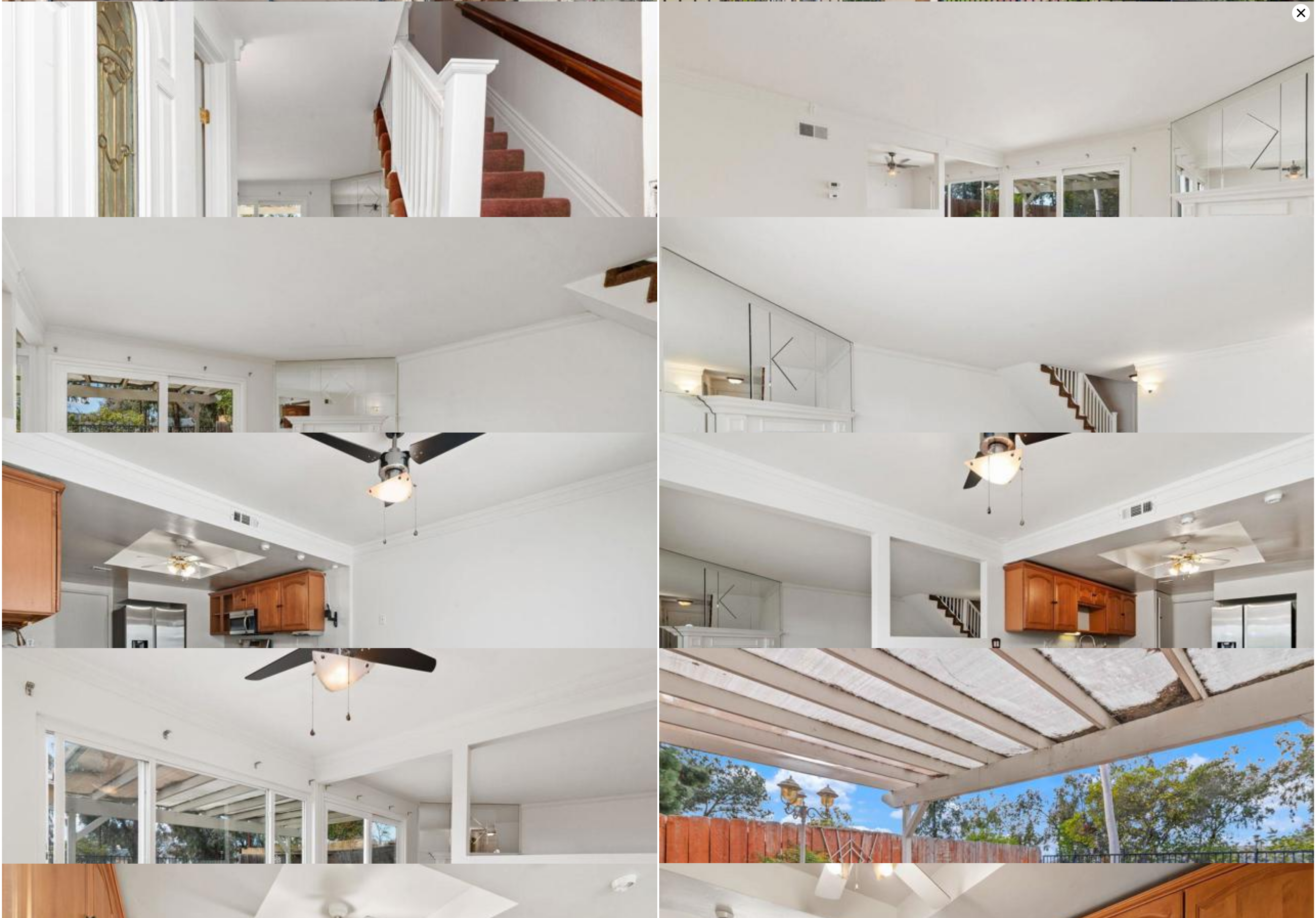
scroll to position [215, 0]
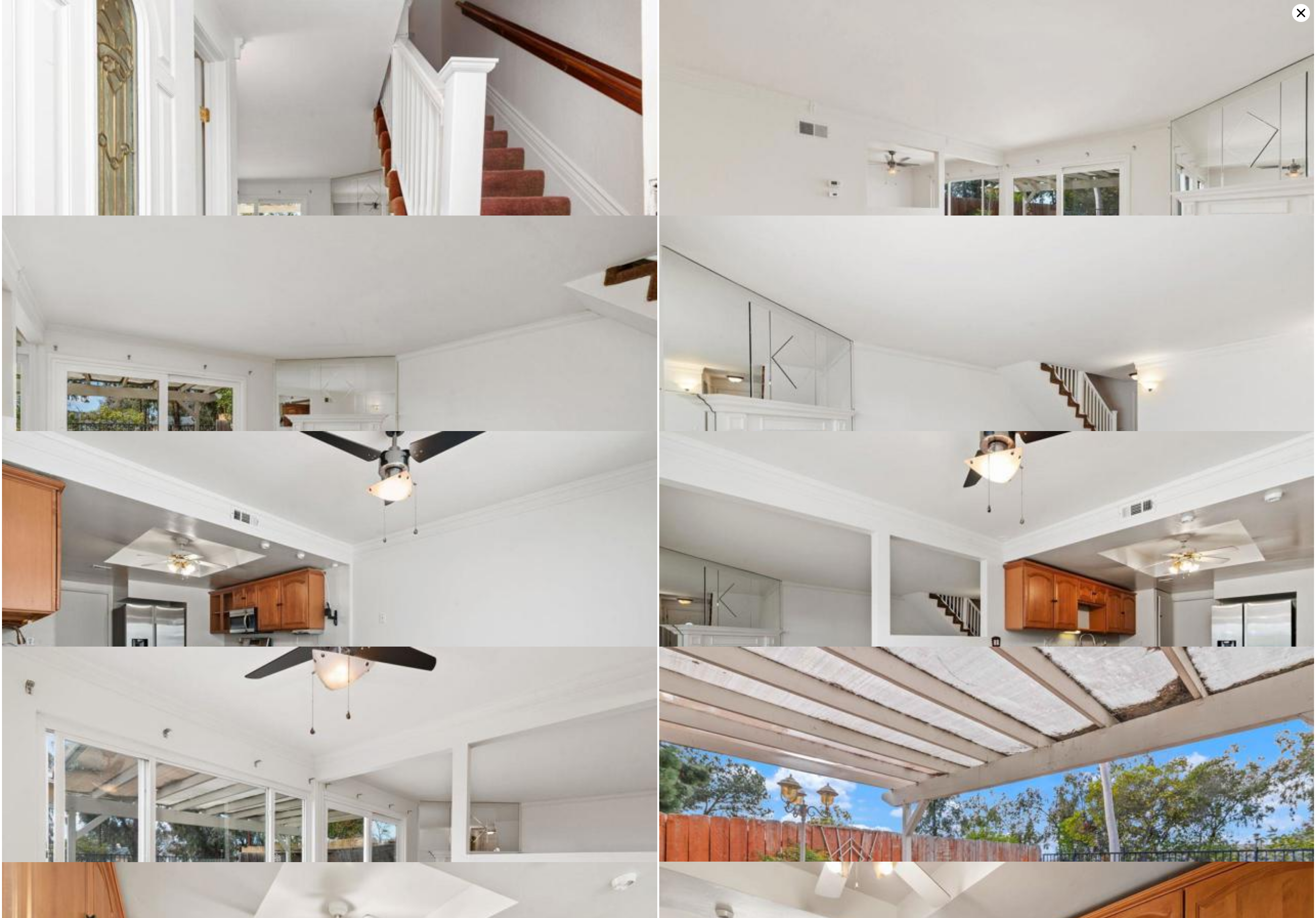
click at [1303, 14] on icon at bounding box center [1301, 13] width 8 height 8
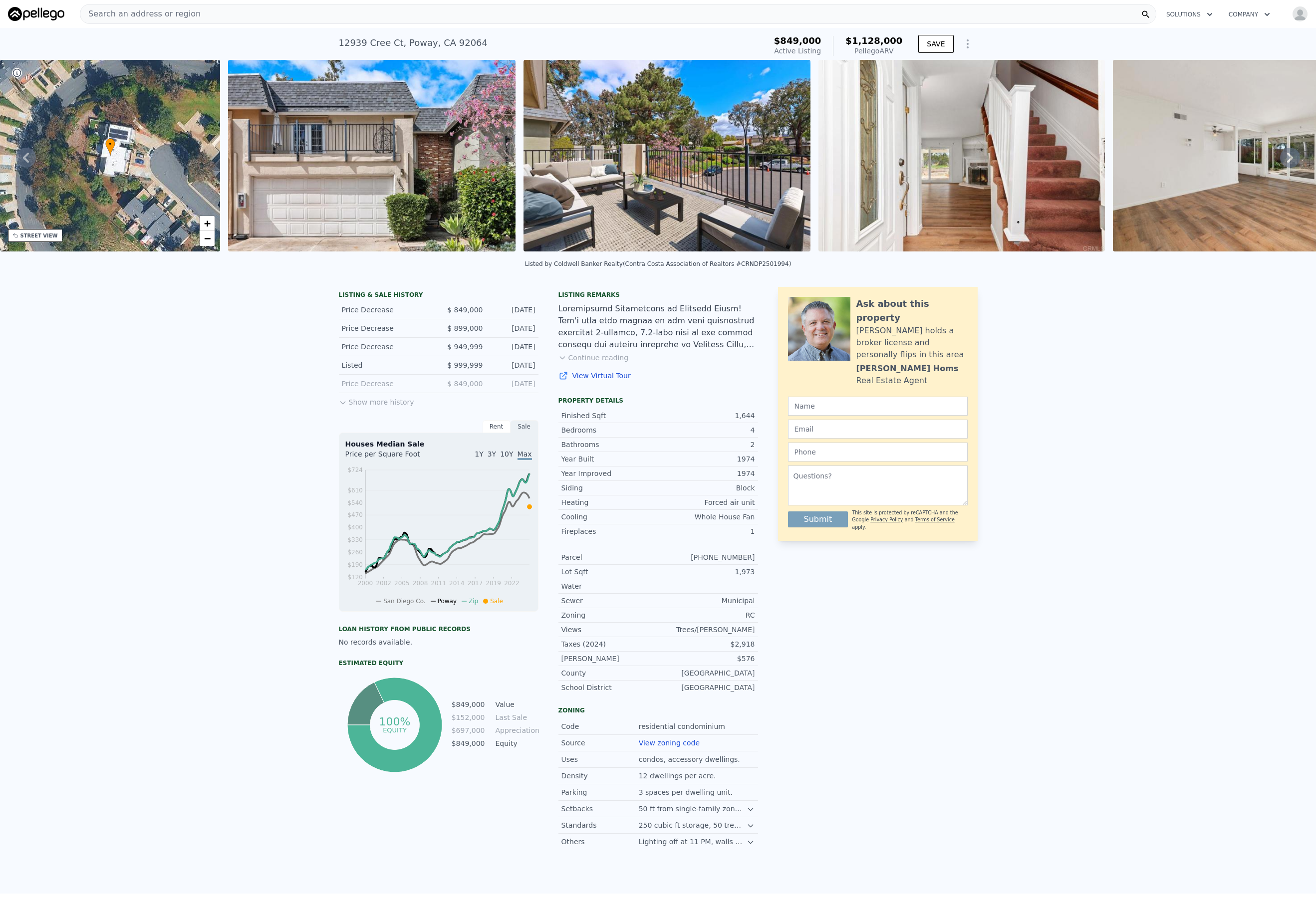
click at [491, 433] on div "Rent" at bounding box center [497, 427] width 28 height 13
click at [521, 443] on div "Rent over time Price per Square Foot 1Y 3Y 10Y Max 2002 2004 2007 2009 2012 201…" at bounding box center [439, 523] width 200 height 179
click at [521, 433] on div "Sale" at bounding box center [524, 427] width 28 height 13
click at [339, 407] on icon at bounding box center [343, 403] width 8 height 8
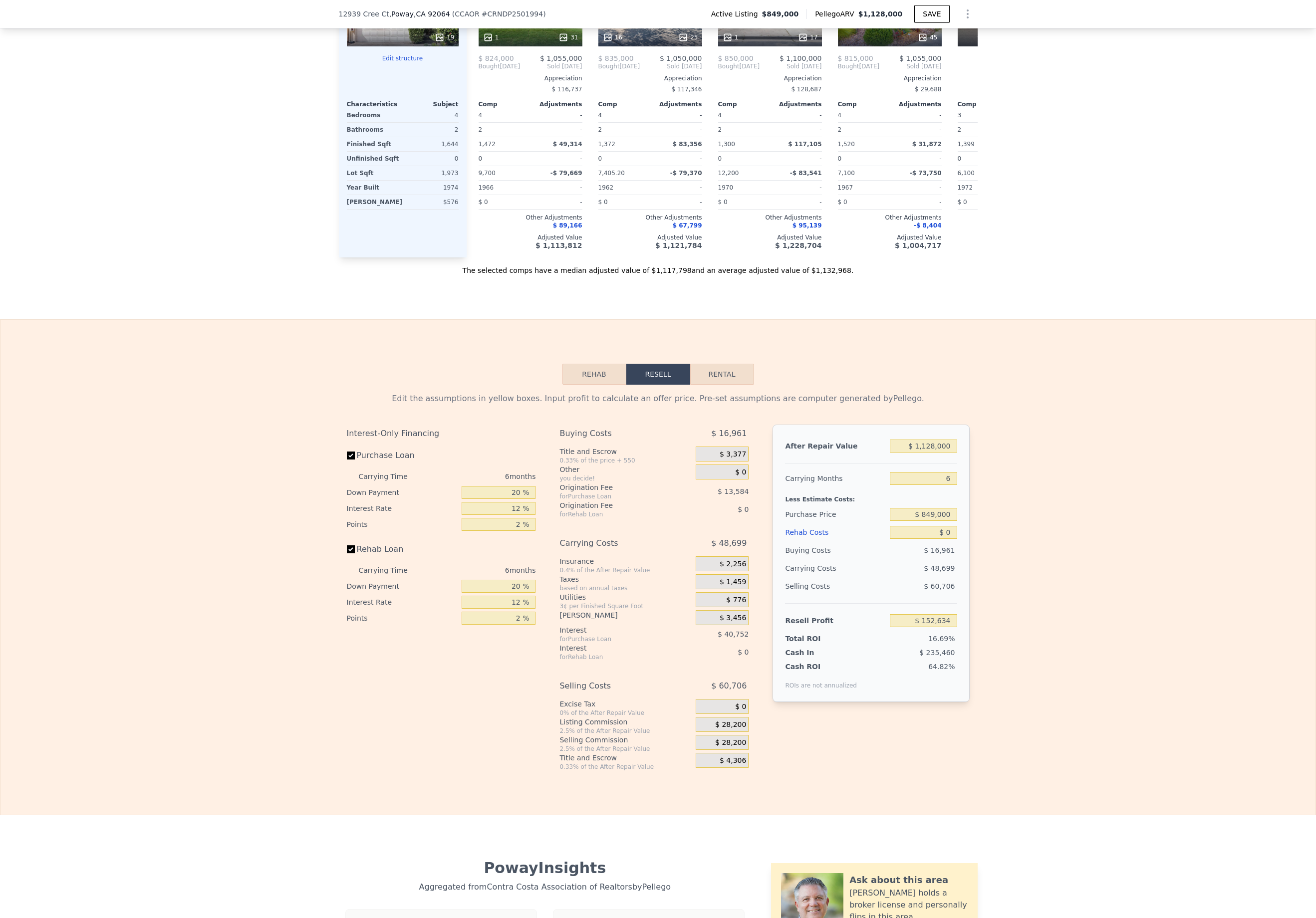
scroll to position [1260, 0]
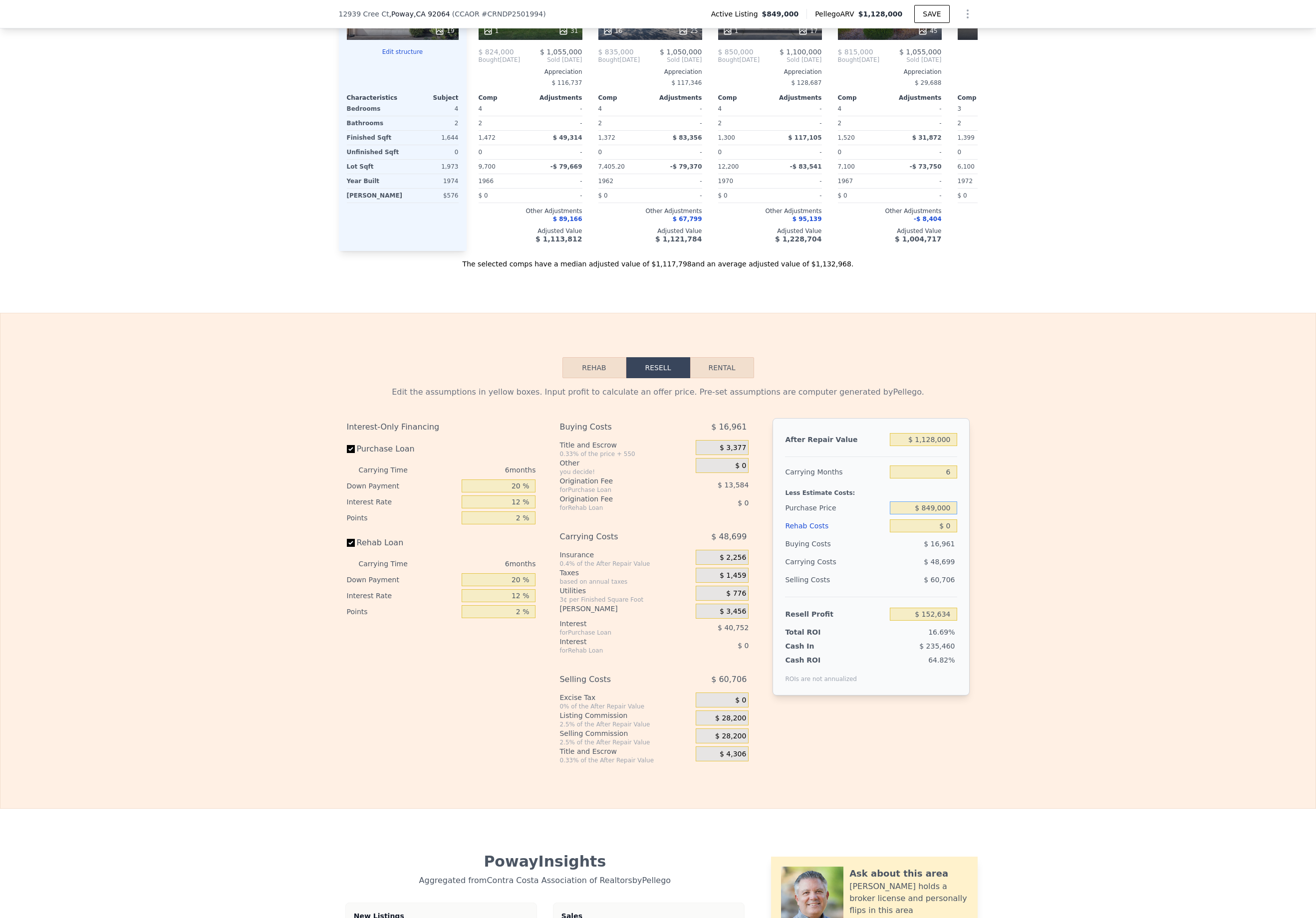
click at [926, 515] on input "$ 849,000" at bounding box center [923, 508] width 67 height 13
type input "$ 815,000"
click at [1123, 501] on div "Edit the assumptions in yellow boxes. Input profit to calculate an offer price.…" at bounding box center [658, 572] width 1315 height 386
type input "$ 188,923"
click at [651, 459] on div "0.33% of the price + 550" at bounding box center [625, 454] width 132 height 8
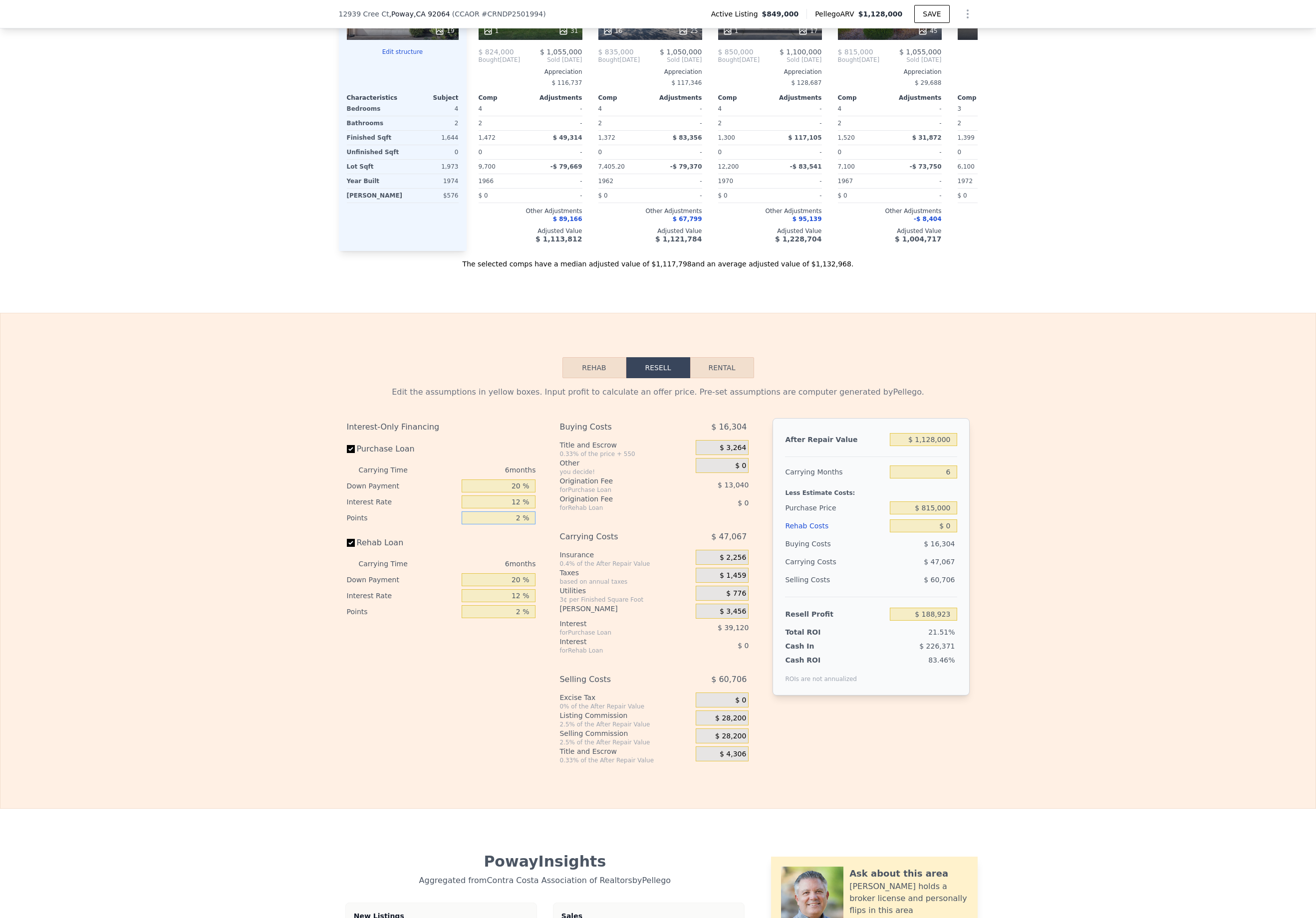
drag, startPoint x: 511, startPoint y: 535, endPoint x: 533, endPoint y: 537, distance: 22.1
click at [533, 537] on div "Interest-Only Financing Purchase Loan Carrying Time 6 months Down Payment 20 % …" at bounding box center [444, 591] width 197 height 346
type input "1 %"
type input "$ 195,443"
click at [533, 538] on div "Interest-Only Financing Purchase Loan Carrying Time 6 months Down Payment 20 % …" at bounding box center [444, 591] width 197 height 346
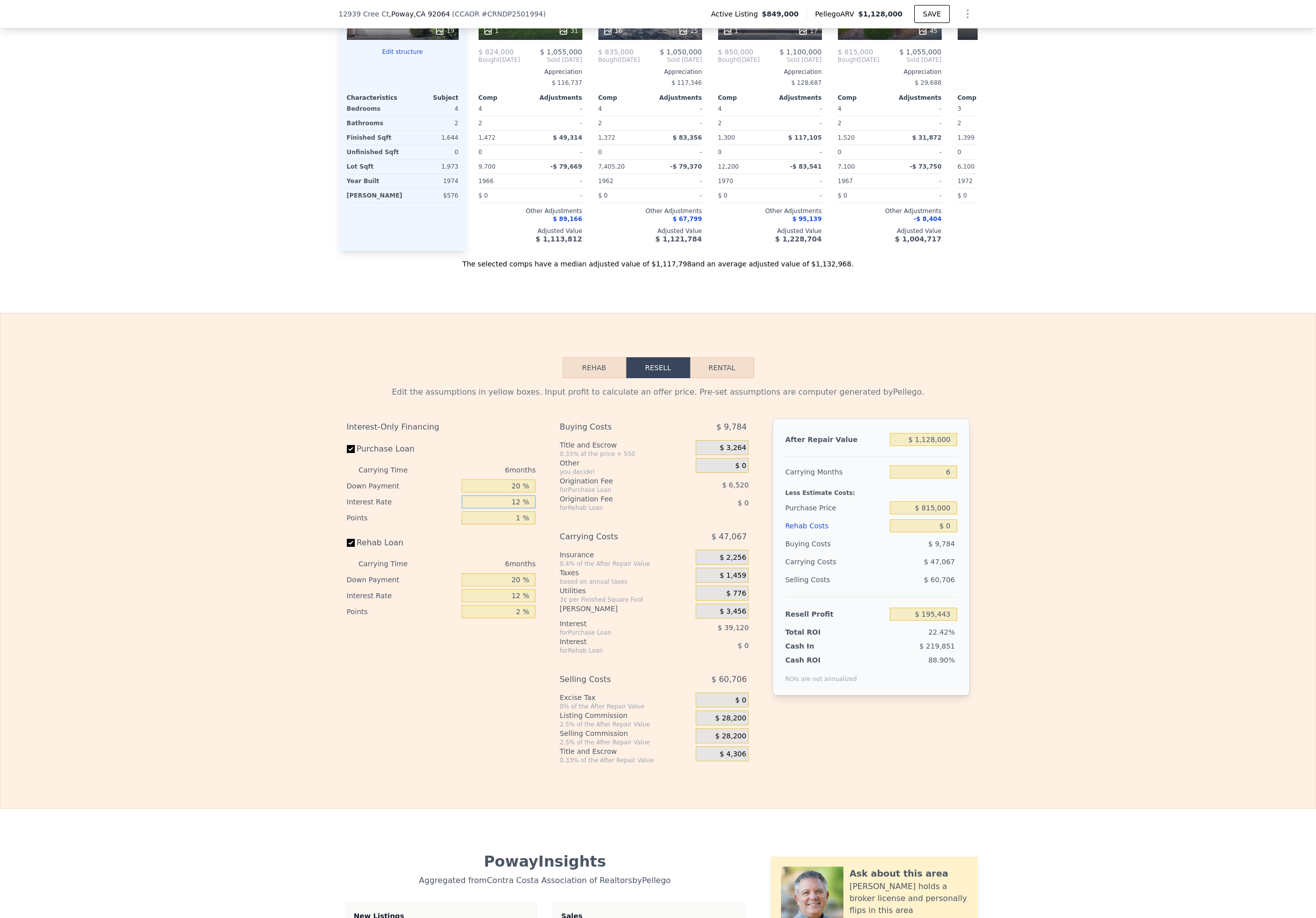
drag, startPoint x: 506, startPoint y: 518, endPoint x: 568, endPoint y: 515, distance: 62.1
click at [568, 515] on div "Interest-Only Financing Purchase Loan Carrying Time 6 months Down Payment 20 % …" at bounding box center [658, 591] width 623 height 346
type input "1 %"
type input "$ 231,305"
type input "11 %"
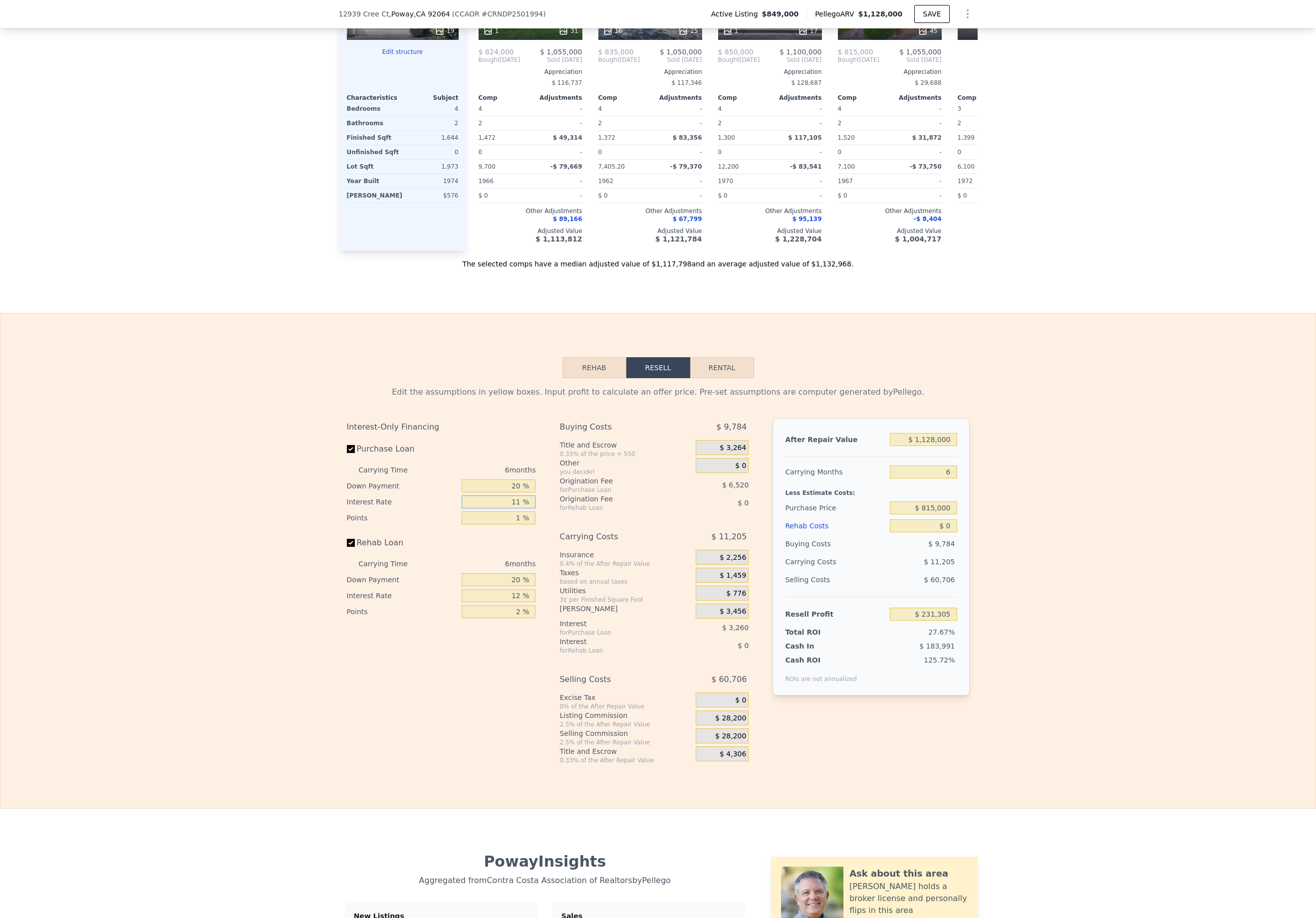
type input "$ 198,701"
type input "11 %"
click at [446, 572] on div "6 months" at bounding box center [481, 564] width 108 height 16
drag, startPoint x: 505, startPoint y: 501, endPoint x: 572, endPoint y: 498, distance: 67.1
click at [572, 498] on div "Interest-Only Financing Purchase Loan Carrying Time 6 months Down Payment 20 % …" at bounding box center [658, 591] width 623 height 346
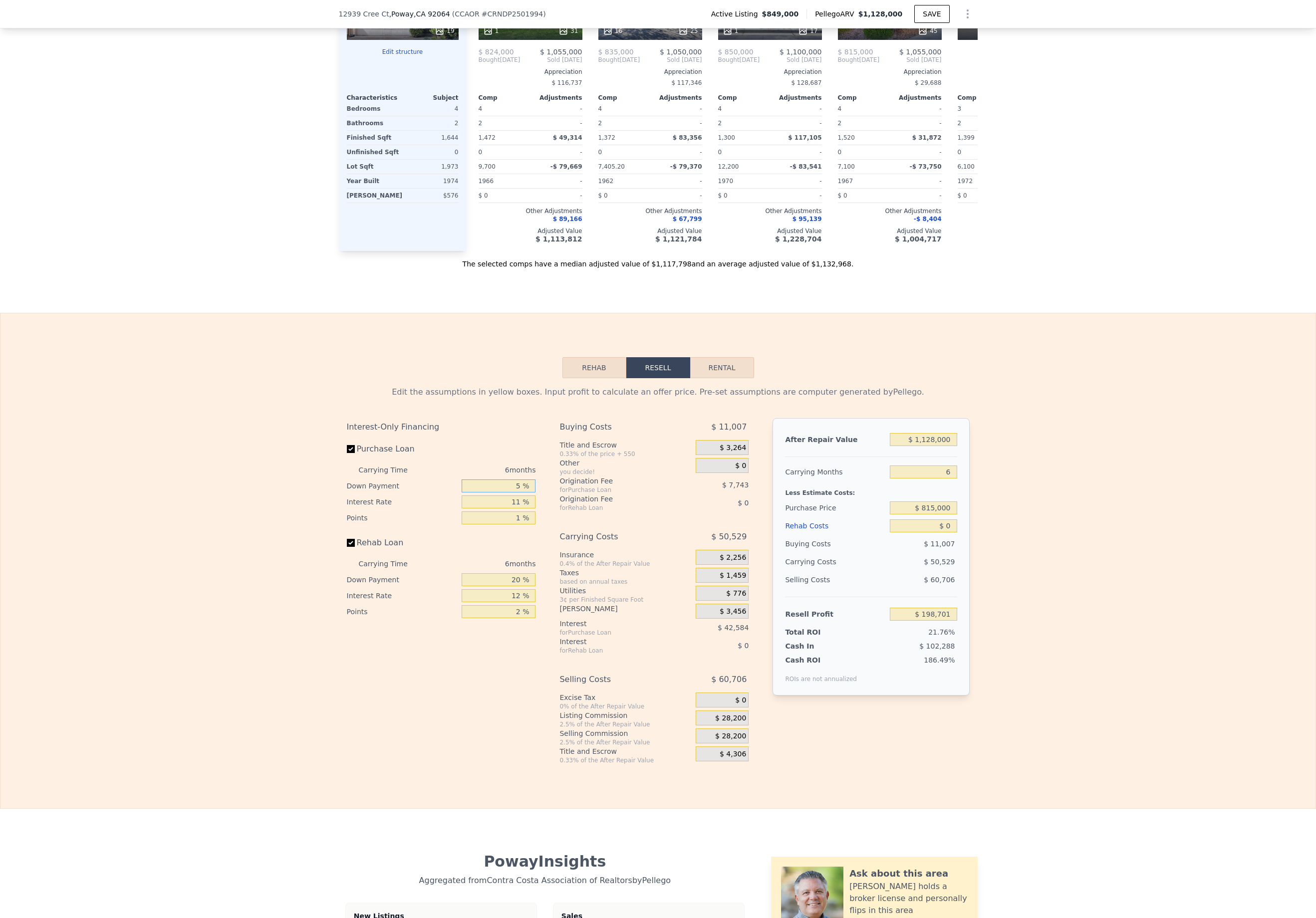
type input "5 %"
type input "$ 190,758"
click at [572, 486] on div "Origination Fee" at bounding box center [615, 481] width 111 height 10
click at [346, 677] on div "Interest-Only Financing Purchase Loan Carrying Time 6 months Down Payment 5 % I…" at bounding box center [444, 591] width 197 height 346
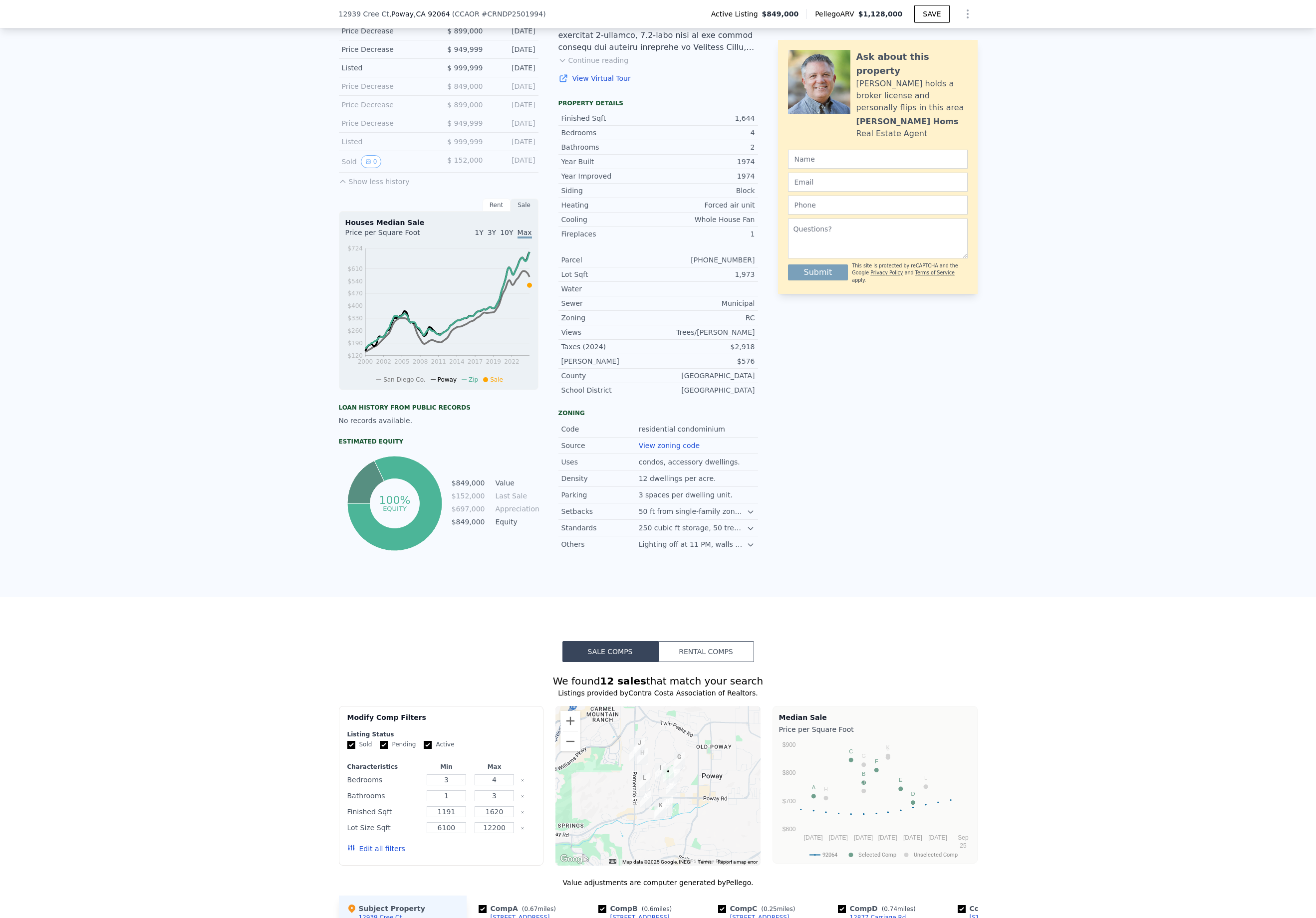
scroll to position [0, 0]
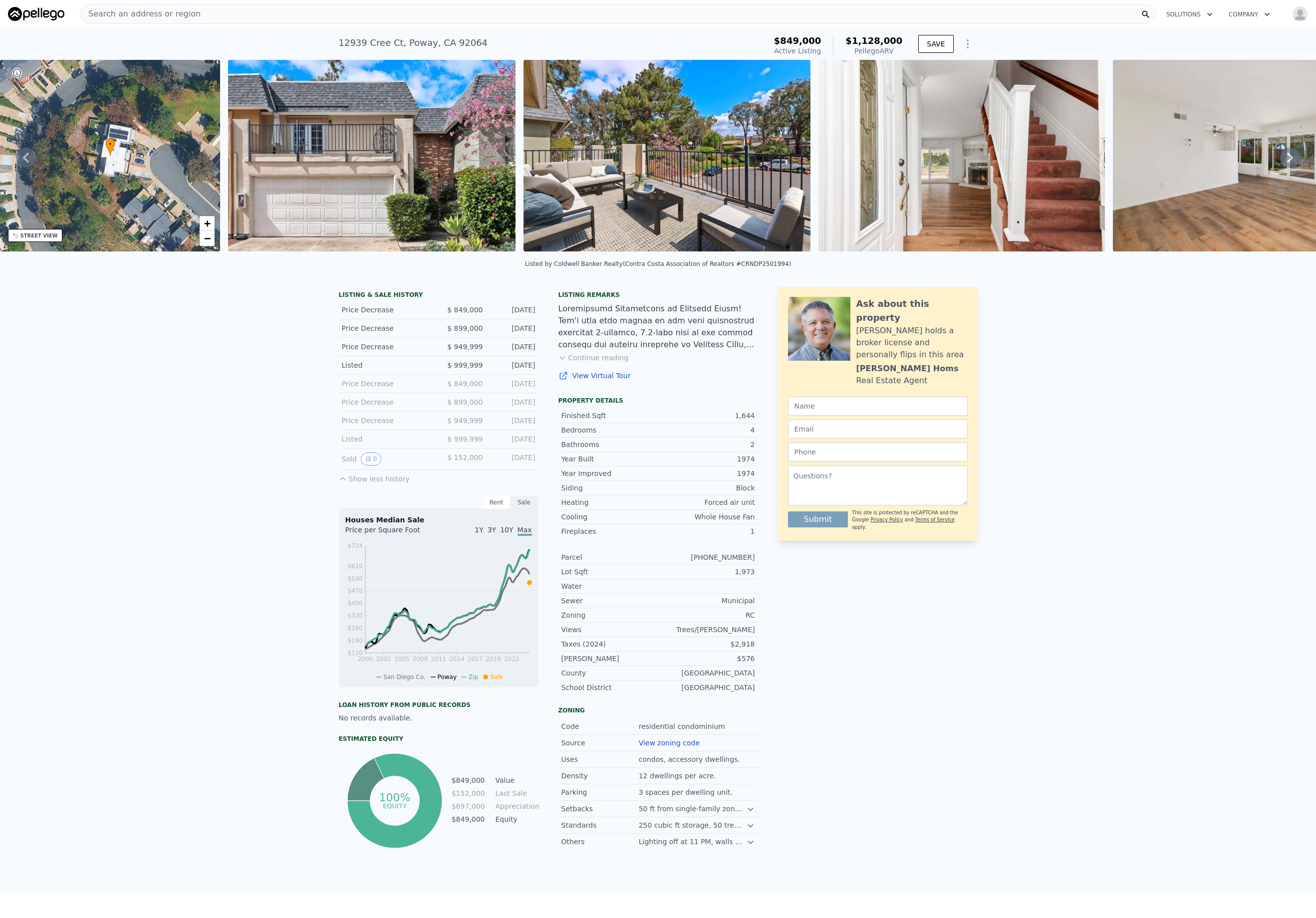
click at [1280, 162] on icon at bounding box center [1290, 157] width 20 height 20
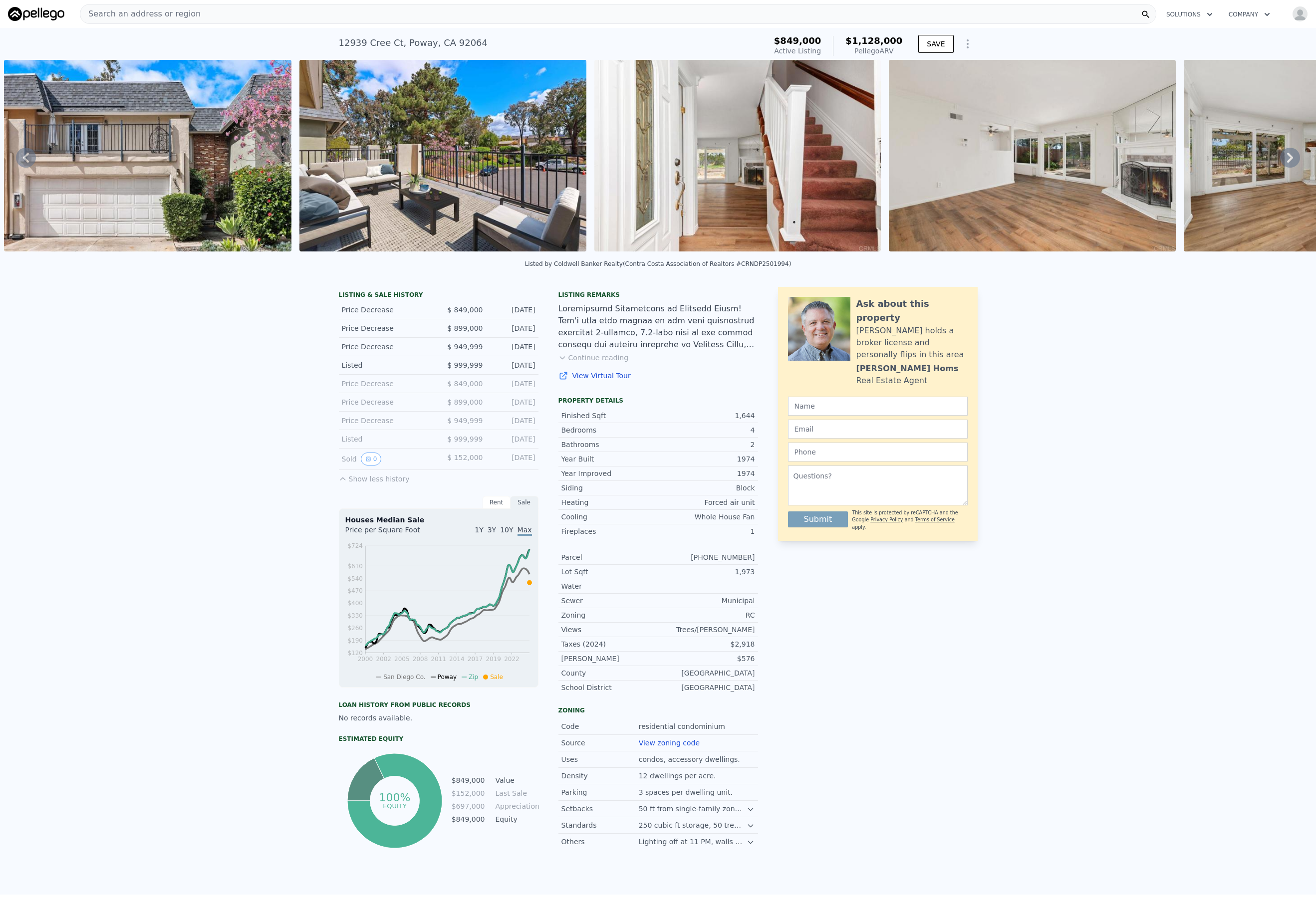
click at [1287, 161] on icon at bounding box center [1290, 157] width 6 height 10
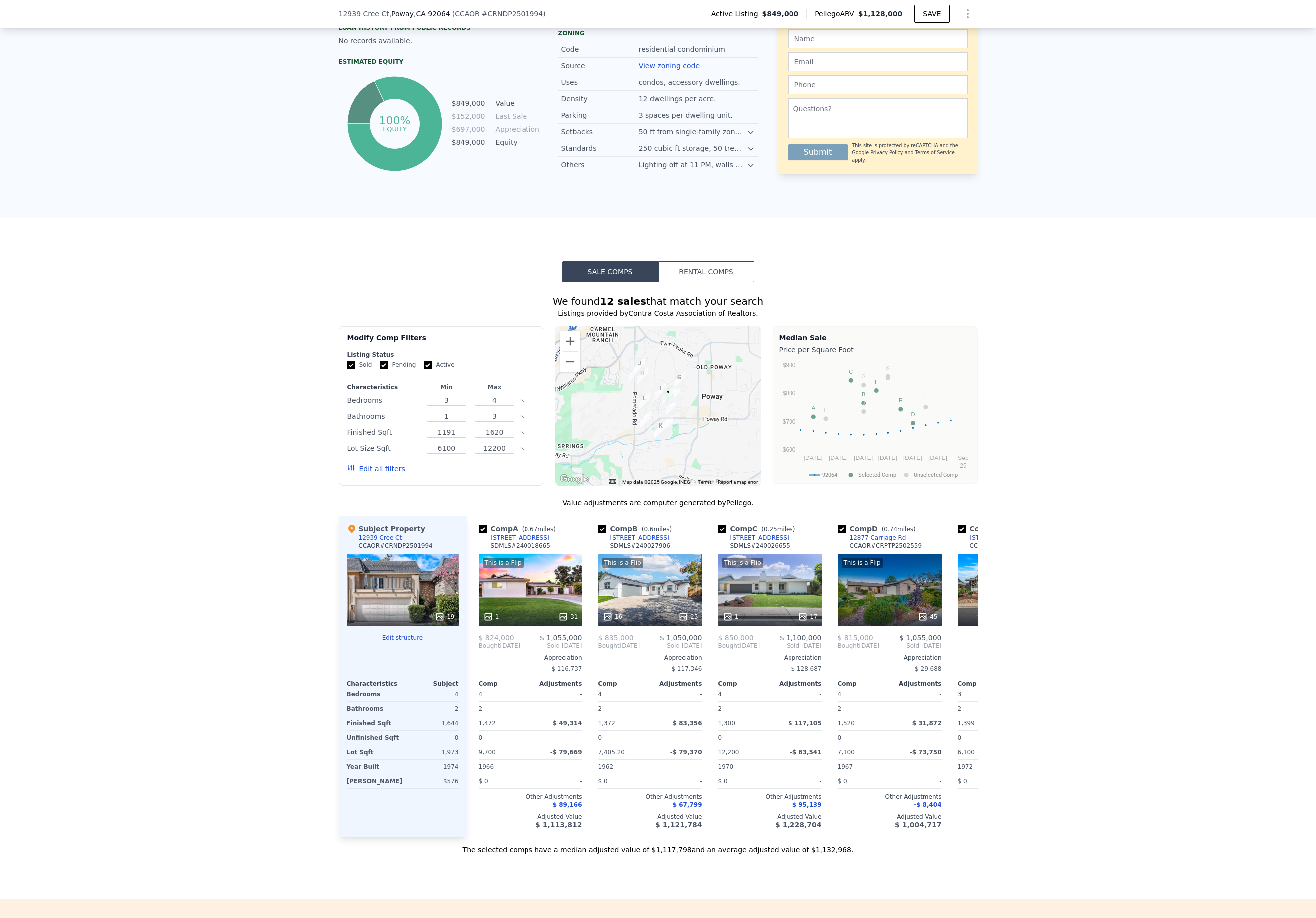
scroll to position [715, 0]
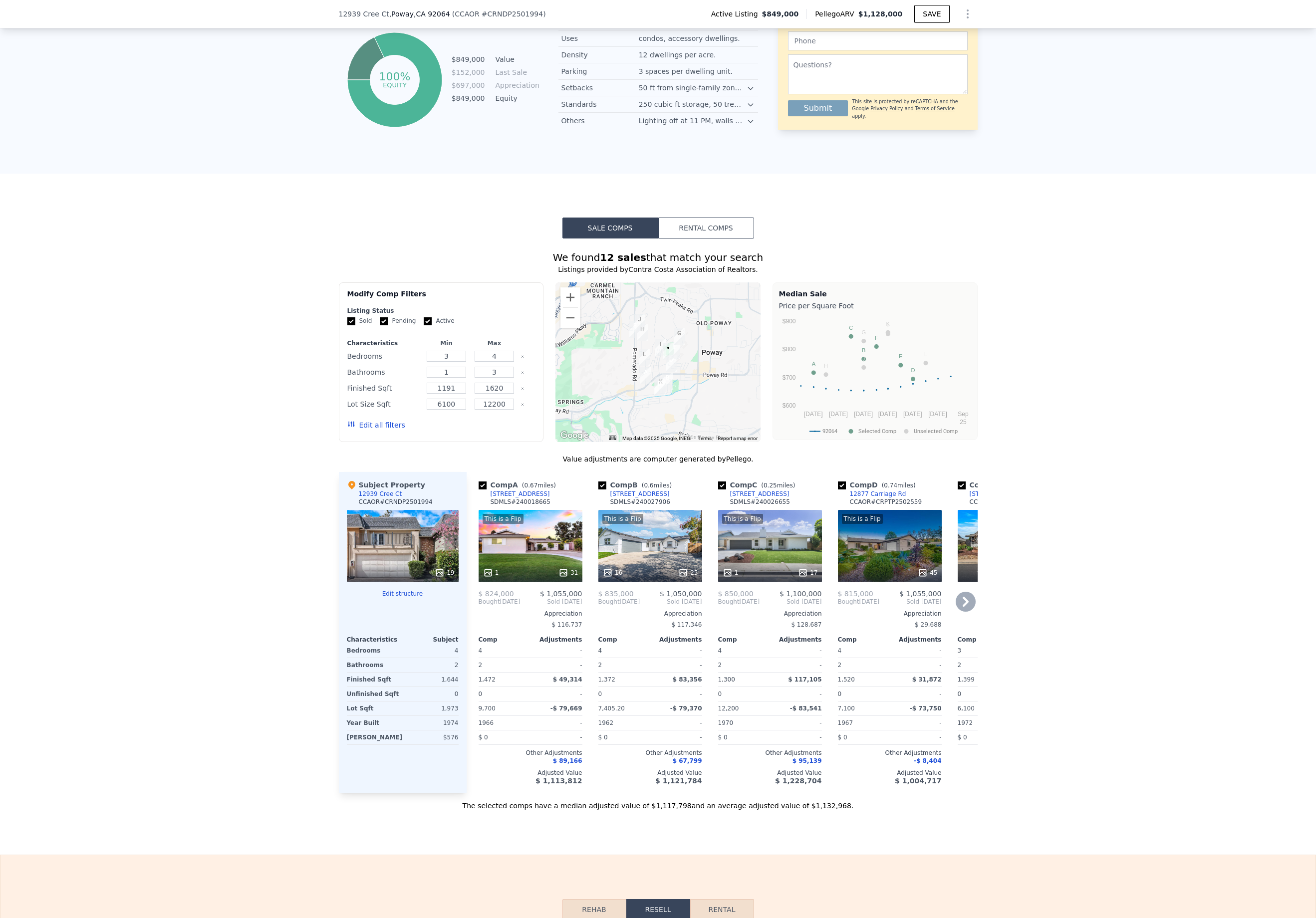
click at [963, 607] on icon at bounding box center [965, 602] width 20 height 20
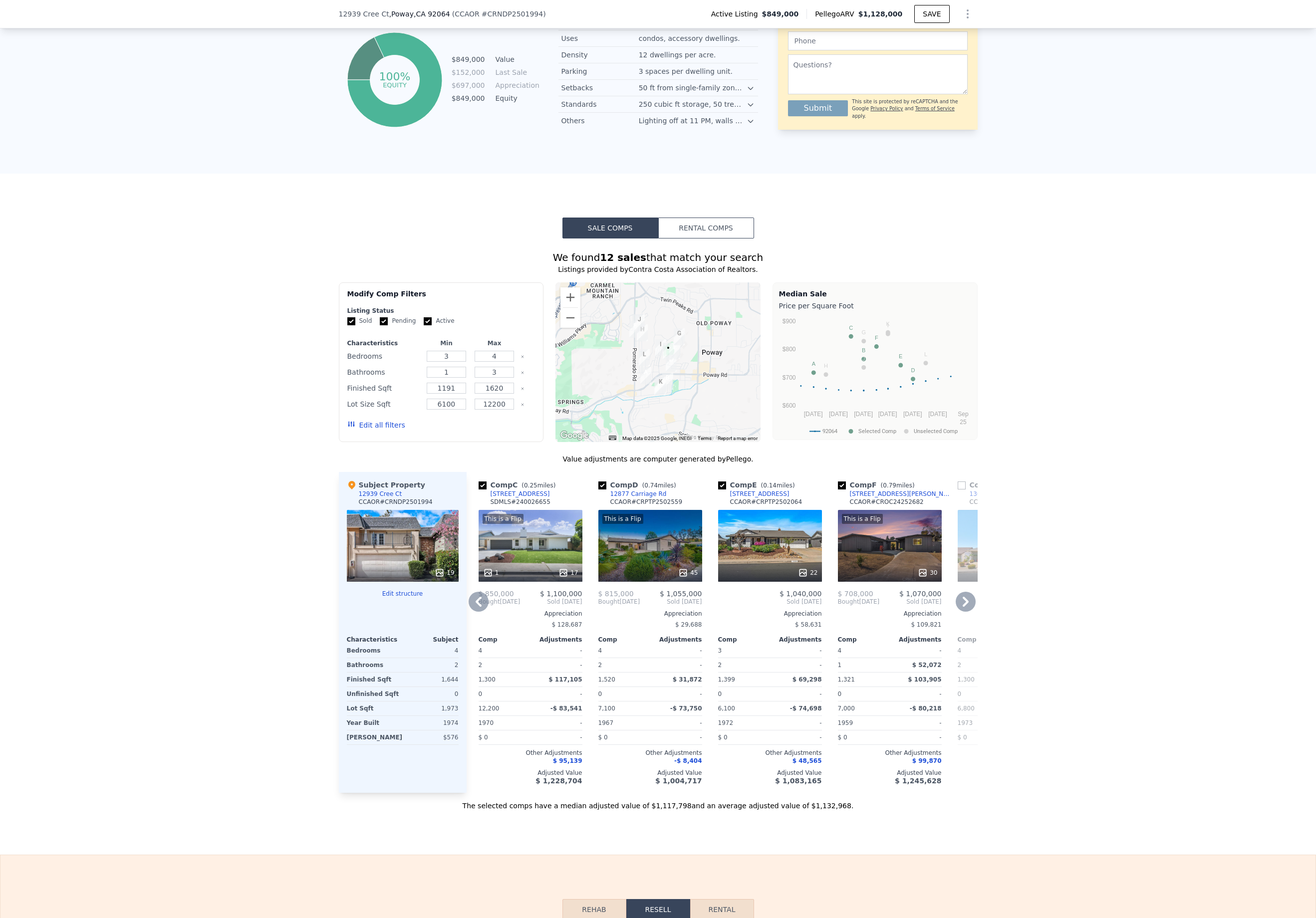
click at [963, 607] on icon at bounding box center [966, 602] width 6 height 10
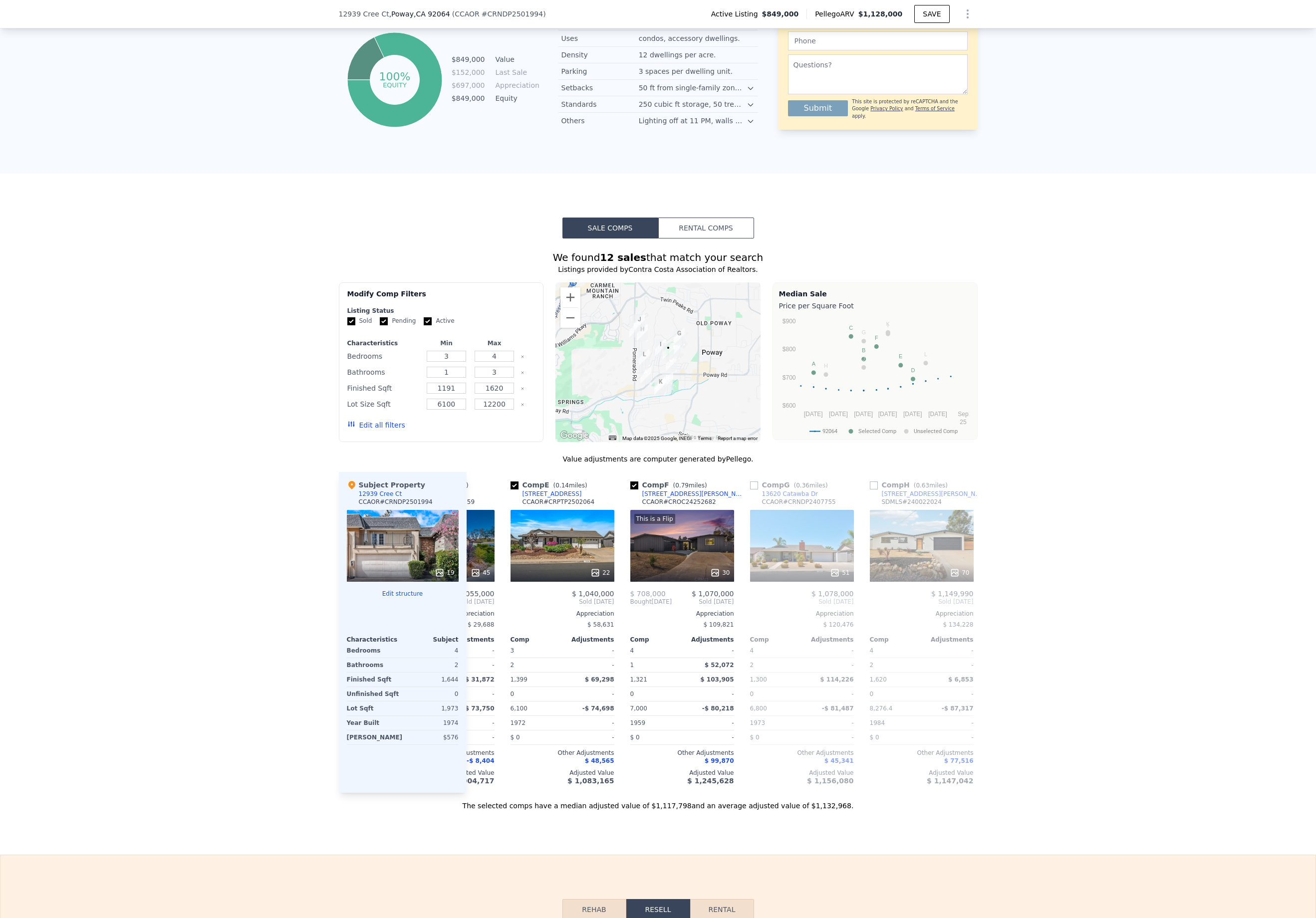
scroll to position [0, 479]
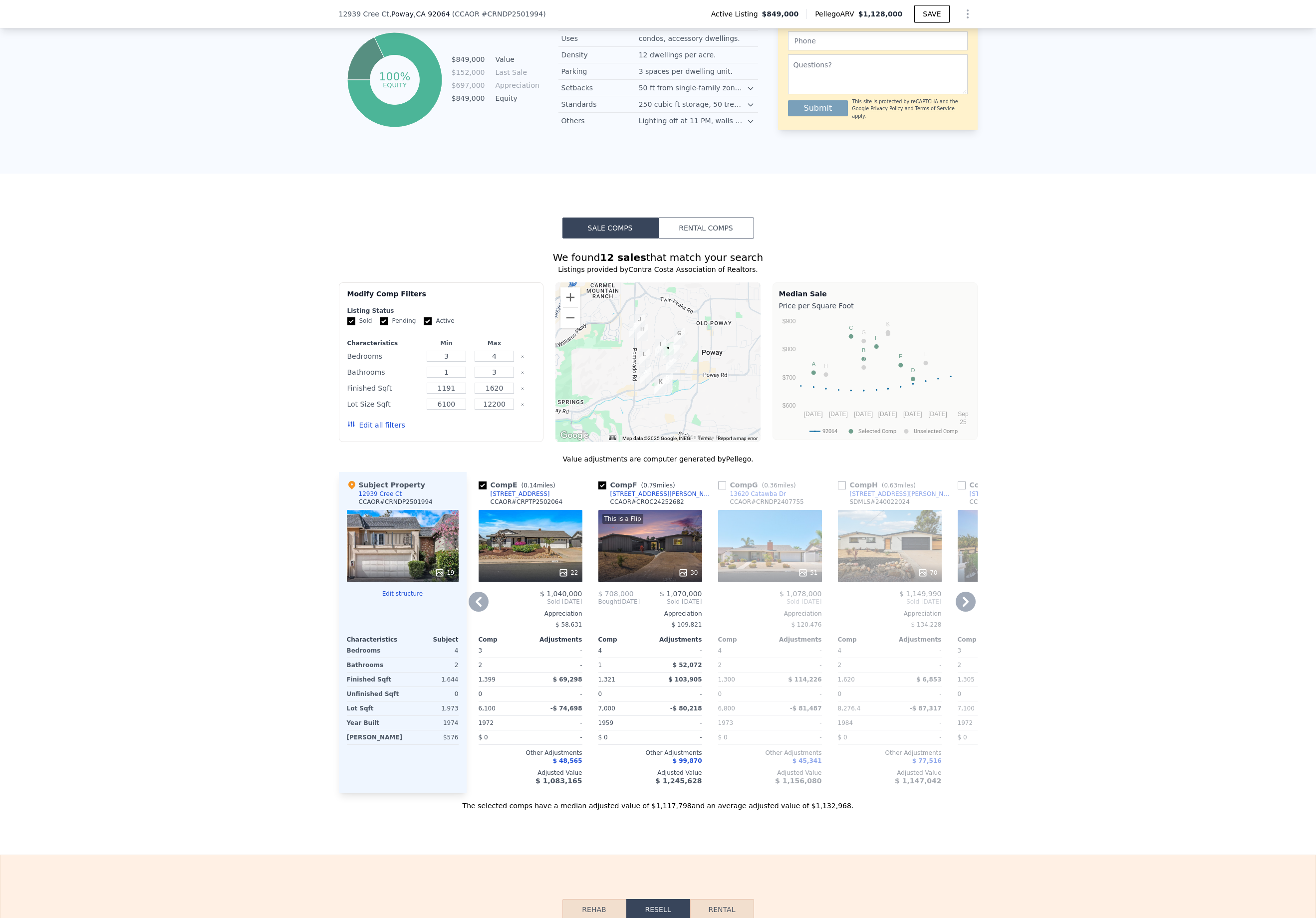
click at [967, 608] on icon at bounding box center [965, 602] width 20 height 20
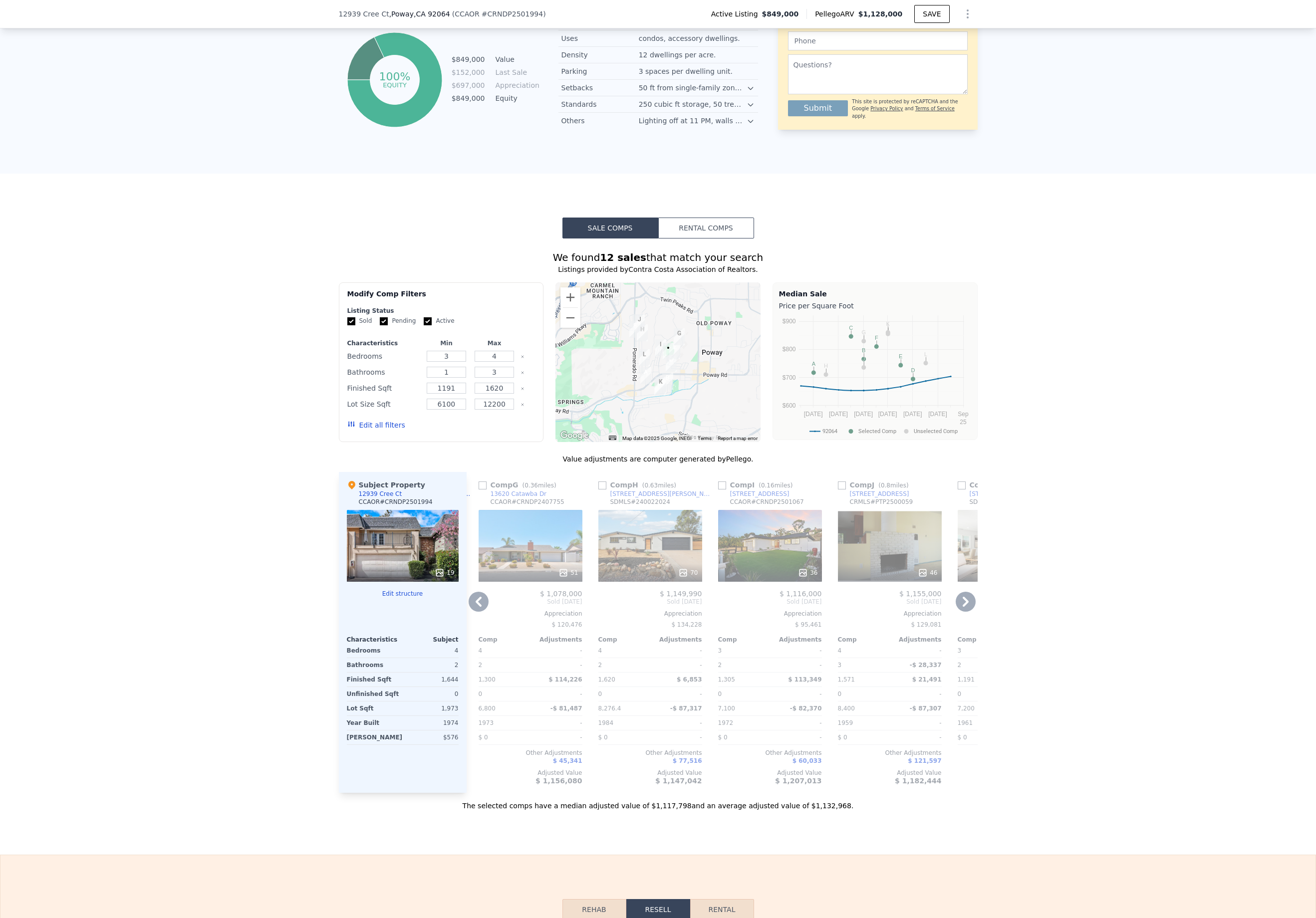
click at [964, 608] on icon at bounding box center [965, 602] width 20 height 20
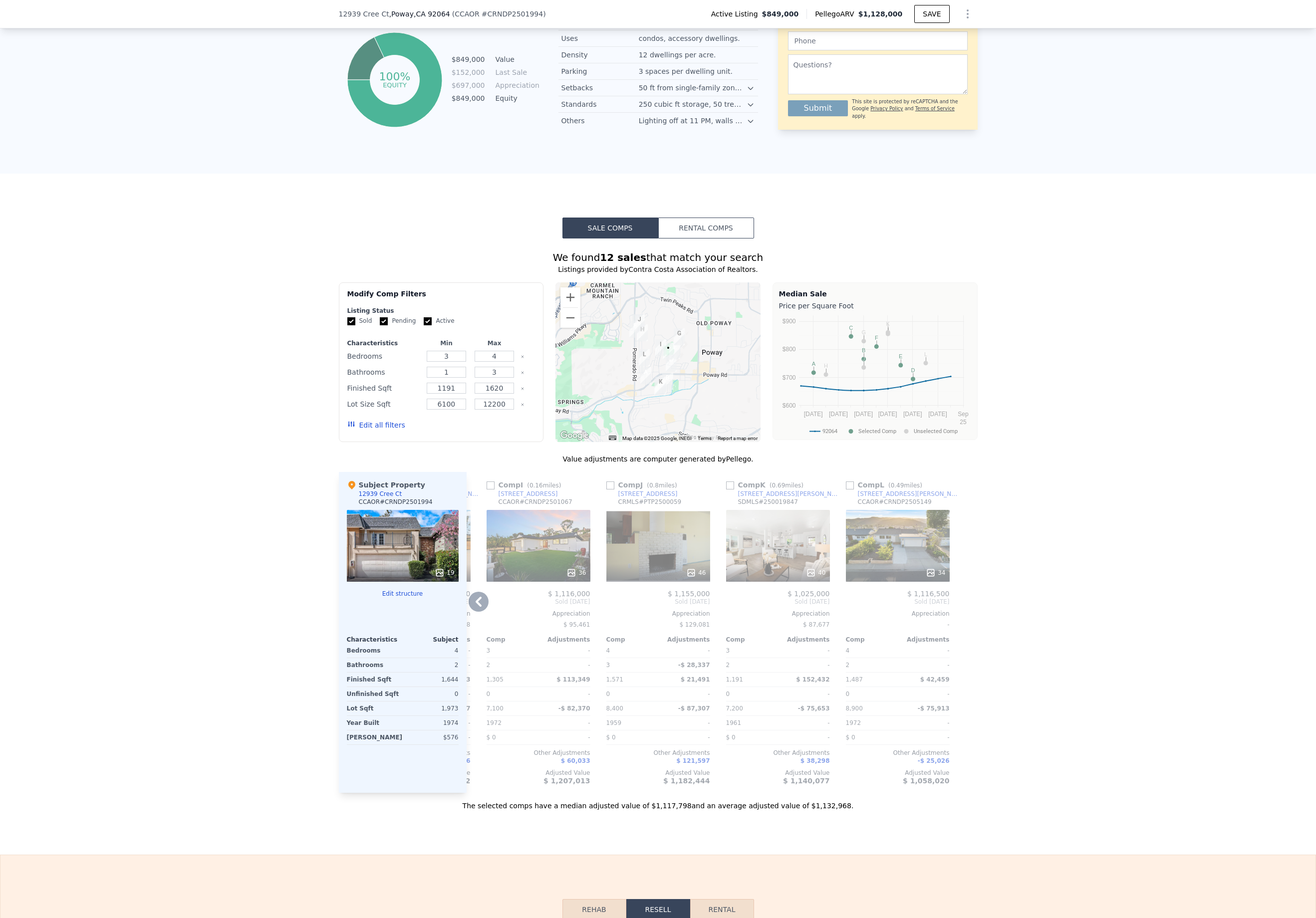
click at [400, 598] on button "Edit structure" at bounding box center [402, 594] width 112 height 8
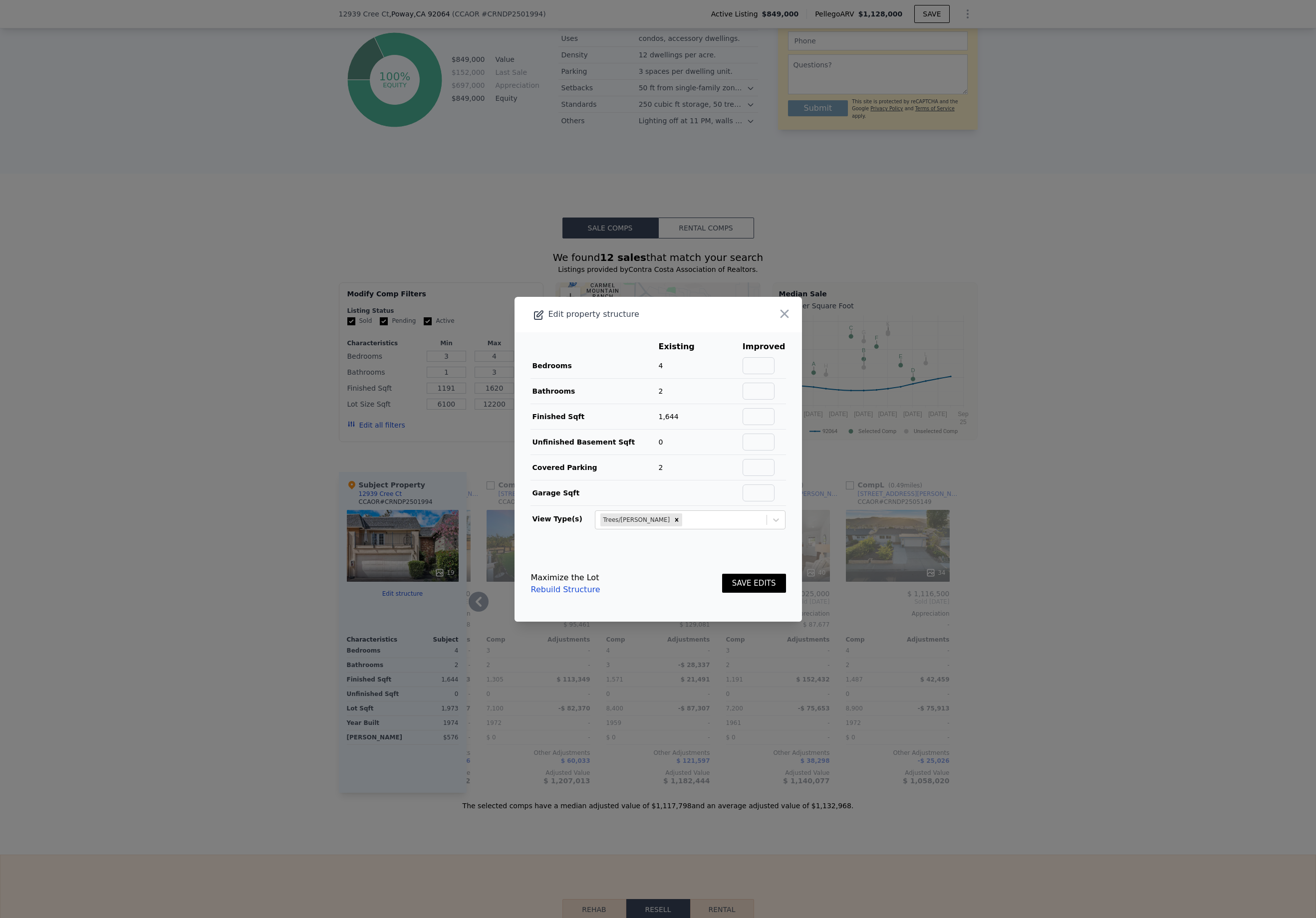
click at [780, 302] on div at bounding box center [772, 314] width 57 height 36
click at [780, 311] on icon "button" at bounding box center [784, 314] width 8 height 8
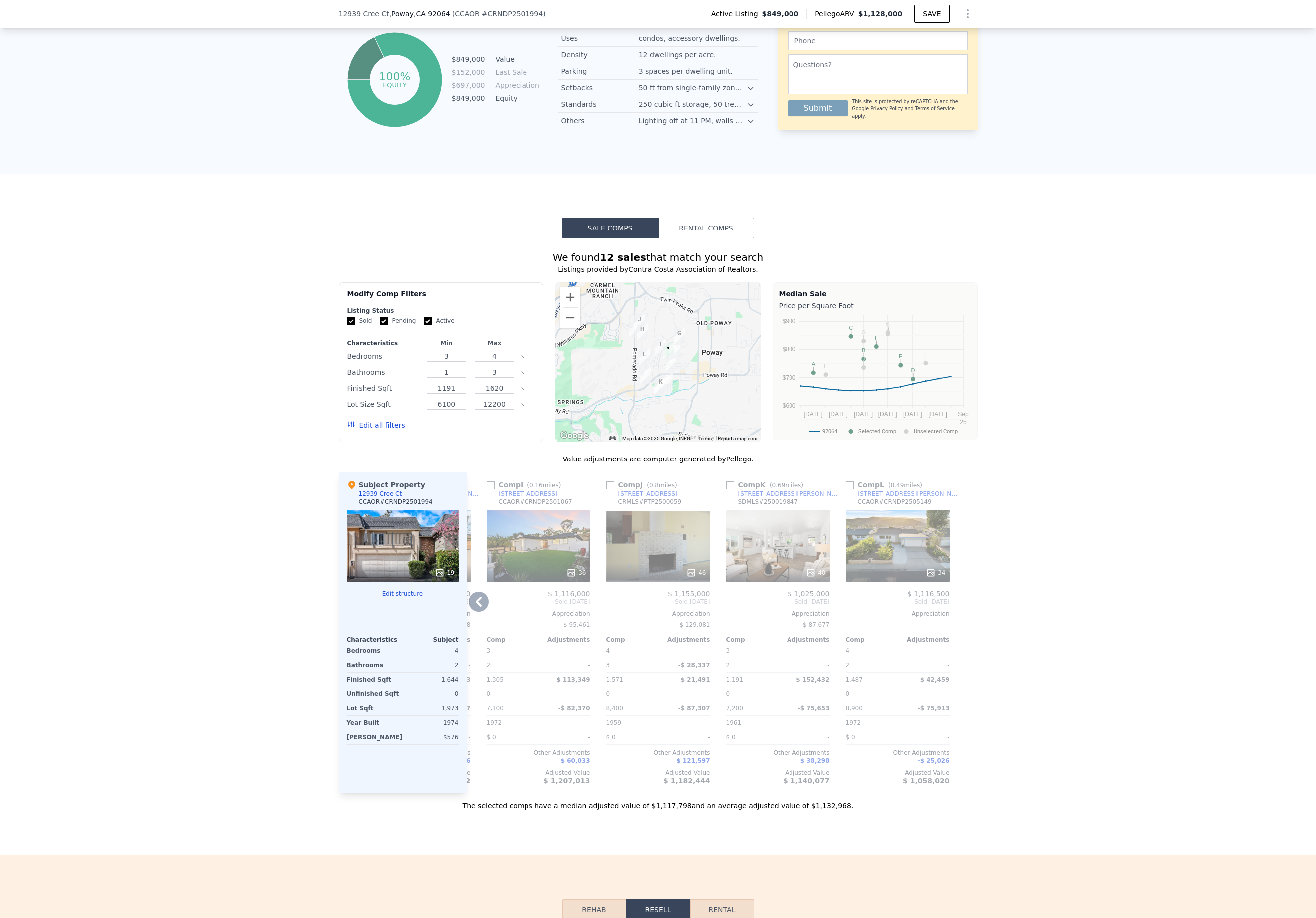
click at [424, 326] on input "Active" at bounding box center [427, 321] width 8 height 8
checkbox input "false"
click at [347, 326] on input "Sold" at bounding box center [351, 321] width 8 height 8
checkbox input "false"
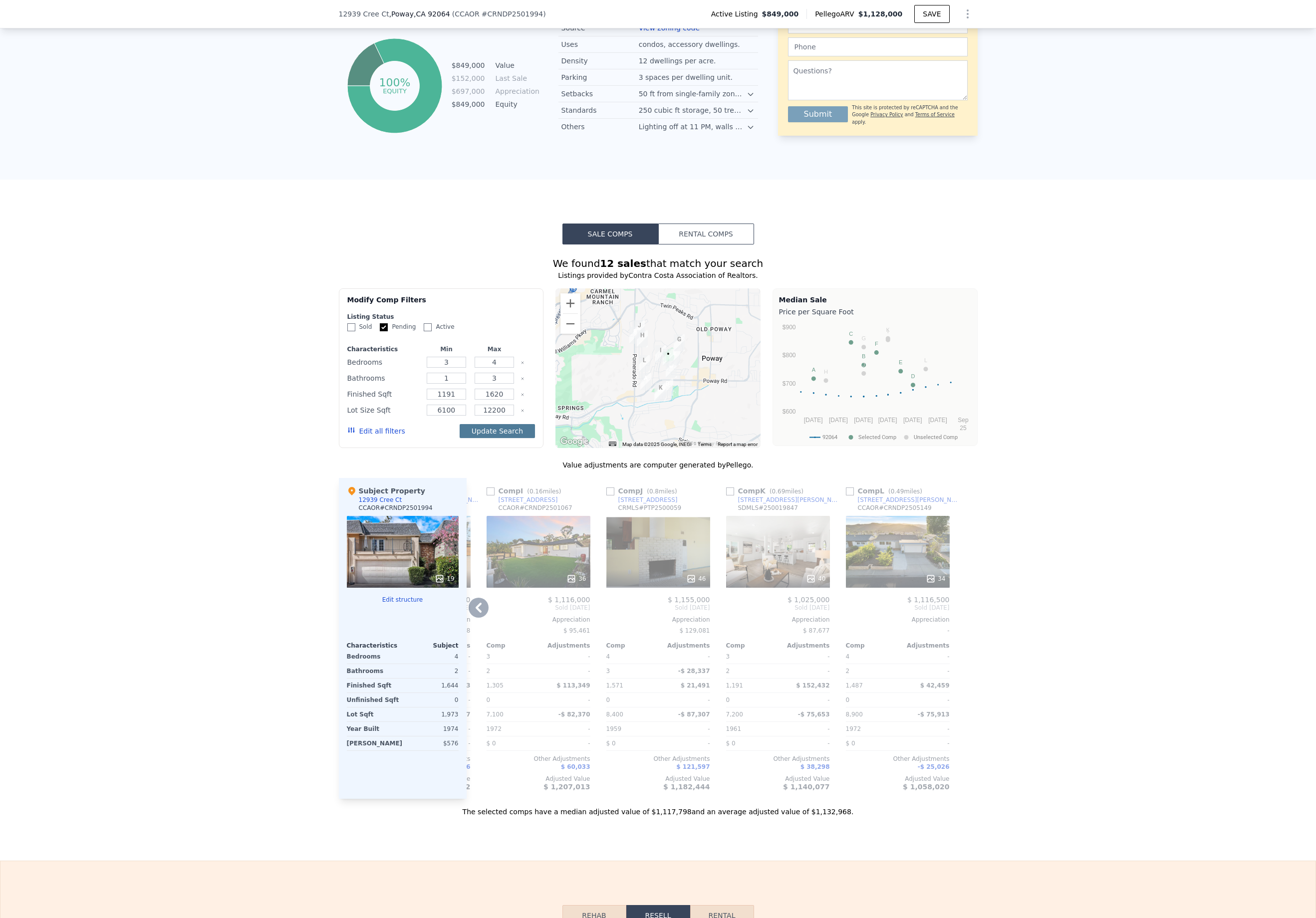
click at [493, 438] on button "Update Search" at bounding box center [497, 431] width 75 height 14
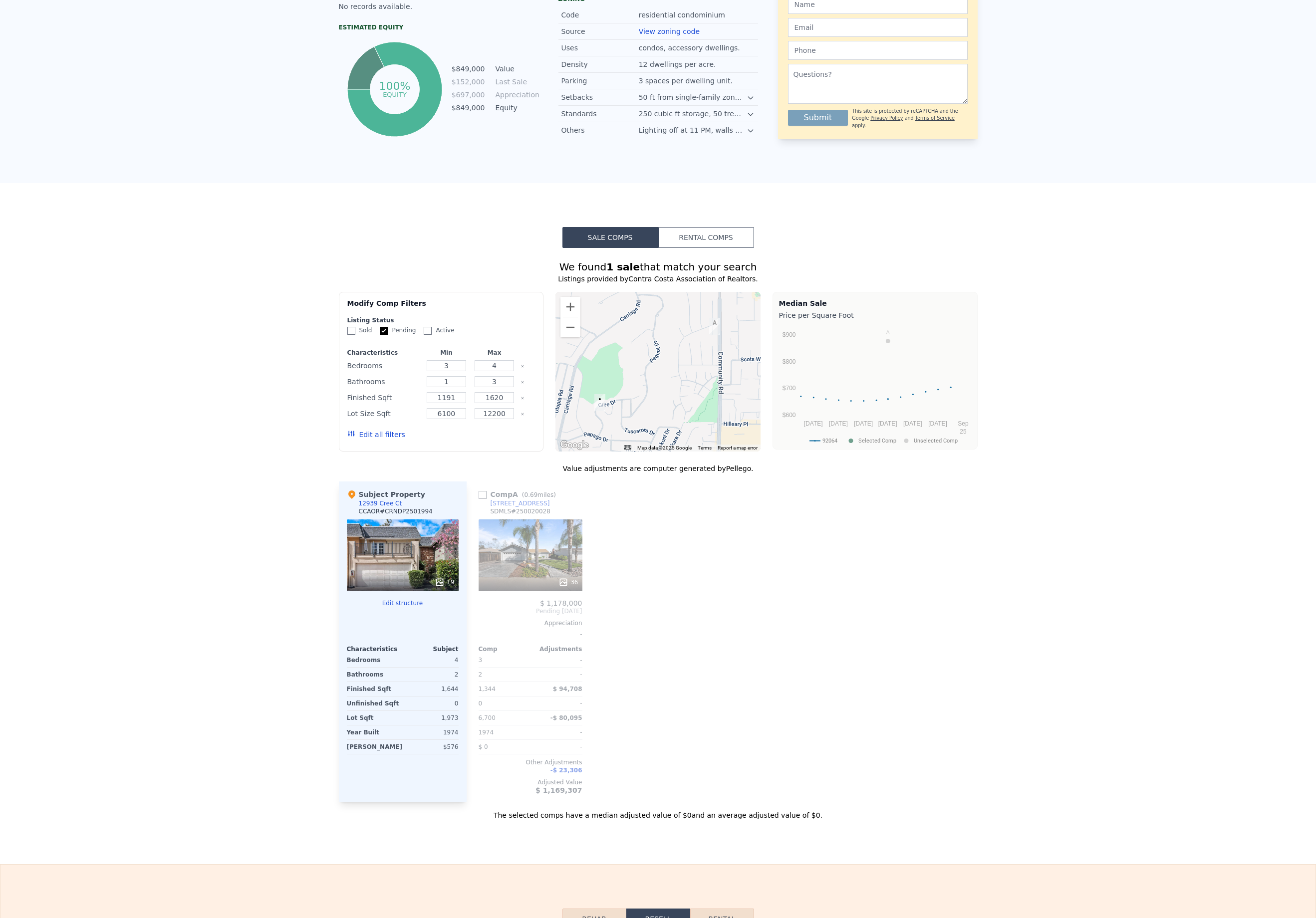
scroll to position [0, 0]
